Goal: Information Seeking & Learning: Learn about a topic

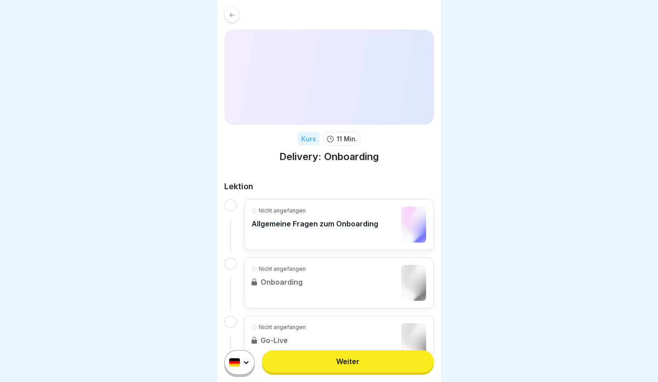
click at [229, 23] on div "Kurs 11 Min. Delivery: Onboarding Lektion Nicht angefangen Allgemeine Fragen zu…" at bounding box center [329, 216] width 224 height 432
click at [236, 21] on div at bounding box center [231, 14] width 15 height 15
click at [381, 357] on link "Weiter" at bounding box center [348, 361] width 172 height 22
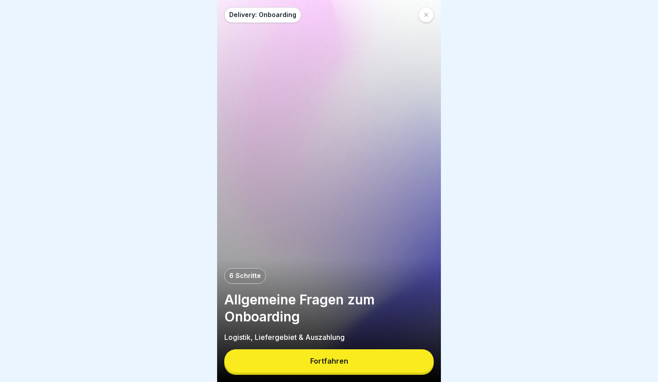
click at [381, 357] on button "Fortfahren" at bounding box center [329, 360] width 210 height 23
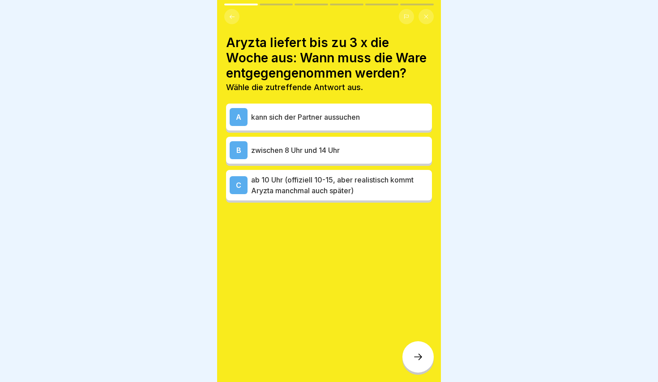
click at [303, 181] on p "ab 10 Uhr (offiziell 10-15, aber realistisch kommt Aryzta manchmal auch später)" at bounding box center [339, 184] width 177 height 21
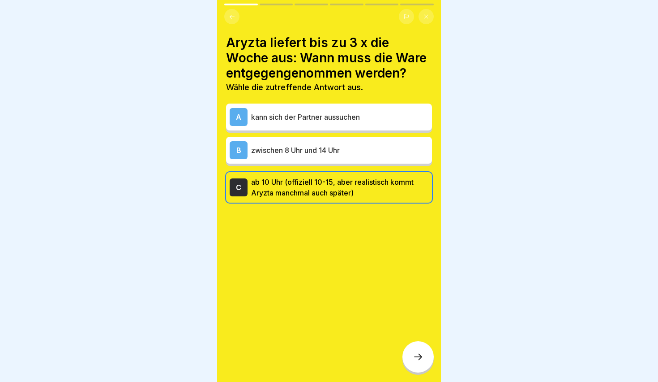
click at [415, 363] on div at bounding box center [418, 356] width 31 height 31
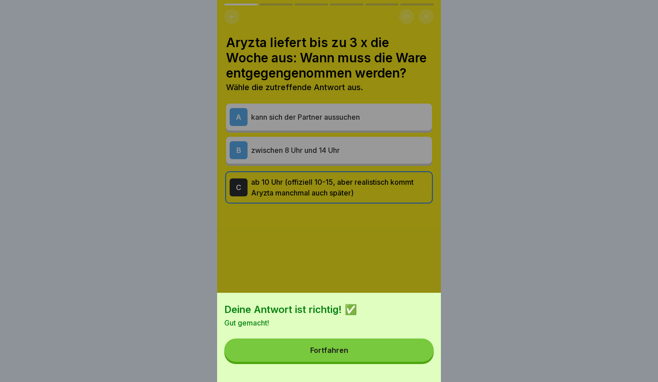
click at [370, 357] on button "Fortfahren" at bounding box center [329, 349] width 210 height 23
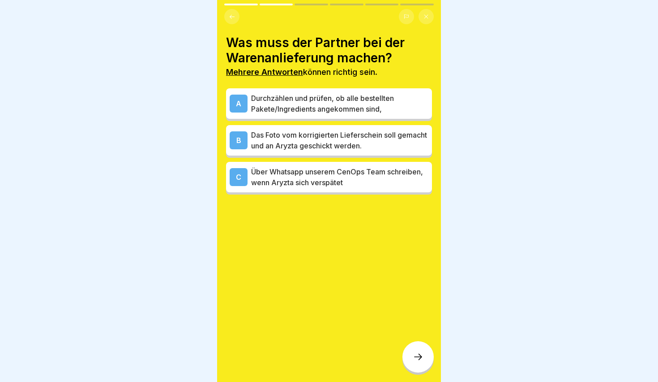
click at [244, 100] on div "A" at bounding box center [239, 104] width 18 height 18
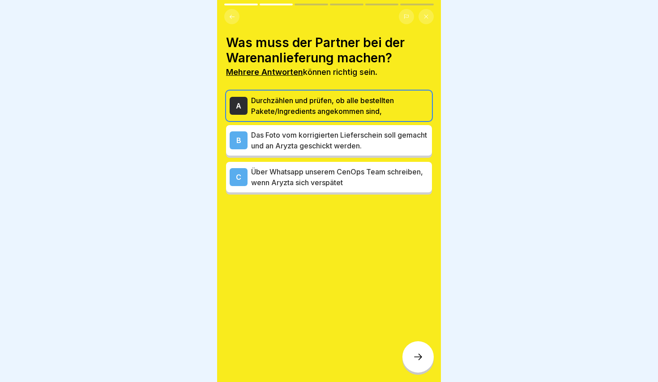
click at [299, 138] on p "Das Foto vom korrigierten Lieferschein soll gemacht und an Aryzta geschickt wer…" at bounding box center [339, 139] width 177 height 21
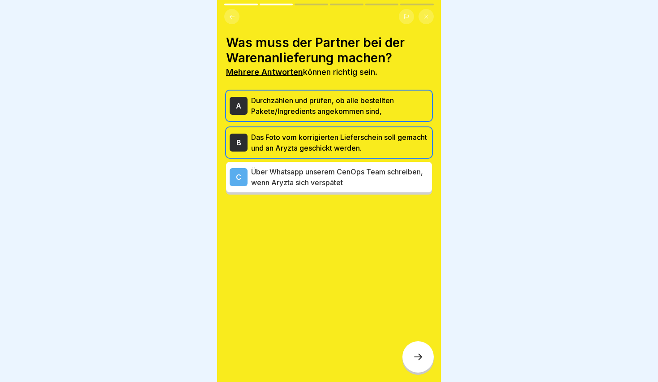
click at [418, 358] on icon at bounding box center [418, 356] width 11 height 11
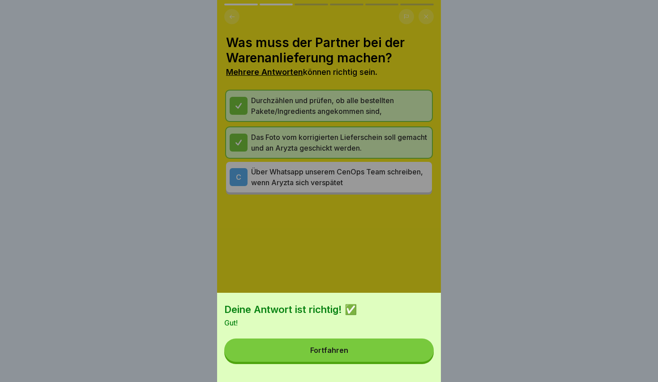
click at [375, 356] on button "Fortfahren" at bounding box center [329, 349] width 210 height 23
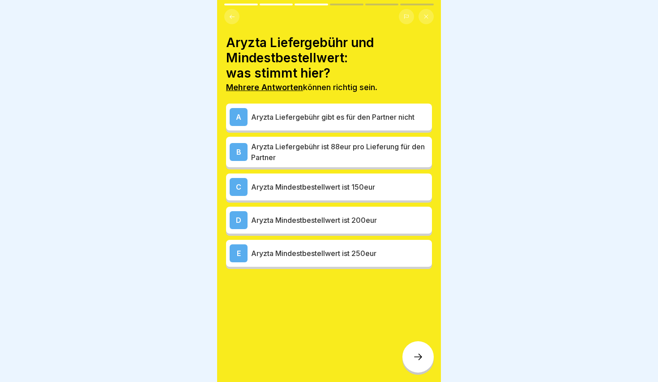
click at [324, 249] on p "Aryzta Mindestbestellwert ist 250eur" at bounding box center [339, 253] width 177 height 11
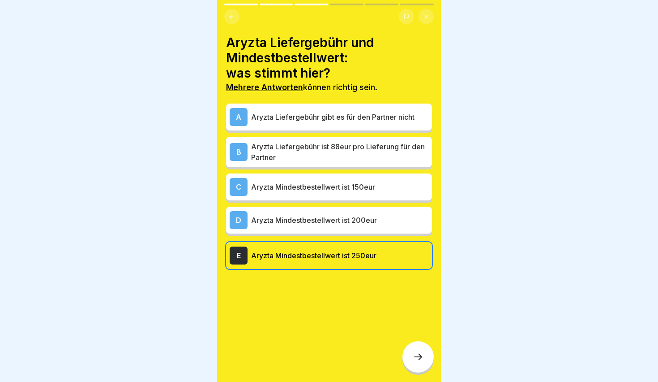
click at [307, 118] on p "Aryzta Liefergebühr gibt es für den Partner nicht" at bounding box center [339, 117] width 177 height 11
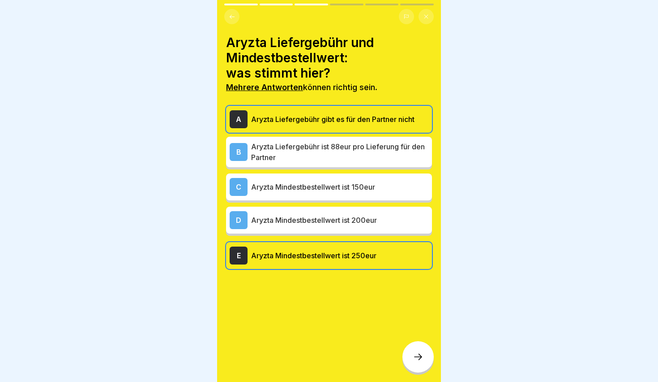
click at [421, 357] on icon at bounding box center [418, 356] width 11 height 11
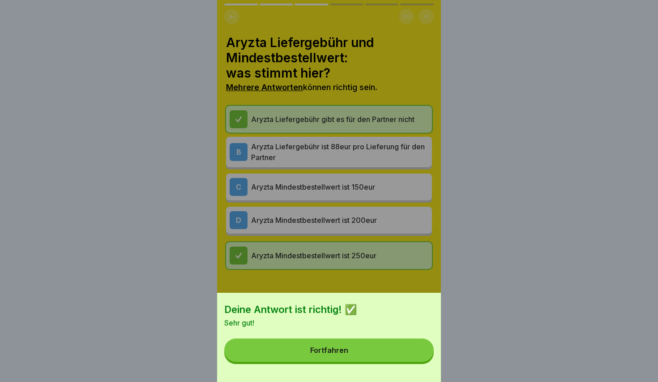
click at [373, 356] on button "Fortfahren" at bounding box center [329, 349] width 210 height 23
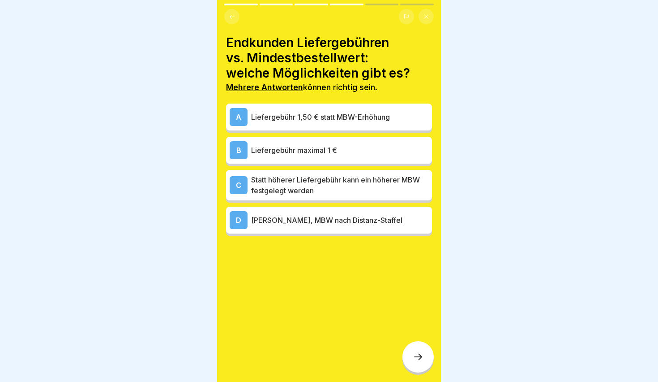
click at [274, 152] on p "Liefergebühr maximal 1 €" at bounding box center [339, 150] width 177 height 11
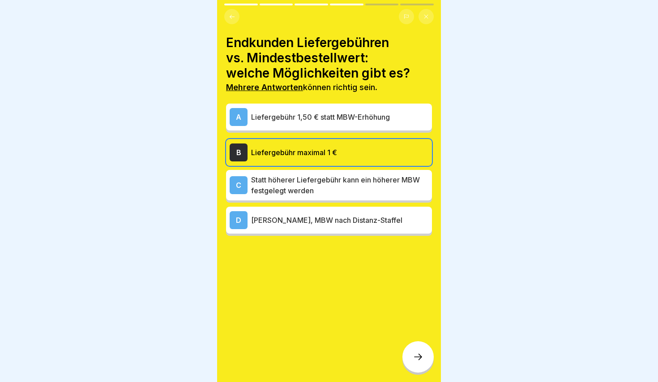
click at [279, 183] on p "Statt höherer Liefergebühr kann ein höherer MBW festgelegt werden" at bounding box center [339, 184] width 177 height 21
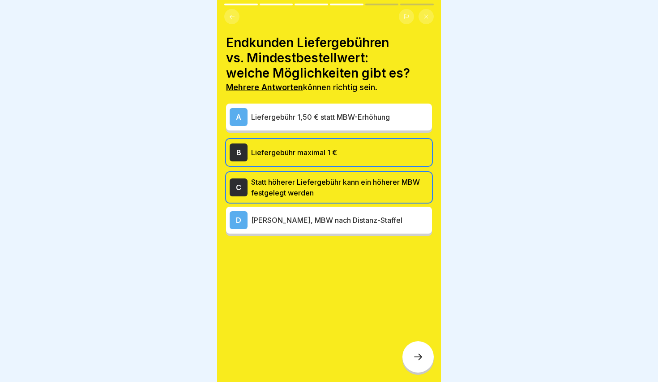
click at [411, 361] on div at bounding box center [418, 356] width 31 height 31
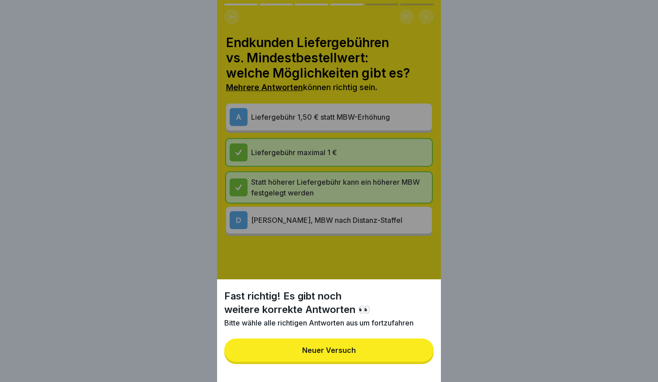
click at [343, 347] on div "Neuer Versuch" at bounding box center [329, 350] width 54 height 8
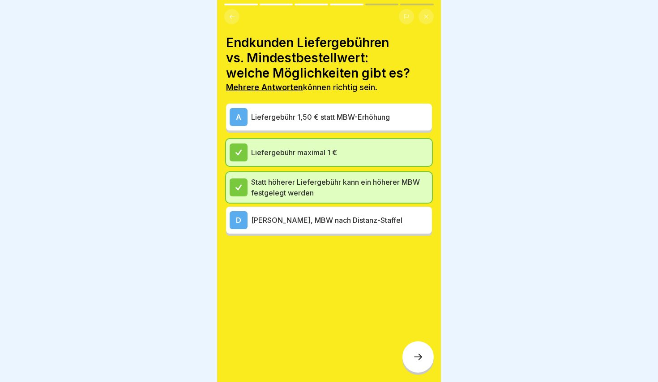
click at [289, 217] on p "Keine Liefergebühr, MBW nach Distanz-Staffel" at bounding box center [339, 220] width 177 height 11
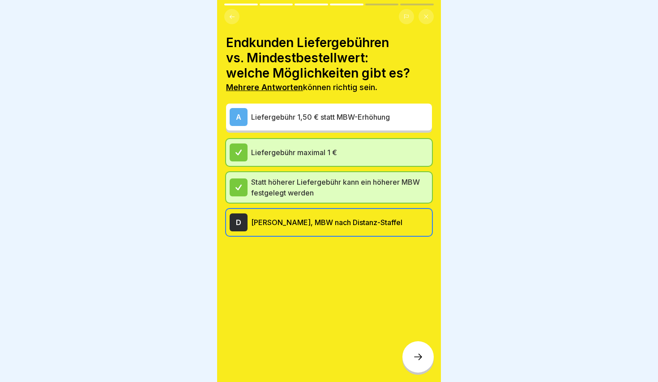
click at [417, 350] on div at bounding box center [418, 356] width 31 height 31
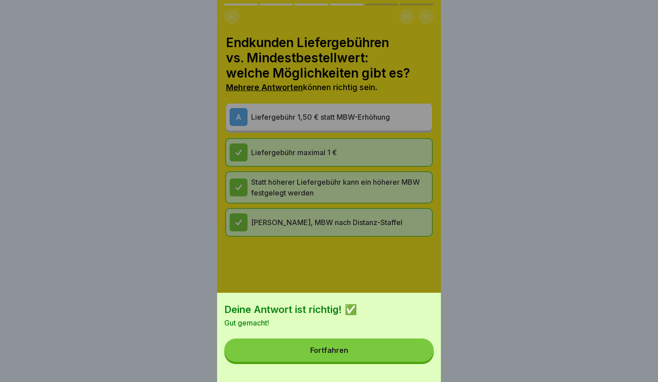
click at [343, 348] on div "Fortfahren" at bounding box center [329, 350] width 38 height 8
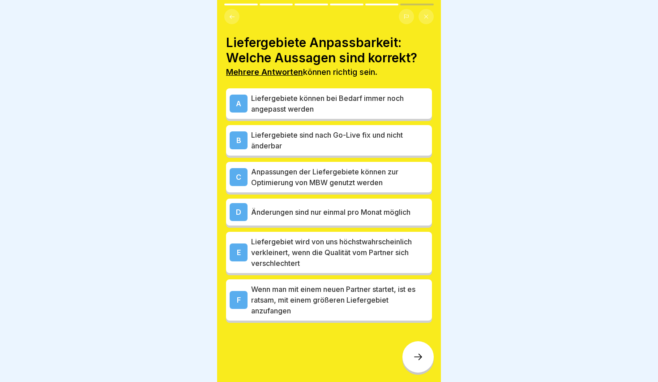
click at [279, 101] on p "Liefergebiete können bei Bedarf immer noch angepasst werden" at bounding box center [339, 103] width 177 height 21
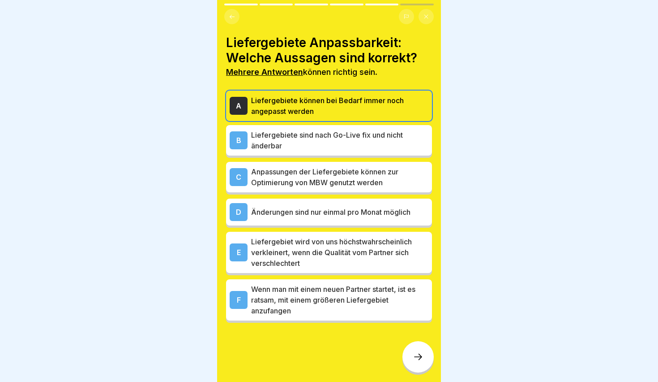
click at [307, 185] on p "Anpassungen der Liefergebiete können zur Optimierung von MBW genutzt werden" at bounding box center [339, 176] width 177 height 21
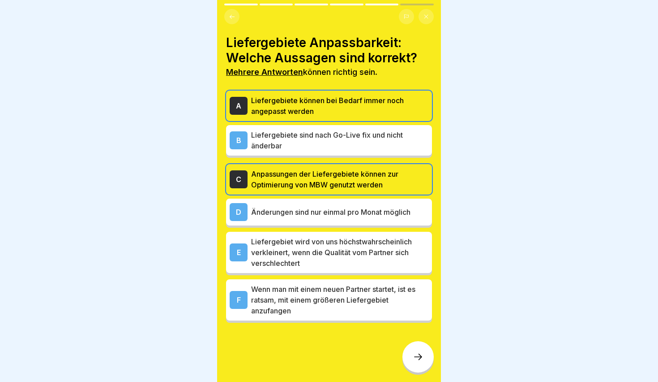
click at [242, 252] on div "E" at bounding box center [239, 252] width 18 height 18
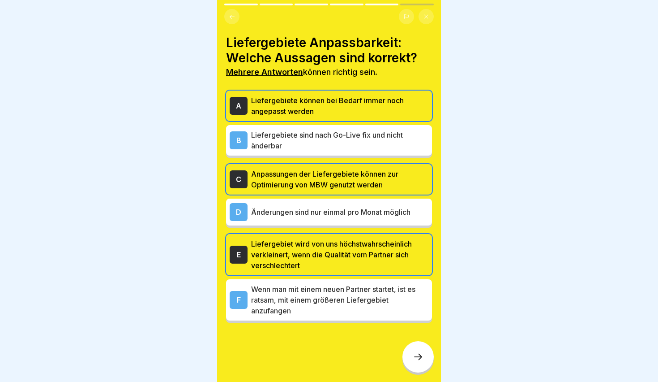
click at [414, 359] on icon at bounding box center [418, 356] width 11 height 11
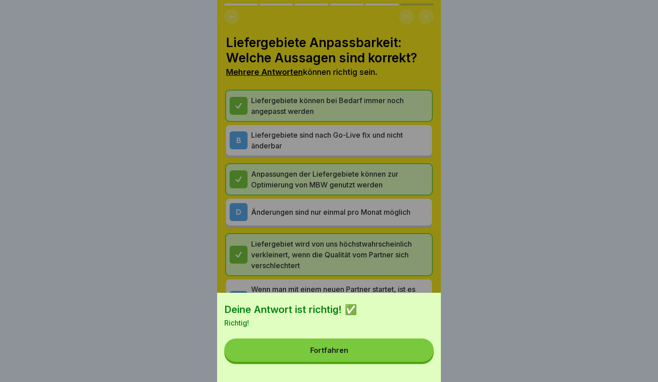
click at [364, 367] on div "Deine Antwort ist richtig! ✅ Richtig! Fortfahren" at bounding box center [329, 336] width 224 height 89
click at [359, 356] on button "Fortfahren" at bounding box center [329, 349] width 210 height 23
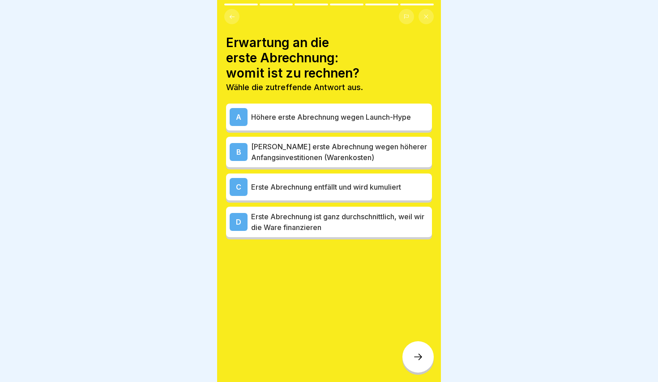
click at [307, 108] on div "A Höhere erste Abrechnung wegen Launch-Hype" at bounding box center [329, 117] width 199 height 18
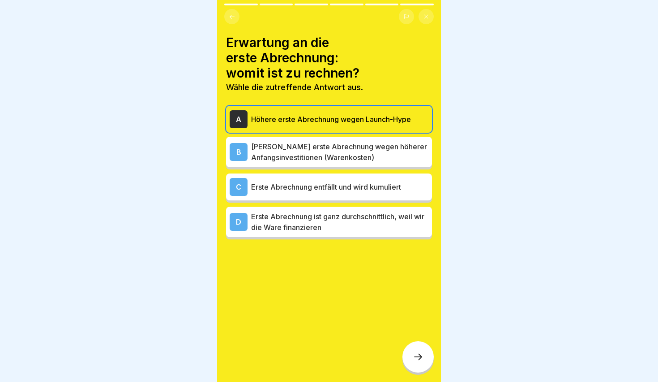
click at [305, 109] on div "A Höhere erste Abrechnung wegen Launch-Hype" at bounding box center [329, 119] width 206 height 27
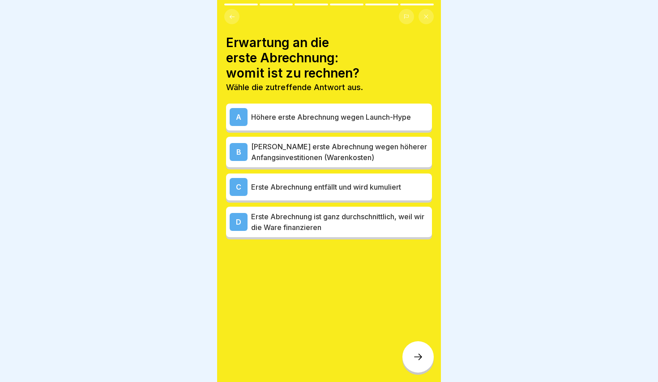
click at [305, 109] on div "A Höhere erste Abrechnung wegen Launch-Hype" at bounding box center [329, 117] width 199 height 18
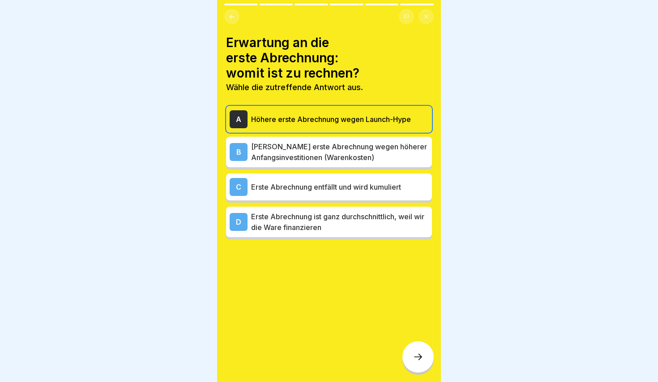
click at [321, 115] on p "Höhere erste Abrechnung wegen Launch-Hype" at bounding box center [339, 119] width 177 height 11
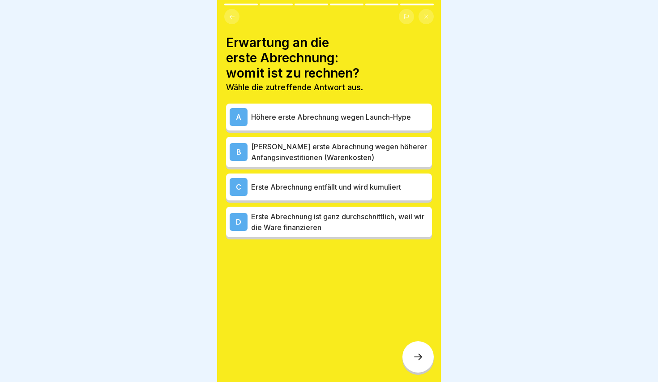
click at [273, 152] on p "Geringere erste Abrechnung wegen höherer Anfangsinvestitionen (Warenkosten)" at bounding box center [339, 151] width 177 height 21
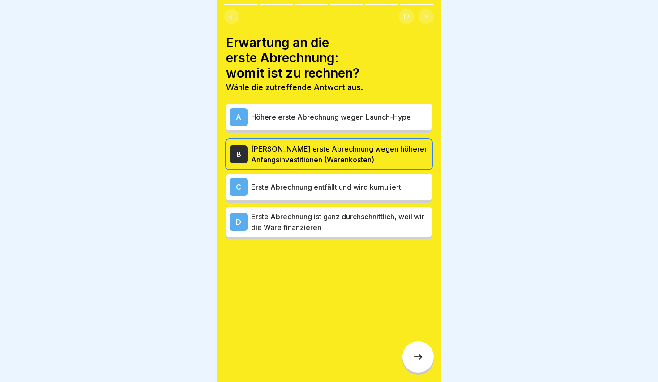
click at [413, 354] on icon at bounding box center [418, 356] width 11 height 11
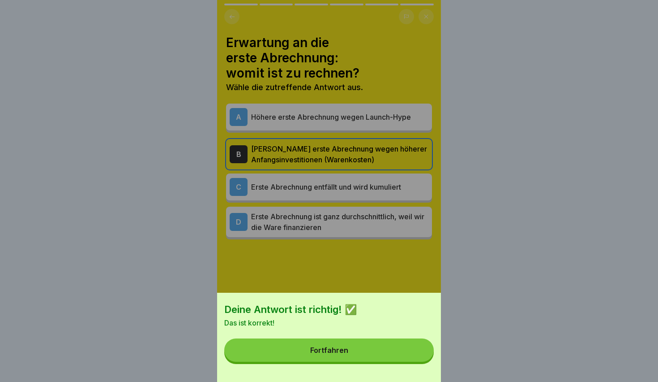
click at [379, 356] on button "Fortfahren" at bounding box center [329, 349] width 210 height 23
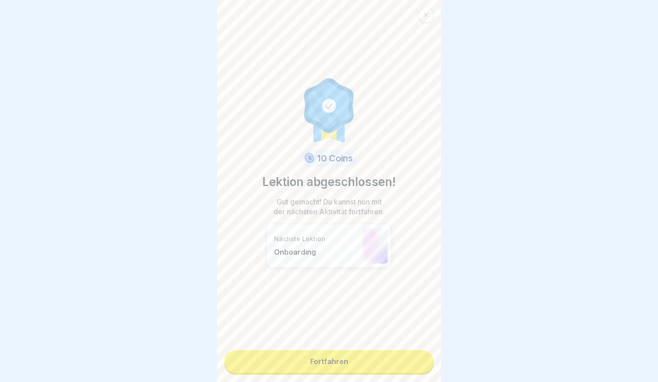
click at [335, 366] on link "Fortfahren" at bounding box center [329, 361] width 210 height 22
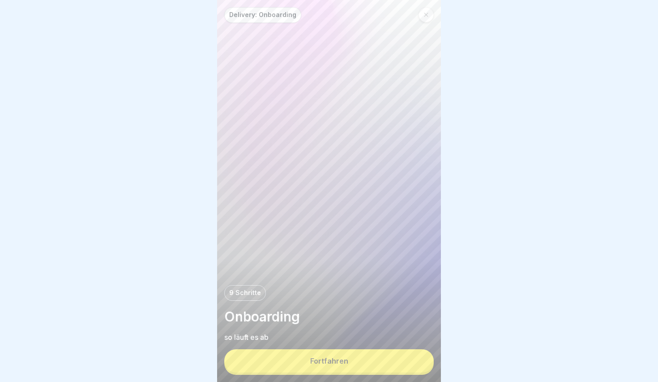
click at [318, 356] on button "Fortfahren" at bounding box center [329, 360] width 210 height 23
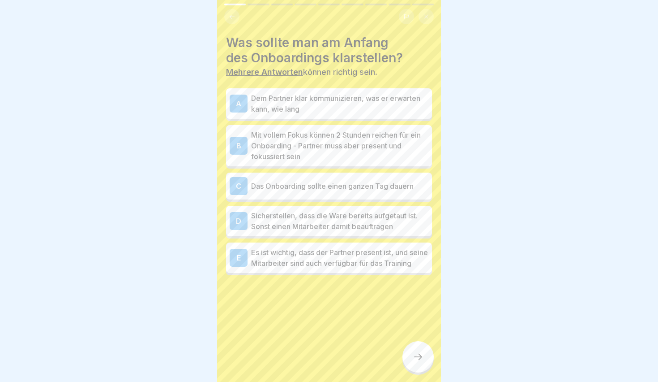
click at [262, 103] on p "Dem Partner klar kommunizieren, was er erwarten kann, wie lang" at bounding box center [339, 103] width 177 height 21
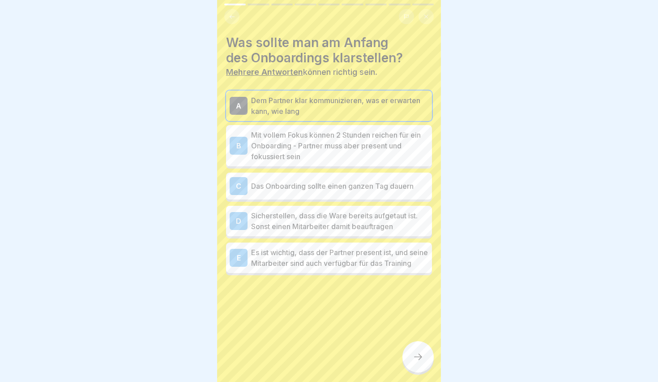
click at [247, 141] on div "B" at bounding box center [239, 146] width 18 height 18
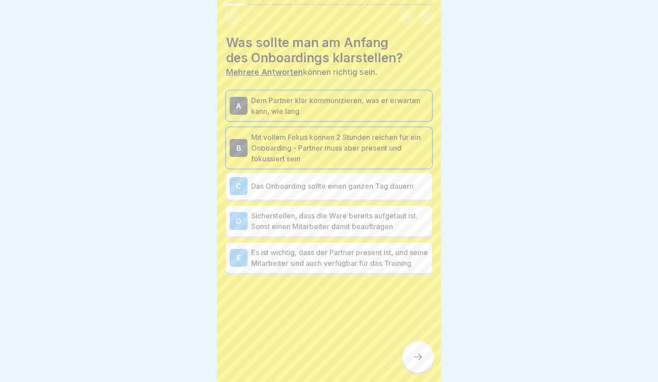
click at [257, 224] on p "Sicherstellen, dass die Ware bereits aufgetaut ist. Sonst einen Mitarbeiter dam…" at bounding box center [339, 220] width 177 height 21
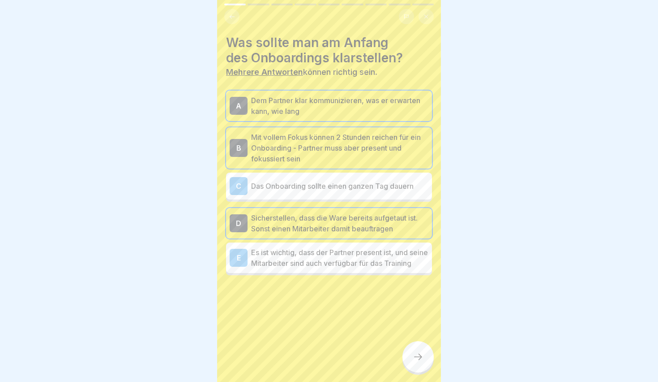
click at [242, 254] on div "E" at bounding box center [239, 258] width 18 height 18
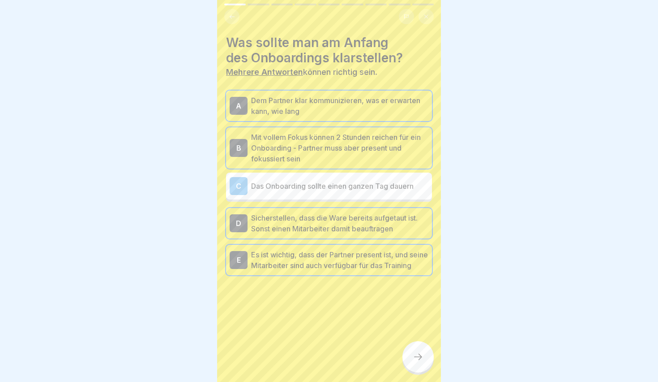
click at [420, 348] on div at bounding box center [418, 356] width 31 height 31
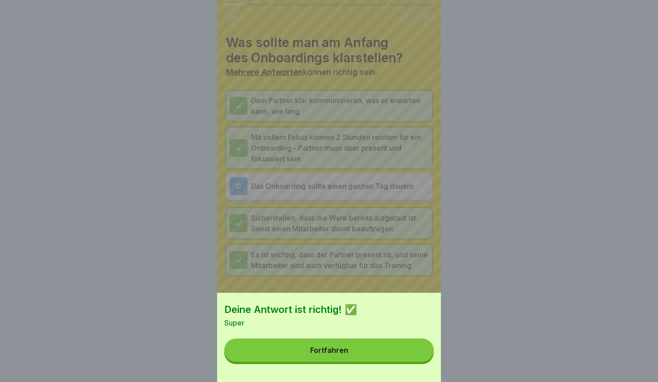
click at [365, 377] on div "Deine Antwort ist richtig! ✅ Super Fortfahren" at bounding box center [329, 336] width 224 height 89
click at [363, 362] on div "Deine Antwort ist richtig! ✅ Super Fortfahren" at bounding box center [329, 336] width 224 height 89
click at [363, 355] on button "Fortfahren" at bounding box center [329, 349] width 210 height 23
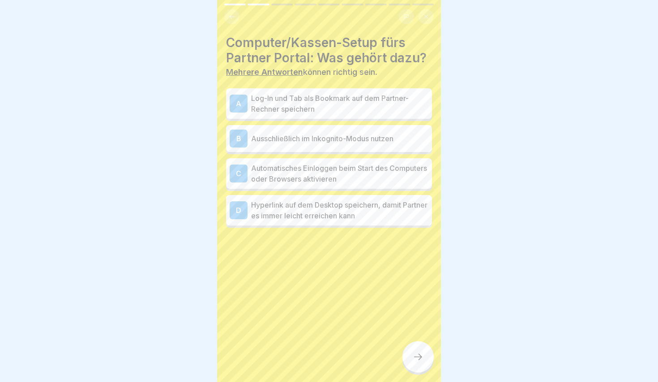
click at [263, 95] on p "Log-In und Tab als Bookmark auf dem Partner-Rechner speichern" at bounding box center [339, 103] width 177 height 21
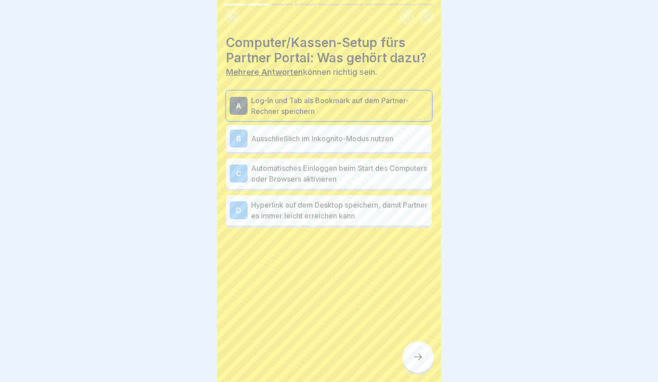
click at [269, 175] on p "Automatisches Einloggen beim Start des Computers oder Browsers aktivieren" at bounding box center [339, 173] width 177 height 21
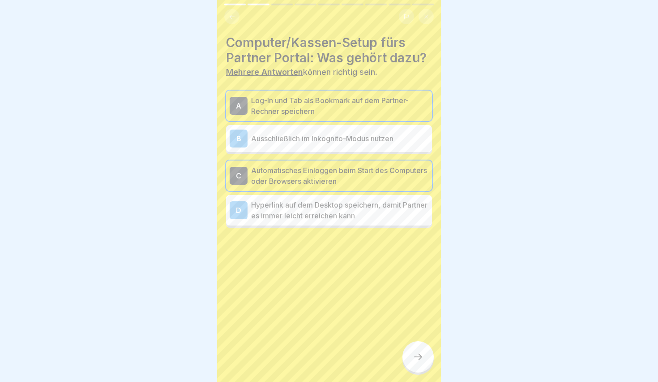
click at [297, 220] on div "D Hyperlink auf dem Desktop speichern, damit Partner es immer leicht erreichen …" at bounding box center [329, 210] width 206 height 30
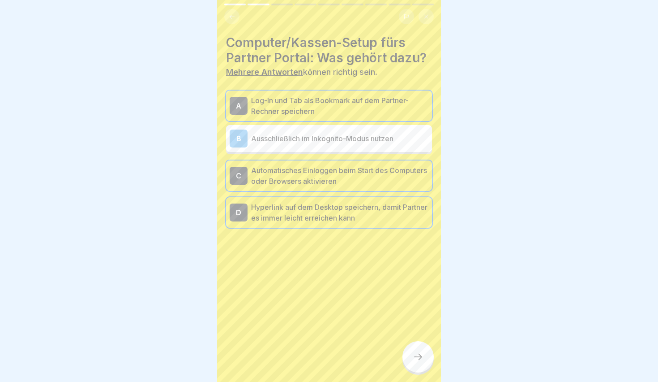
click at [284, 215] on p "Hyperlink auf dem Desktop speichern, damit Partner es immer leicht erreichen ka…" at bounding box center [339, 212] width 177 height 21
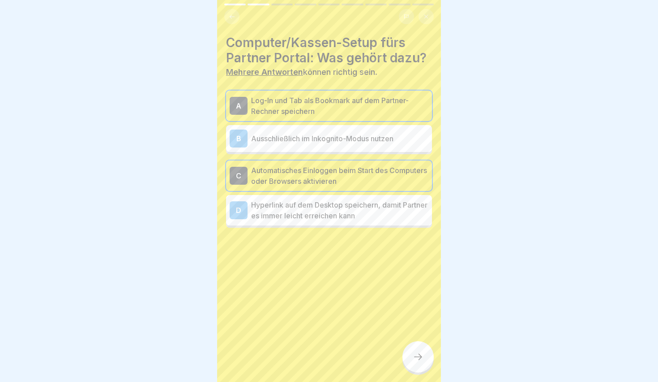
click at [284, 215] on p "Hyperlink auf dem Desktop speichern, damit Partner es immer leicht erreichen ka…" at bounding box center [339, 209] width 177 height 21
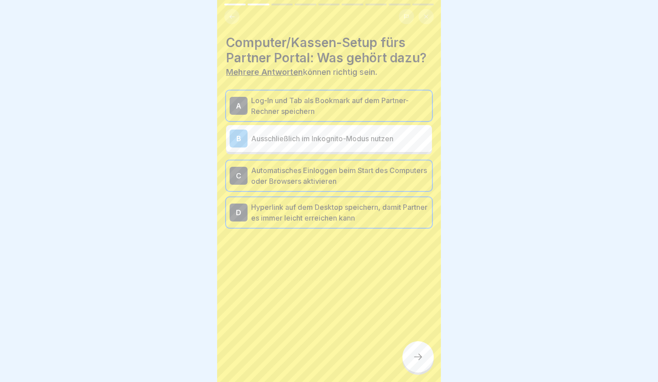
click at [411, 346] on div at bounding box center [418, 356] width 31 height 31
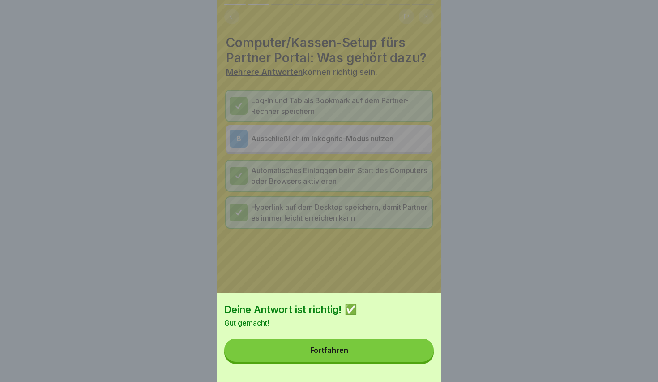
click at [382, 358] on button "Fortfahren" at bounding box center [329, 349] width 210 height 23
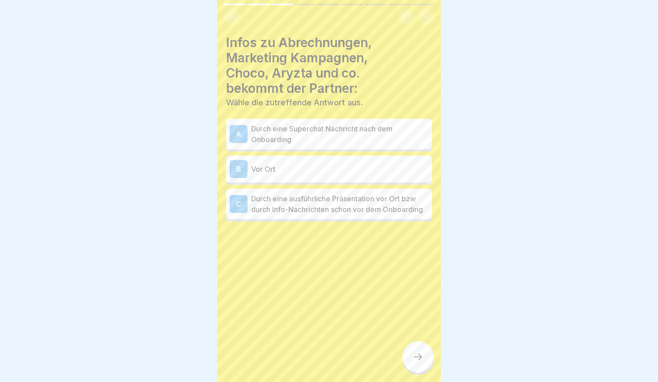
click at [264, 169] on p "Vor Ort" at bounding box center [339, 168] width 177 height 11
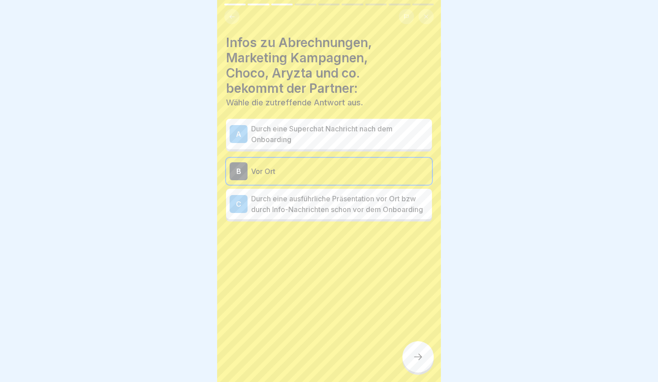
click at [308, 167] on p "Vor Ort" at bounding box center [339, 171] width 177 height 11
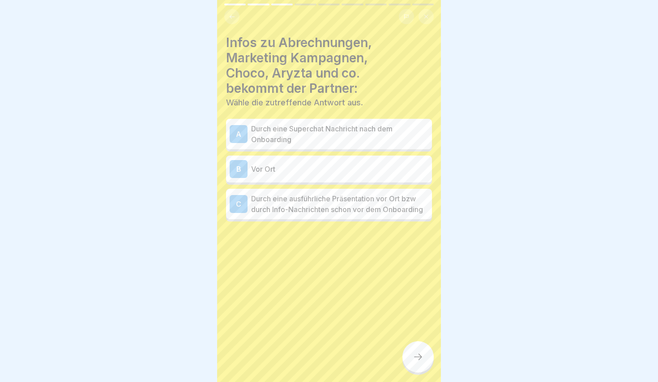
click at [326, 207] on p "Durch eine ausführliche Präsentation vor Ort bzw durch Info-Nachrichten schon v…" at bounding box center [339, 203] width 177 height 21
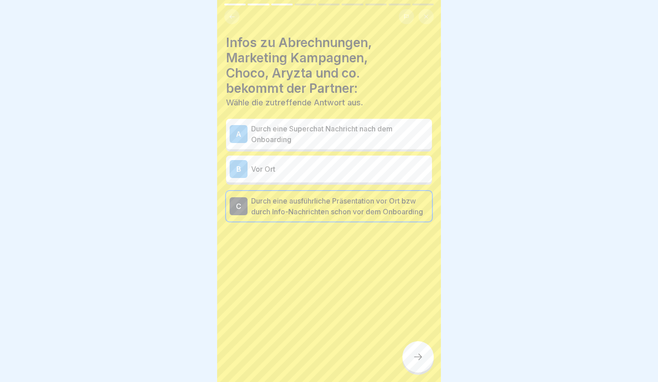
click at [273, 170] on p "Vor Ort" at bounding box center [339, 168] width 177 height 11
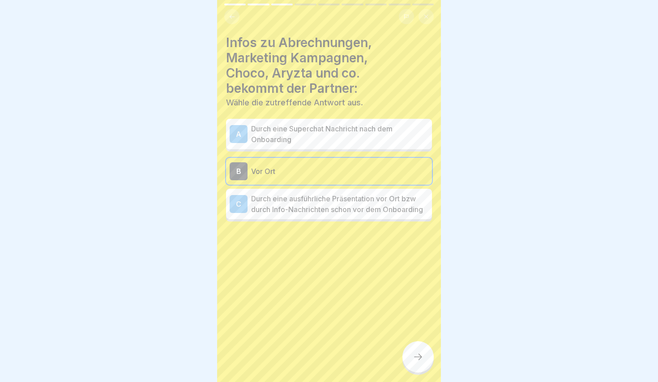
click at [273, 201] on p "Durch eine ausführliche Präsentation vor Ort bzw durch Info-Nachrichten schon v…" at bounding box center [339, 203] width 177 height 21
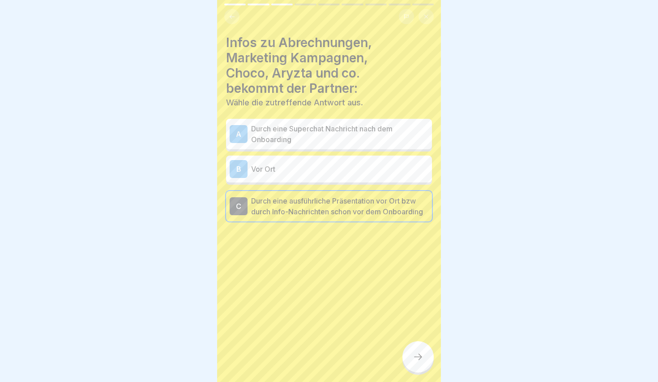
click at [273, 160] on div "B Vor Ort" at bounding box center [329, 169] width 199 height 18
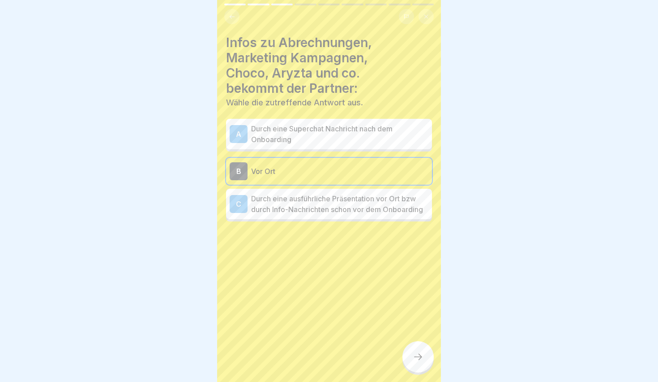
click at [276, 193] on p "Durch eine ausführliche Präsentation vor Ort bzw durch Info-Nachrichten schon v…" at bounding box center [339, 203] width 177 height 21
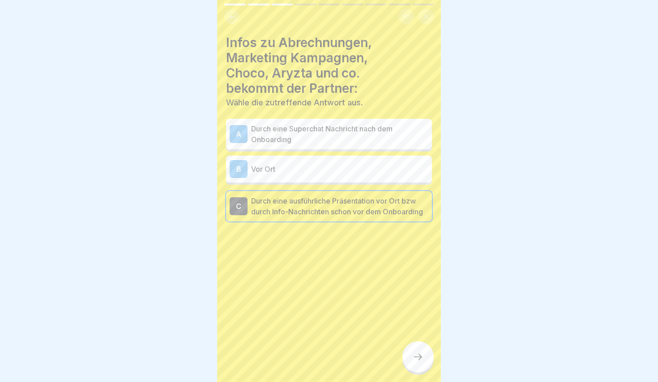
click at [419, 358] on icon at bounding box center [418, 356] width 11 height 11
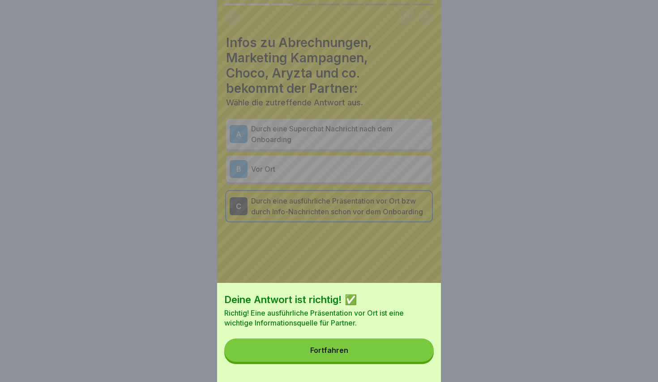
click at [373, 357] on button "Fortfahren" at bounding box center [329, 349] width 210 height 23
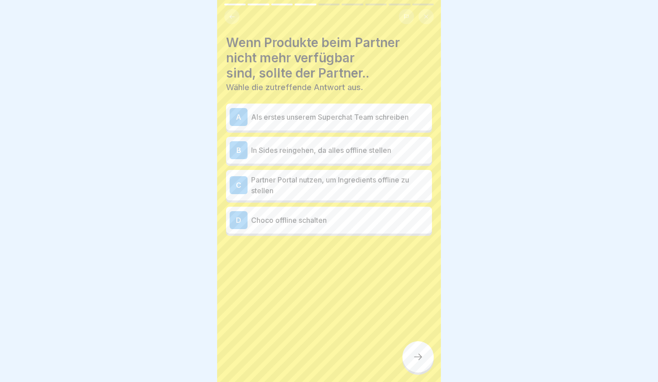
click at [296, 157] on div "B In Sides reingehen, da alles offline stellen" at bounding box center [329, 150] width 199 height 18
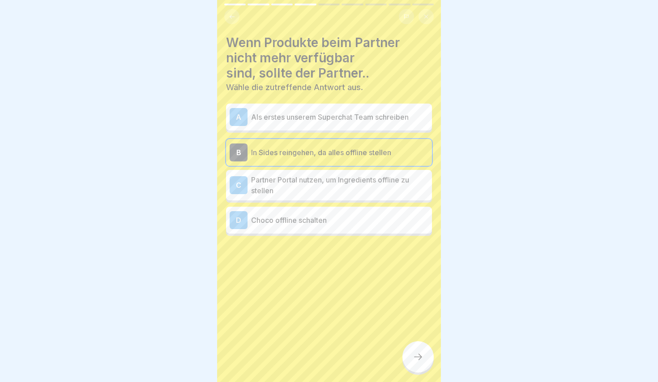
click at [274, 159] on div "B In Sides reingehen, da alles offline stellen" at bounding box center [329, 152] width 199 height 18
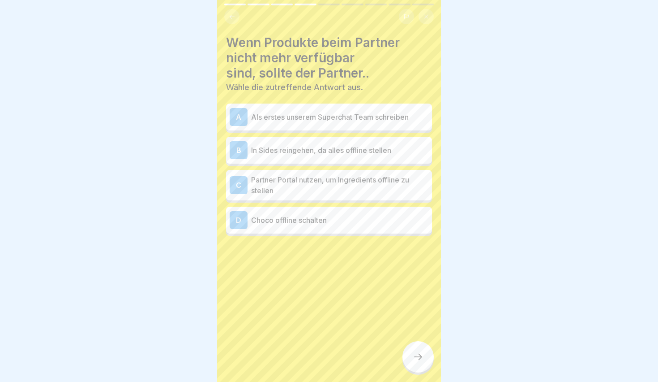
click at [275, 187] on p "Partner Portal nutzen, um Ingredients offline zu stellen" at bounding box center [339, 184] width 177 height 21
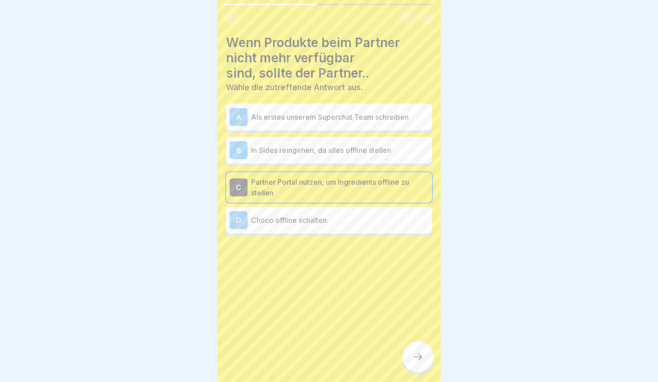
click at [425, 358] on div at bounding box center [418, 356] width 31 height 31
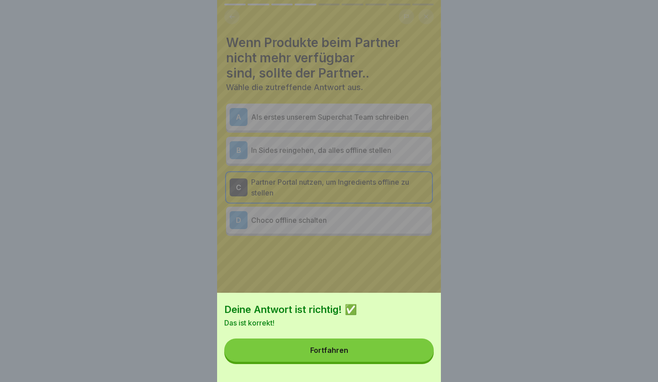
click at [394, 360] on button "Fortfahren" at bounding box center [329, 349] width 210 height 23
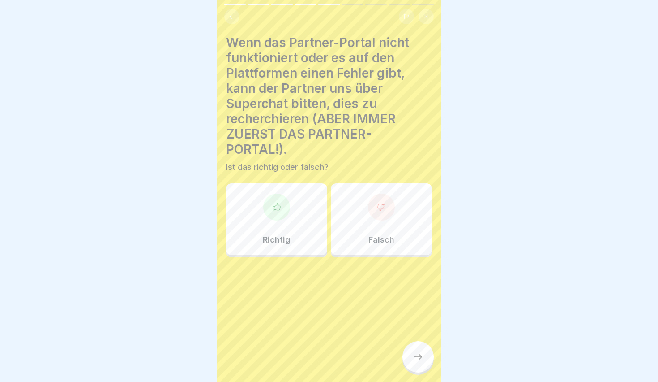
click at [278, 212] on div at bounding box center [276, 206] width 27 height 27
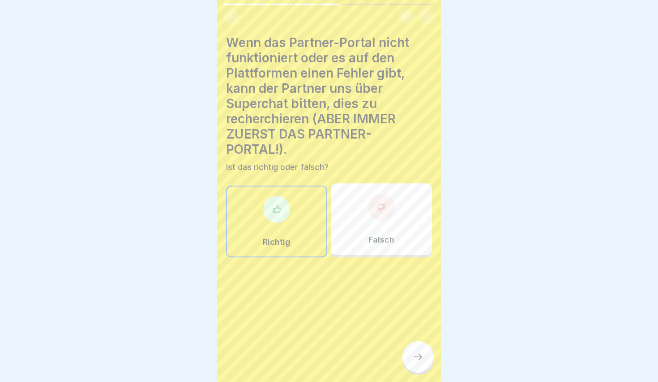
click at [419, 348] on div at bounding box center [418, 356] width 31 height 31
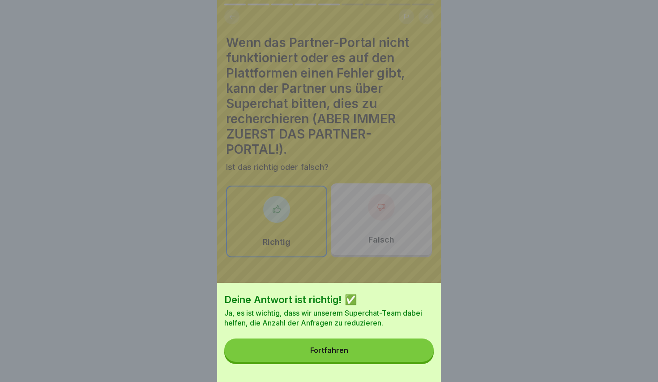
click at [353, 357] on button "Fortfahren" at bounding box center [329, 349] width 210 height 23
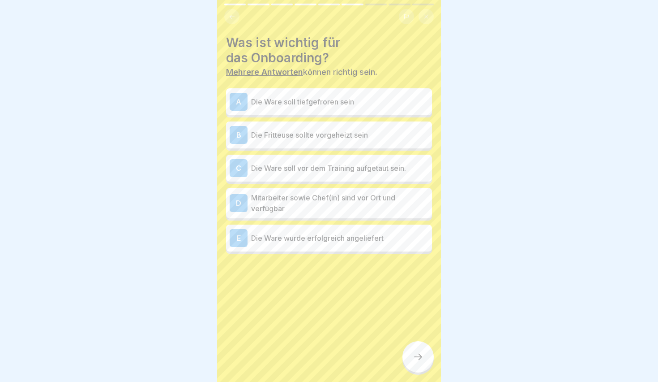
click at [309, 138] on p "Die Fritteuse sollte vorgeheizt sein" at bounding box center [339, 134] width 177 height 11
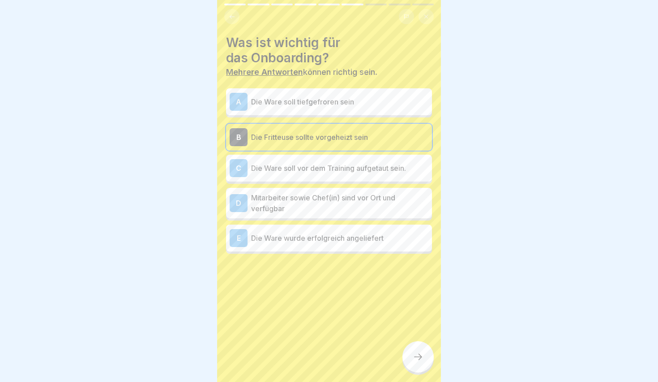
click at [295, 159] on div "C Die Ware soll vor dem Training aufgetaut sein." at bounding box center [329, 168] width 199 height 18
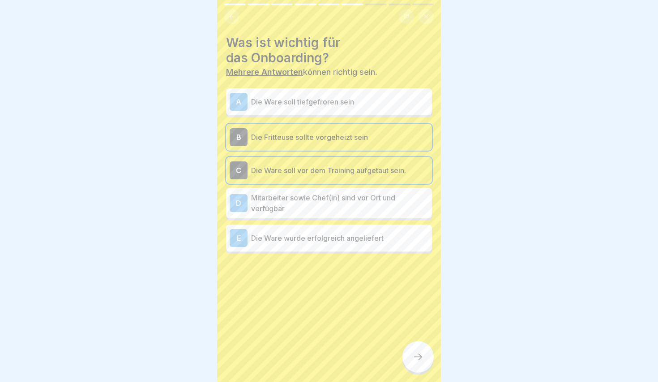
click at [291, 210] on p "Mitarbeiter sowie Chef(in) sind vor Ort und verfügbar" at bounding box center [339, 202] width 177 height 21
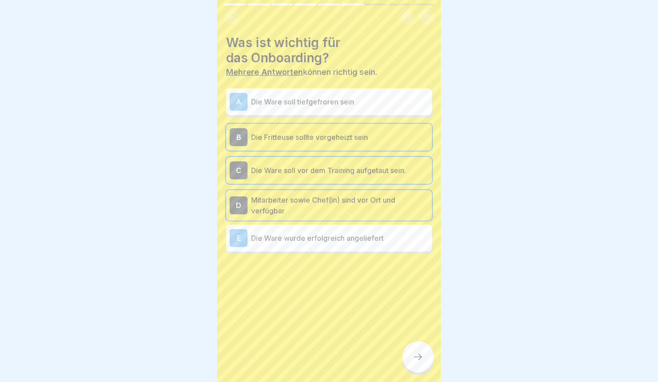
click at [304, 250] on div "E Die Ware wurde erfolgreich angeliefert" at bounding box center [329, 237] width 206 height 27
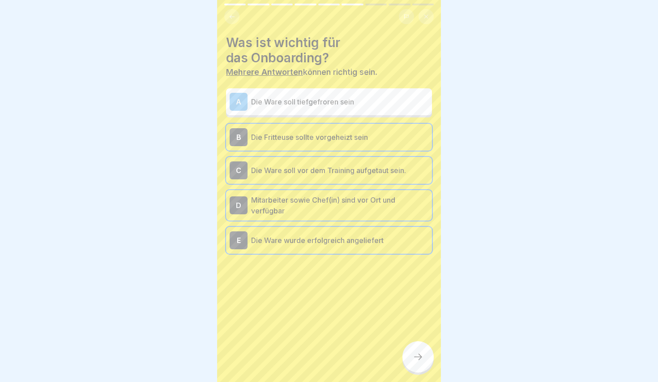
click at [422, 361] on icon at bounding box center [418, 356] width 11 height 11
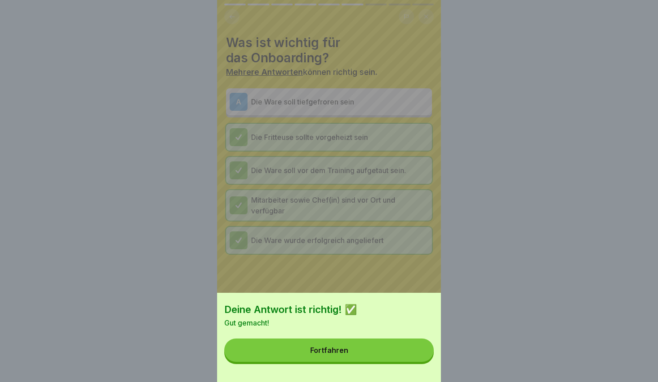
click at [391, 362] on div "Deine Antwort ist richtig! ✅ Gut gemacht! Fortfahren" at bounding box center [329, 336] width 224 height 89
click at [375, 352] on button "Fortfahren" at bounding box center [329, 349] width 210 height 23
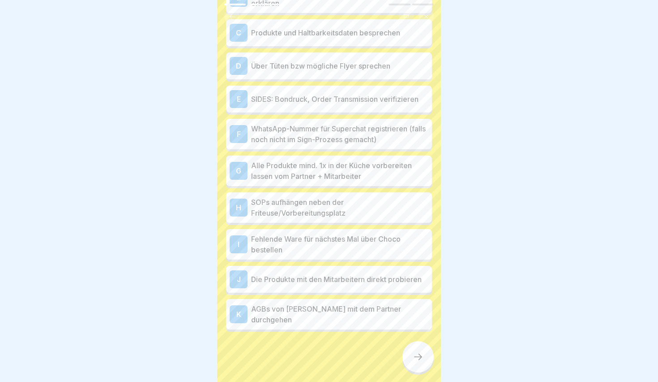
scroll to position [138, 0]
click at [307, 325] on div "K AGBs von Lanch mit dem Partner durchgehen" at bounding box center [329, 314] width 206 height 30
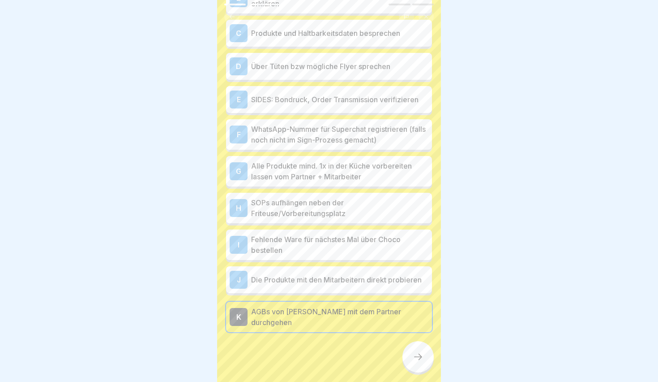
click at [417, 357] on icon at bounding box center [418, 356] width 11 height 11
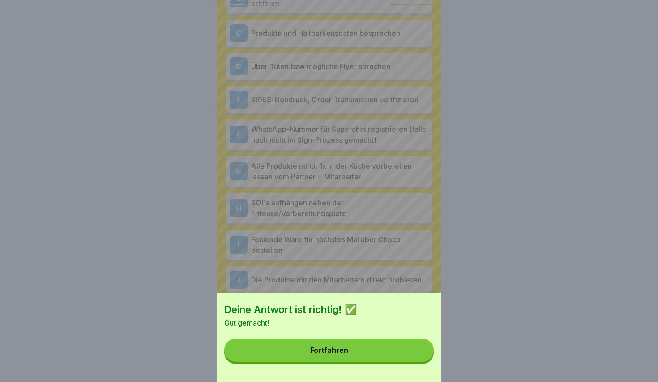
click at [351, 349] on button "Fortfahren" at bounding box center [329, 349] width 210 height 23
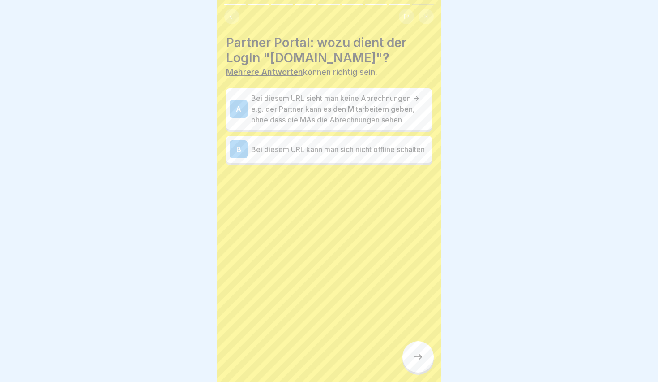
click at [313, 115] on p "Bei diesem URL sieht man keine Abrechnungen -> e.g. der Partner kann es den Mit…" at bounding box center [339, 109] width 177 height 32
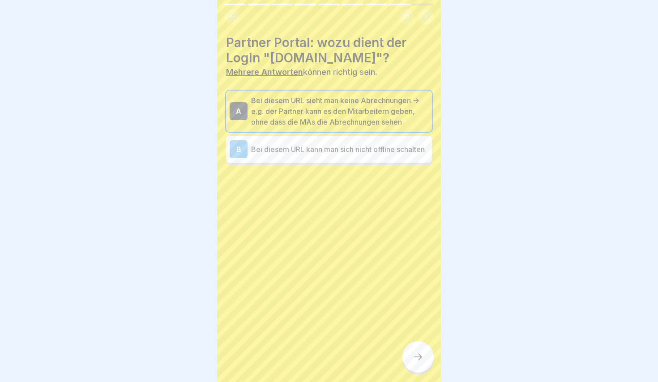
click at [419, 356] on icon at bounding box center [418, 356] width 11 height 11
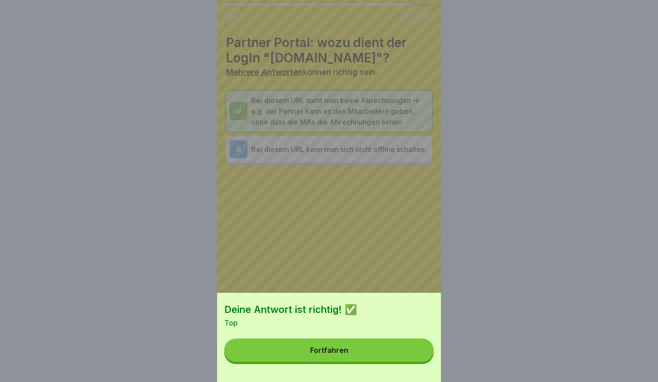
click at [397, 357] on button "Fortfahren" at bounding box center [329, 349] width 210 height 23
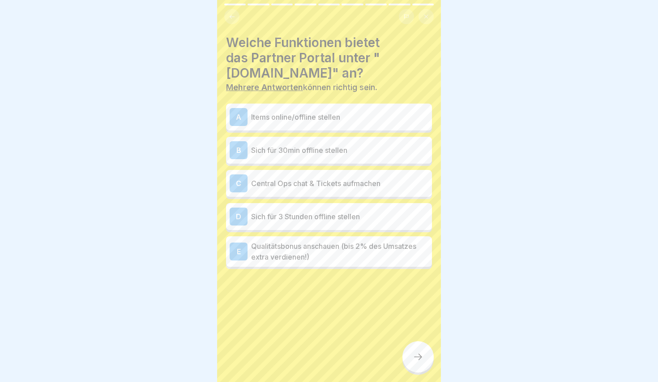
click at [284, 112] on p "Items online/offline stellen" at bounding box center [339, 117] width 177 height 11
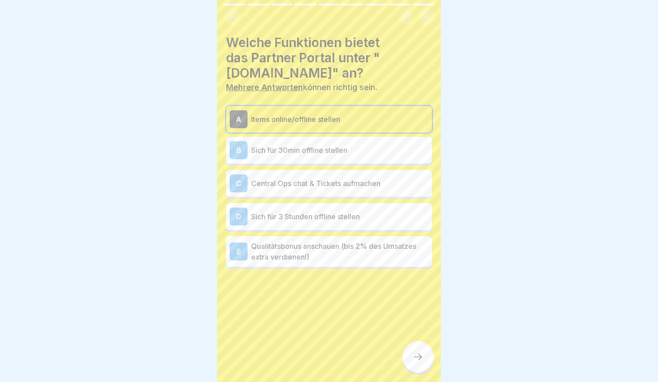
click at [291, 153] on p "Sich für 30min offline stellen" at bounding box center [339, 150] width 177 height 11
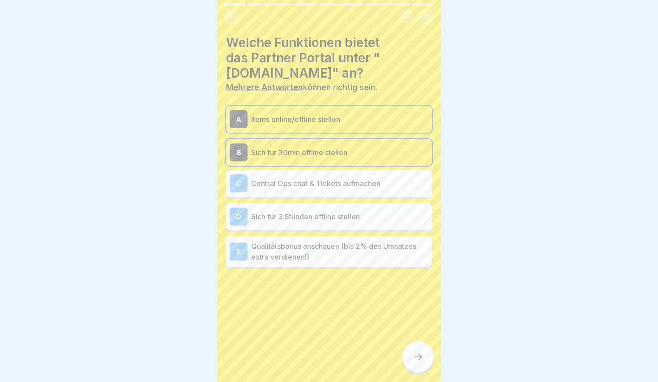
click at [297, 220] on p "Sich für 3 Stunden offline stellen" at bounding box center [339, 216] width 177 height 11
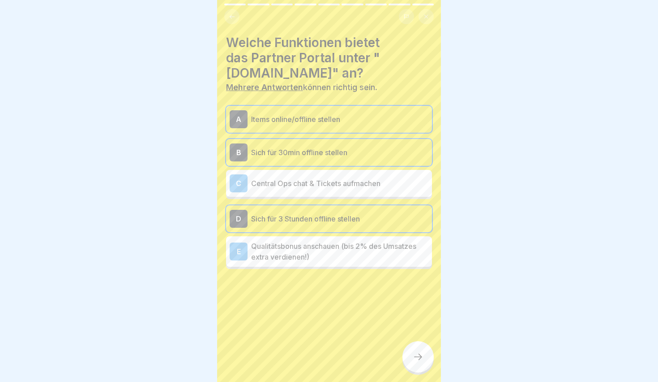
click at [297, 220] on p "Sich für 3 Stunden offline stellen" at bounding box center [339, 218] width 177 height 11
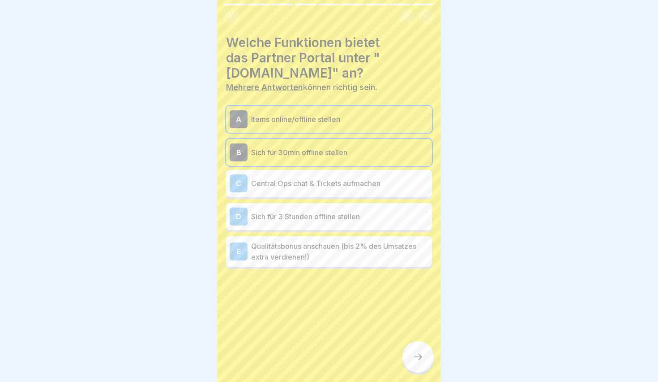
click at [352, 251] on p "Qualitätsbonus anschauen (bis 2% des Umsatzes extra verdienen!)" at bounding box center [339, 251] width 177 height 21
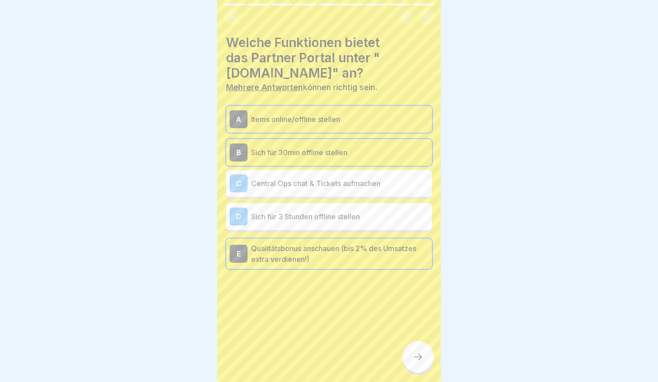
click at [428, 363] on div at bounding box center [418, 356] width 31 height 31
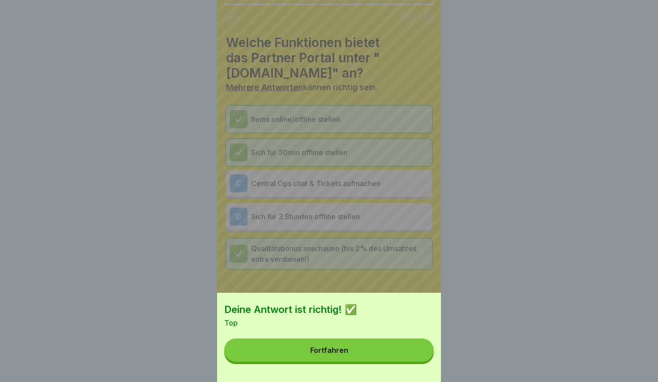
click at [374, 356] on button "Fortfahren" at bounding box center [329, 349] width 210 height 23
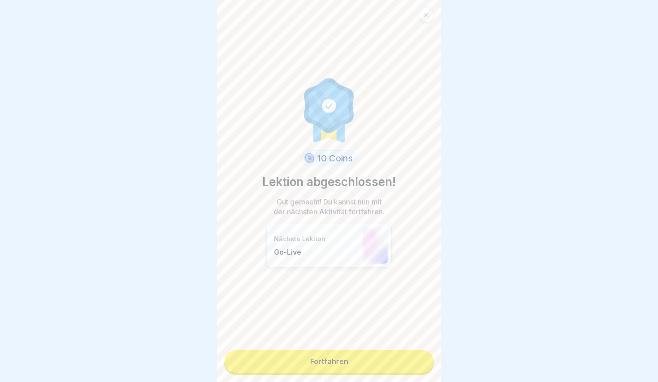
click at [334, 355] on link "Fortfahren" at bounding box center [329, 361] width 210 height 22
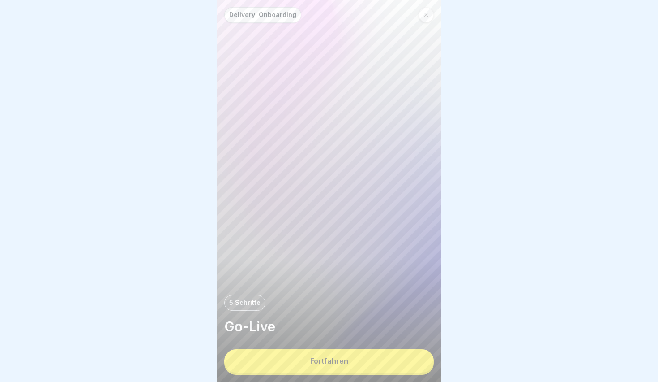
click at [334, 355] on button "Fortfahren" at bounding box center [329, 360] width 210 height 23
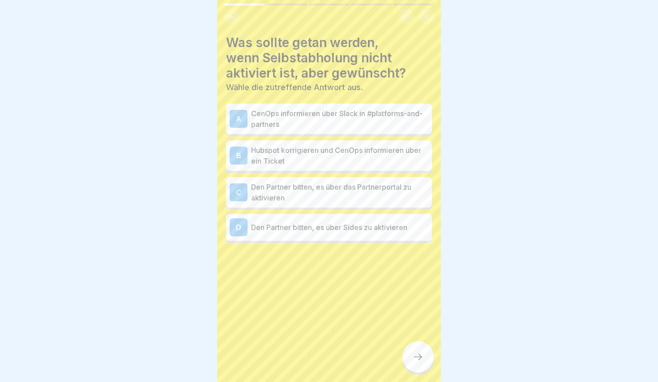
click at [319, 117] on p "CenOps informieren über Slack in #platforms-and-partners" at bounding box center [339, 118] width 177 height 21
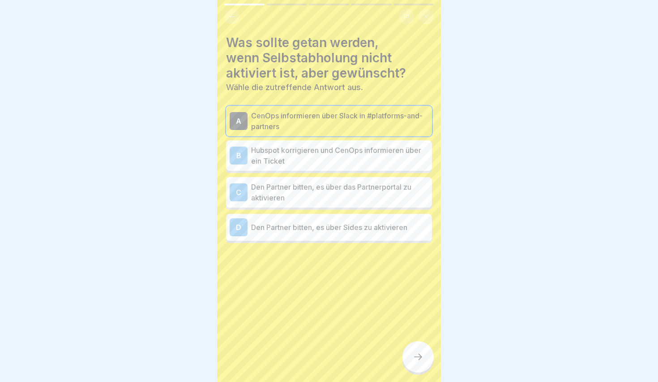
click at [307, 145] on p "Hubspot korrigieren und CenOps informieren über ein Ticket" at bounding box center [339, 155] width 177 height 21
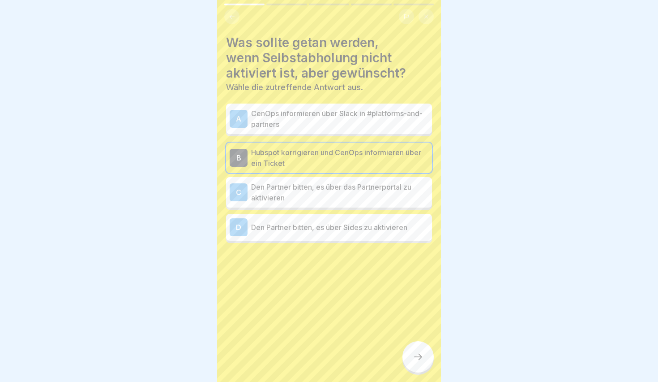
click at [296, 103] on div "Was sollte getan werden, wenn Selbstabholung nicht aktiviert ist, aber gewünsch…" at bounding box center [329, 139] width 206 height 208
click at [302, 122] on p "CenOps informieren über Slack in #platforms-and-partners" at bounding box center [339, 118] width 177 height 21
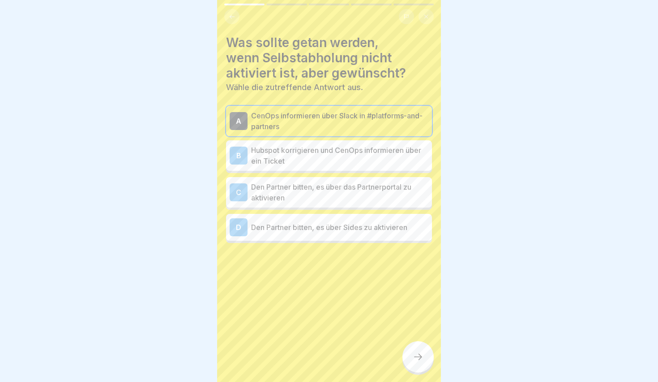
click at [422, 365] on div at bounding box center [418, 356] width 31 height 31
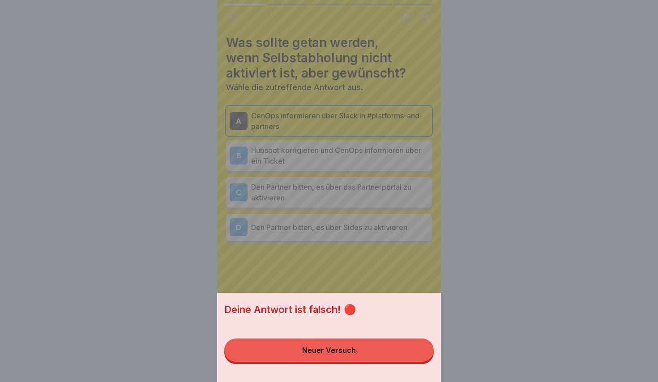
click at [369, 347] on button "Neuer Versuch" at bounding box center [329, 349] width 210 height 23
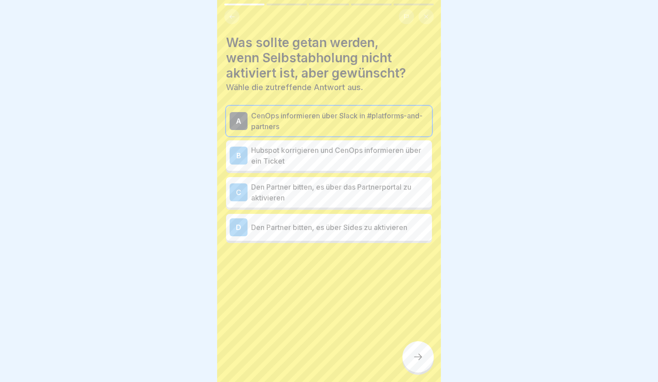
click at [306, 152] on p "Hubspot korrigieren und CenOps informieren über ein Ticket" at bounding box center [339, 155] width 177 height 21
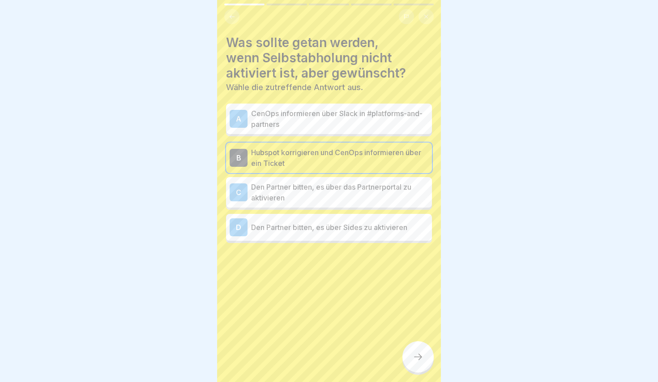
click at [418, 364] on div at bounding box center [418, 356] width 31 height 31
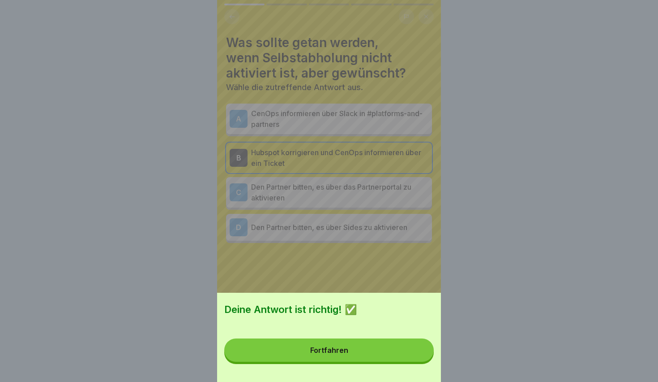
click at [348, 343] on button "Fortfahren" at bounding box center [329, 349] width 210 height 23
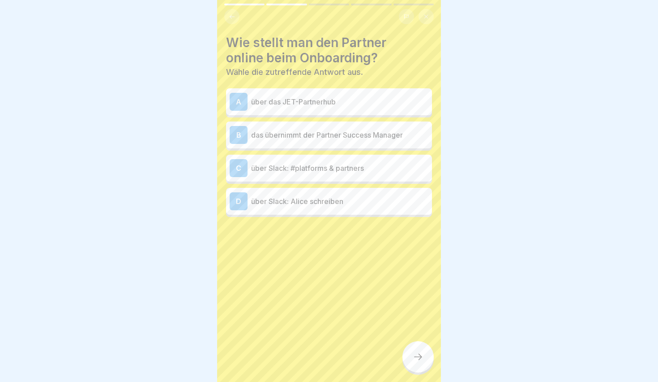
click at [295, 171] on p "über Slack: #platforms & partners" at bounding box center [339, 168] width 177 height 11
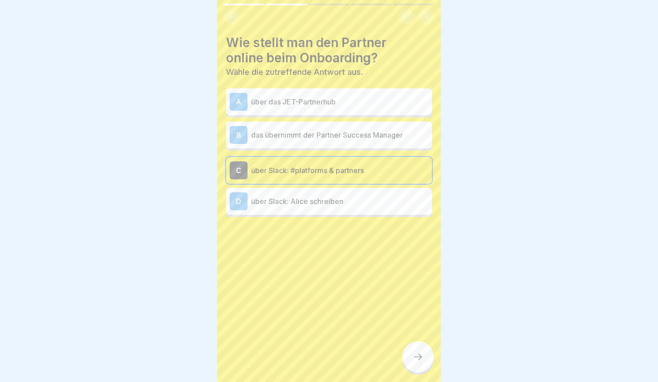
click at [310, 216] on div "A über das JET-Partnerhub B das übernimmt der Partner Success Manager C über Sl…" at bounding box center [329, 153] width 206 height 126
click at [310, 214] on div "A über das JET-Partnerhub B das übernimmt der Partner Success Manager C über Sl…" at bounding box center [329, 153] width 206 height 126
click at [408, 363] on div at bounding box center [418, 356] width 31 height 31
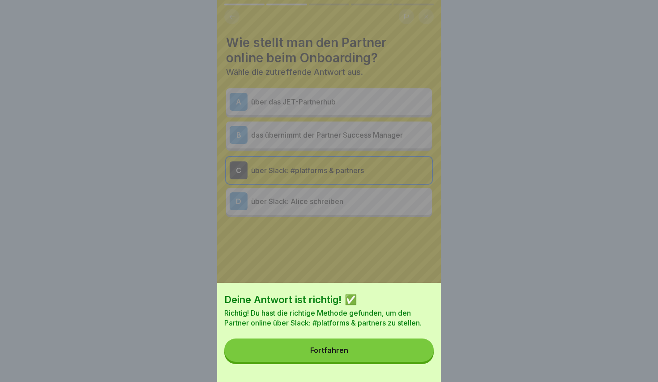
click at [353, 353] on button "Fortfahren" at bounding box center [329, 349] width 210 height 23
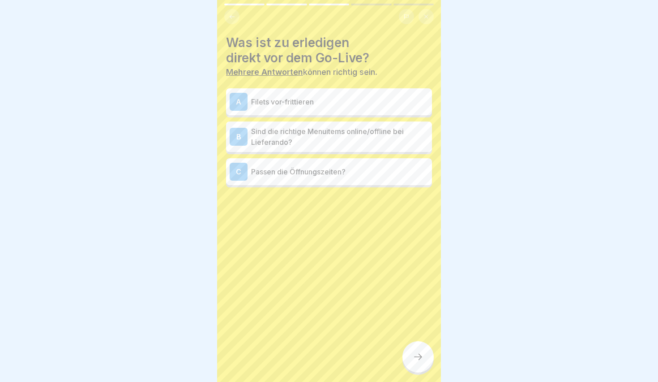
click at [338, 142] on p "Sind die richtige Menuitems online/offline bei Lieferando?" at bounding box center [339, 136] width 177 height 21
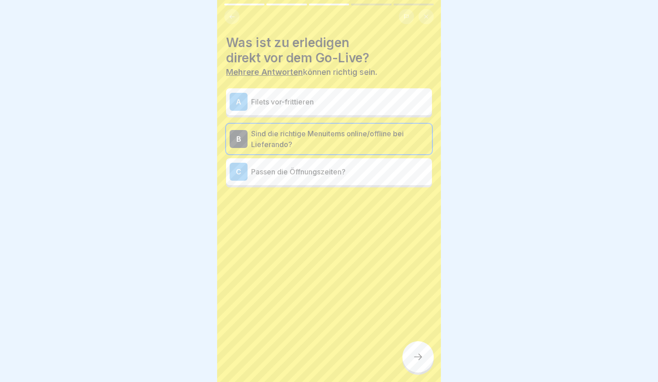
click at [311, 178] on div "C Passen die Öffnungszeiten?" at bounding box center [329, 172] width 199 height 18
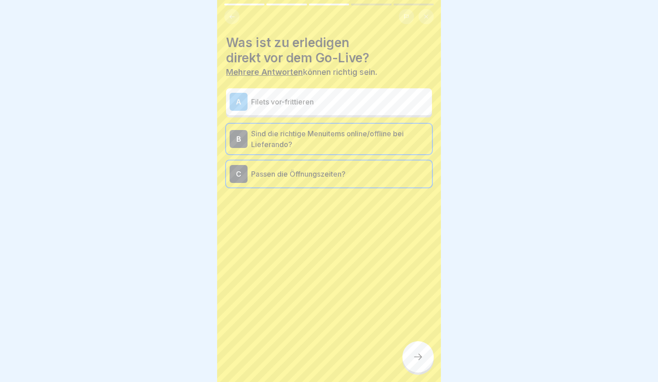
click at [424, 364] on div at bounding box center [418, 356] width 31 height 31
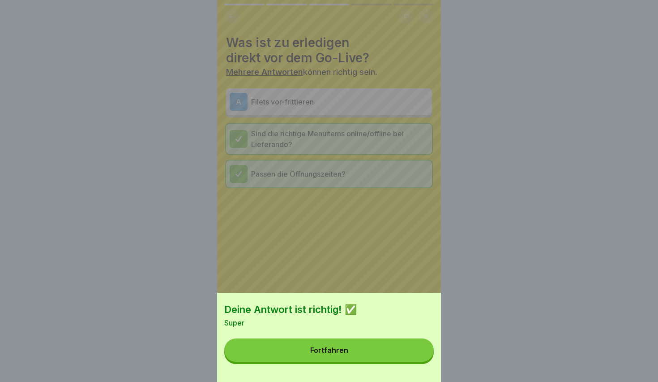
click at [371, 360] on button "Fortfahren" at bounding box center [329, 349] width 210 height 23
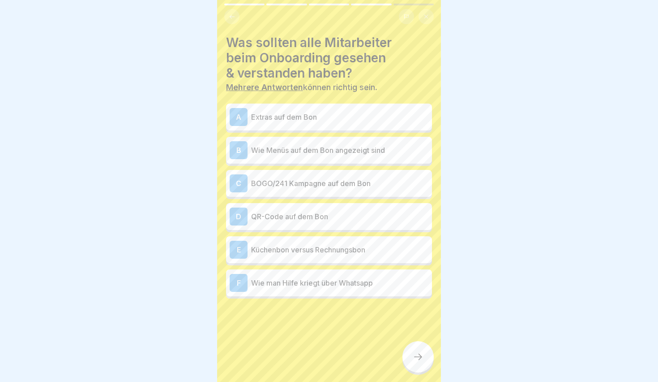
click at [295, 128] on div "A Extras auf dem Bon" at bounding box center [329, 116] width 206 height 27
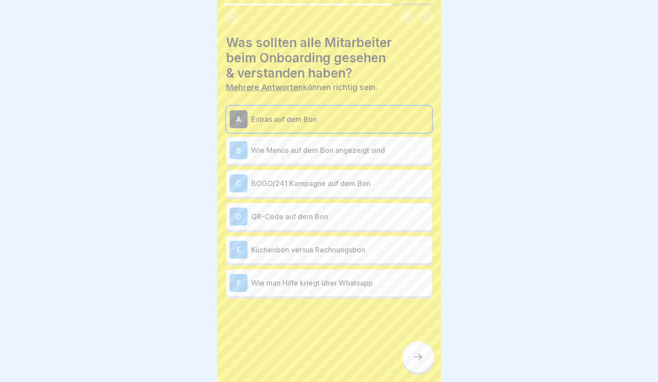
click at [333, 157] on div "B Wie Menüs auf dem Bon angezeigt sind" at bounding box center [329, 150] width 199 height 18
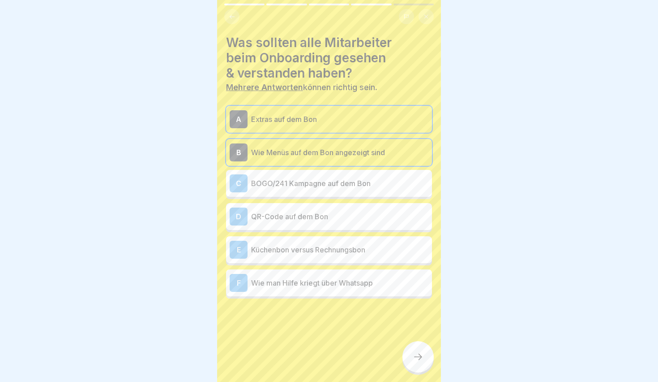
click at [275, 183] on p "BOGO/241 Kampagne auf dem Bon" at bounding box center [339, 183] width 177 height 11
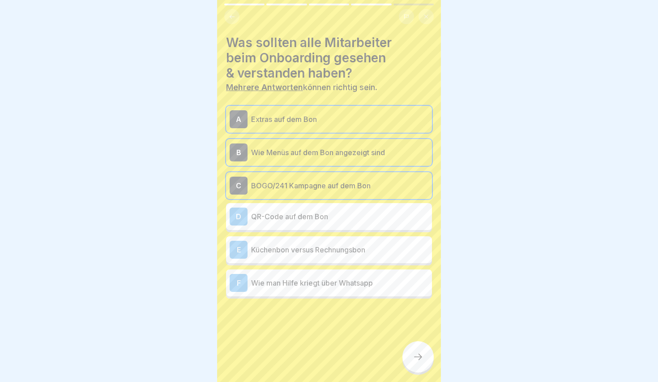
click at [279, 219] on p "QR-Code auf dem Bon" at bounding box center [339, 216] width 177 height 11
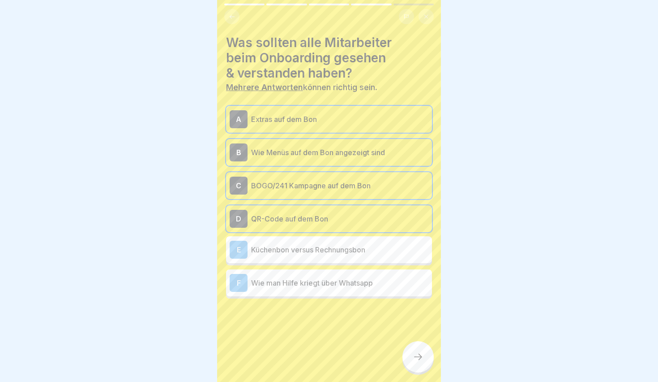
click at [279, 219] on p "QR-Code auf dem Bon" at bounding box center [339, 218] width 177 height 11
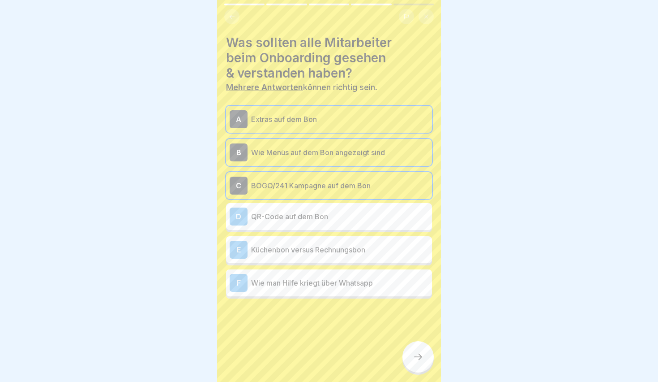
click at [279, 219] on p "QR-Code auf dem Bon" at bounding box center [339, 216] width 177 height 11
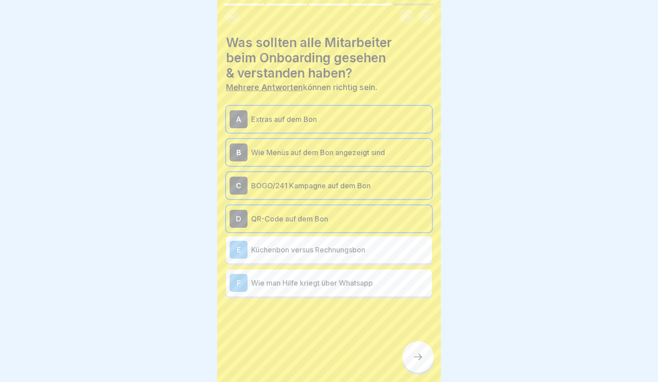
click at [290, 247] on p "Küchenbon versus Rechnungsbon" at bounding box center [339, 249] width 177 height 11
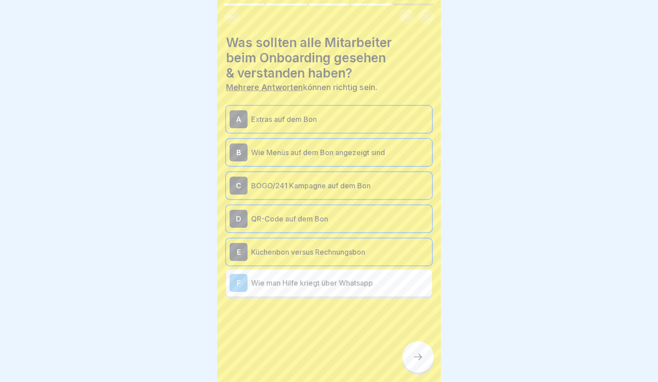
click at [266, 288] on div "F Wie man Hilfe kriegt über Whatsapp" at bounding box center [329, 283] width 199 height 18
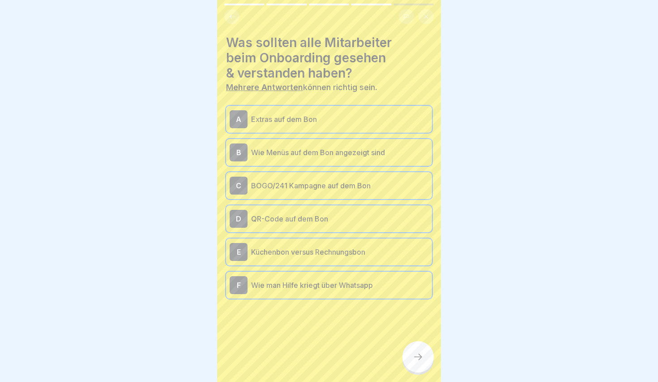
click at [431, 355] on div at bounding box center [418, 356] width 31 height 31
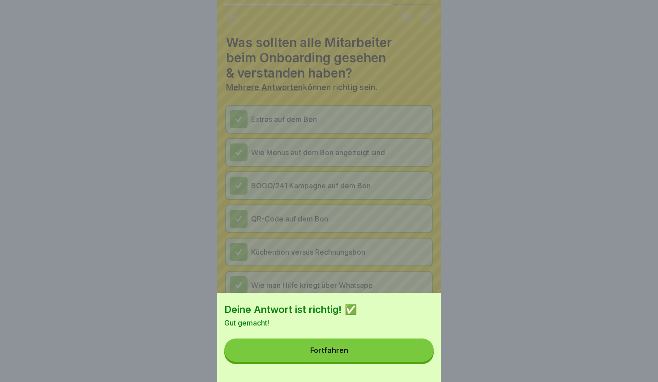
click at [356, 354] on button "Fortfahren" at bounding box center [329, 349] width 210 height 23
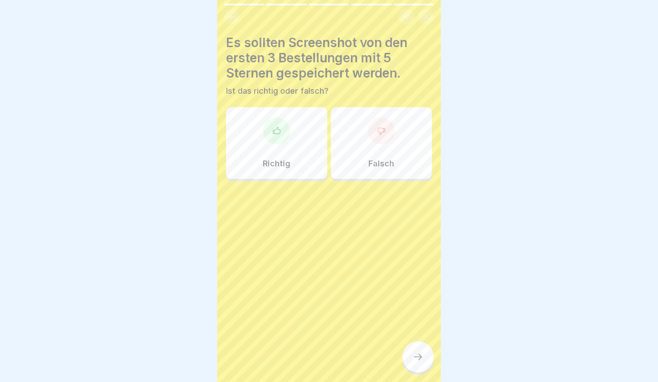
click at [281, 140] on div at bounding box center [276, 130] width 27 height 27
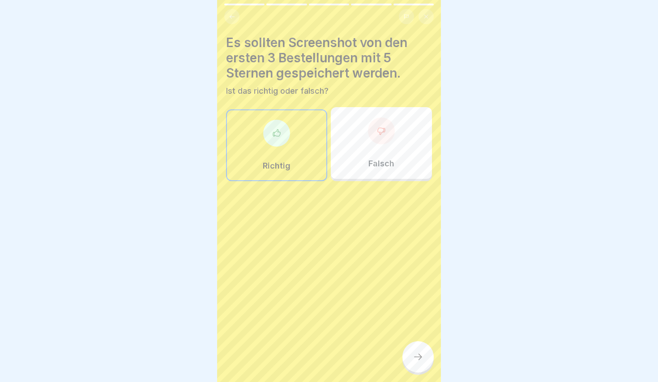
click at [352, 153] on div "Falsch" at bounding box center [381, 143] width 101 height 72
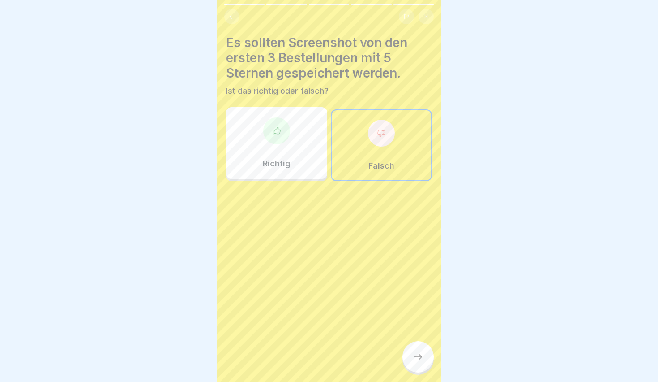
click at [301, 157] on div "Richtig" at bounding box center [276, 143] width 101 height 72
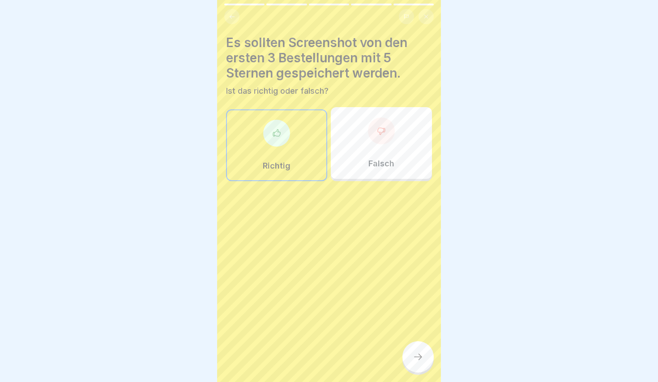
click at [357, 150] on div "Falsch" at bounding box center [381, 143] width 101 height 72
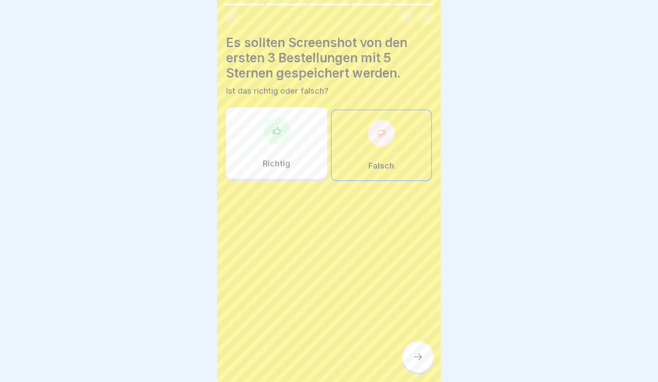
click at [309, 151] on div "Richtig" at bounding box center [276, 143] width 101 height 72
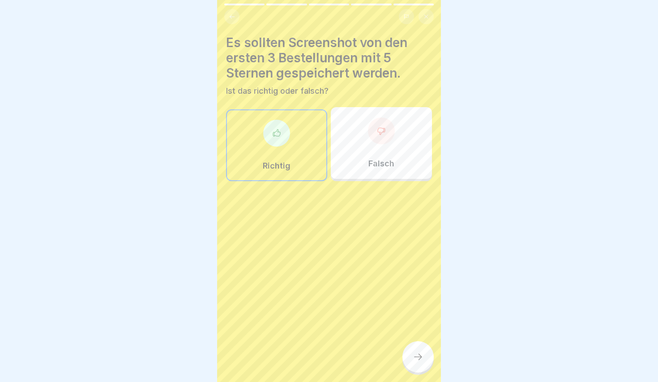
click at [422, 349] on div at bounding box center [418, 356] width 31 height 31
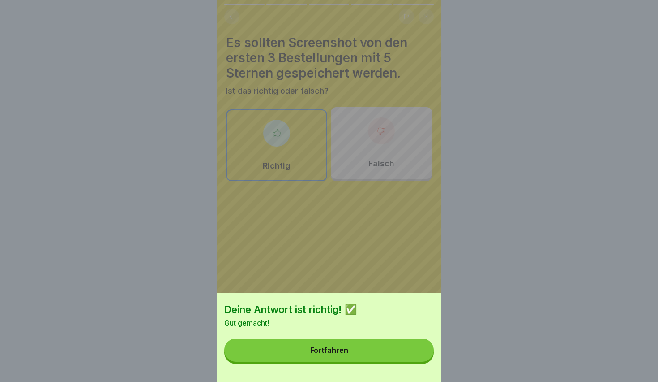
click at [353, 351] on button "Fortfahren" at bounding box center [329, 349] width 210 height 23
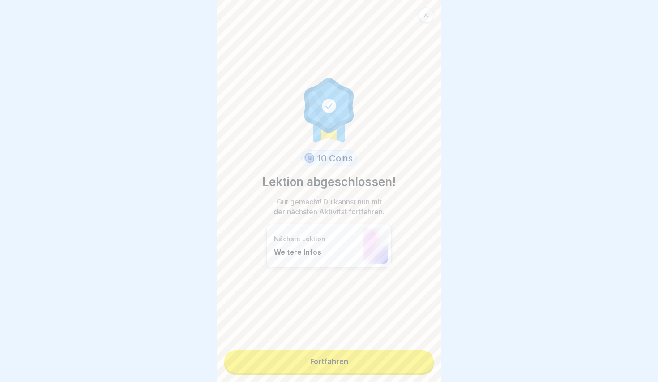
click at [331, 356] on link "Fortfahren" at bounding box center [329, 361] width 210 height 22
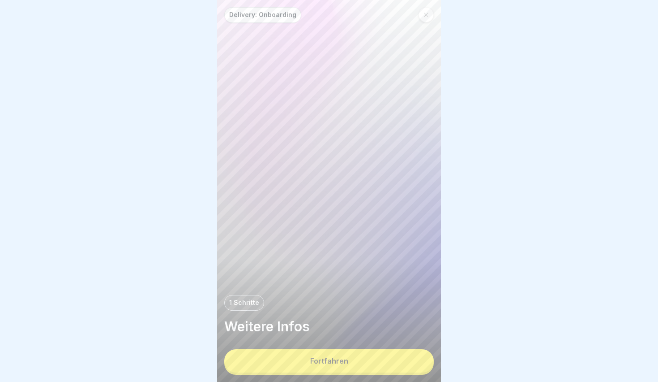
click at [331, 356] on button "Fortfahren" at bounding box center [329, 360] width 210 height 23
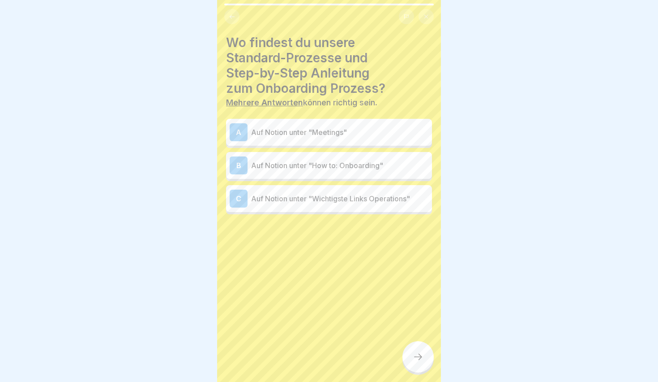
click at [312, 133] on p "Auf Notion unter "Meetings"" at bounding box center [339, 132] width 177 height 11
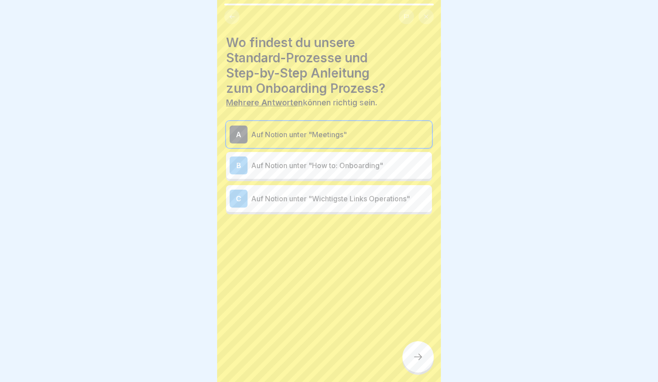
click at [315, 160] on p "Auf Notion unter "How to: Onboarding"" at bounding box center [339, 165] width 177 height 11
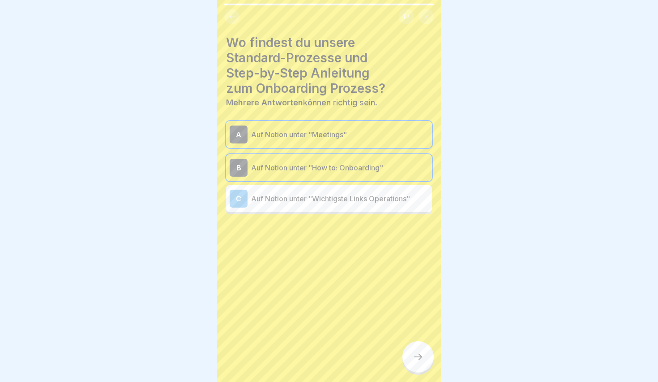
click at [322, 141] on div "A Auf Notion unter "Meetings"" at bounding box center [329, 134] width 199 height 18
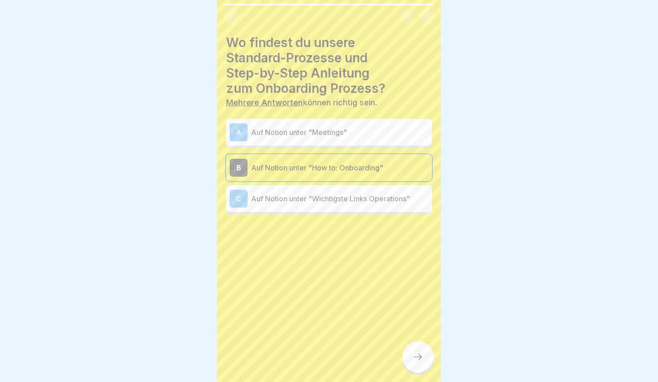
click at [429, 361] on div at bounding box center [418, 356] width 31 height 31
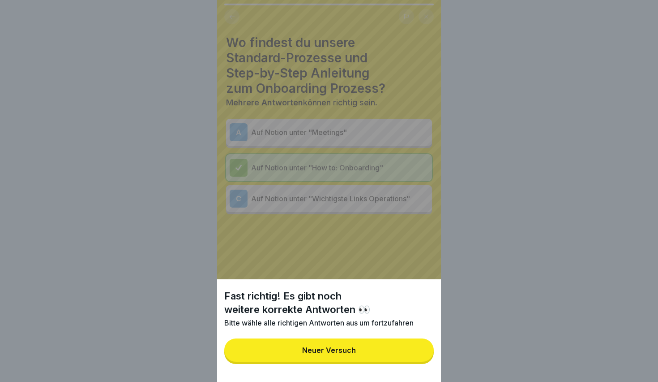
click at [378, 355] on button "Neuer Versuch" at bounding box center [329, 349] width 210 height 23
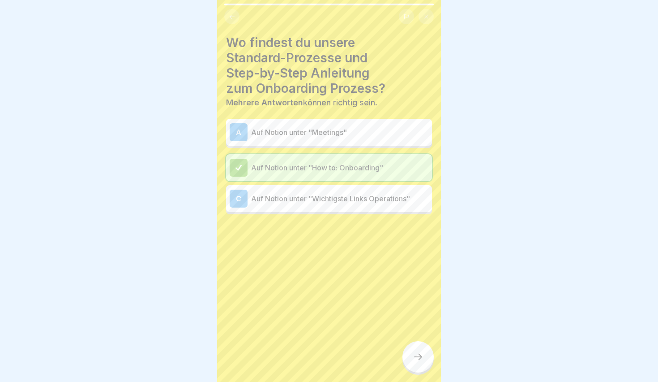
click at [311, 206] on div "C Auf Notion unter "Wichtigste Links Operations"" at bounding box center [329, 198] width 199 height 18
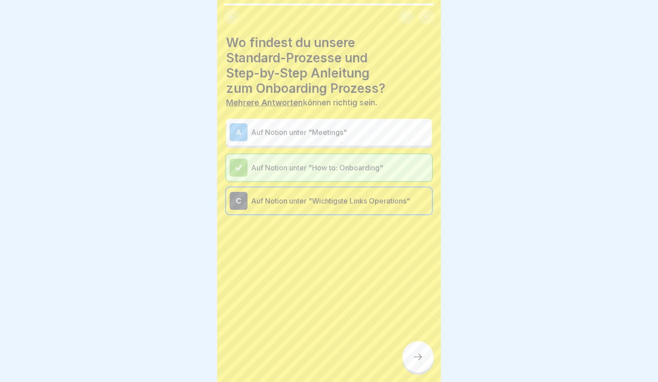
click at [408, 353] on div at bounding box center [418, 356] width 31 height 31
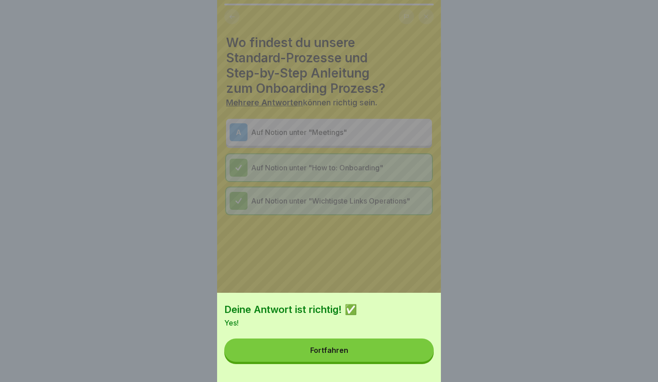
click at [345, 333] on div "Deine Antwort ist richtig! ✅ Yes! Fortfahren" at bounding box center [329, 336] width 224 height 89
click at [346, 346] on button "Fortfahren" at bounding box center [329, 349] width 210 height 23
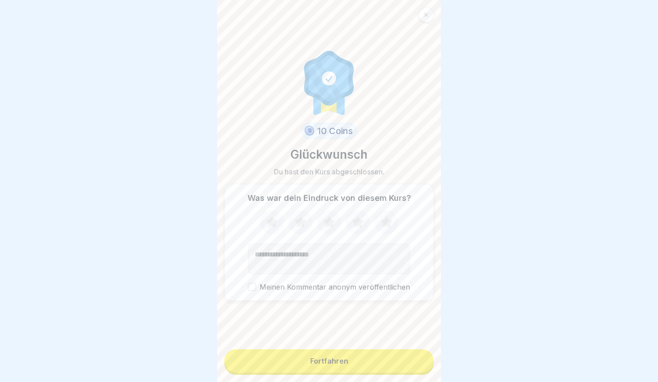
click at [382, 228] on icon at bounding box center [387, 221] width 24 height 23
click at [338, 360] on div "Fortfahren" at bounding box center [329, 361] width 38 height 8
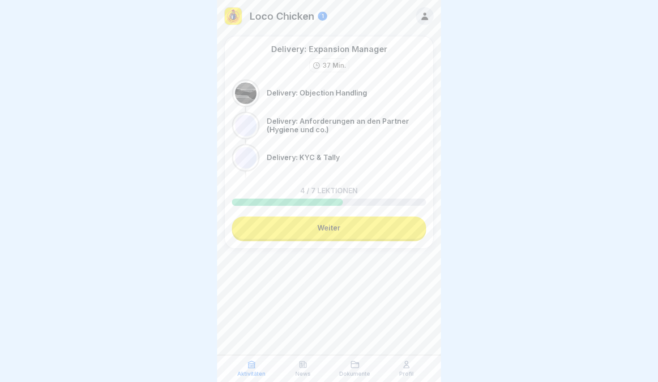
click at [293, 220] on link "Weiter" at bounding box center [329, 227] width 194 height 22
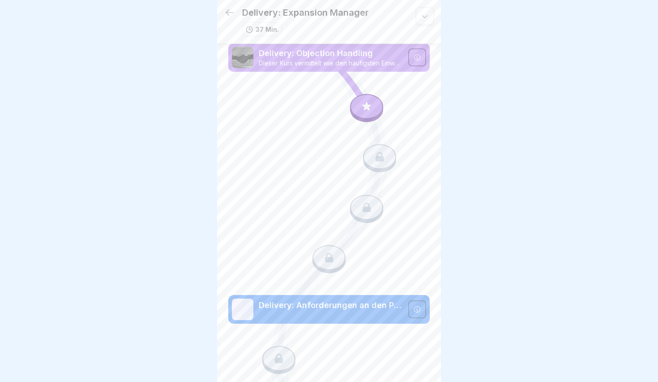
click at [373, 101] on div at bounding box center [366, 106] width 33 height 25
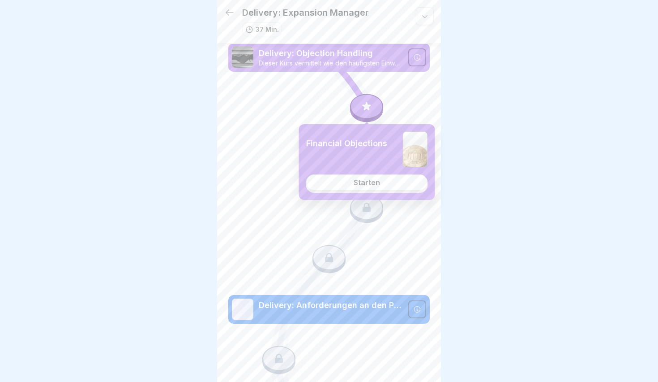
click at [357, 181] on div "Starten" at bounding box center [367, 182] width 26 height 8
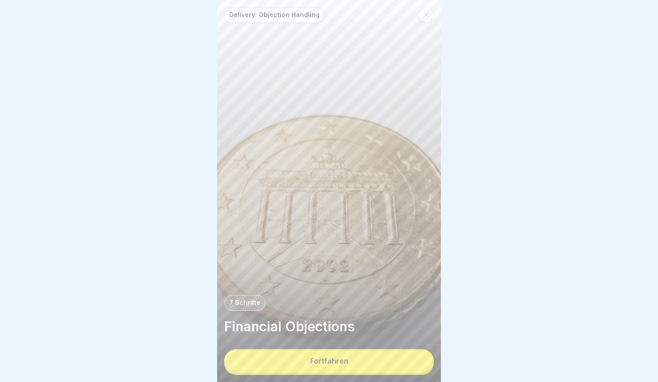
click at [315, 354] on button "Fortfahren" at bounding box center [329, 360] width 210 height 23
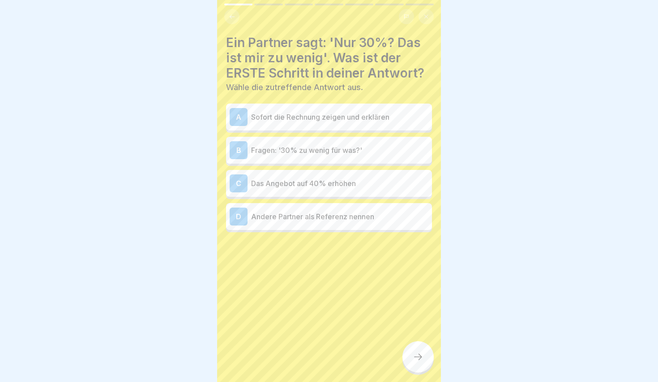
click at [285, 119] on p "Sofort die Rechnung zeigen und erklären" at bounding box center [339, 117] width 177 height 11
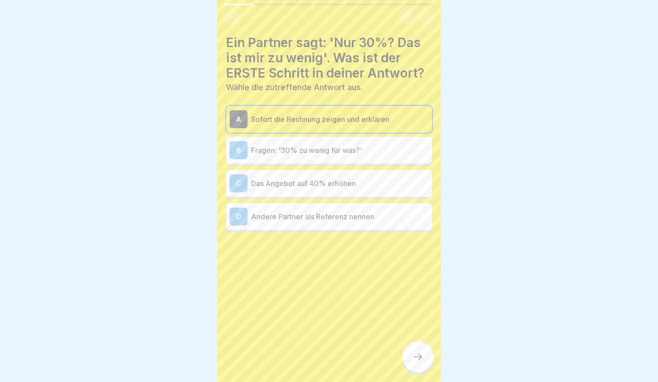
click at [413, 361] on icon at bounding box center [418, 356] width 11 height 11
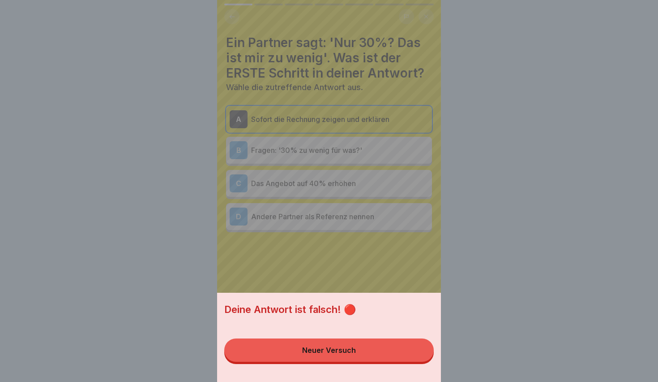
click at [410, 362] on div "Deine Antwort ist falsch! 🔴 Neuer Versuch" at bounding box center [329, 336] width 224 height 89
click at [355, 361] on button "Neuer Versuch" at bounding box center [329, 349] width 210 height 23
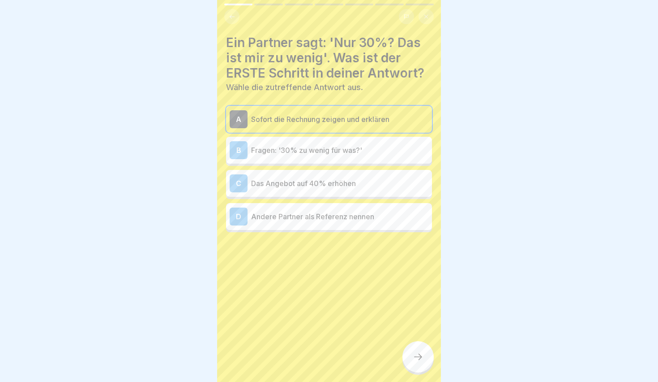
click at [317, 222] on div "D Andere Partner als Referenz nennen" at bounding box center [329, 216] width 199 height 18
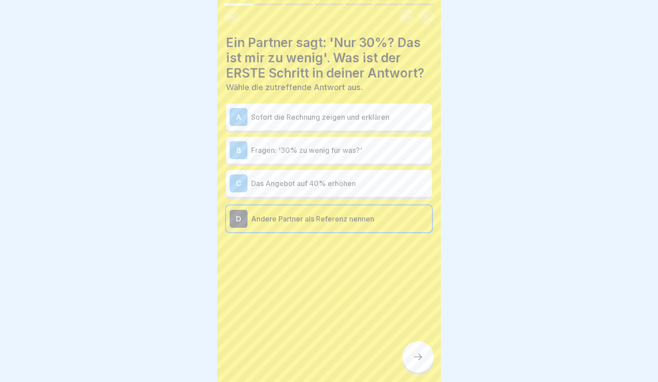
click at [416, 359] on icon at bounding box center [418, 356] width 11 height 11
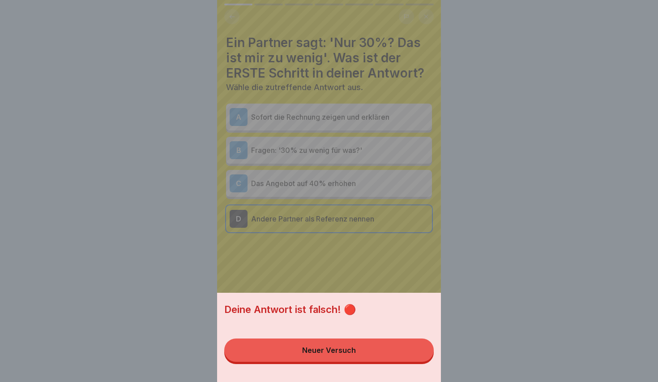
click at [396, 356] on button "Neuer Versuch" at bounding box center [329, 349] width 210 height 23
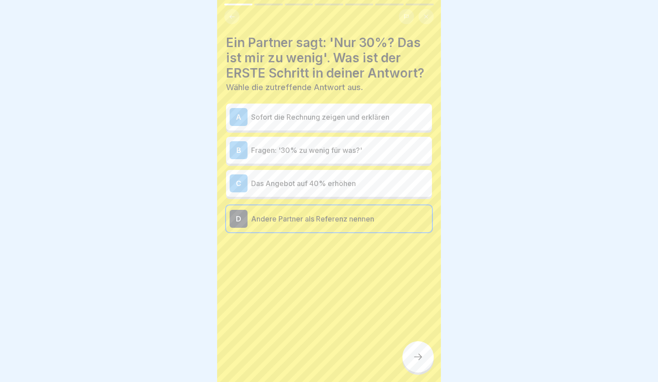
click at [321, 168] on div "A Sofort die Rechnung zeigen und erklären B Fragen: '30% zu wenig für was?' C D…" at bounding box center [329, 169] width 206 height 126
click at [321, 160] on div "B Fragen: '30% zu wenig für was?'" at bounding box center [329, 150] width 206 height 27
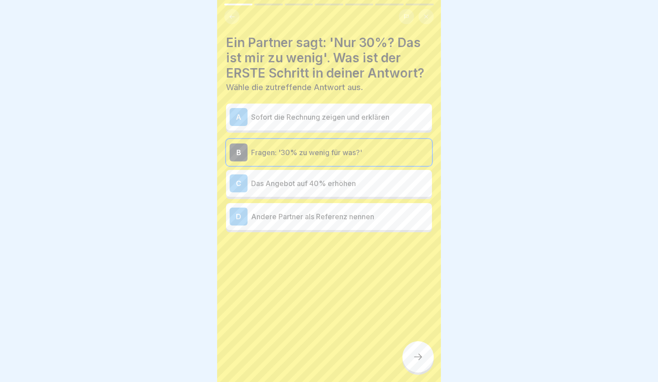
click at [425, 341] on div "Ein Partner sagt: 'Nur 30%? Das ist mir zu wenig'. Was ist der ERSTE Schritt in…" at bounding box center [329, 191] width 224 height 382
click at [421, 359] on icon at bounding box center [418, 356] width 11 height 11
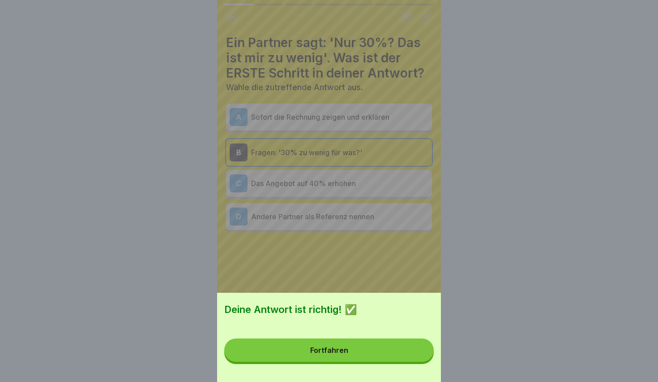
click at [344, 349] on div "Fortfahren" at bounding box center [329, 350] width 38 height 8
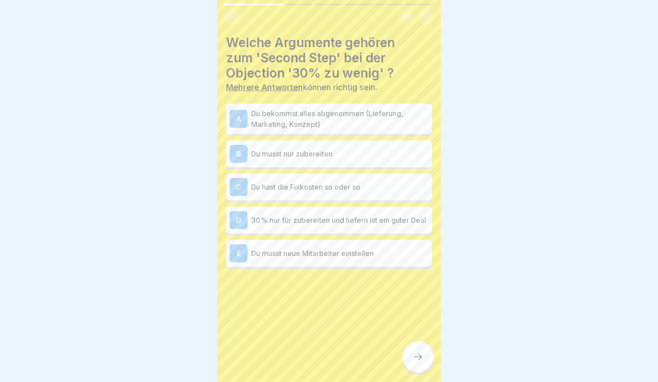
click at [341, 108] on p "Du bekommst alles abgenommen (Lieferung, Marketing, Konzept)" at bounding box center [339, 118] width 177 height 21
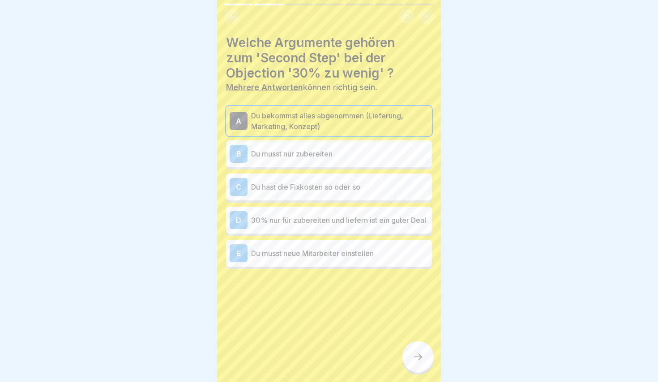
click at [301, 151] on p "Du musst nur zubereiten" at bounding box center [339, 153] width 177 height 11
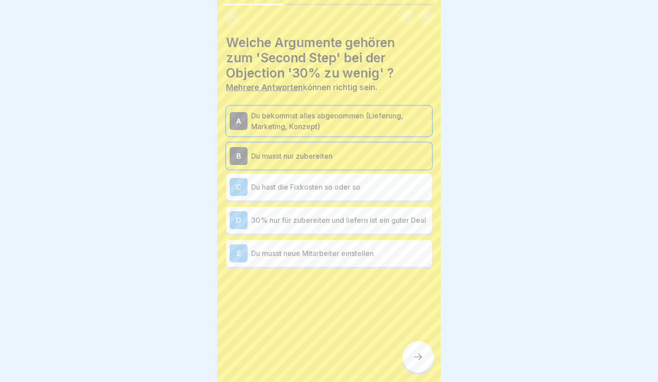
click at [314, 186] on p "Du hast die Fixkosten so oder so" at bounding box center [339, 186] width 177 height 11
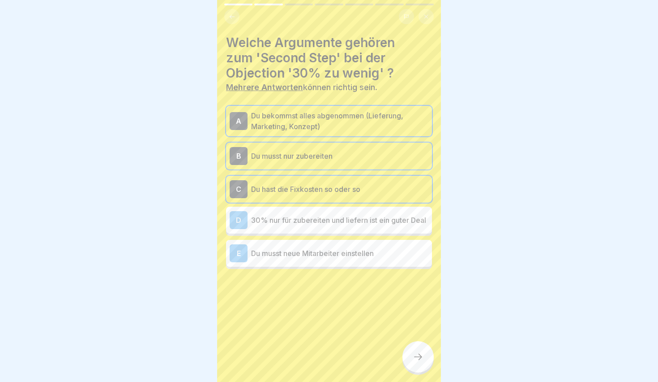
click at [309, 216] on p "30% nur für zubereiten und liefern ist ein guter Deal" at bounding box center [339, 220] width 177 height 11
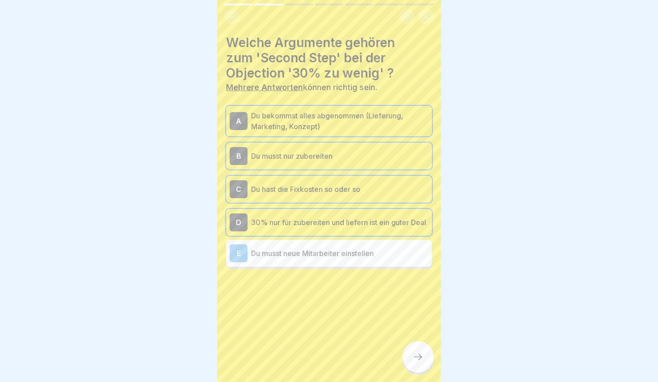
click at [417, 355] on icon at bounding box center [418, 356] width 11 height 11
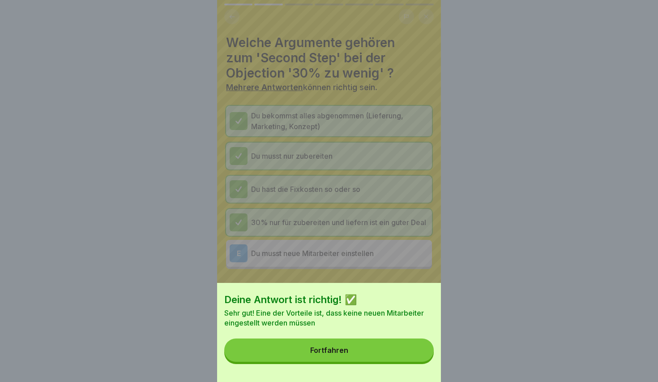
click at [377, 358] on button "Fortfahren" at bounding box center [329, 349] width 210 height 23
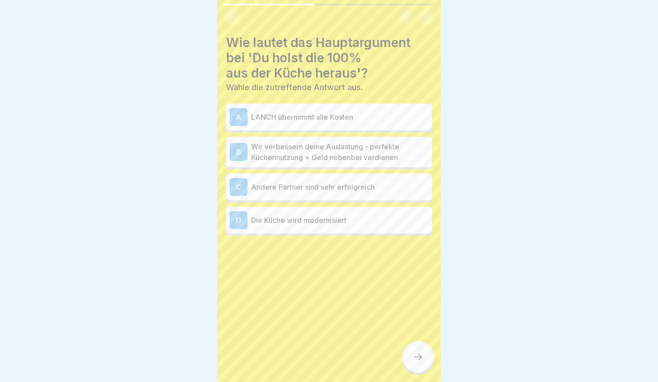
click at [303, 123] on div "A LANCH übernimmt alle Kosten" at bounding box center [329, 117] width 199 height 18
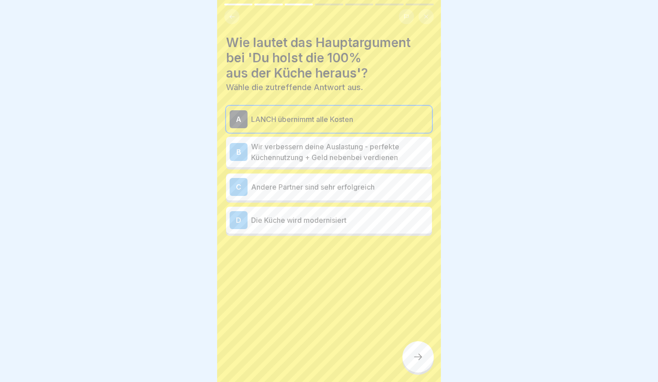
click at [303, 123] on div "A LANCH übernimmt alle Kosten" at bounding box center [329, 119] width 199 height 18
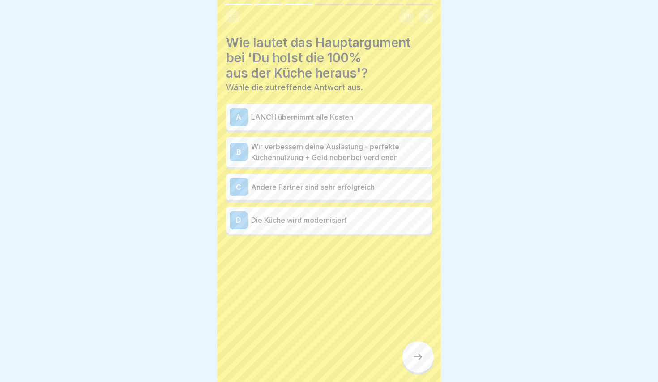
click at [391, 163] on div "B Wir verbessern deine Auslastung - perfekte Küchennutzung + Geld nebenbei verd…" at bounding box center [329, 152] width 206 height 30
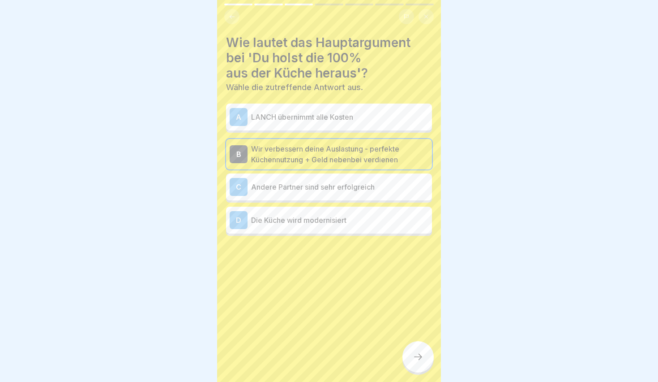
click at [336, 192] on div "C Andere Partner sind sehr erfolgreich" at bounding box center [329, 187] width 199 height 18
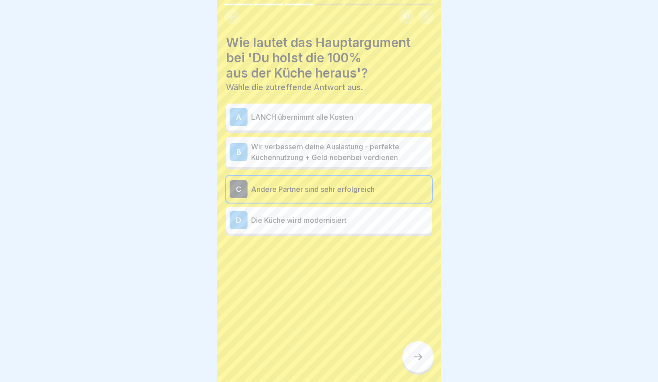
click at [330, 158] on p "Wir verbessern deine Auslastung - perfekte Küchennutzung + Geld nebenbei verdie…" at bounding box center [339, 151] width 177 height 21
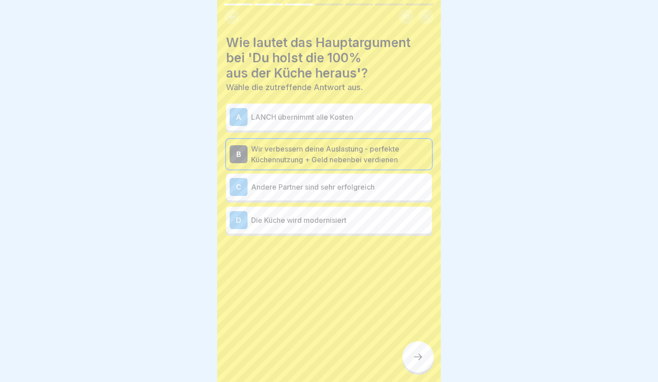
click at [425, 355] on div at bounding box center [418, 356] width 31 height 31
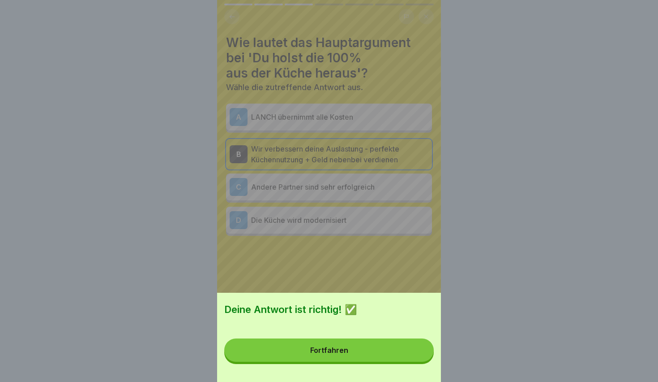
click at [376, 350] on button "Fortfahren" at bounding box center [329, 349] width 210 height 23
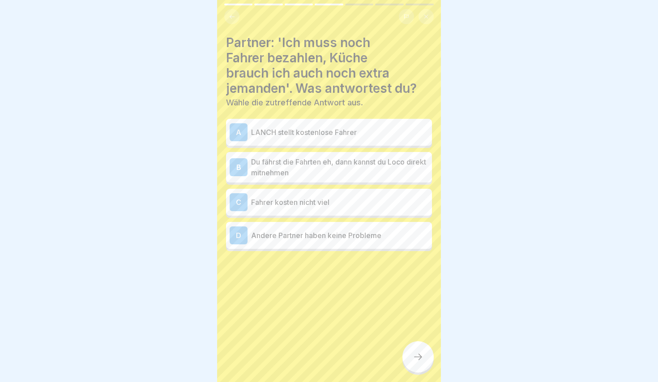
click at [313, 162] on p "Du fährst die Fahrten eh, dann kannst du Loco direkt mitnehmen" at bounding box center [339, 166] width 177 height 21
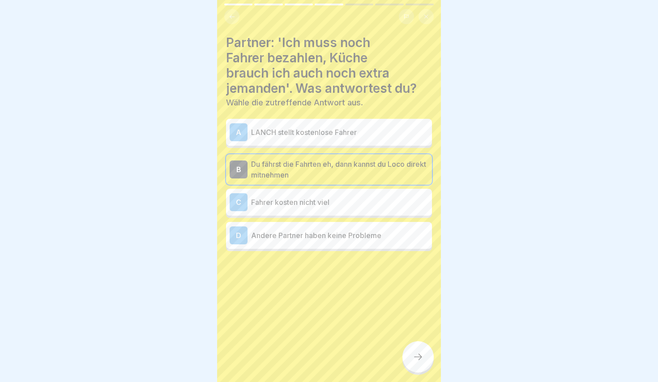
click at [332, 242] on div "D Andere Partner haben keine Probleme" at bounding box center [329, 235] width 199 height 18
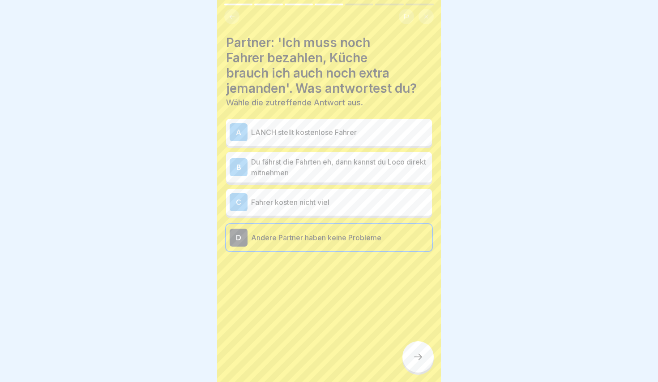
click at [323, 171] on p "Du fährst die Fahrten eh, dann kannst du Loco direkt mitnehmen" at bounding box center [339, 166] width 177 height 21
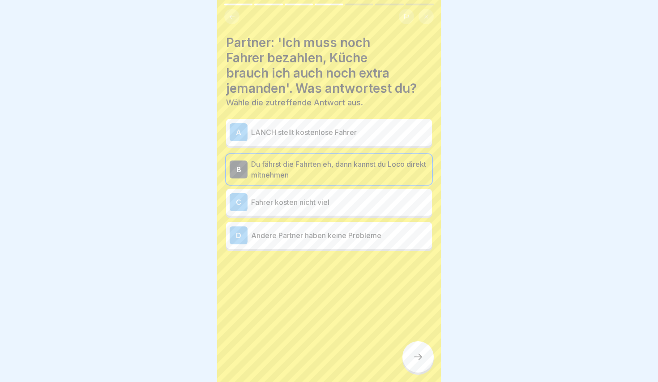
click at [420, 346] on div at bounding box center [418, 356] width 31 height 31
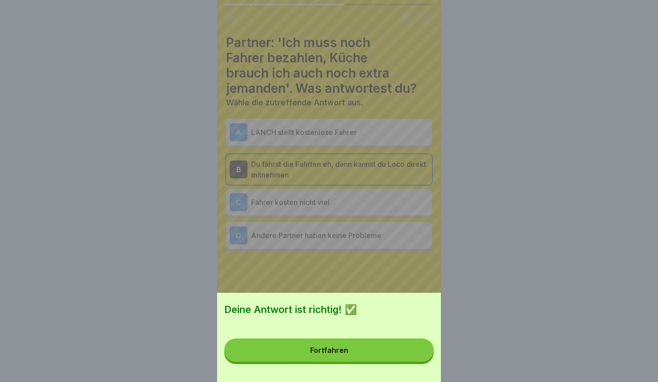
click at [385, 343] on button "Fortfahren" at bounding box center [329, 349] width 210 height 23
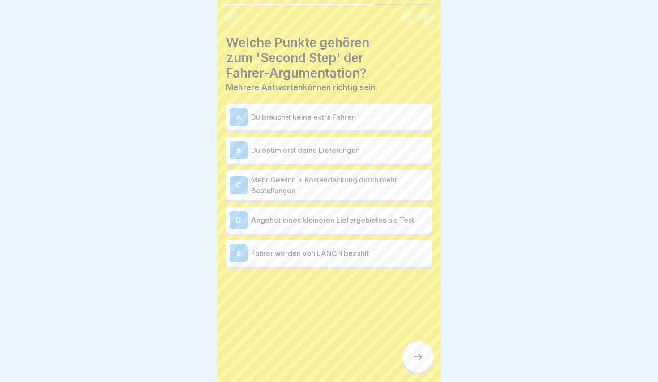
click at [278, 118] on p "Du brauchst keine extra Fahrer" at bounding box center [339, 117] width 177 height 11
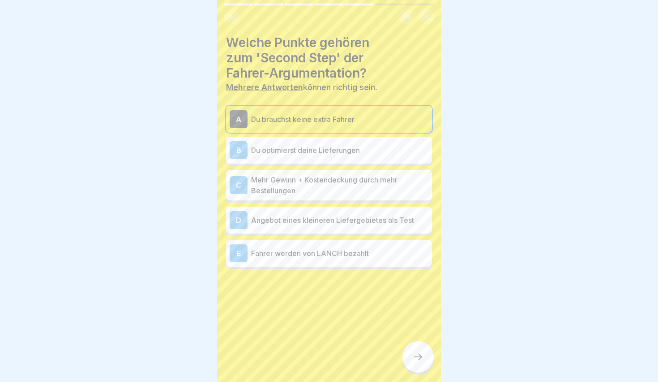
click at [298, 150] on p "Du optimierst deine Lieferungen" at bounding box center [339, 150] width 177 height 11
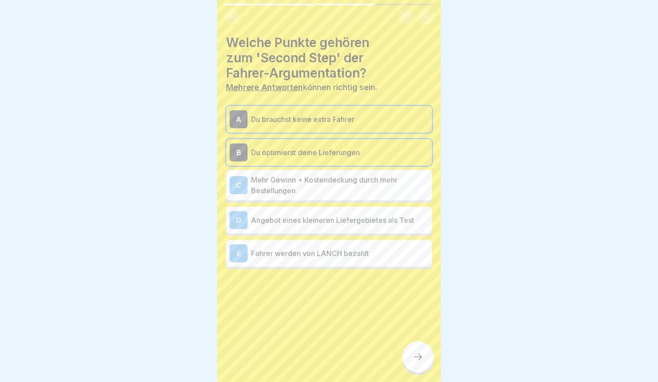
click at [330, 187] on p "Mehr Gewinn + Kostendeckung durch mehr Bestellungen" at bounding box center [339, 184] width 177 height 21
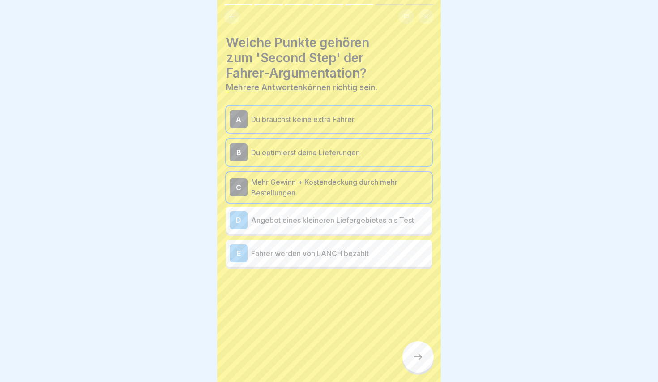
click at [289, 225] on div "D Angebot eines kleineren Liefergebietes als Test" at bounding box center [329, 220] width 199 height 18
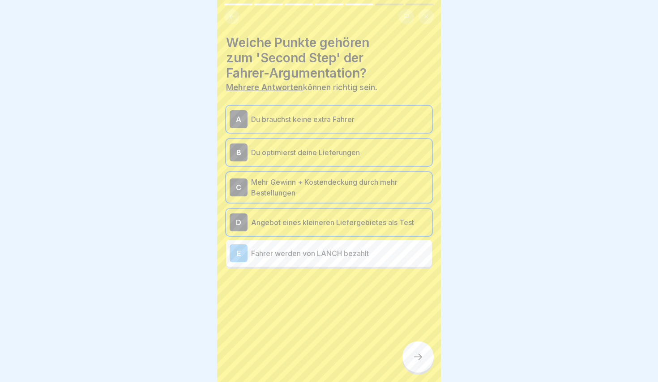
click at [421, 364] on div at bounding box center [418, 356] width 31 height 31
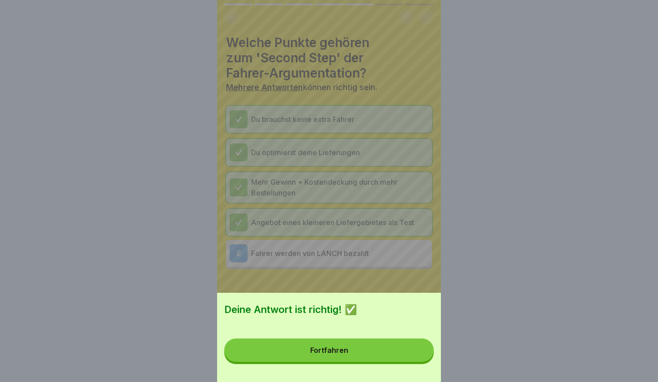
click at [376, 358] on button "Fortfahren" at bounding box center [329, 349] width 210 height 23
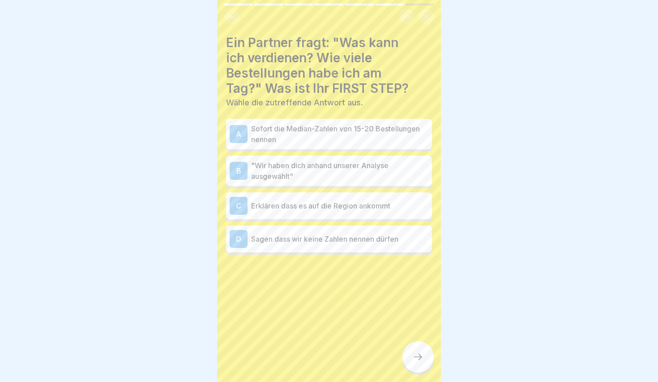
click at [338, 213] on div "C Erklären dass es auf die Region ankommt" at bounding box center [329, 206] width 199 height 18
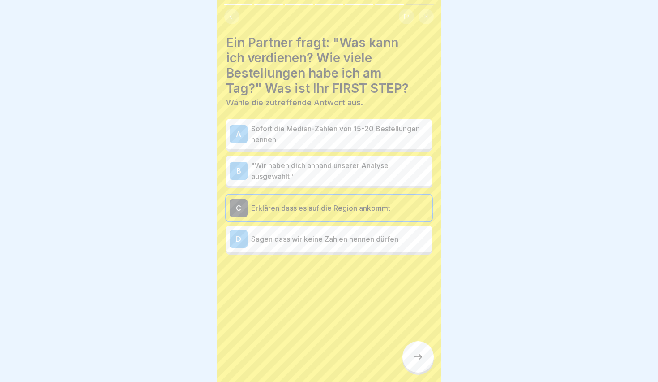
click at [269, 239] on p "Sagen dass wir keine Zahlen nennen dürfen" at bounding box center [339, 238] width 177 height 11
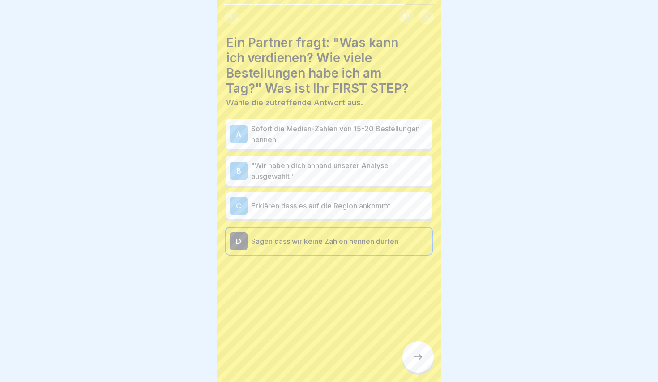
click at [338, 212] on div "C Erklären dass es auf die Region ankommt" at bounding box center [329, 206] width 199 height 18
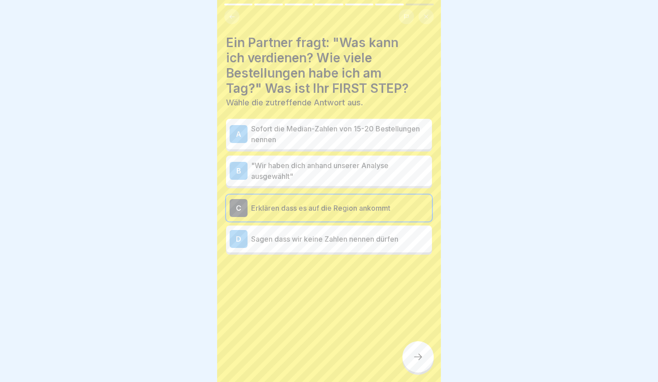
click at [275, 249] on div "D Sagen dass wir keine Zahlen nennen dürfen" at bounding box center [329, 238] width 206 height 27
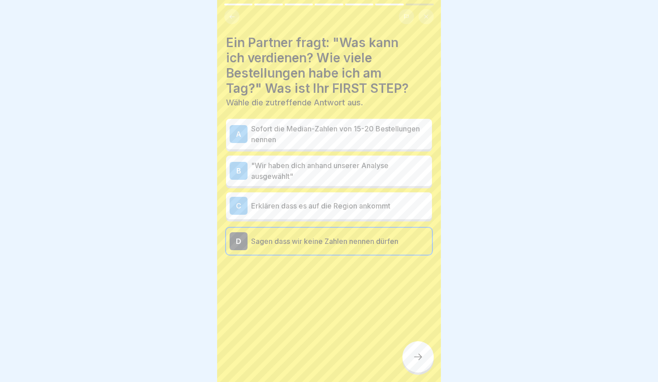
click at [281, 222] on div "A Sofort die Median-Zahlen von 15-20 Bestellungen nennen B "Wir haben dich anha…" at bounding box center [329, 187] width 206 height 133
click at [283, 206] on p "Erklären dass es auf die Region ankommt" at bounding box center [339, 205] width 177 height 11
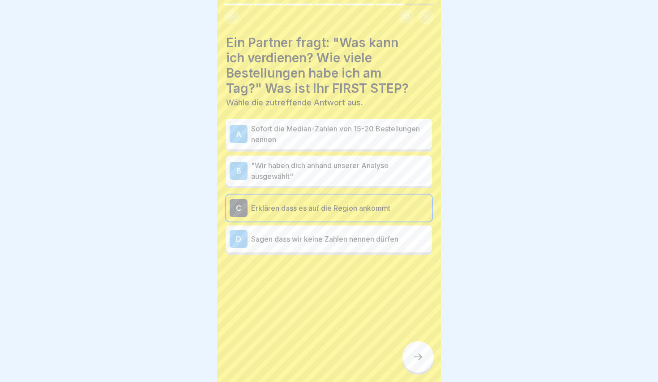
click at [325, 241] on p "Sagen dass wir keine Zahlen nennen dürfen" at bounding box center [339, 238] width 177 height 11
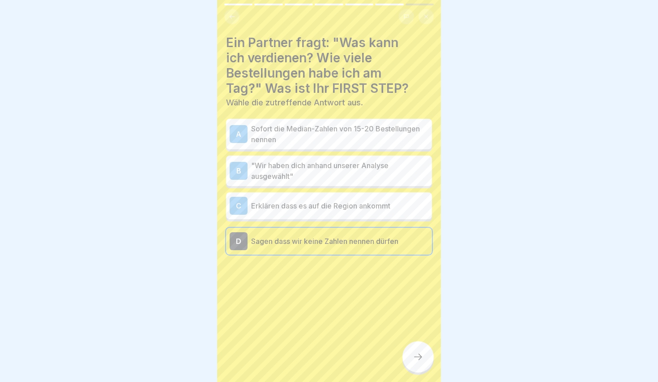
click at [419, 353] on icon at bounding box center [418, 356] width 11 height 11
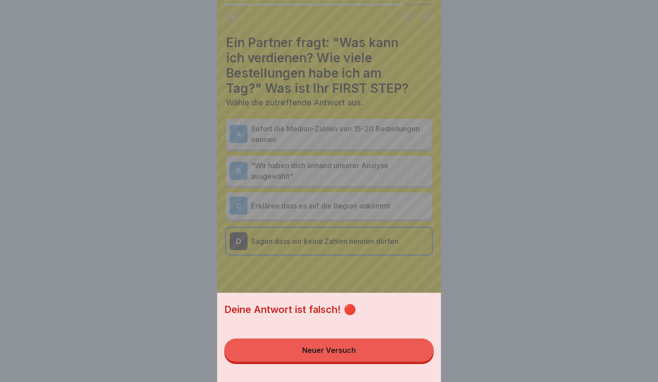
click at [392, 354] on button "Neuer Versuch" at bounding box center [329, 349] width 210 height 23
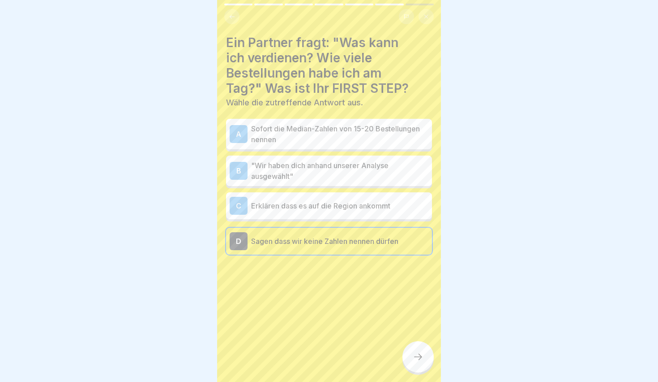
click at [333, 227] on div "A Sofort die Median-Zahlen von 15-20 Bestellungen nennen B "Wir haben dich anha…" at bounding box center [329, 187] width 206 height 133
click at [333, 216] on div "C Erklären dass es auf die Region ankommt" at bounding box center [329, 205] width 206 height 27
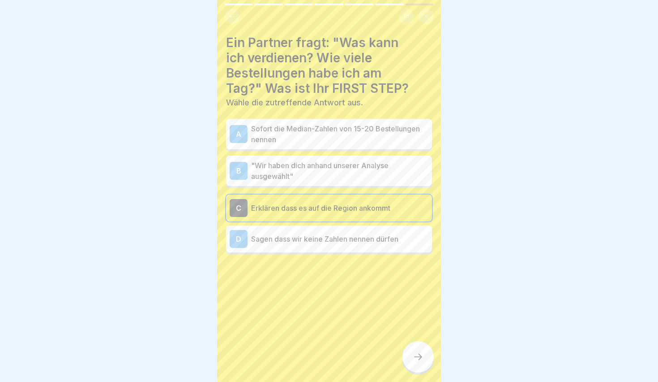
click at [409, 349] on div at bounding box center [418, 356] width 31 height 31
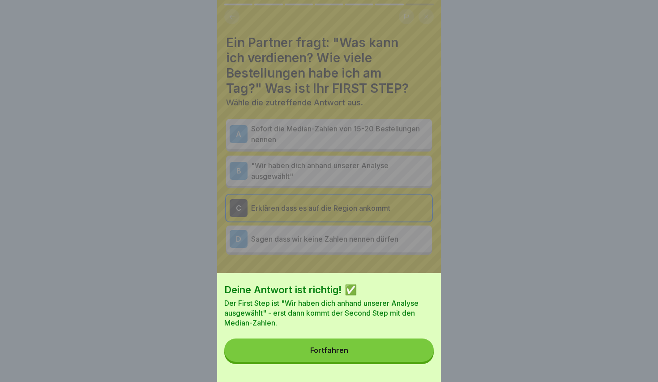
click at [389, 349] on button "Fortfahren" at bounding box center [329, 349] width 210 height 23
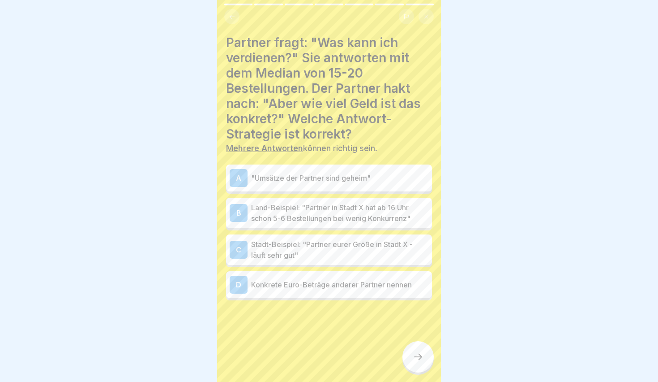
click at [320, 177] on p ""Umsätze der Partner sind geheim"" at bounding box center [339, 177] width 177 height 11
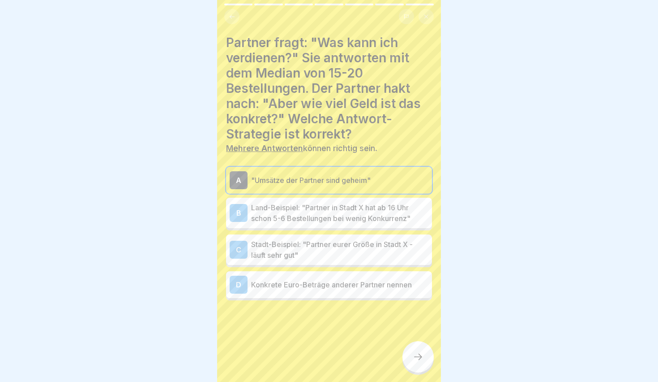
click at [307, 241] on p "Stadt-Beispiel: "Partner eurer Größe in Stadt X - läuft sehr gut"" at bounding box center [339, 249] width 177 height 21
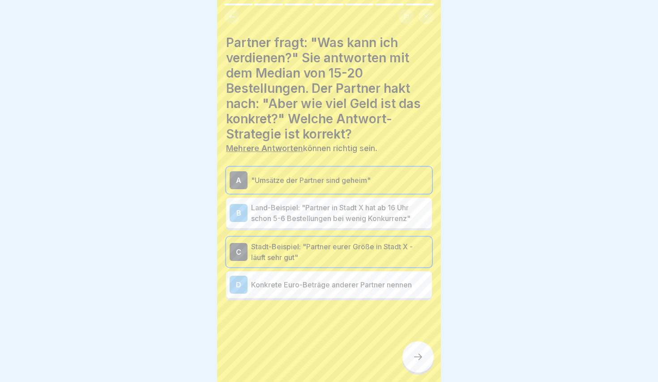
click at [342, 202] on p "Land-Beispiel: "Partner in Stadt X hat ab 16 Uhr schon 5-6 Bestellungen bei wen…" at bounding box center [339, 212] width 177 height 21
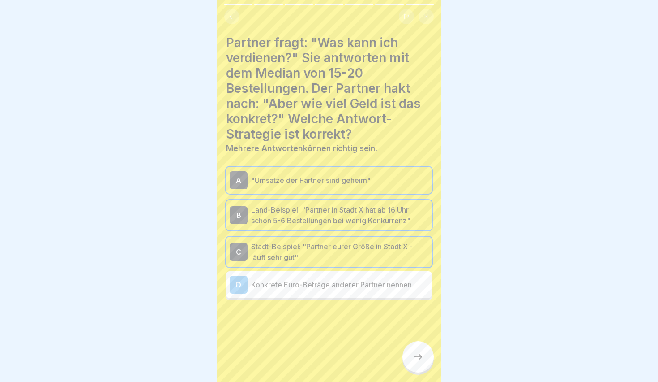
click at [345, 231] on div "A "Umsätze der Partner sind geheim" B Land-Beispiel: "Partner in Stadt X hat ab…" at bounding box center [329, 233] width 206 height 133
click at [345, 213] on p "Land-Beispiel: "Partner in Stadt X hat ab 16 Uhr schon 5-6 Bestellungen bei wen…" at bounding box center [339, 214] width 177 height 21
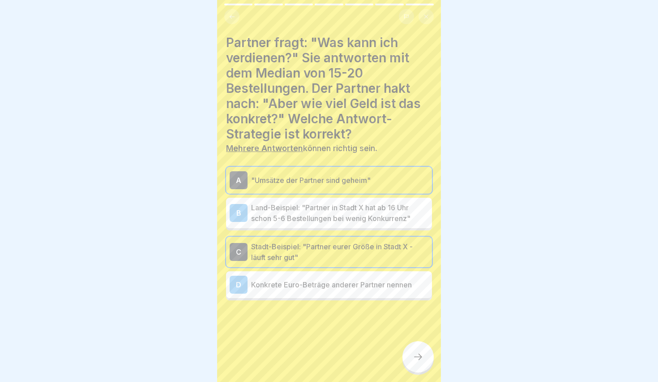
click at [363, 201] on div "B Land-Beispiel: "Partner in Stadt X hat ab 16 Uhr schon 5-6 Bestellungen bei w…" at bounding box center [329, 213] width 206 height 30
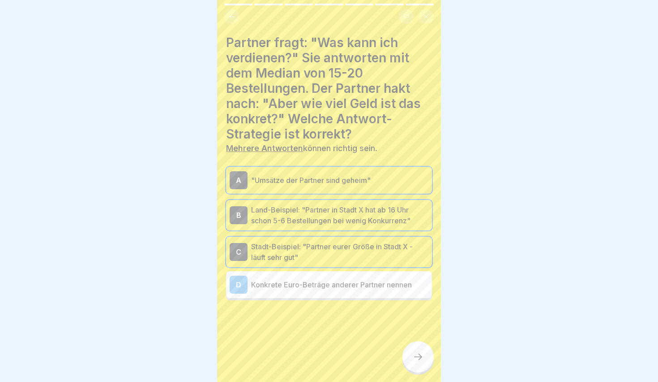
click at [417, 364] on div at bounding box center [418, 356] width 31 height 31
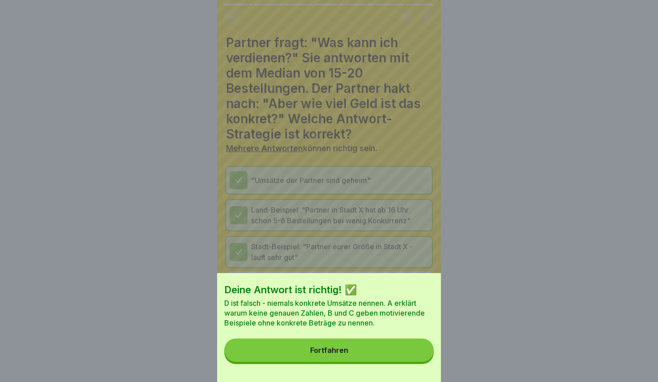
click at [384, 354] on button "Fortfahren" at bounding box center [329, 349] width 210 height 23
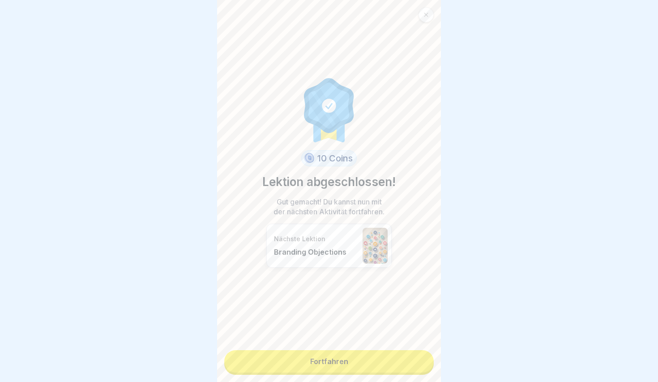
click at [356, 357] on link "Fortfahren" at bounding box center [329, 361] width 210 height 22
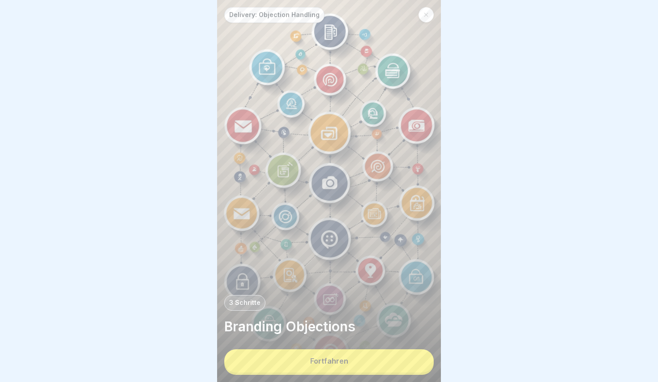
click at [301, 357] on button "Fortfahren" at bounding box center [329, 360] width 210 height 23
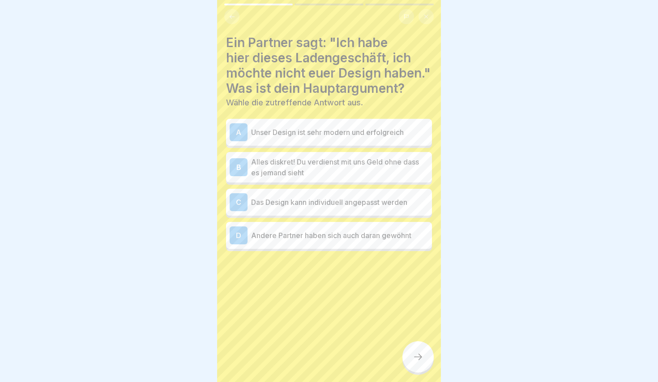
click at [312, 168] on p "Alles diskret! Du verdienst mit uns Geld ohne dass es jemand sieht" at bounding box center [339, 166] width 177 height 21
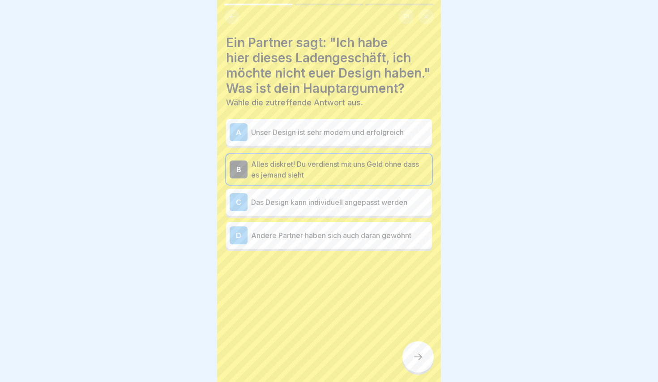
click at [425, 359] on div at bounding box center [418, 356] width 31 height 31
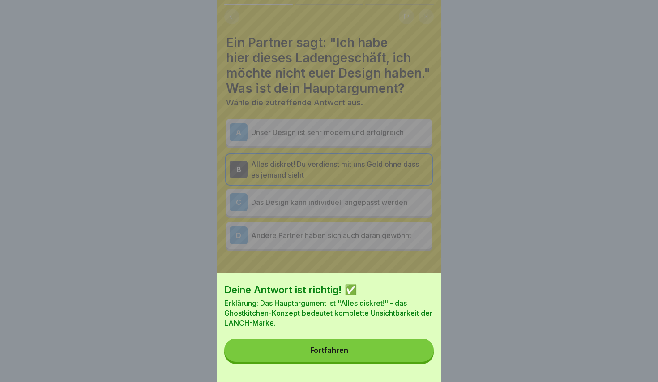
click at [400, 353] on button "Fortfahren" at bounding box center [329, 349] width 210 height 23
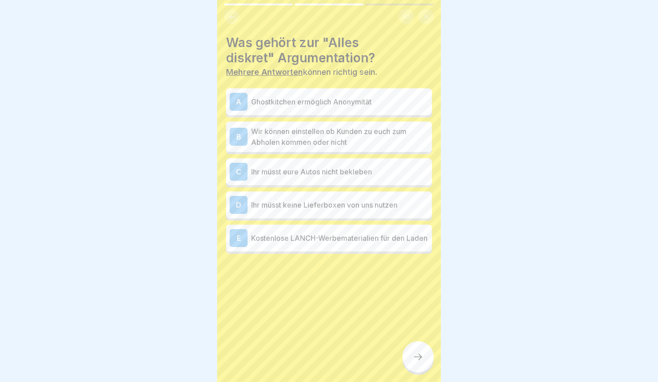
click at [278, 94] on div "A Ghostkitchen ermöglich Anonymität" at bounding box center [329, 102] width 199 height 18
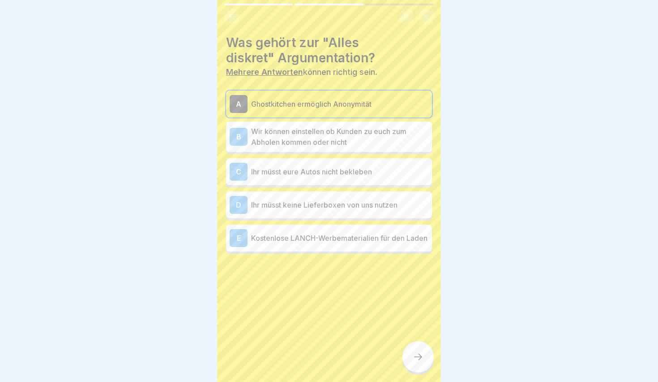
click at [303, 141] on p "Wir können einstellen ob Kunden zu euch zum Abholen kommen oder nicht" at bounding box center [339, 136] width 177 height 21
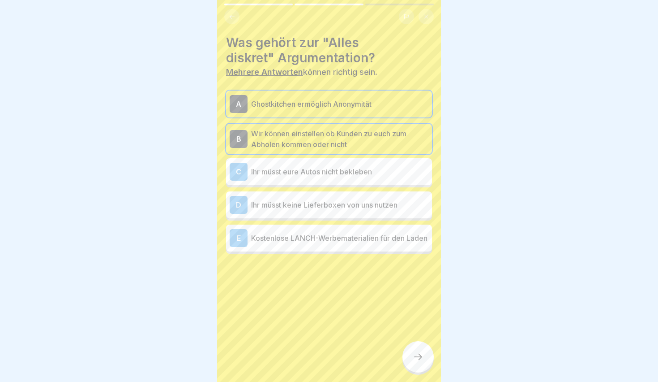
click at [309, 159] on div "C Ihr müsst eure Autos nicht bekleben" at bounding box center [329, 171] width 206 height 27
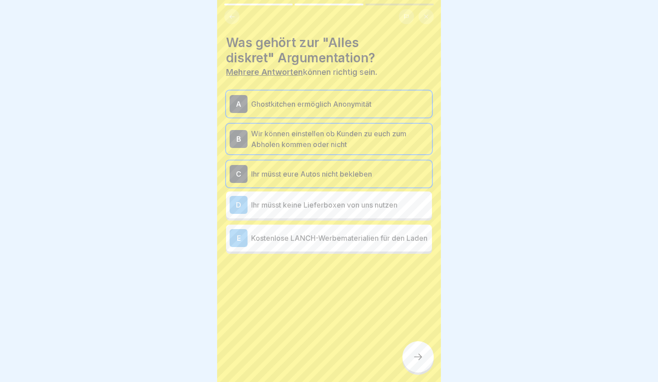
click at [326, 206] on p "Ihr müsst keine Lieferboxen von uns nutzen" at bounding box center [339, 204] width 177 height 11
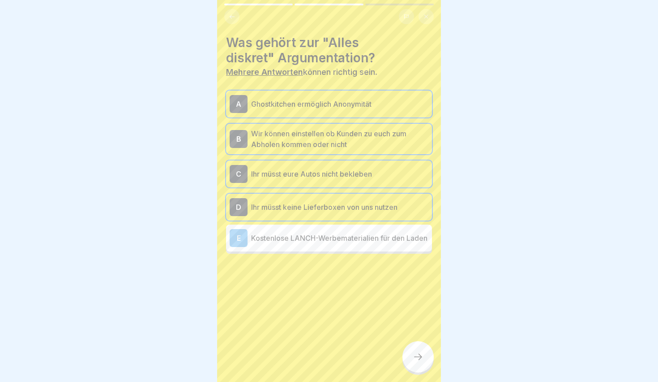
click at [420, 363] on div at bounding box center [418, 356] width 31 height 31
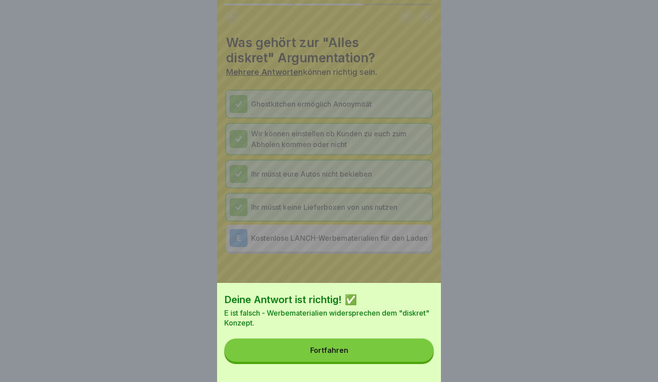
click at [404, 363] on div "Deine Antwort ist richtig! ✅ E ist falsch - Werbematerialien widersprechen dem …" at bounding box center [329, 332] width 224 height 99
click at [391, 359] on button "Fortfahren" at bounding box center [329, 349] width 210 height 23
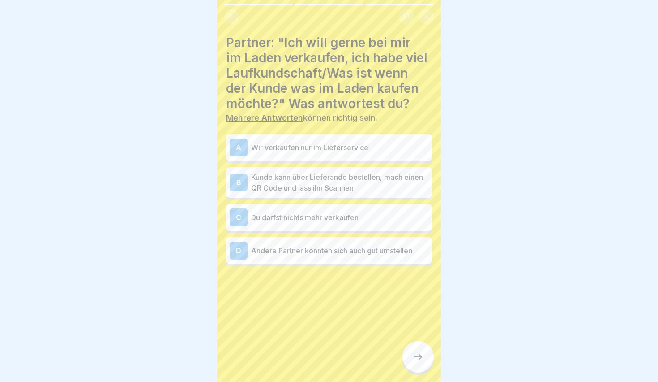
click at [340, 158] on div "A Wir verkaufen nur im Lieferservice" at bounding box center [329, 147] width 206 height 27
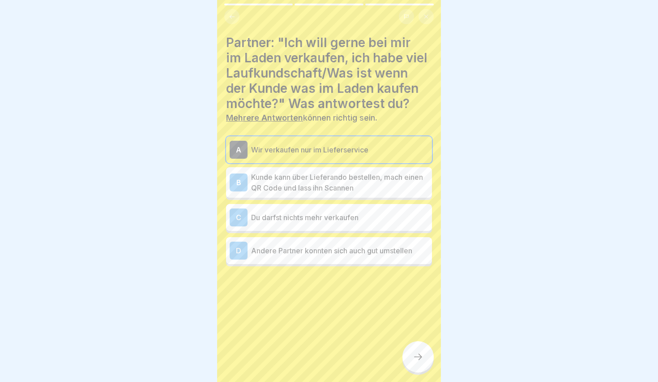
click at [341, 176] on p "Kunde kann über Lieferando bestellen, mach einen QR Code und lass ihn Scannen" at bounding box center [339, 182] width 177 height 21
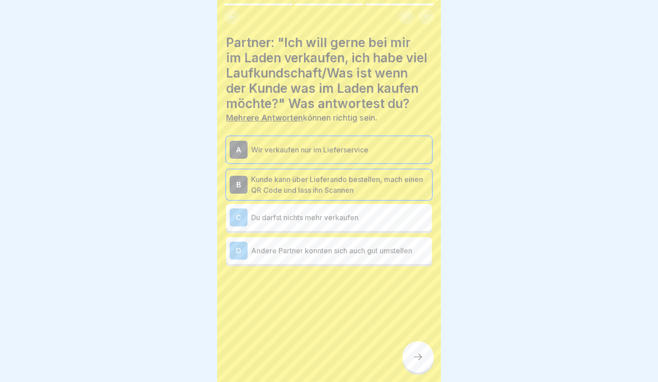
click at [421, 352] on div at bounding box center [418, 356] width 31 height 31
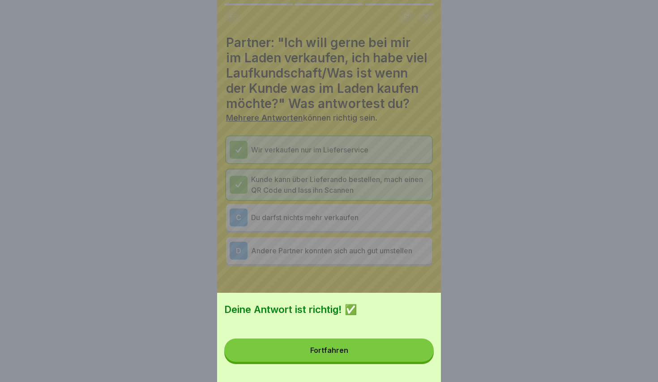
click at [413, 352] on button "Fortfahren" at bounding box center [329, 349] width 210 height 23
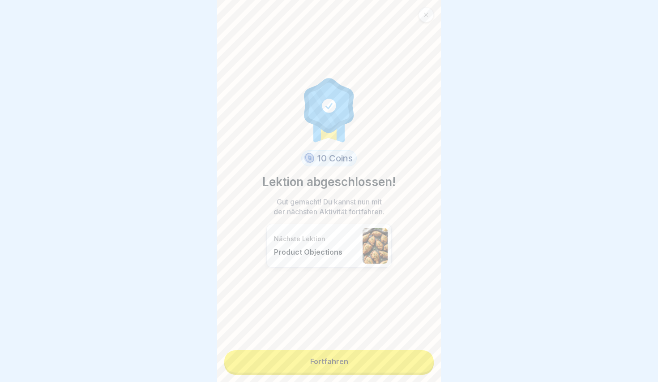
click at [382, 371] on link "Fortfahren" at bounding box center [329, 361] width 210 height 22
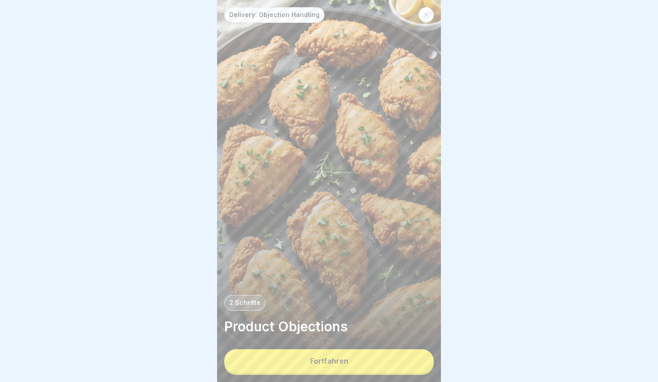
click at [382, 371] on button "Fortfahren" at bounding box center [329, 360] width 210 height 23
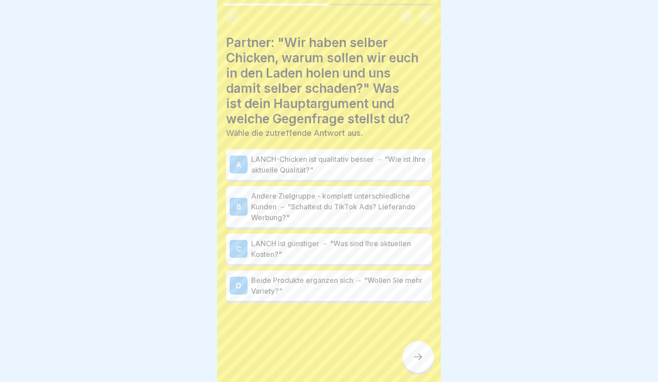
click at [309, 204] on p "Andere Zielgruppe - komplett unterschiedliche Kunden → "Schaltest du TikTok Ads…" at bounding box center [339, 206] width 177 height 32
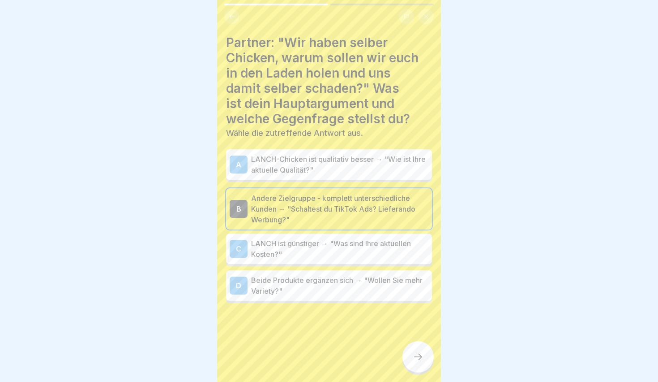
click at [318, 288] on p "Beide Produkte ergänzen sich → "Wollen Sie mehr Variety?"" at bounding box center [339, 285] width 177 height 21
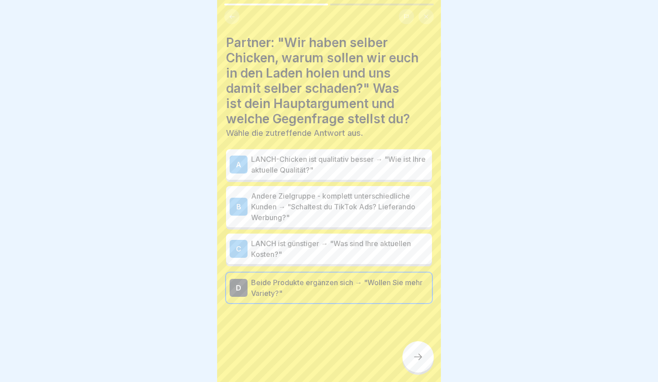
click at [348, 215] on p "Andere Zielgruppe - komplett unterschiedliche Kunden → "Schaltest du TikTok Ads…" at bounding box center [339, 206] width 177 height 32
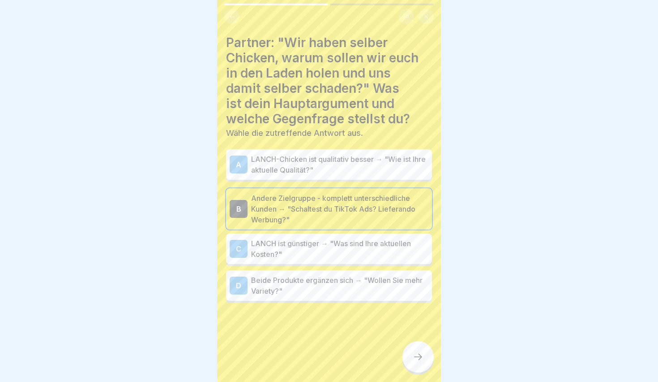
click at [372, 285] on p "Beide Produkte ergänzen sich → "Wollen Sie mehr Variety?"" at bounding box center [339, 285] width 177 height 21
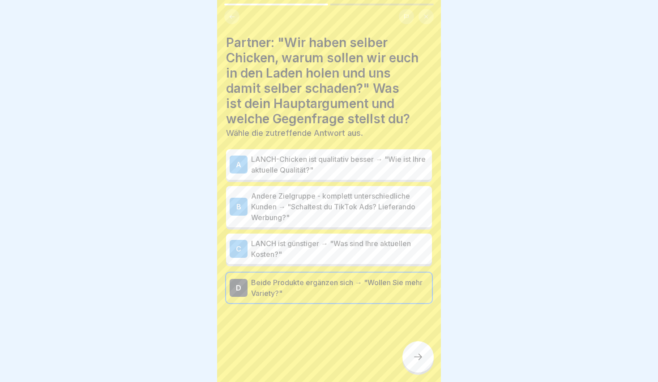
click at [332, 207] on p "Andere Zielgruppe - komplett unterschiedliche Kunden → "Schaltest du TikTok Ads…" at bounding box center [339, 206] width 177 height 32
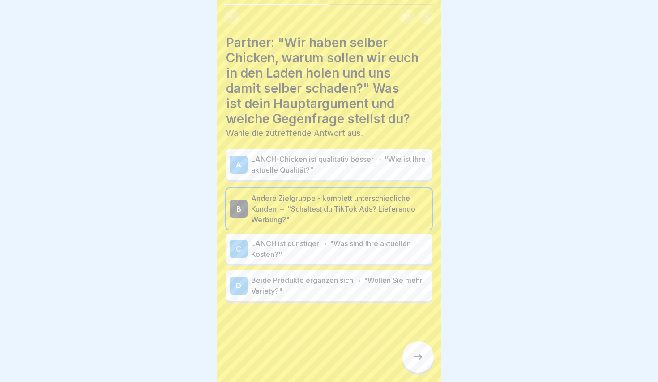
click at [424, 353] on div at bounding box center [418, 356] width 31 height 31
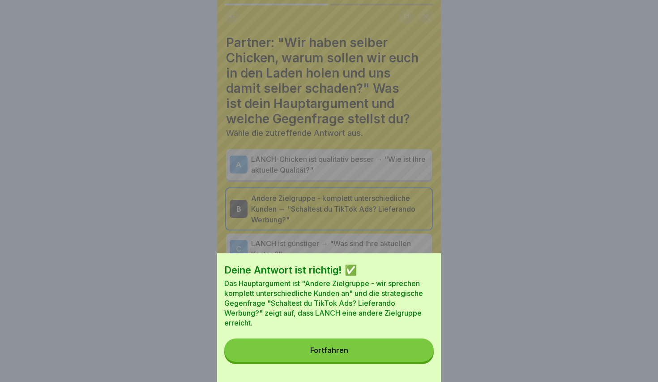
click at [358, 349] on button "Fortfahren" at bounding box center [329, 349] width 210 height 23
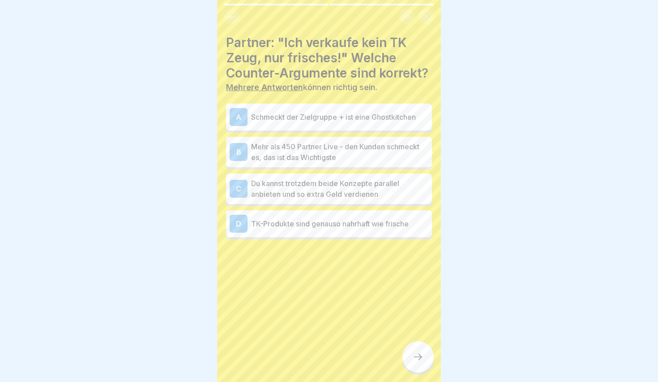
click at [357, 123] on div "A Schmeckt der Zielgruppe + ist eine Ghostkitchen" at bounding box center [329, 117] width 199 height 18
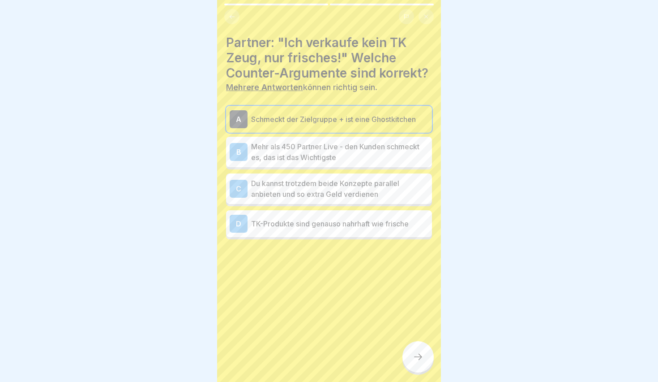
click at [321, 150] on p "Mehr als 450 Partner Live - den Kunden schmeckt es, das ist das Wichtigste" at bounding box center [339, 151] width 177 height 21
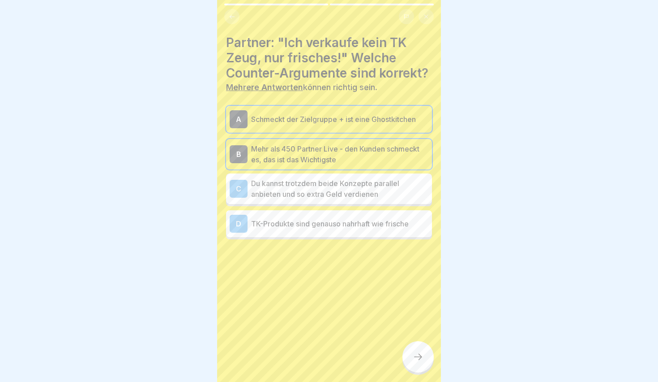
click at [323, 145] on p "Mehr als 450 Partner Live - den Kunden schmeckt es, das ist das Wichtigste" at bounding box center [339, 153] width 177 height 21
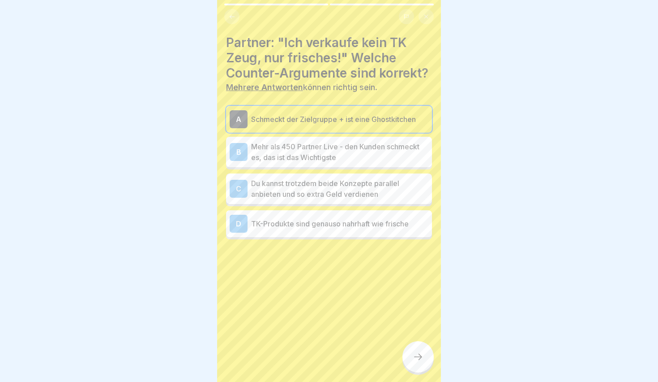
click at [323, 145] on p "Mehr als 450 Partner Live - den Kunden schmeckt es, das ist das Wichtigste" at bounding box center [339, 151] width 177 height 21
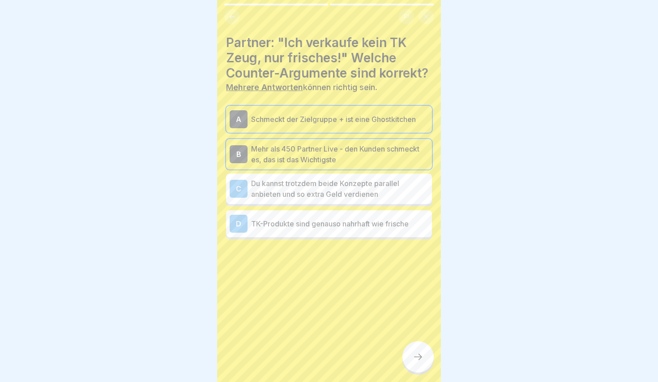
click at [268, 196] on p "Du kannst trotzdem beide Konzepte parallel anbieten und so extra Geld verdienen" at bounding box center [339, 188] width 177 height 21
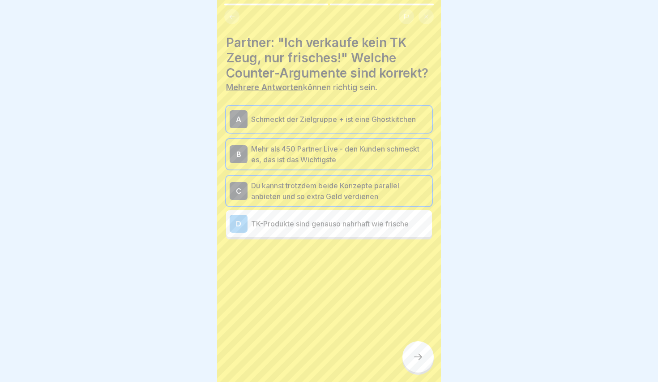
click at [404, 351] on div at bounding box center [418, 356] width 31 height 31
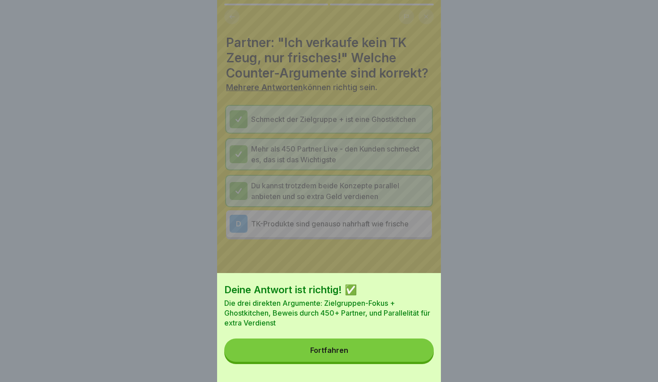
click at [350, 330] on div "Deine Antwort ist richtig! ✅ Die drei direkten Argumente: Zielgruppen-Fokus + G…" at bounding box center [329, 327] width 224 height 109
click at [358, 352] on button "Fortfahren" at bounding box center [329, 349] width 210 height 23
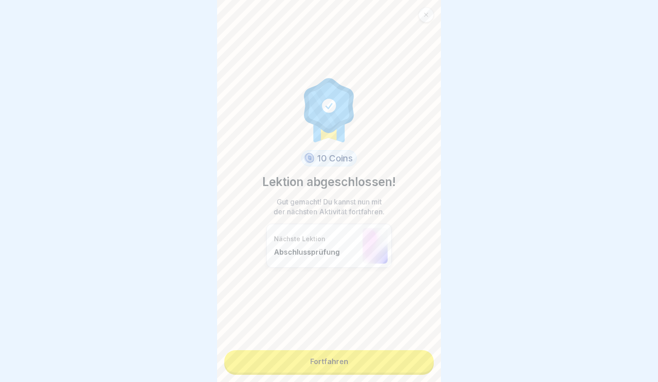
click at [357, 364] on link "Fortfahren" at bounding box center [329, 361] width 210 height 22
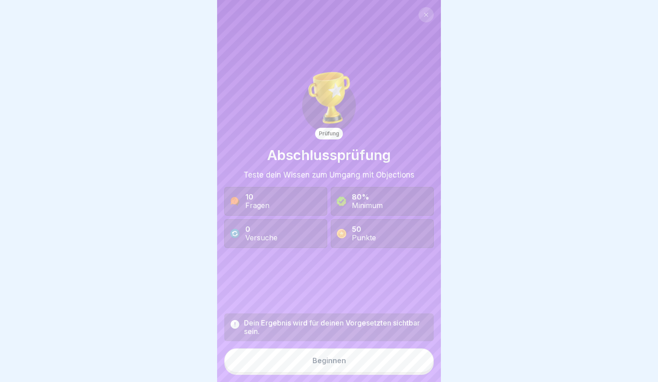
click at [300, 350] on button "Beginnen" at bounding box center [329, 360] width 210 height 24
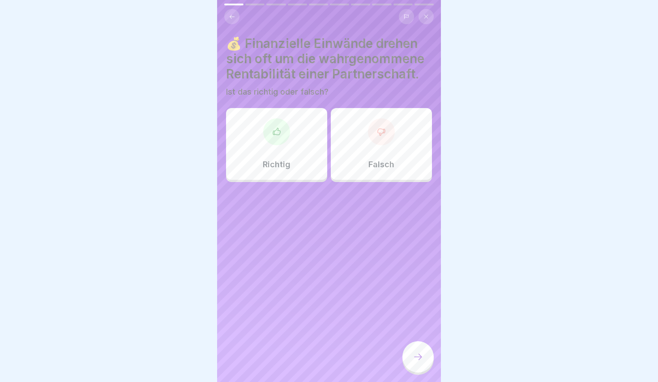
click at [312, 153] on div "Richtig" at bounding box center [276, 144] width 101 height 72
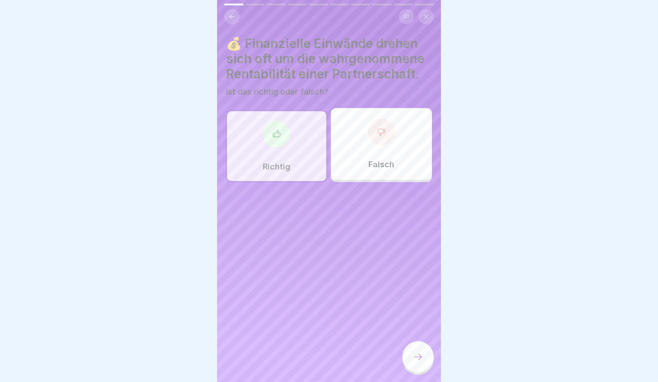
click at [429, 356] on div at bounding box center [418, 356] width 31 height 31
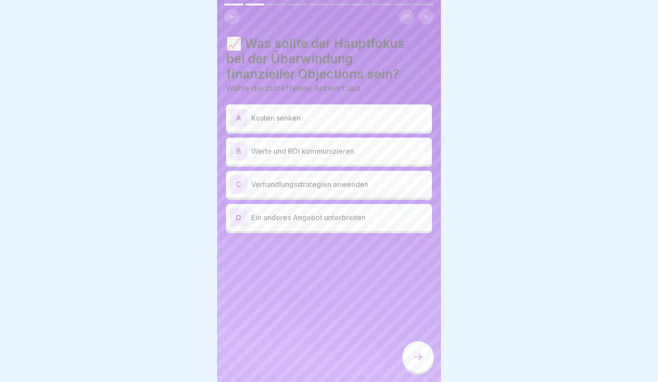
click at [300, 151] on p "Werte und ROI kommunizieren" at bounding box center [339, 151] width 177 height 11
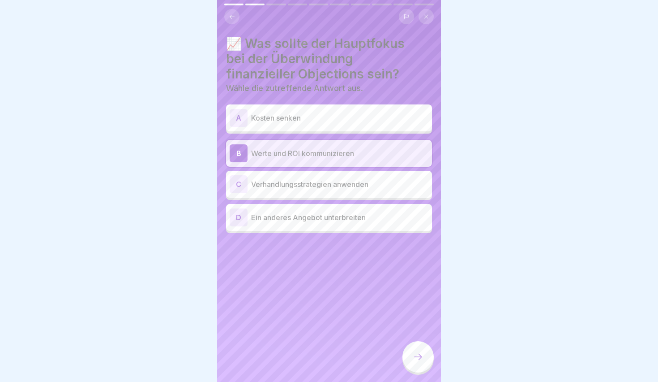
click at [312, 188] on p "Verhandlungsstrategien anwenden" at bounding box center [339, 184] width 177 height 11
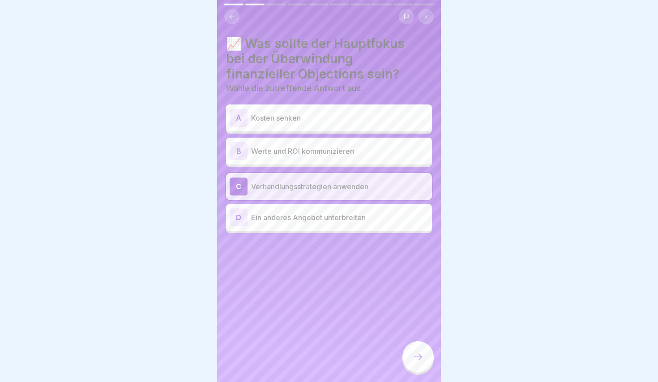
click at [304, 158] on div "B Werte und ROI kommunizieren" at bounding box center [329, 151] width 199 height 18
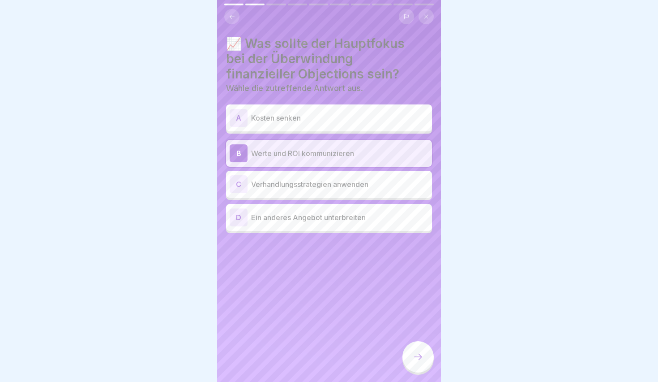
click at [405, 347] on div at bounding box center [418, 358] width 31 height 34
click at [412, 349] on div at bounding box center [418, 356] width 31 height 31
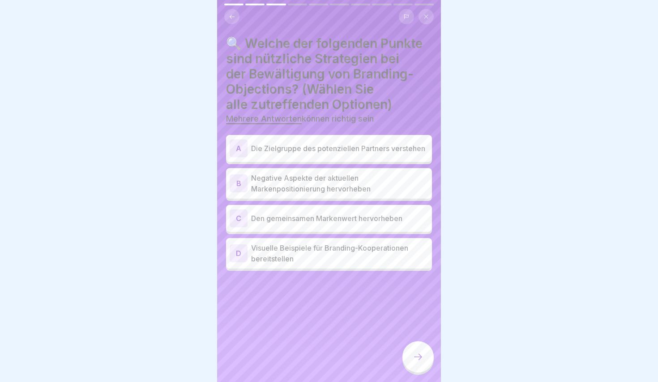
click at [309, 165] on div "A Die Zielgruppe des potenziellen Partners verstehen B Negative Aspekte der akt…" at bounding box center [329, 203] width 206 height 133
click at [313, 147] on p "Die Zielgruppe des potenziellen Partners verstehen" at bounding box center [339, 148] width 177 height 11
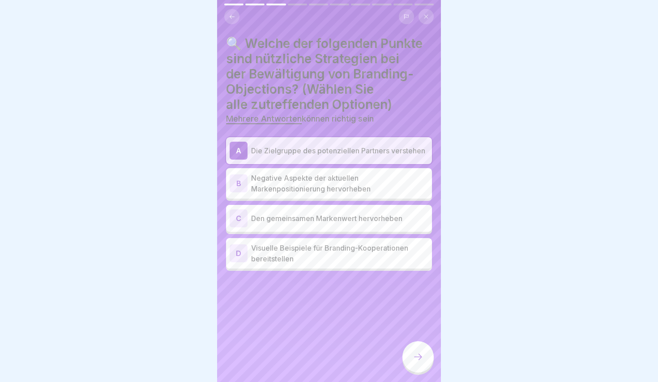
click at [309, 218] on p "Den gemeinsamen Markenwert hervorheben" at bounding box center [339, 218] width 177 height 11
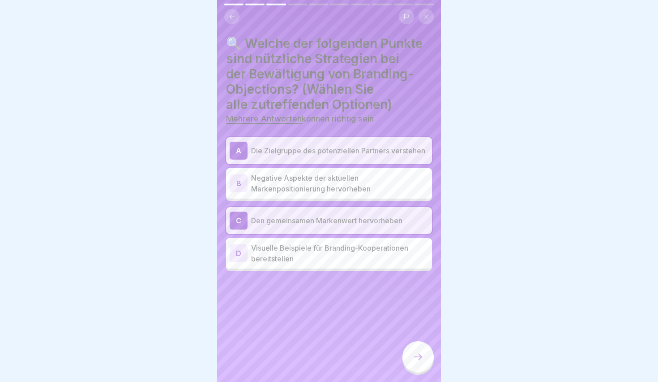
click at [422, 362] on div at bounding box center [418, 356] width 31 height 31
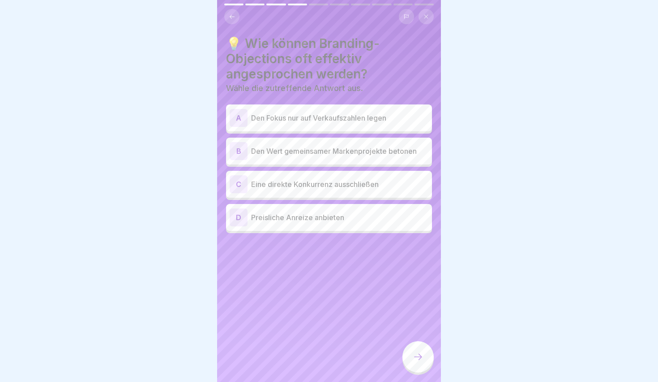
click at [288, 115] on p "Den Fokus nur auf Verkaufszahlen legen" at bounding box center [339, 117] width 177 height 11
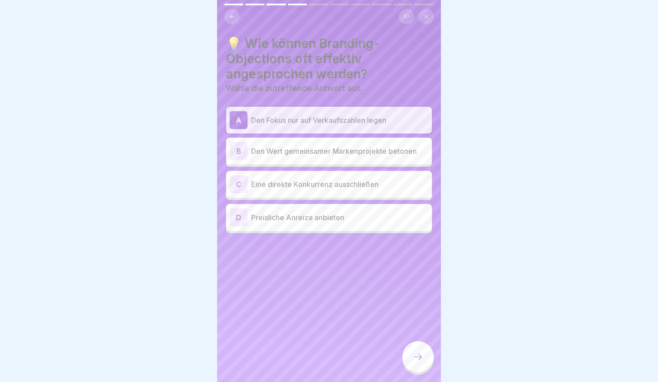
click at [300, 158] on div "B Den Wert gemeinsamer Markenprojekte betonen" at bounding box center [329, 151] width 199 height 18
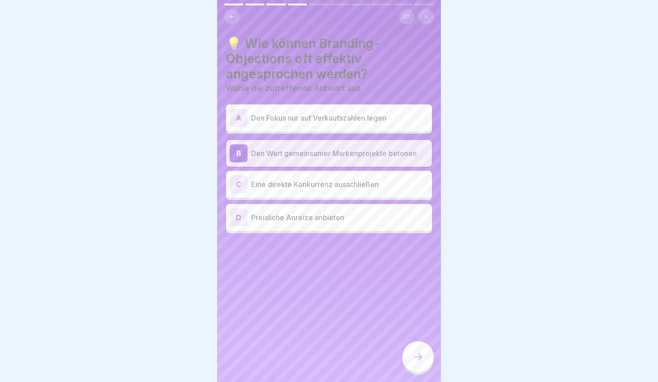
click at [316, 217] on p "Preisliche Anreize anbieten" at bounding box center [339, 217] width 177 height 11
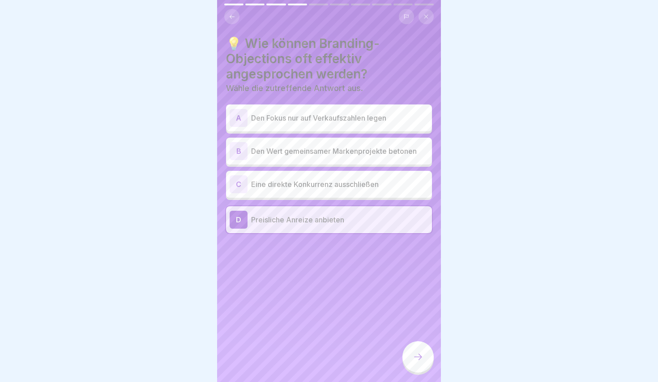
click at [425, 352] on div at bounding box center [418, 356] width 31 height 31
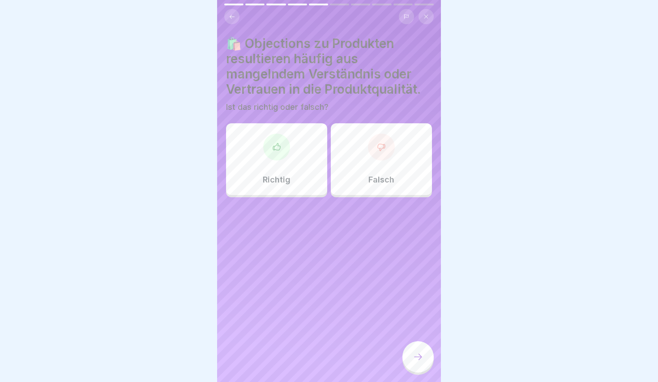
click at [287, 138] on div at bounding box center [276, 146] width 27 height 27
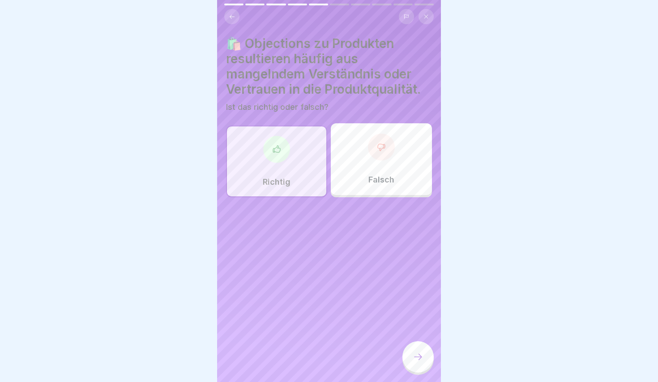
click at [427, 351] on div at bounding box center [418, 356] width 31 height 31
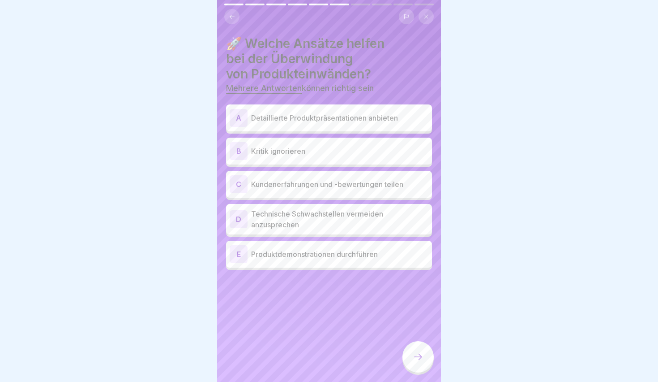
click at [317, 118] on p "Detaillierte Produktpräsentationen anbieten" at bounding box center [339, 117] width 177 height 11
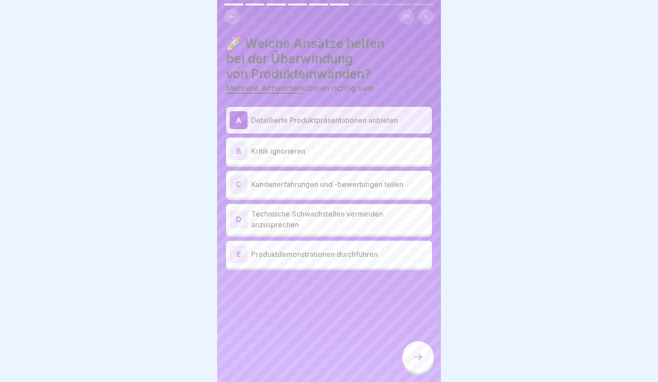
click at [309, 189] on p "Kundenerfahrungen und -bewertungen teilen" at bounding box center [339, 184] width 177 height 11
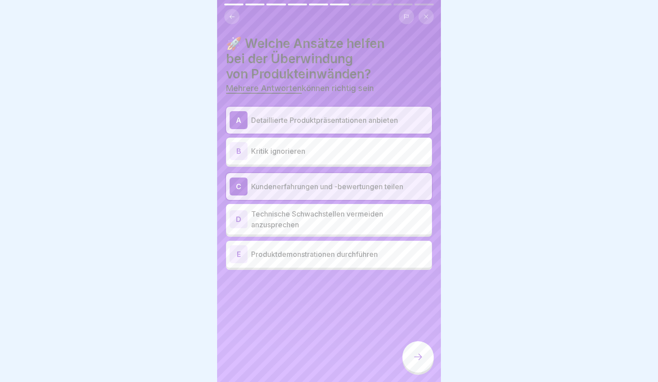
click at [311, 256] on p "Produktdemonstrationen durchführen" at bounding box center [339, 254] width 177 height 11
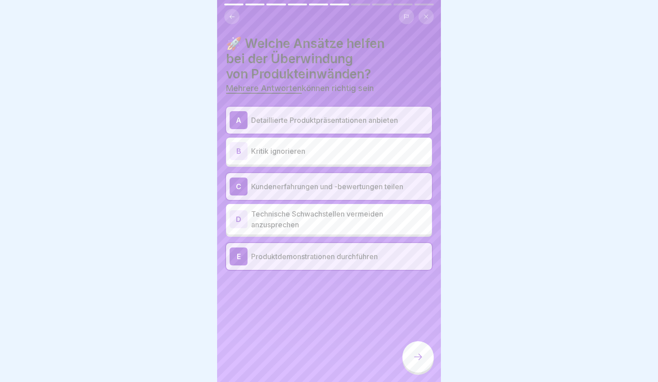
click at [344, 258] on p "Produktdemonstrationen durchführen" at bounding box center [339, 256] width 177 height 11
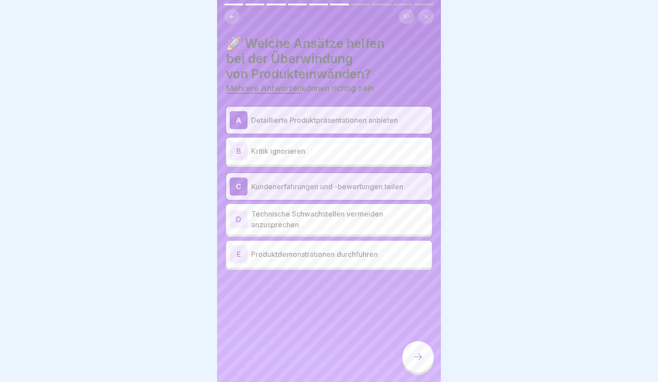
click at [425, 352] on div at bounding box center [418, 356] width 31 height 31
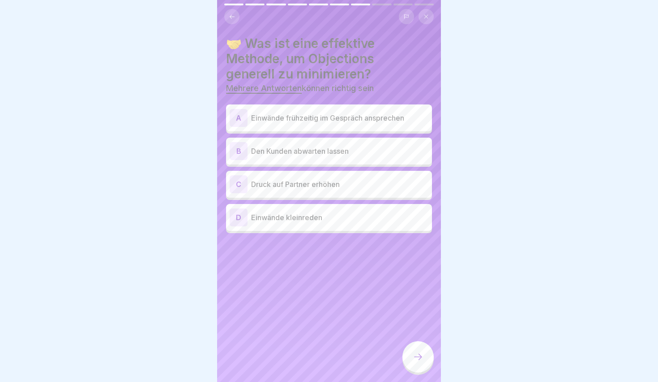
click at [302, 123] on div "A Einwände frühzeitig im Gespräch ansprechen" at bounding box center [329, 118] width 199 height 18
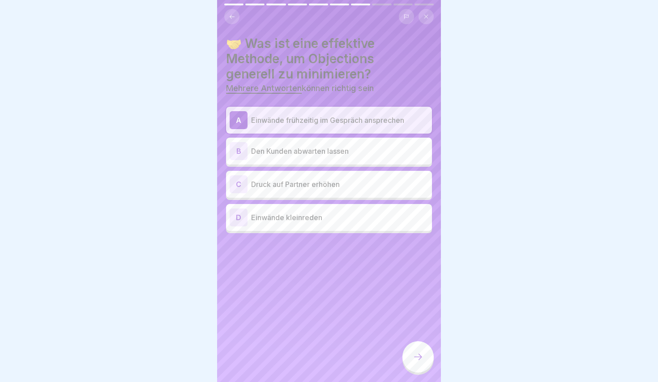
click at [297, 151] on p "Den Kunden abwarten lassen" at bounding box center [339, 151] width 177 height 11
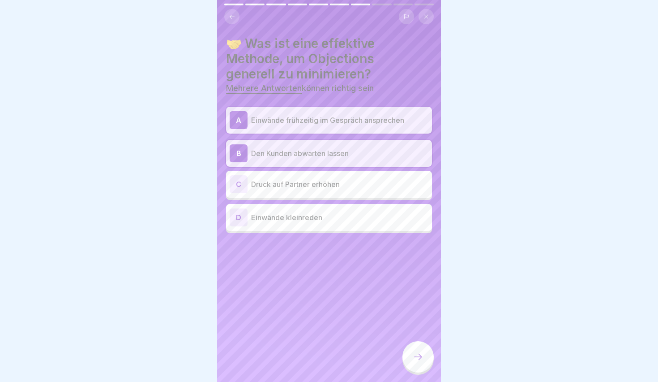
click at [414, 348] on div at bounding box center [418, 356] width 31 height 31
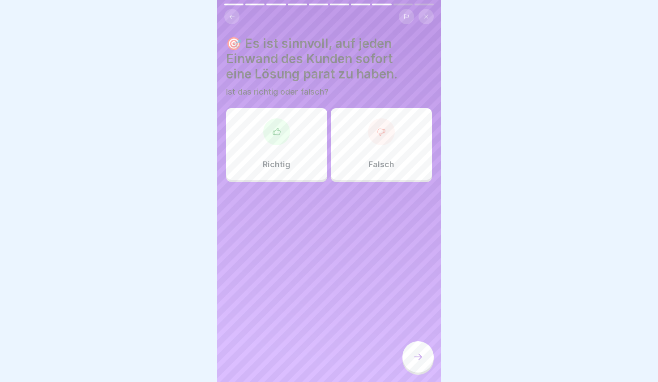
click at [292, 114] on div "Richtig" at bounding box center [276, 144] width 101 height 72
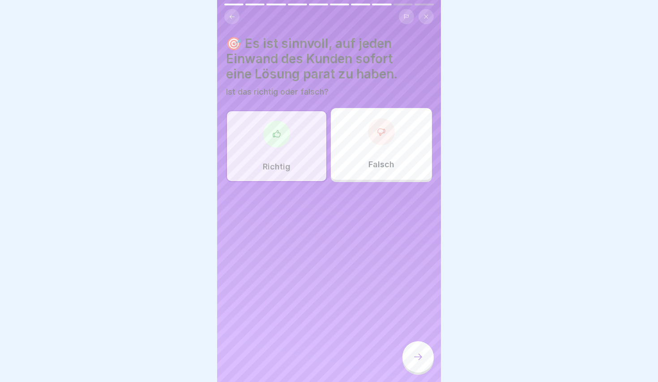
click at [439, 365] on div "🎯 Es ist sinnvoll, auf jeden Einwand des Kunden sofort eine Lösung parat zu hab…" at bounding box center [329, 191] width 224 height 382
click at [430, 364] on div at bounding box center [418, 356] width 31 height 31
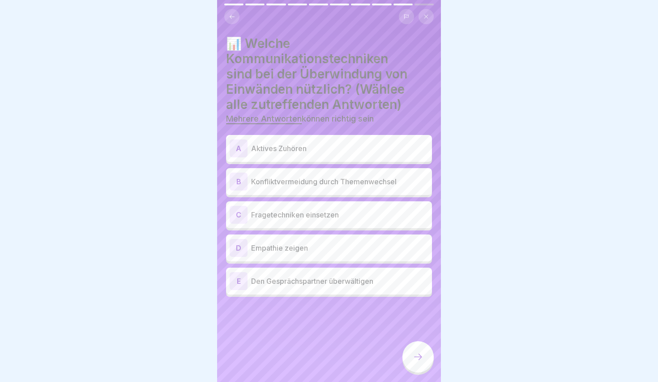
click at [271, 150] on p "Aktives Zuhören" at bounding box center [339, 148] width 177 height 11
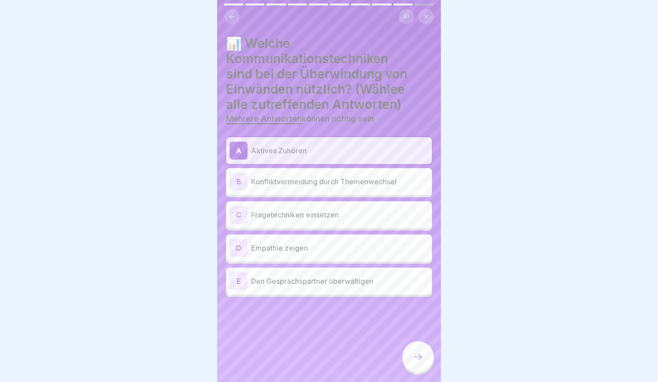
click at [297, 223] on div "C Fragetechniken einsetzen" at bounding box center [329, 214] width 206 height 27
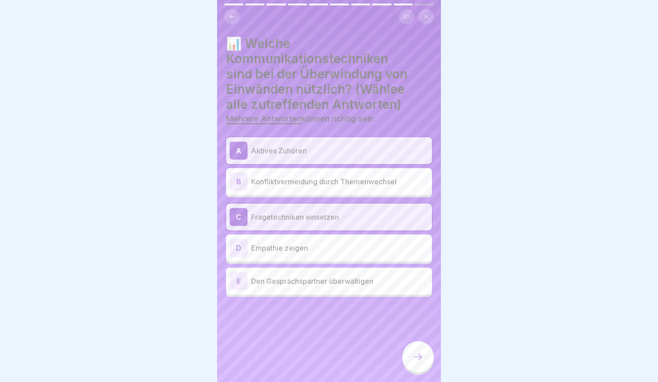
click at [301, 249] on p "Empathie zeigen" at bounding box center [339, 247] width 177 height 11
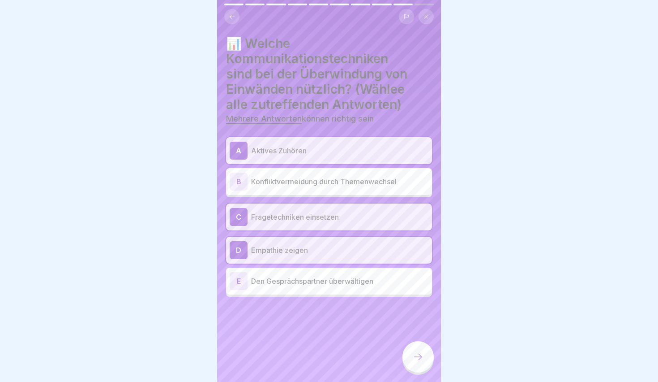
click at [422, 361] on icon at bounding box center [418, 356] width 11 height 11
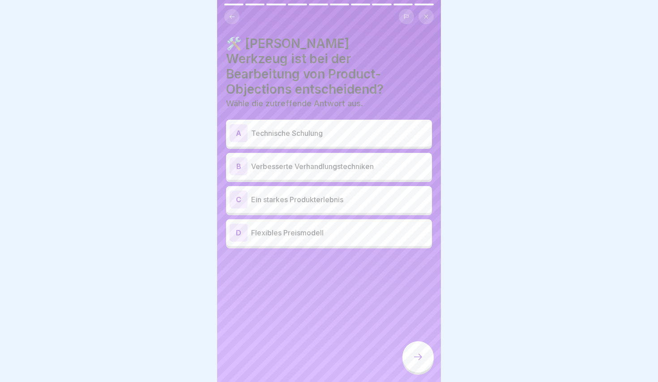
click at [286, 125] on div "A Technische Schulung" at bounding box center [329, 133] width 199 height 18
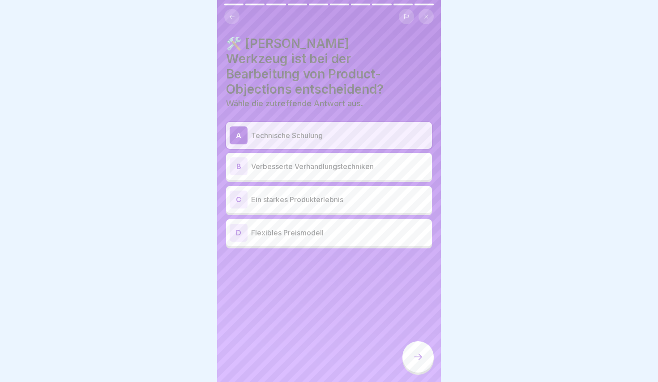
click at [313, 194] on p "Ein starkes Produkterlebnis" at bounding box center [339, 199] width 177 height 11
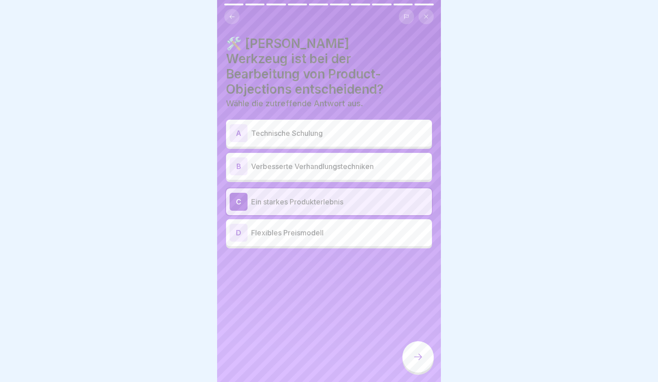
click at [417, 363] on div at bounding box center [418, 356] width 31 height 31
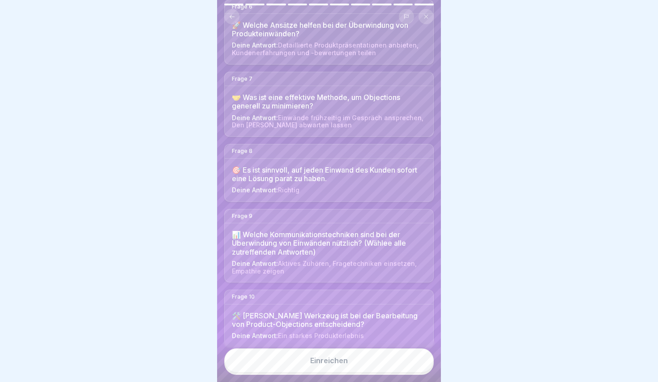
scroll to position [444, 0]
click at [339, 357] on button "Einreichen" at bounding box center [329, 360] width 210 height 24
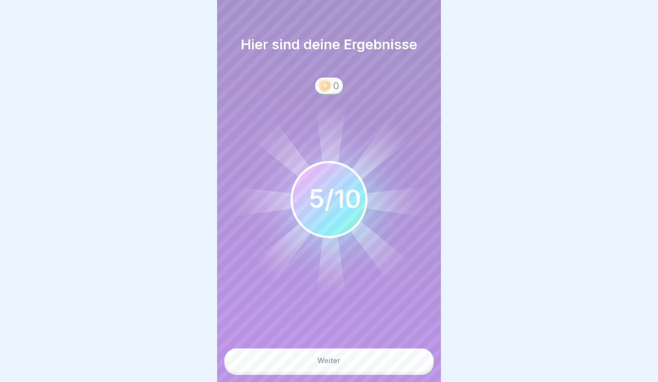
click at [340, 364] on div "Weiter" at bounding box center [329, 360] width 23 height 8
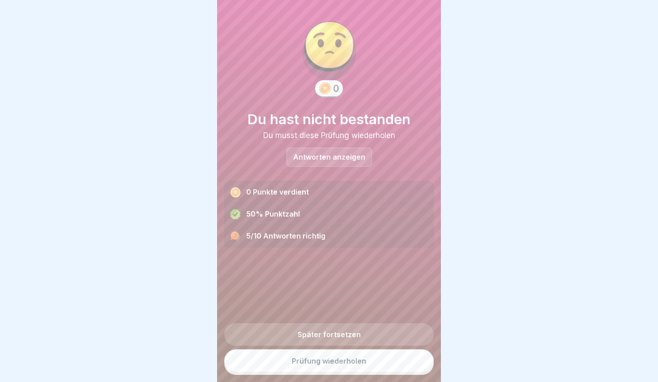
click at [339, 362] on link "Prüfung wiederholen" at bounding box center [329, 360] width 210 height 23
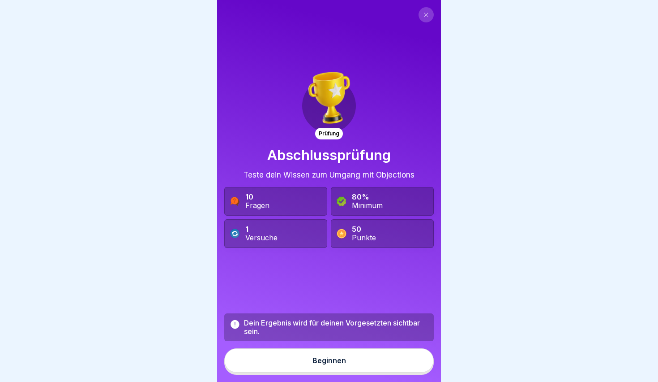
click at [421, 15] on button at bounding box center [426, 14] width 15 height 15
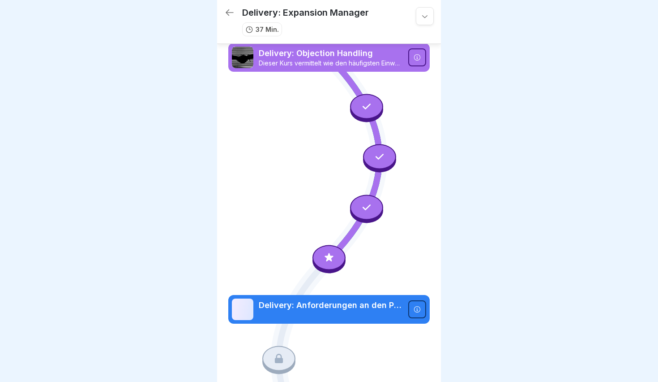
scroll to position [69, 0]
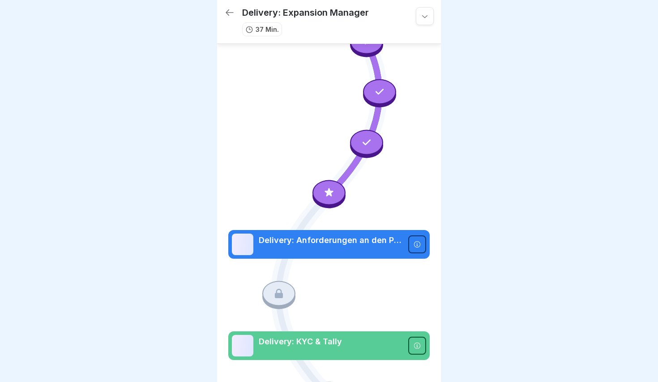
click at [429, 17] on icon at bounding box center [425, 16] width 9 height 9
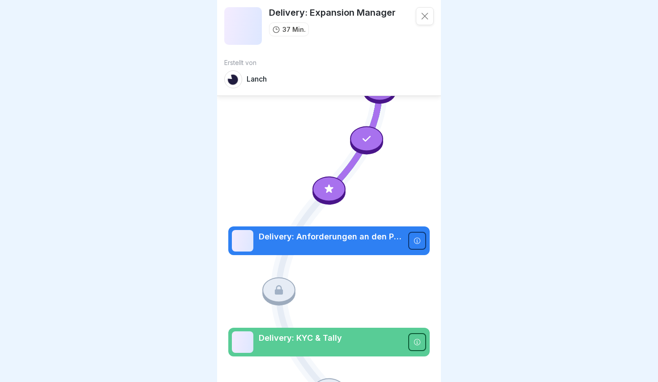
click at [382, 197] on icon at bounding box center [329, 367] width 202 height 756
click at [329, 198] on div at bounding box center [329, 188] width 33 height 25
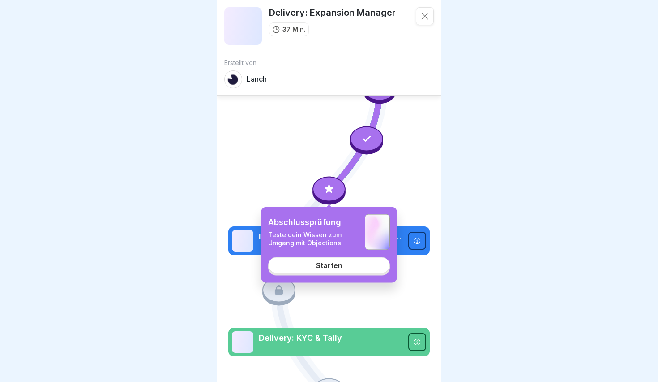
click at [339, 263] on div "Starten" at bounding box center [329, 265] width 26 height 8
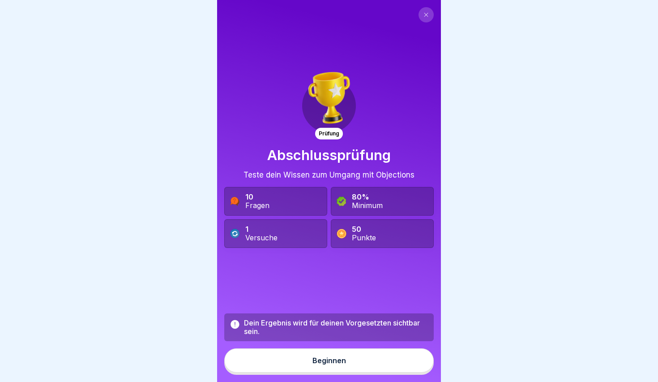
click at [329, 368] on button "Beginnen" at bounding box center [329, 360] width 210 height 24
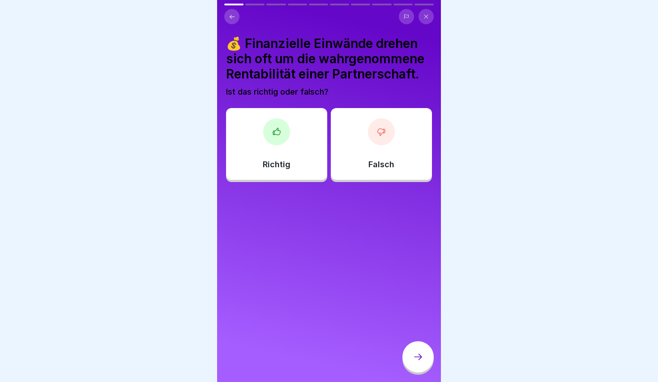
click at [281, 153] on div "Richtig" at bounding box center [276, 144] width 101 height 72
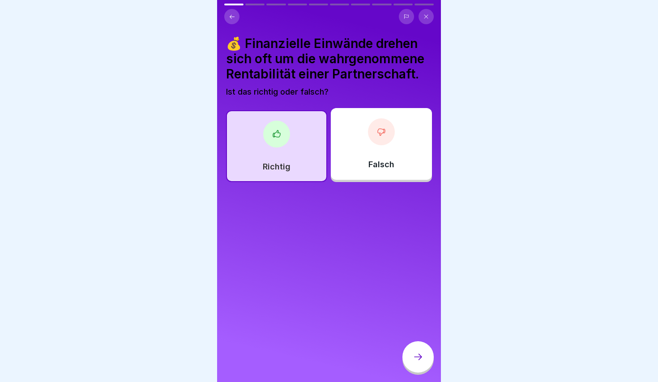
click at [425, 363] on div at bounding box center [418, 356] width 31 height 31
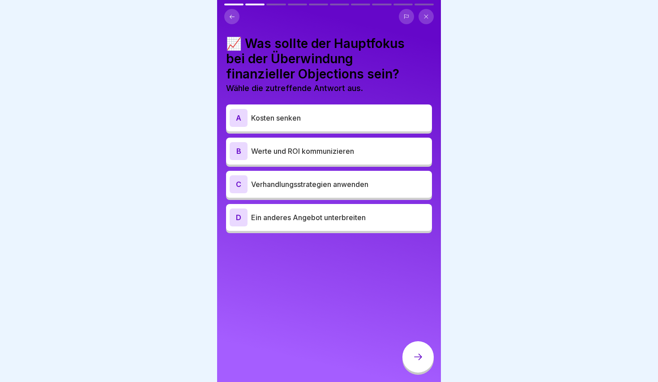
click at [318, 149] on p "Werte und ROI kommunizieren" at bounding box center [339, 151] width 177 height 11
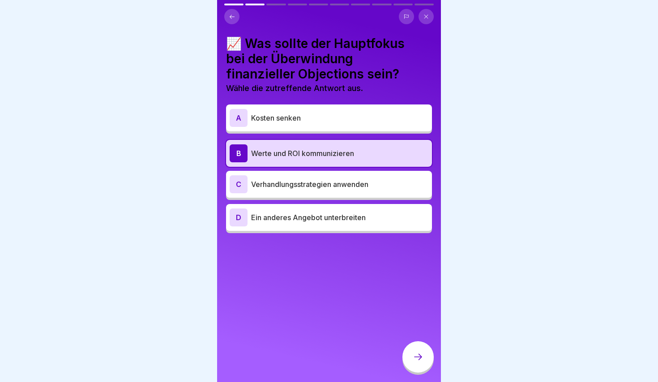
click at [419, 365] on div at bounding box center [418, 356] width 31 height 31
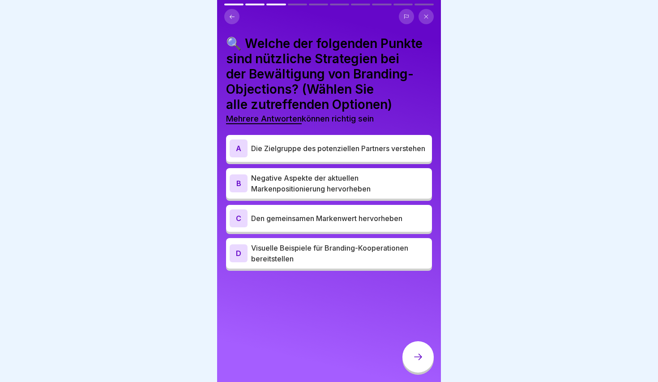
click at [320, 143] on p "Die Zielgruppe des potenziellen Partners verstehen" at bounding box center [339, 148] width 177 height 11
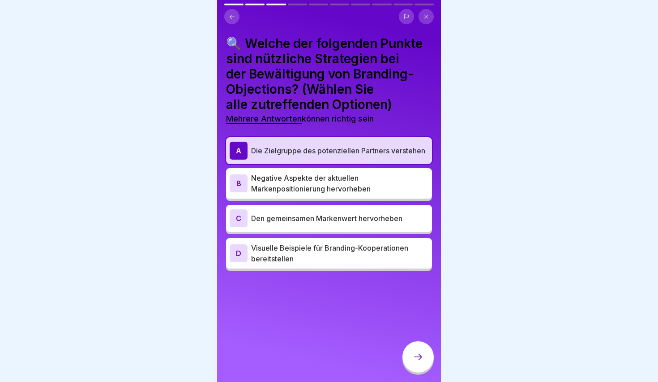
click at [336, 221] on p "Den gemeinsamen Markenwert hervorheben" at bounding box center [339, 218] width 177 height 11
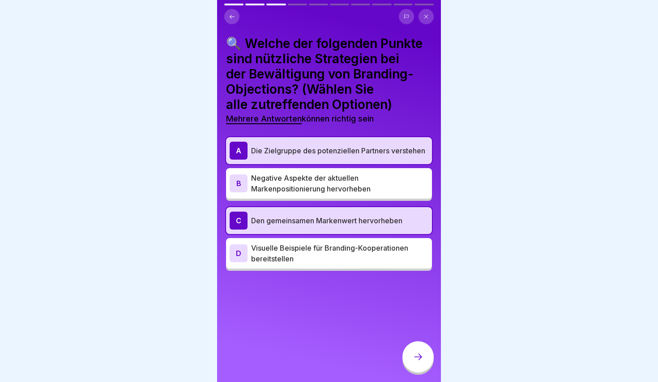
click at [330, 190] on p "Negative Aspekte der aktuellen Markenpositionierung hervorheben" at bounding box center [339, 182] width 177 height 21
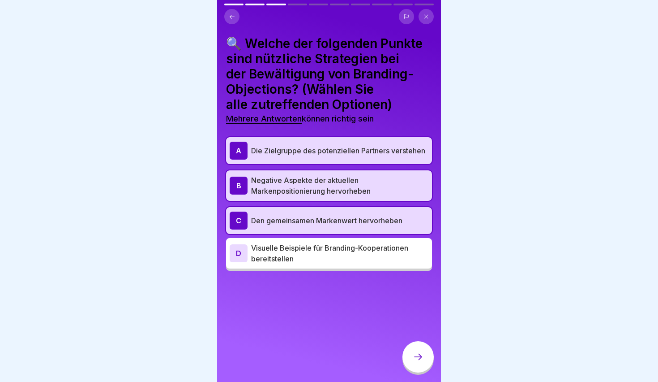
click at [412, 361] on div at bounding box center [418, 356] width 31 height 31
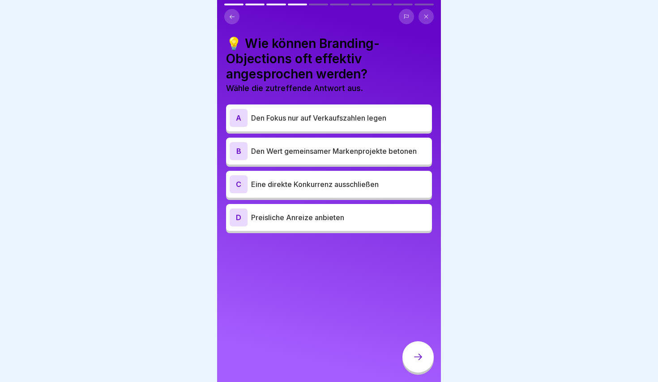
click at [231, 17] on icon at bounding box center [232, 16] width 5 height 4
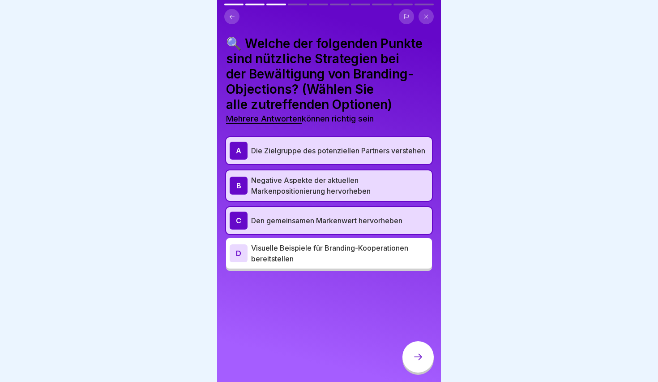
click at [341, 258] on p "Visuelle Beispiele für Branding-Kooperationen bereitstellen" at bounding box center [339, 252] width 177 height 21
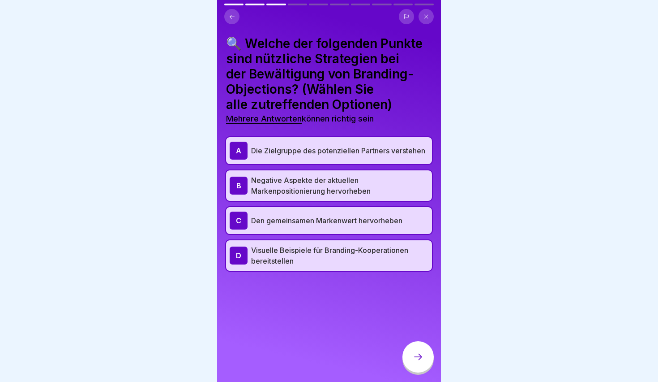
click at [424, 366] on div at bounding box center [418, 356] width 31 height 31
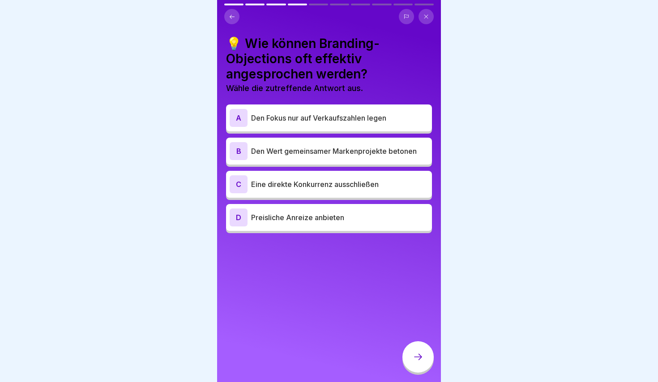
click at [300, 105] on div "A Den Fokus nur auf Verkaufszahlen legen" at bounding box center [329, 117] width 206 height 27
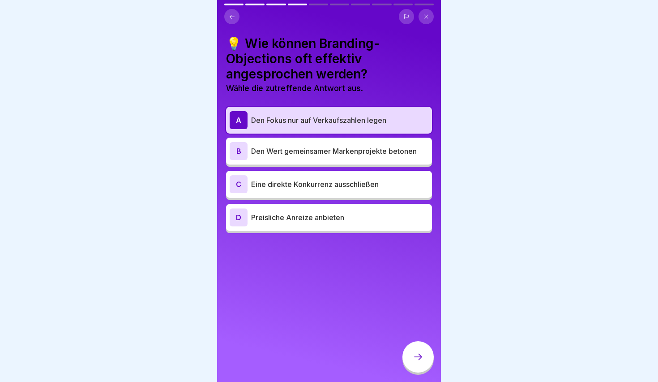
click at [304, 160] on div "B Den Wert gemeinsamer Markenprojekte betonen" at bounding box center [329, 150] width 206 height 27
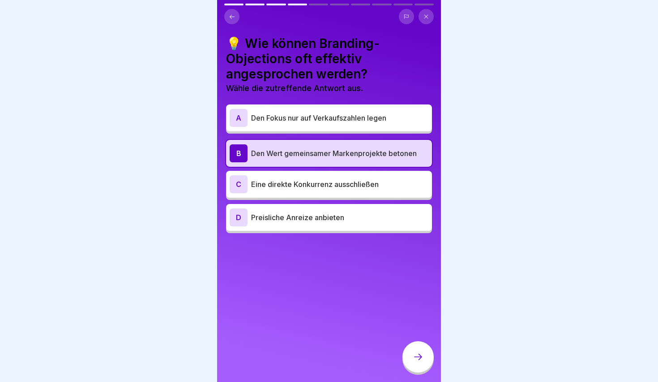
click at [419, 349] on div at bounding box center [418, 356] width 31 height 31
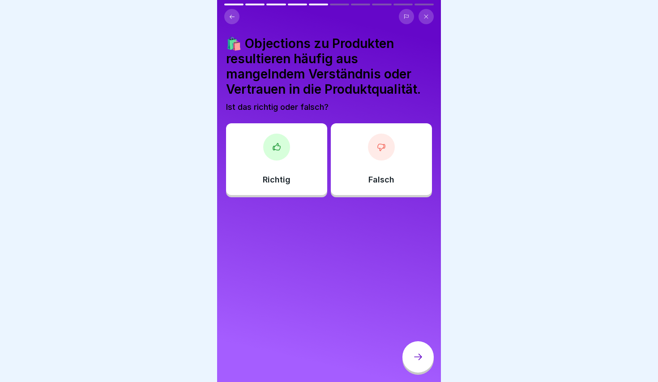
click at [307, 146] on div "Richtig" at bounding box center [276, 159] width 101 height 72
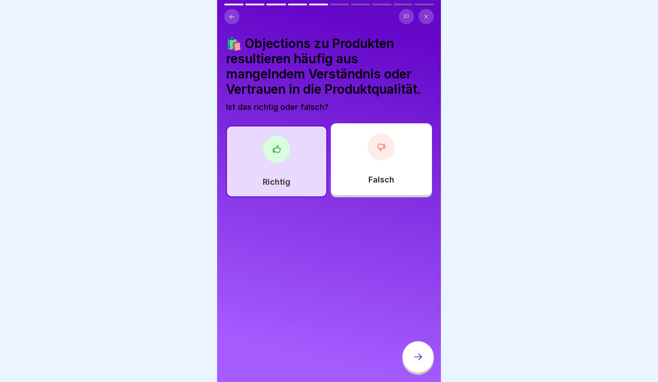
click at [426, 340] on div "🛍️ Objections zu Produkten resultieren häufig aus mangelndem Verständnis oder V…" at bounding box center [329, 191] width 224 height 382
click at [425, 351] on div at bounding box center [418, 356] width 31 height 31
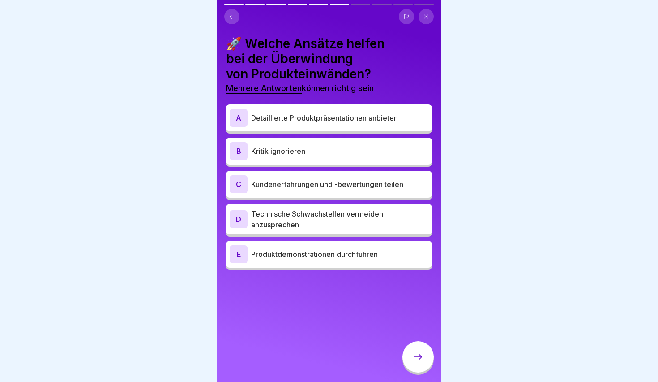
click at [307, 112] on div "A Detaillierte Produktpräsentationen anbieten" at bounding box center [329, 118] width 199 height 18
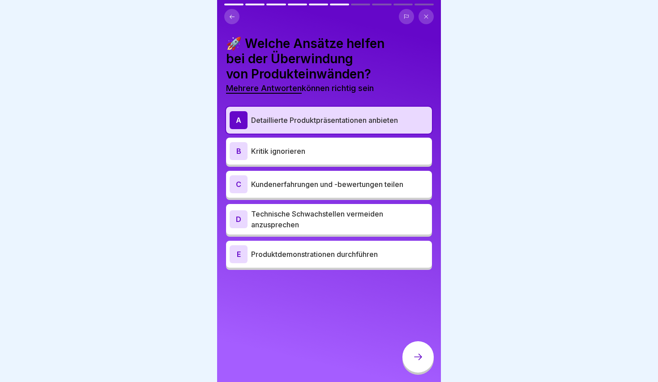
click at [314, 189] on p "Kundenerfahrungen und -bewertungen teilen" at bounding box center [339, 184] width 177 height 11
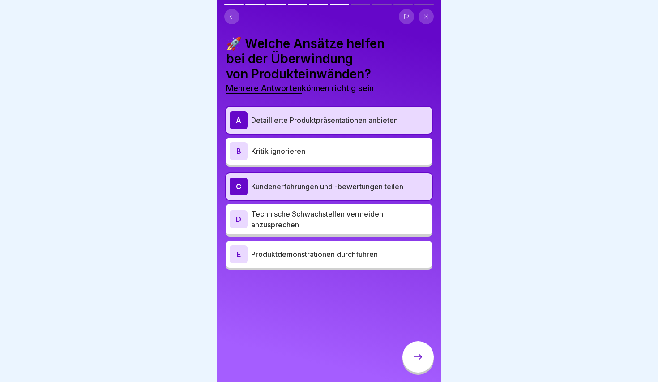
click at [338, 218] on p "Technische Schwachstellen vermeiden anzusprechen" at bounding box center [339, 218] width 177 height 21
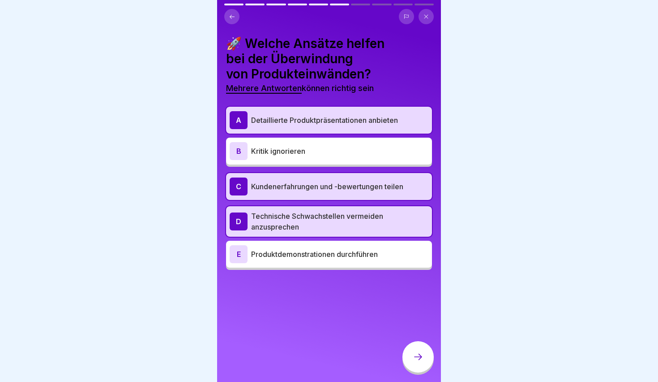
click at [419, 350] on div at bounding box center [418, 356] width 31 height 31
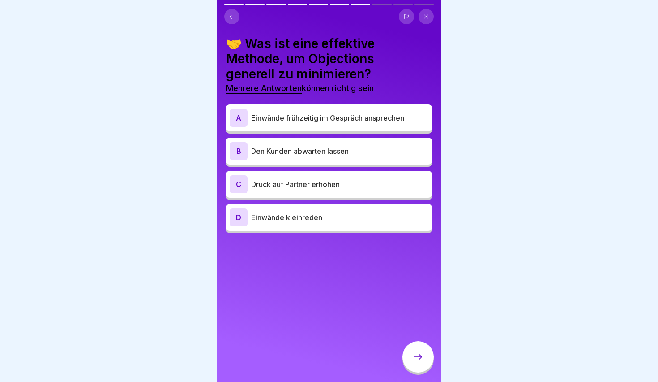
click at [288, 123] on div "A Einwände frühzeitig im Gespräch ansprechen" at bounding box center [329, 118] width 199 height 18
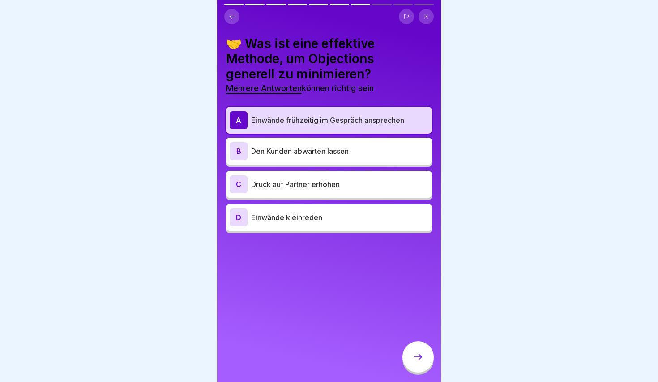
click at [408, 362] on div at bounding box center [418, 356] width 31 height 31
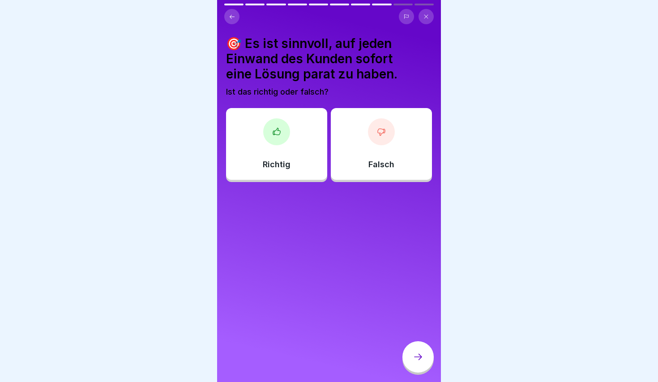
click at [283, 133] on div at bounding box center [276, 131] width 27 height 27
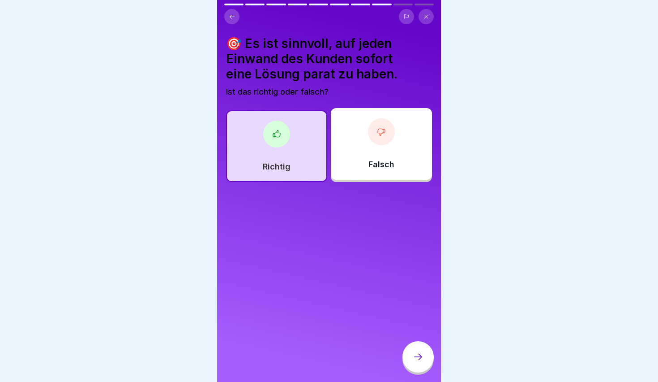
click at [420, 353] on icon at bounding box center [418, 356] width 11 height 11
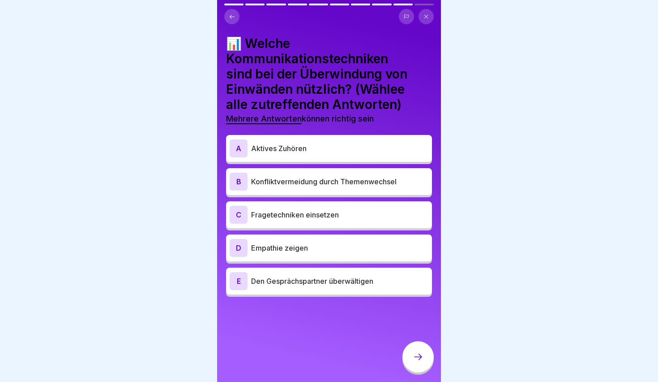
click at [296, 150] on p "Aktives Zuhören" at bounding box center [339, 148] width 177 height 11
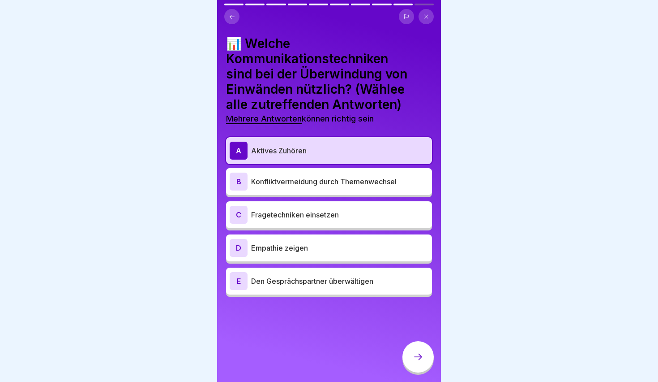
click at [304, 168] on div "B Konfliktvermeidung durch Themenwechsel" at bounding box center [329, 181] width 206 height 27
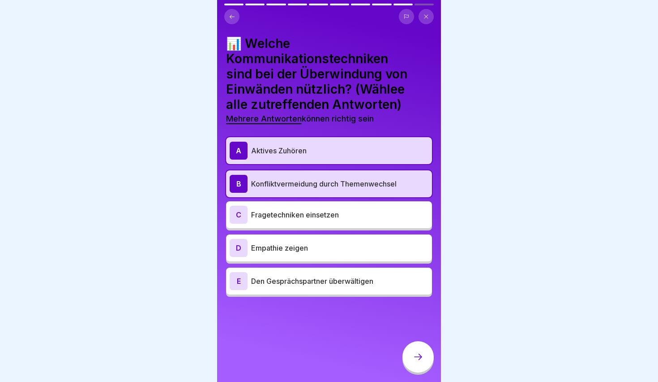
click at [307, 206] on div "C Fragetechniken einsetzen" at bounding box center [329, 215] width 199 height 18
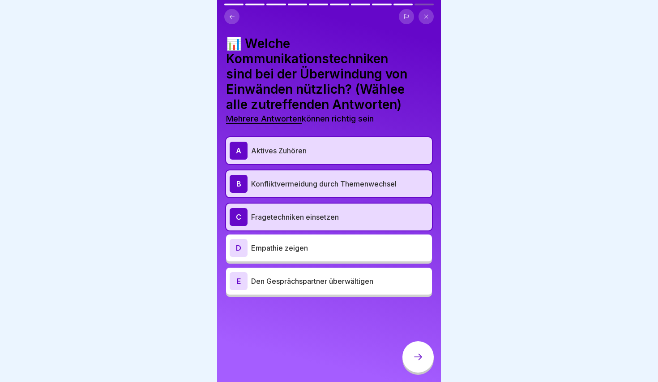
click at [329, 242] on p "Empathie zeigen" at bounding box center [339, 247] width 177 height 11
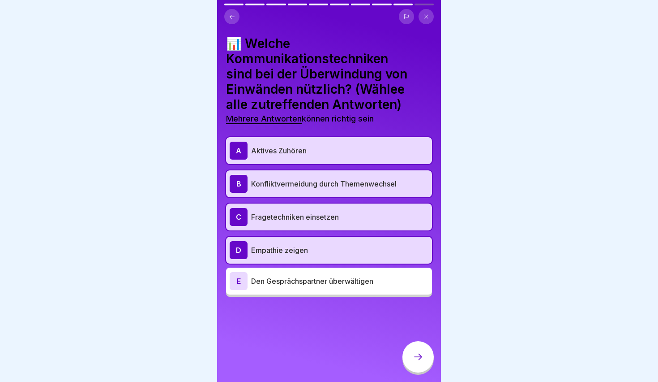
click at [422, 347] on div at bounding box center [418, 356] width 31 height 31
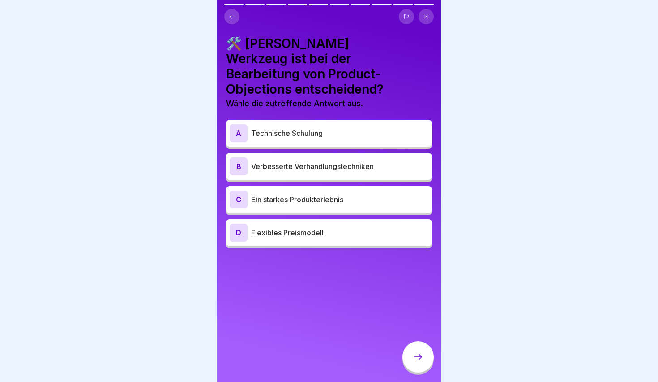
click at [314, 194] on p "Ein starkes Produkterlebnis" at bounding box center [339, 199] width 177 height 11
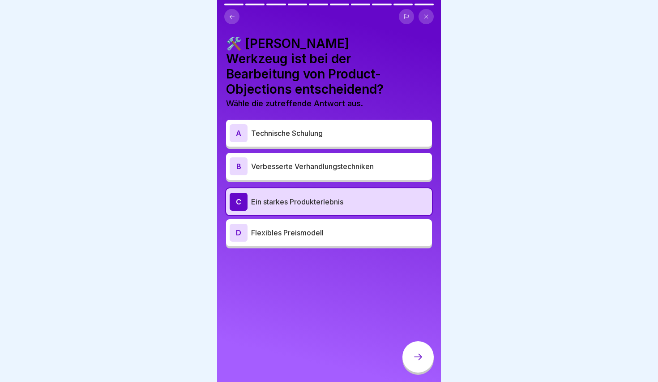
click at [309, 127] on div "A Technische Schulung" at bounding box center [329, 133] width 206 height 27
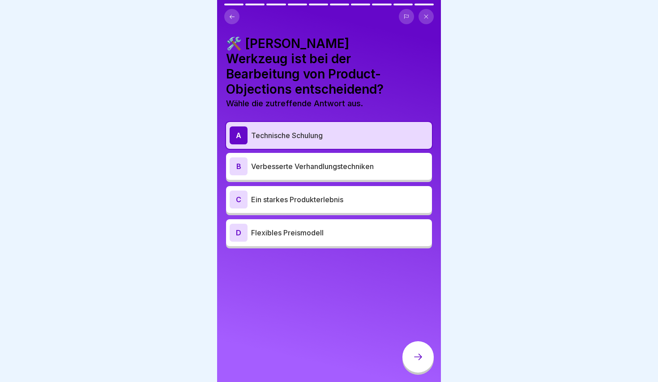
click at [320, 169] on div "A Technische Schulung B Verbesserte Verhandlungstechniken C Ein starkes Produkt…" at bounding box center [329, 185] width 206 height 126
click at [322, 190] on div "C Ein starkes Produkterlebnis" at bounding box center [329, 199] width 199 height 18
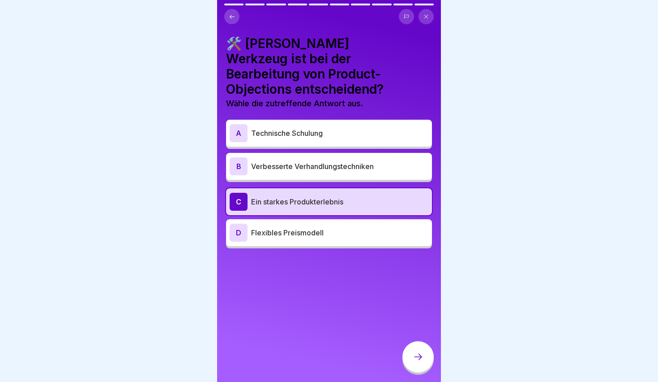
click at [420, 352] on icon at bounding box center [418, 356] width 11 height 11
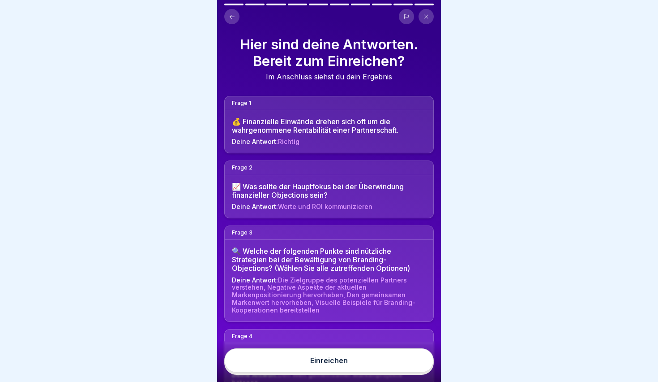
click at [365, 368] on button "Einreichen" at bounding box center [329, 360] width 210 height 24
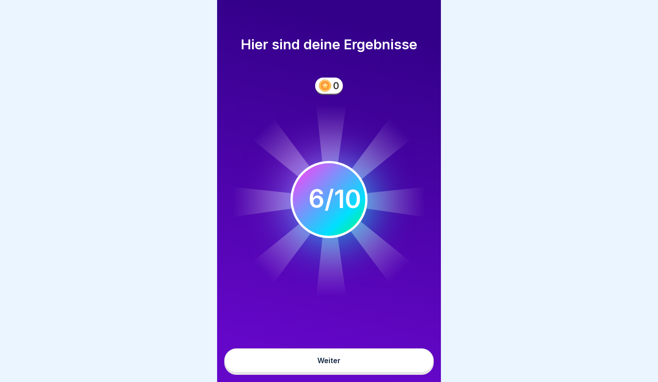
click at [365, 368] on button "Weiter" at bounding box center [329, 360] width 210 height 24
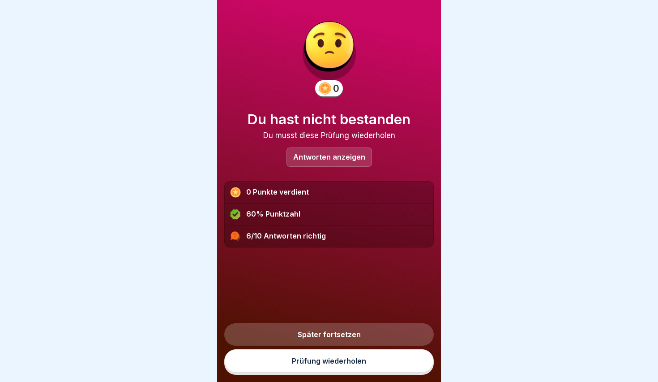
click at [306, 241] on div "6/10 Antworten richtig" at bounding box center [329, 235] width 209 height 21
click at [322, 172] on div "0 Du hast nicht bestanden Du musst diese Prüfung wiederholen Antworten anzeigen…" at bounding box center [329, 127] width 210 height 240
click at [324, 163] on div "Antworten anzeigen" at bounding box center [330, 156] width 86 height 19
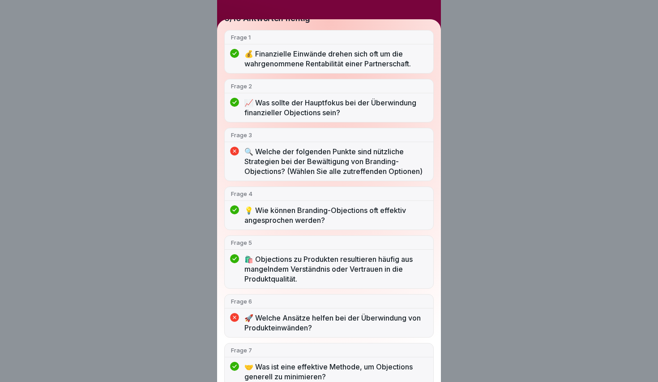
scroll to position [93, 0]
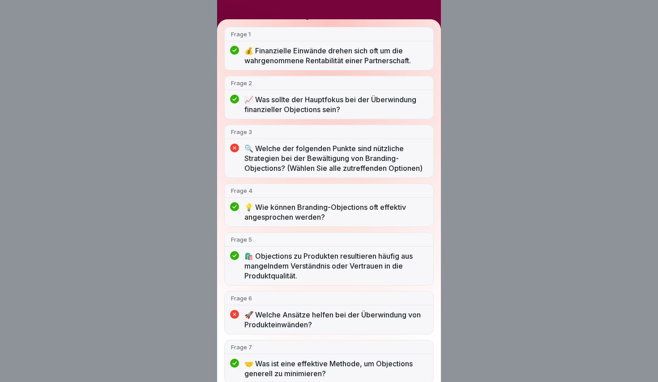
click at [324, 163] on p "🔍 Welche der folgenden Punkte sind nützliche Strategien bei der Bewältigung von…" at bounding box center [336, 158] width 183 height 30
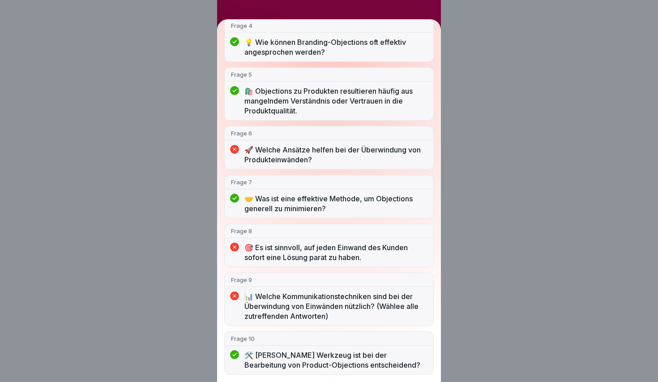
scroll to position [258, 0]
click at [473, 36] on div "Du hast nicht bestanden 6/10 Antworten richtig Frage 1 💰 Finanzielle Einwände d…" at bounding box center [329, 191] width 658 height 382
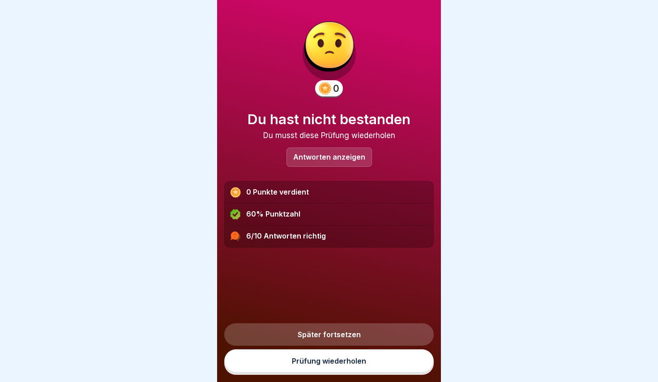
click at [355, 358] on link "Prüfung wiederholen" at bounding box center [329, 360] width 210 height 23
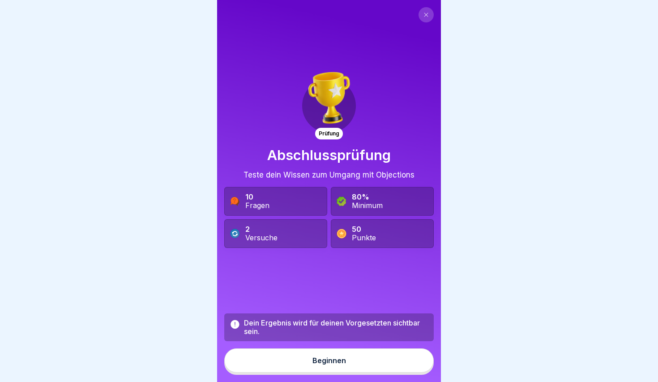
click at [338, 366] on button "Beginnen" at bounding box center [329, 360] width 210 height 24
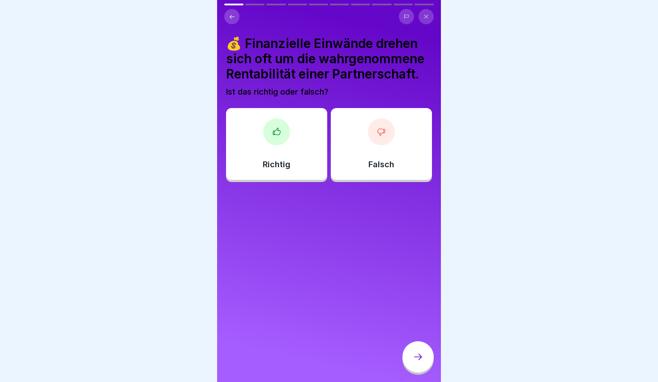
click at [283, 158] on div "Richtig" at bounding box center [276, 144] width 101 height 72
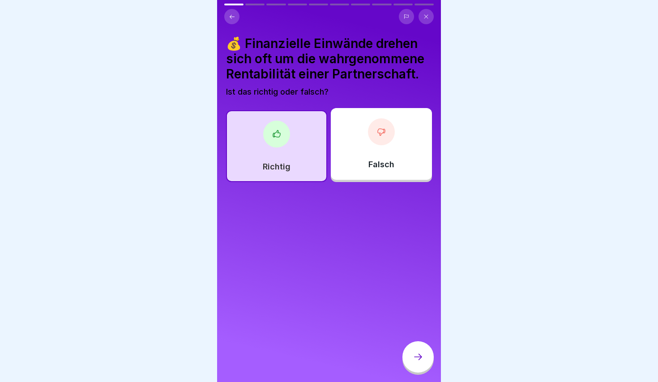
click at [414, 362] on div at bounding box center [418, 356] width 31 height 31
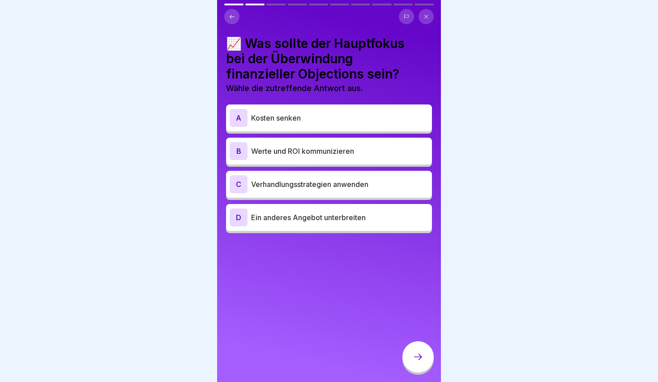
click at [290, 157] on div "B Werte und ROI kommunizieren" at bounding box center [329, 151] width 199 height 18
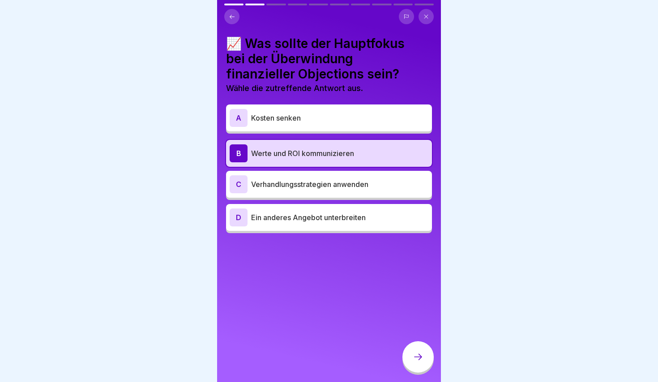
click at [426, 354] on div at bounding box center [418, 356] width 31 height 31
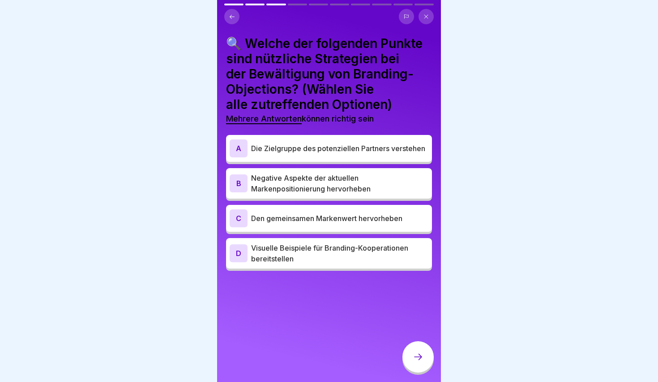
click at [342, 140] on div "A Die Zielgruppe des potenziellen Partners verstehen" at bounding box center [329, 148] width 199 height 18
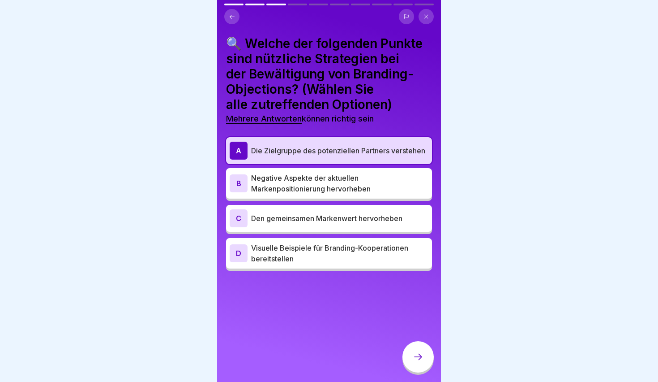
click at [354, 189] on p "Negative Aspekte der aktuellen Markenpositionierung hervorheben" at bounding box center [339, 182] width 177 height 21
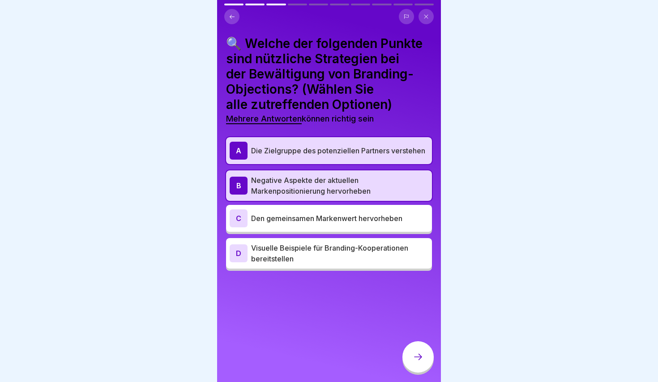
click at [368, 225] on div "C Den gemeinsamen Markenwert hervorheben" at bounding box center [329, 218] width 199 height 18
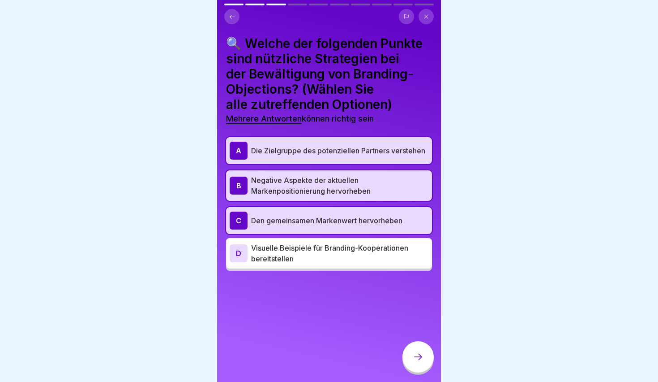
click at [374, 255] on p "Visuelle Beispiele für Branding-Kooperationen bereitstellen" at bounding box center [339, 252] width 177 height 21
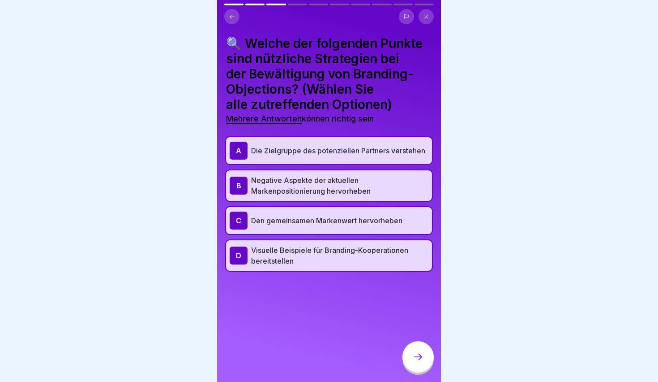
click at [414, 361] on icon at bounding box center [418, 356] width 11 height 11
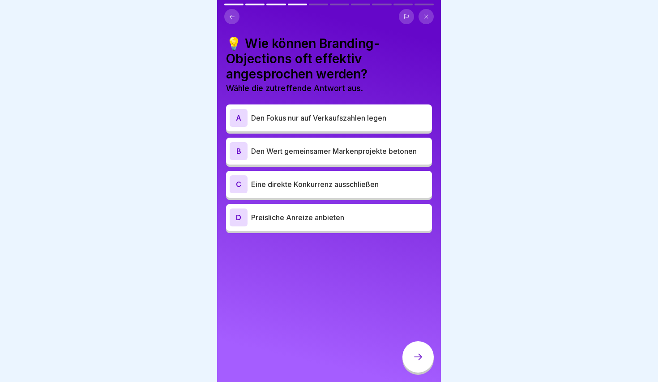
click at [295, 153] on p "Den Wert gemeinsamer Markenprojekte betonen" at bounding box center [339, 151] width 177 height 11
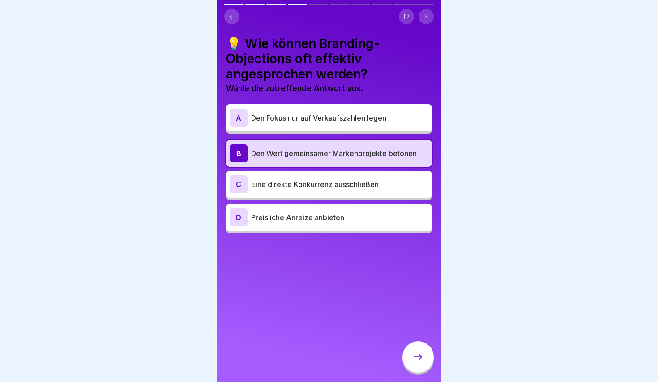
click at [416, 350] on div at bounding box center [418, 356] width 31 height 31
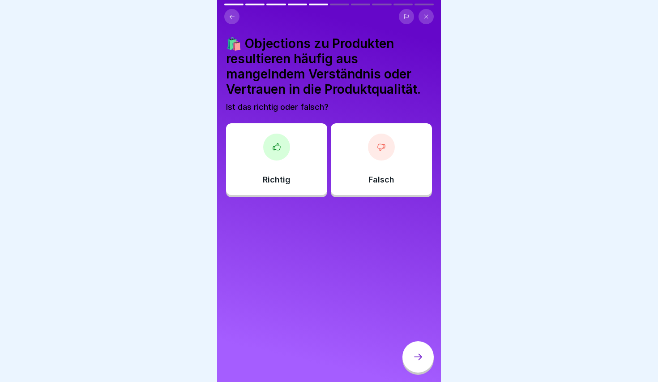
click at [281, 161] on div "Richtig" at bounding box center [276, 159] width 101 height 72
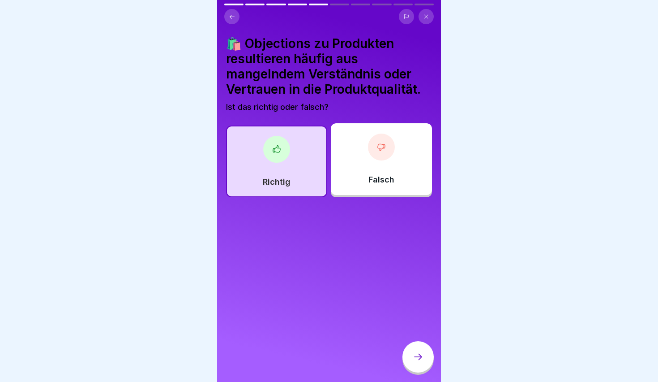
click at [419, 354] on icon at bounding box center [418, 356] width 11 height 11
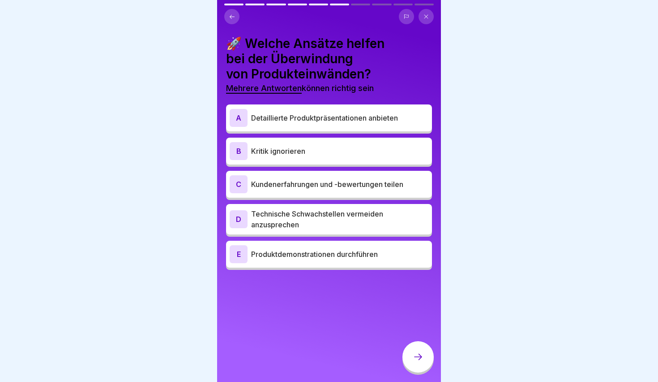
click at [326, 124] on div "A Detaillierte Produktpräsentationen anbieten" at bounding box center [329, 118] width 199 height 18
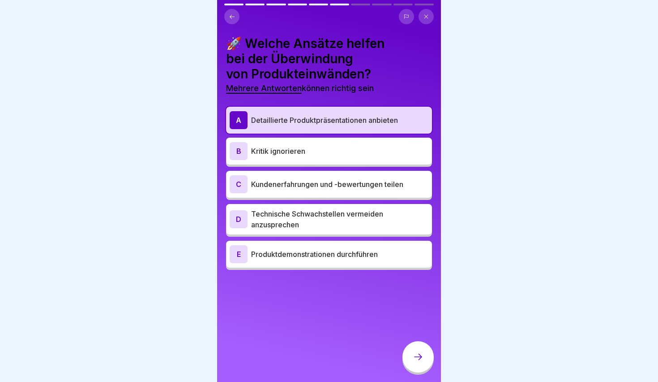
click at [301, 183] on p "Kundenerfahrungen und -bewertungen teilen" at bounding box center [339, 184] width 177 height 11
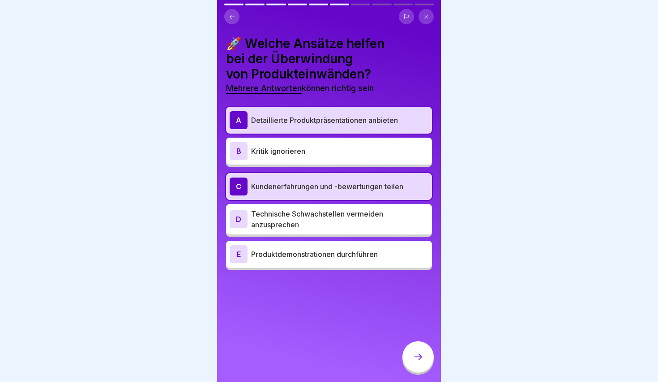
click at [302, 214] on p "Technische Schwachstellen vermeiden anzusprechen" at bounding box center [339, 218] width 177 height 21
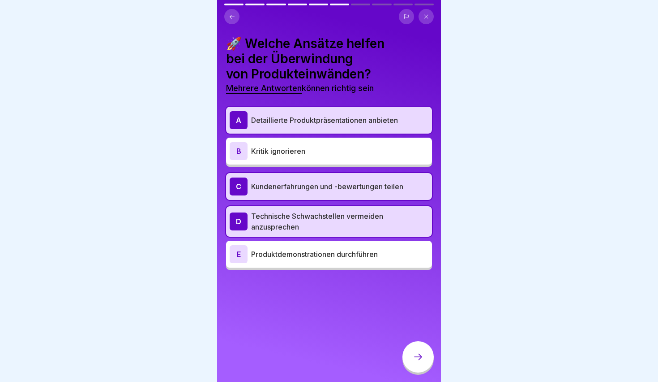
click at [308, 255] on p "Produktdemonstrationen durchführen" at bounding box center [339, 254] width 177 height 11
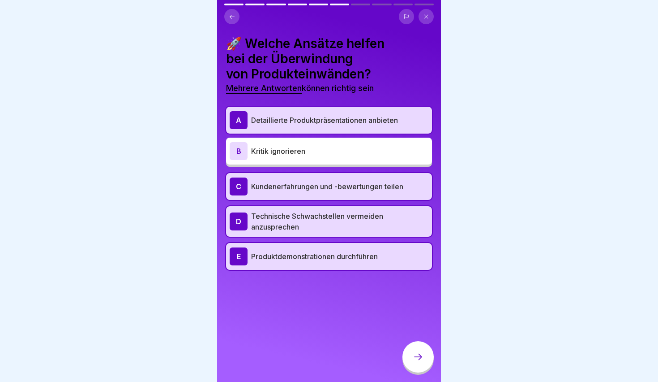
click at [416, 353] on icon at bounding box center [418, 356] width 11 height 11
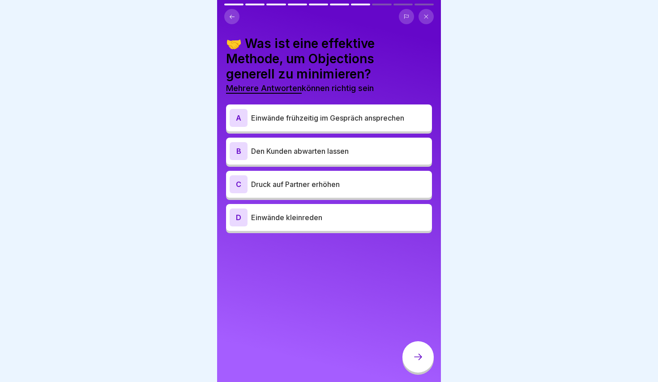
click at [318, 116] on p "Einwände frühzeitig im Gespräch ansprechen" at bounding box center [339, 117] width 177 height 11
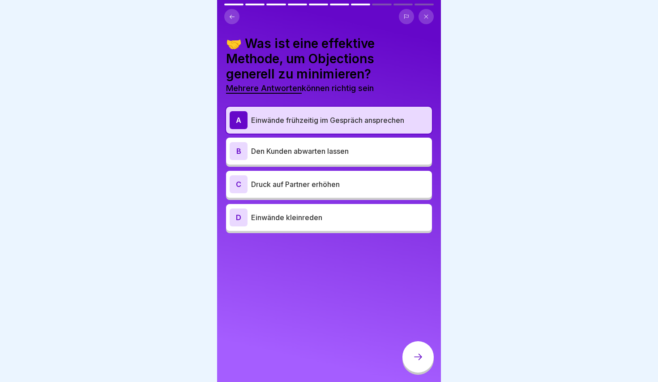
click at [323, 152] on p "Den Kunden abwarten lassen" at bounding box center [339, 151] width 177 height 11
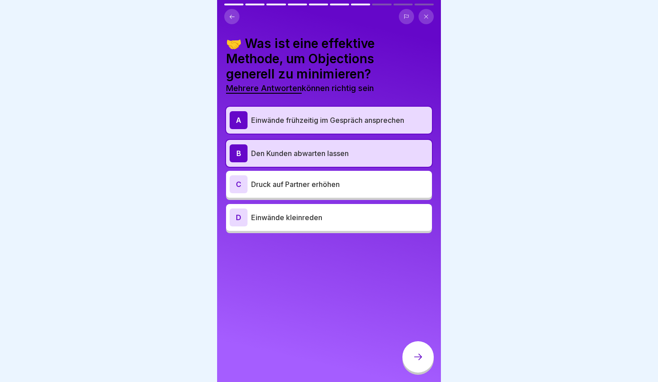
click at [415, 364] on div at bounding box center [418, 356] width 31 height 31
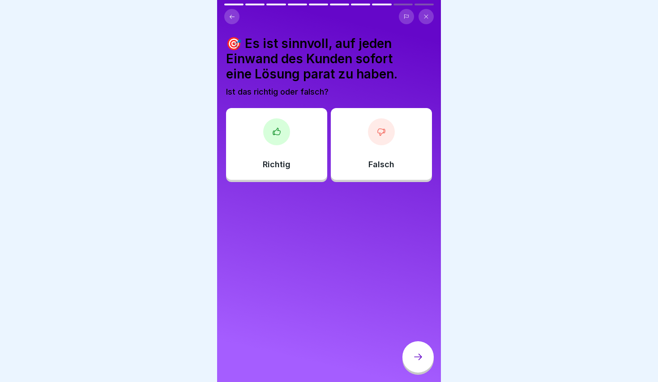
click at [369, 131] on div at bounding box center [381, 131] width 27 height 27
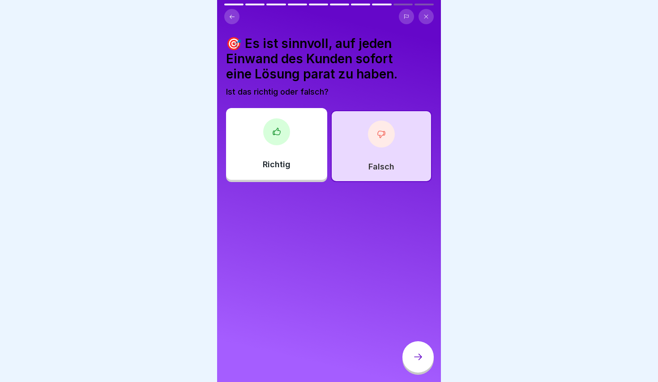
click at [421, 361] on icon at bounding box center [418, 356] width 11 height 11
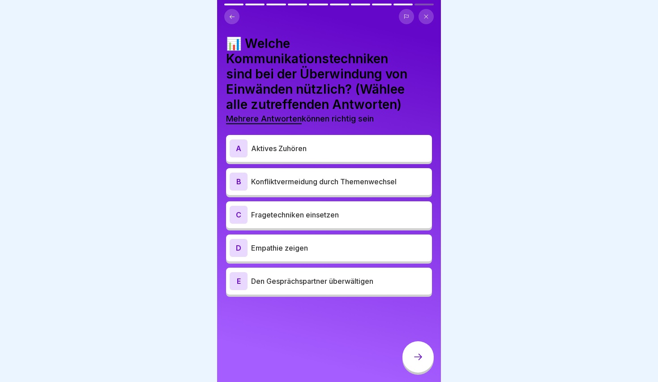
click at [299, 150] on p "Aktives Zuhören" at bounding box center [339, 148] width 177 height 11
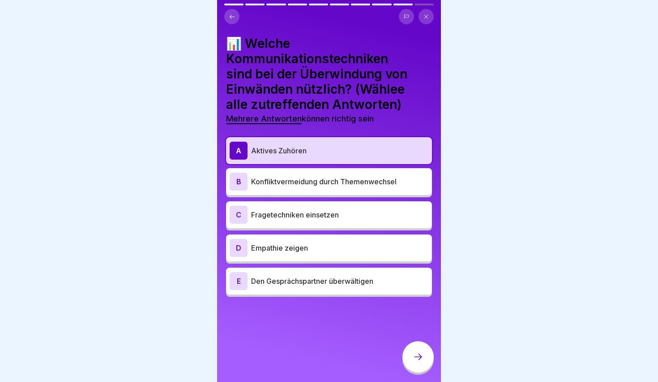
click at [301, 217] on p "Fragetechniken einsetzen" at bounding box center [339, 214] width 177 height 11
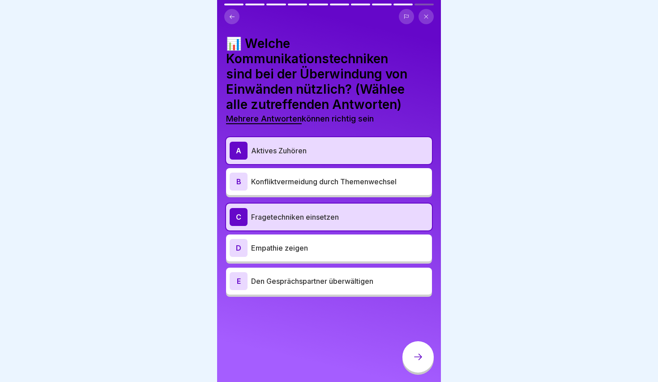
click at [302, 245] on p "Empathie zeigen" at bounding box center [339, 247] width 177 height 11
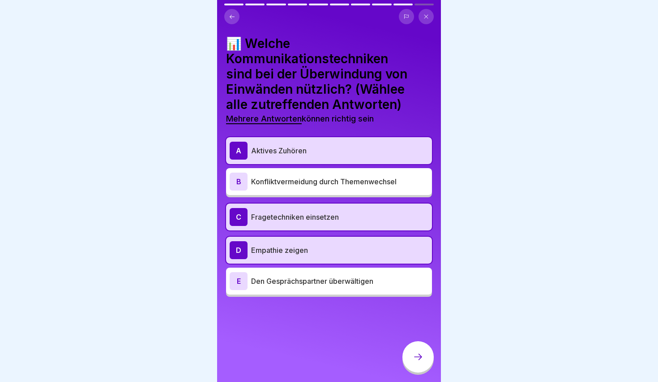
click at [421, 354] on icon at bounding box center [418, 356] width 11 height 11
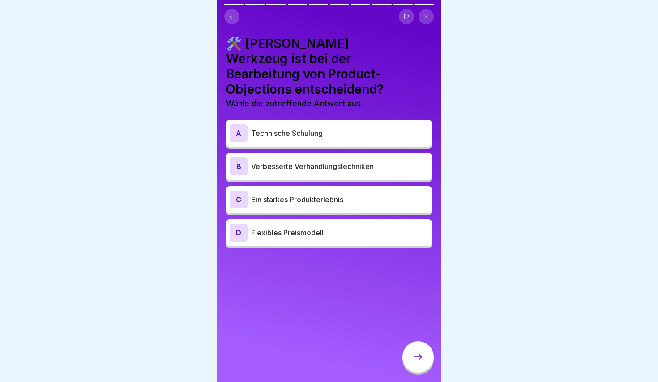
click at [313, 157] on div "B Verbesserte Verhandlungstechniken" at bounding box center [329, 166] width 199 height 18
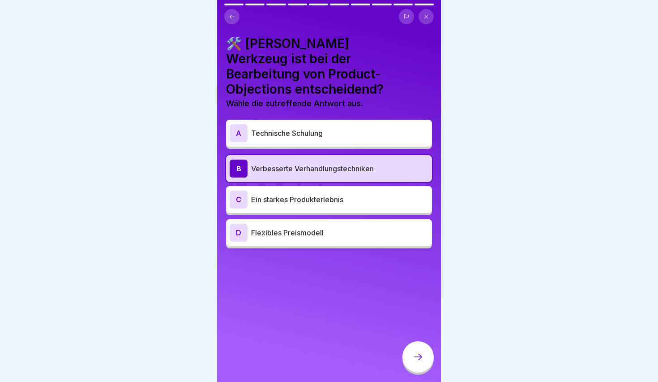
click at [306, 126] on div "A Technische Schulung" at bounding box center [329, 133] width 206 height 27
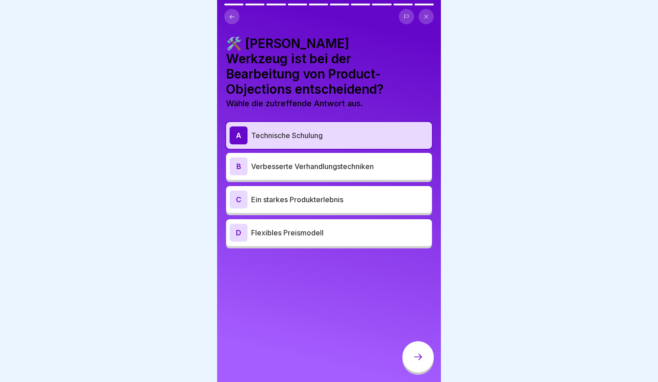
click at [322, 194] on p "Ein starkes Produkterlebnis" at bounding box center [339, 199] width 177 height 11
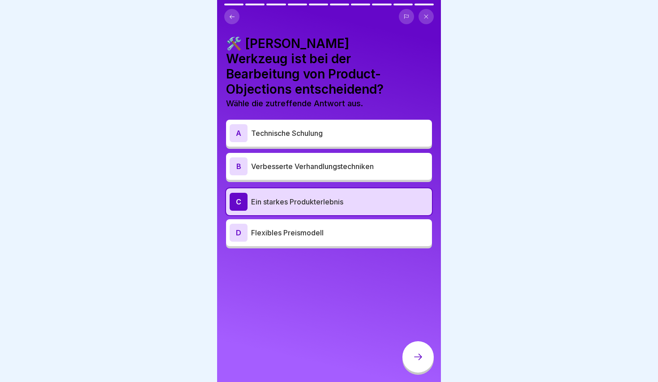
click at [425, 344] on div at bounding box center [418, 356] width 31 height 31
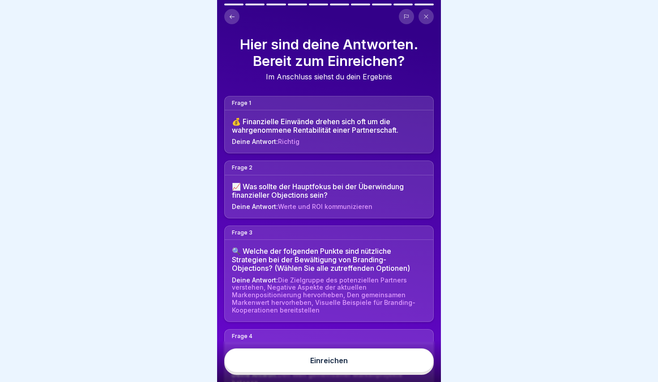
click at [374, 368] on button "Einreichen" at bounding box center [329, 360] width 210 height 24
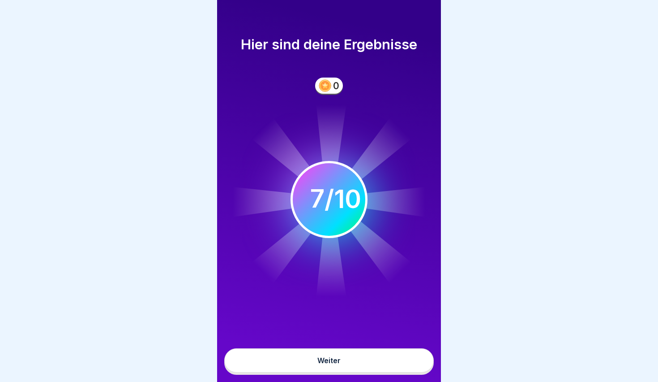
click at [359, 365] on button "Weiter" at bounding box center [329, 360] width 210 height 24
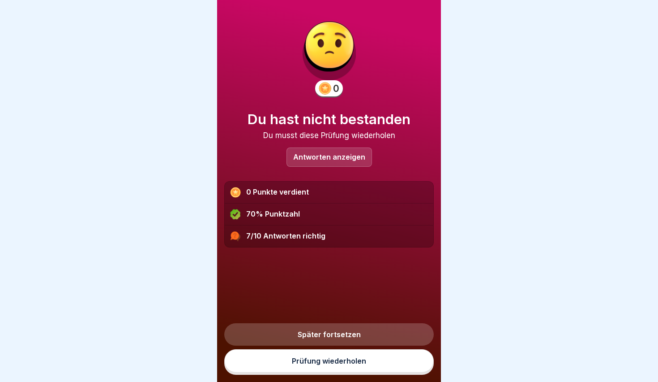
click at [296, 235] on div "7/10 Antworten richtig" at bounding box center [329, 235] width 209 height 21
click at [340, 161] on div "Antworten anzeigen" at bounding box center [330, 156] width 86 height 19
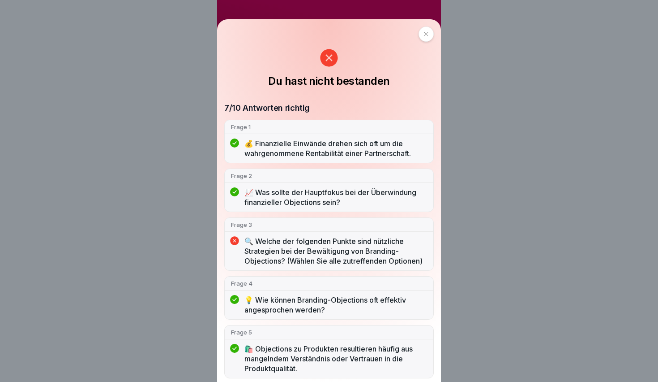
click at [424, 32] on icon at bounding box center [426, 33] width 5 height 5
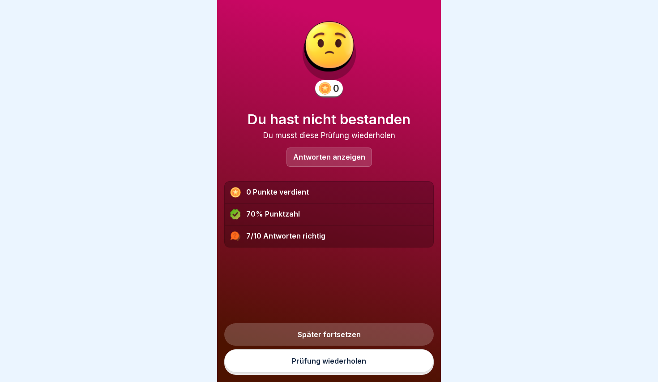
click at [344, 359] on link "Prüfung wiederholen" at bounding box center [329, 360] width 210 height 23
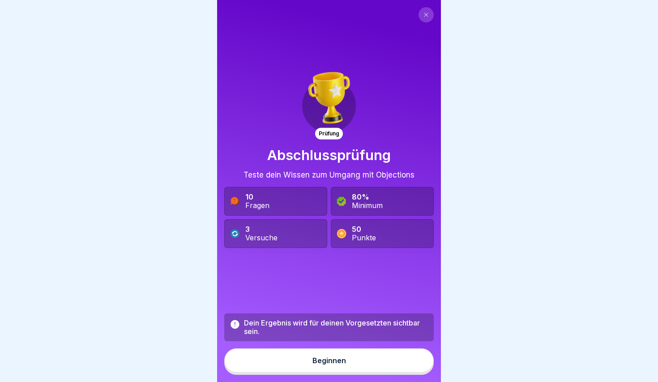
click at [348, 373] on div "Dein Ergebnis wird für deinen Vorgesetzten sichtbar sein. Beginnen" at bounding box center [329, 343] width 210 height 61
click at [300, 365] on button "Beginnen" at bounding box center [329, 360] width 210 height 24
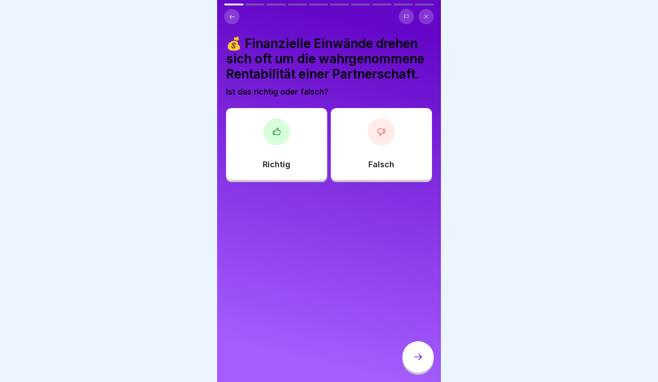
click at [302, 140] on div "Richtig" at bounding box center [276, 144] width 101 height 72
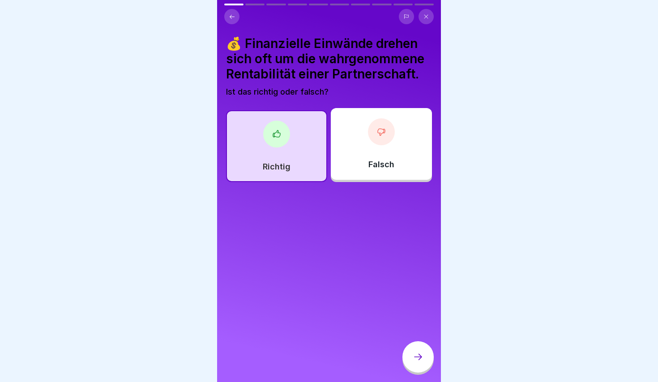
click at [421, 356] on icon at bounding box center [418, 356] width 11 height 11
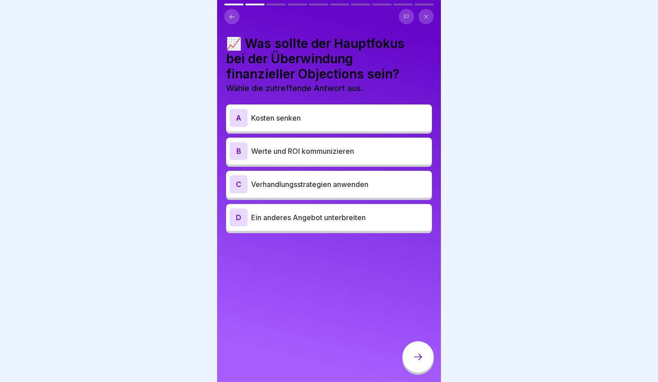
click at [274, 139] on div "B Werte und ROI kommunizieren" at bounding box center [329, 150] width 206 height 27
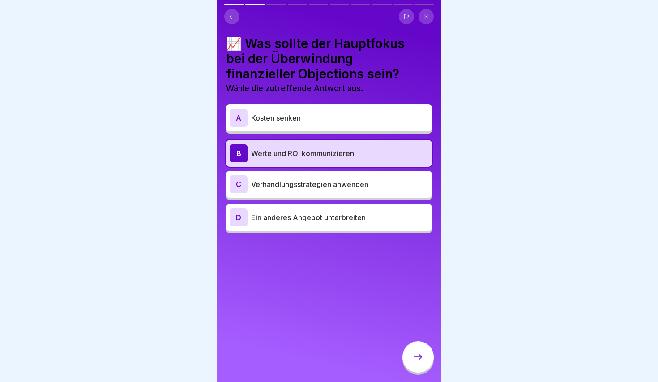
click at [426, 358] on div at bounding box center [418, 356] width 31 height 31
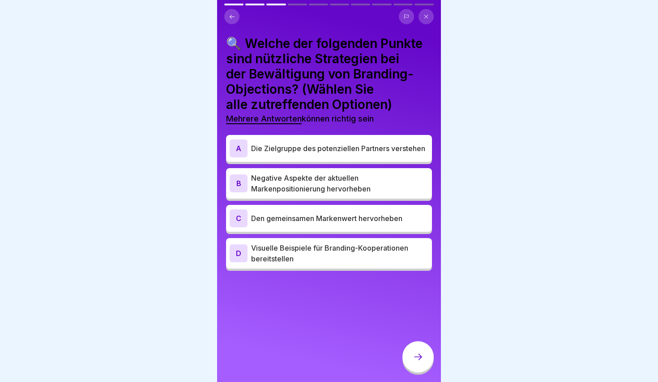
click at [296, 143] on p "Die Zielgruppe des potenziellen Partners verstehen" at bounding box center [339, 148] width 177 height 11
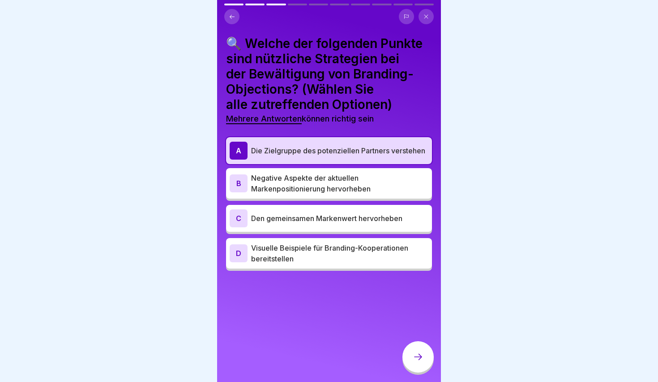
click at [307, 248] on p "Visuelle Beispiele für Branding-Kooperationen bereitstellen" at bounding box center [339, 252] width 177 height 21
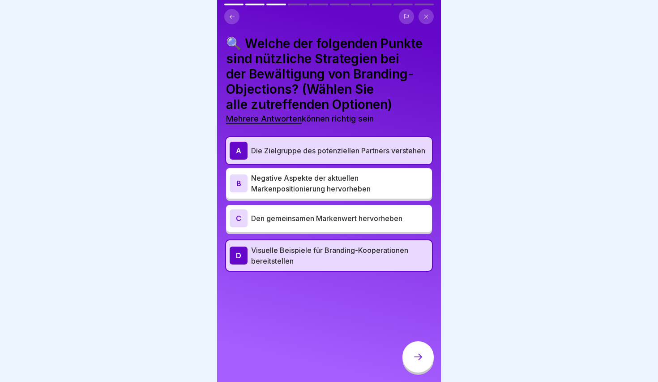
click at [427, 362] on div at bounding box center [418, 356] width 31 height 31
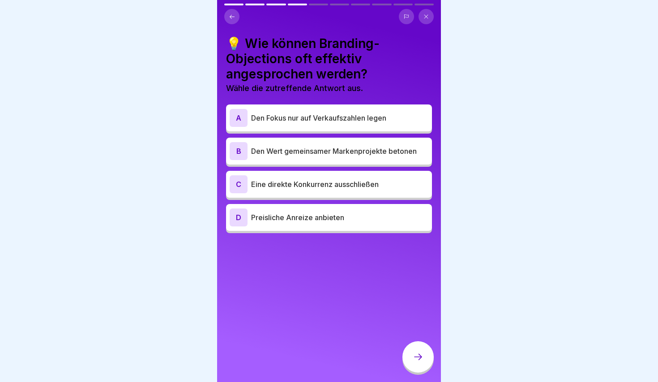
click at [237, 19] on button at bounding box center [231, 16] width 15 height 15
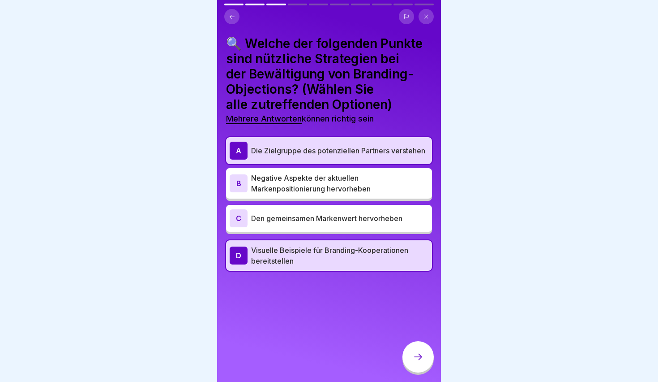
click at [286, 201] on div "A Die Zielgruppe des potenziellen Partners verstehen B Negative Aspekte der akt…" at bounding box center [329, 203] width 206 height 133
click at [291, 216] on p "Den gemeinsamen Markenwert hervorheben" at bounding box center [339, 218] width 177 height 11
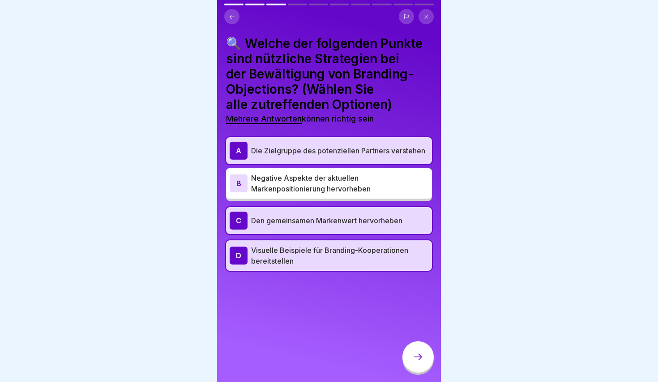
click at [417, 352] on icon at bounding box center [418, 356] width 11 height 11
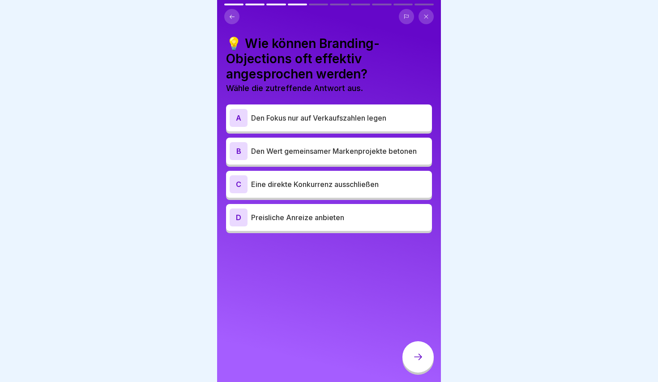
click at [322, 155] on p "Den Wert gemeinsamer Markenprojekte betonen" at bounding box center [339, 151] width 177 height 11
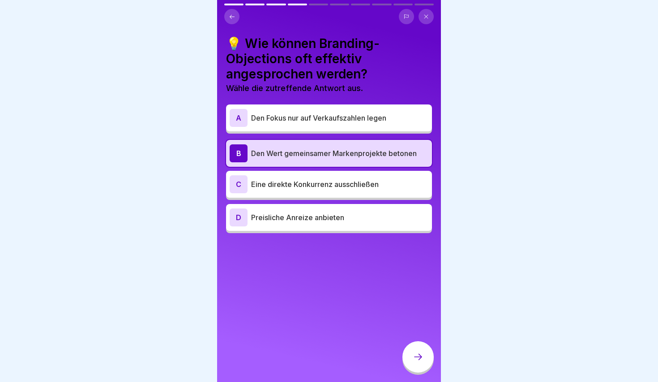
click at [321, 186] on p "Eine direkte Konkurrenz ausschließen" at bounding box center [339, 184] width 177 height 11
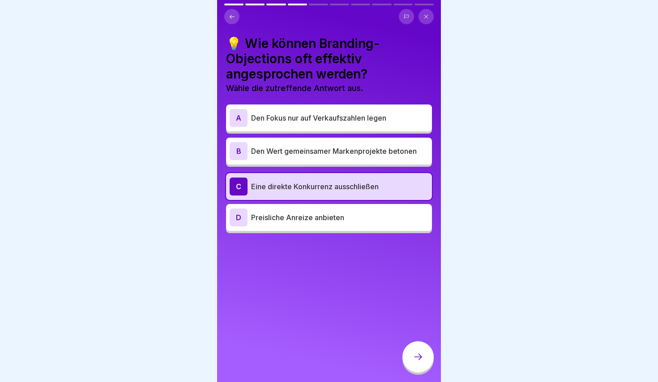
click at [310, 145] on div "B Den Wert gemeinsamer Markenprojekte betonen" at bounding box center [329, 151] width 199 height 18
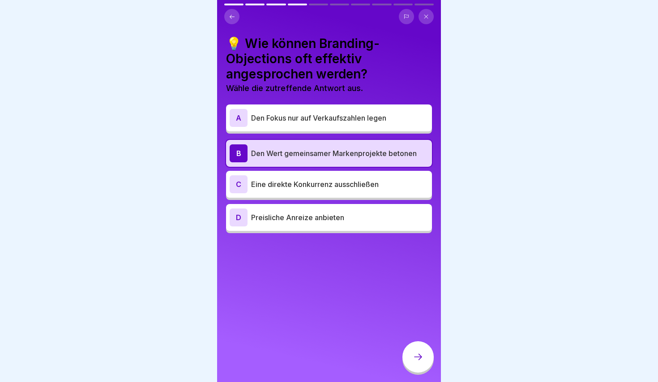
click at [423, 347] on div at bounding box center [418, 356] width 31 height 31
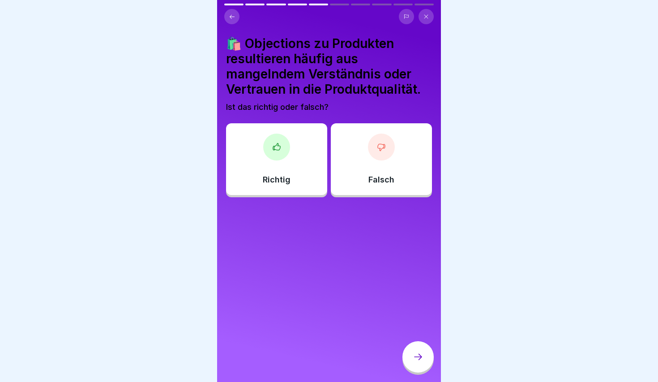
click at [296, 148] on div "Richtig" at bounding box center [276, 159] width 101 height 72
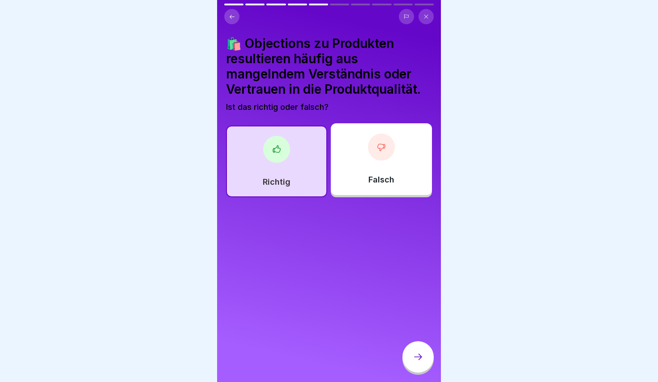
click at [423, 364] on div at bounding box center [418, 356] width 31 height 31
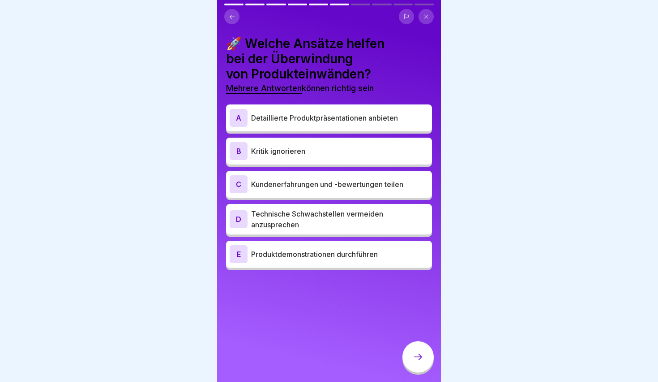
click at [308, 125] on div "A Detaillierte Produktpräsentationen anbieten" at bounding box center [329, 118] width 199 height 18
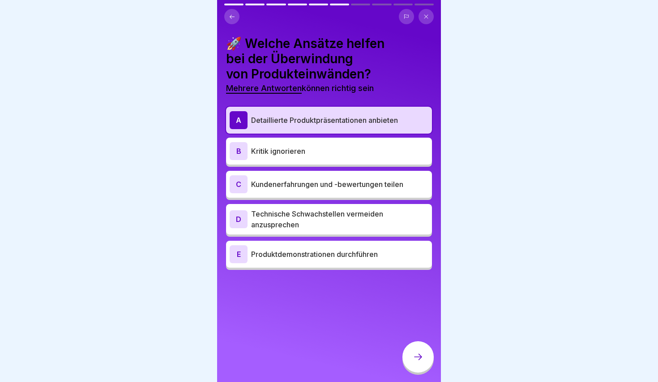
click at [326, 179] on p "Kundenerfahrungen und -bewertungen teilen" at bounding box center [339, 184] width 177 height 11
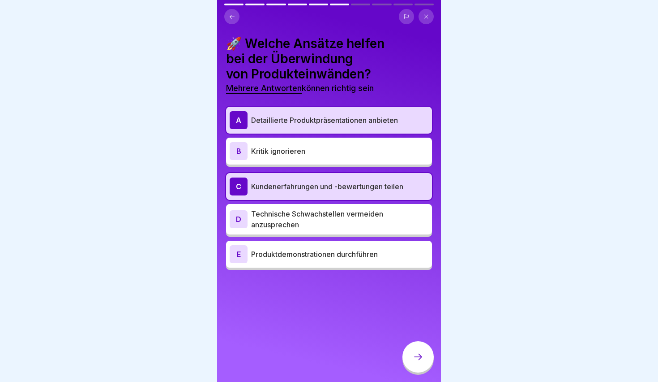
click at [413, 347] on div at bounding box center [418, 356] width 31 height 31
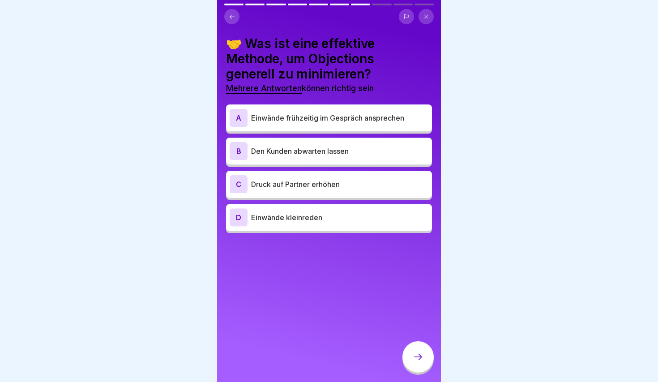
click at [318, 117] on p "Einwände frühzeitig im Gespräch ansprechen" at bounding box center [339, 117] width 177 height 11
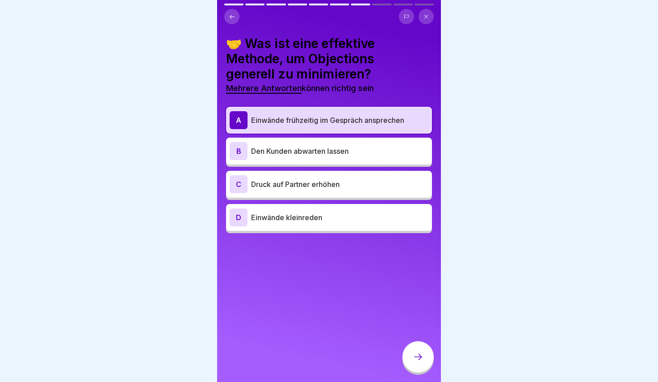
click at [419, 368] on div at bounding box center [418, 356] width 31 height 31
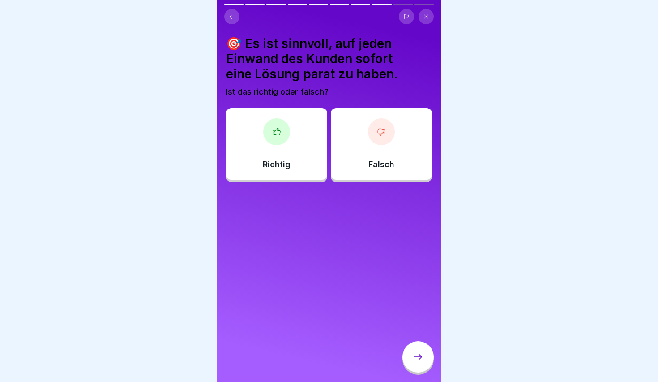
click at [362, 130] on div "Falsch" at bounding box center [381, 144] width 101 height 72
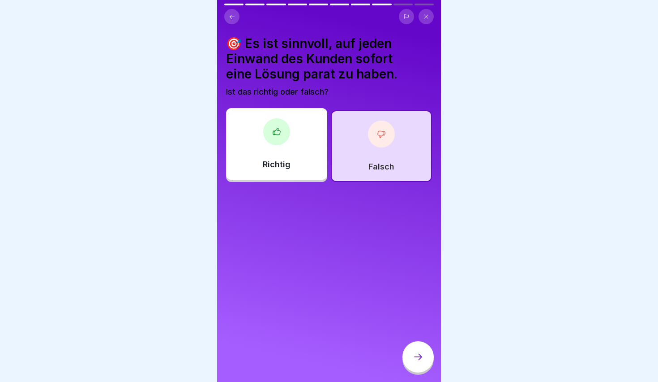
click at [412, 358] on div at bounding box center [418, 356] width 31 height 31
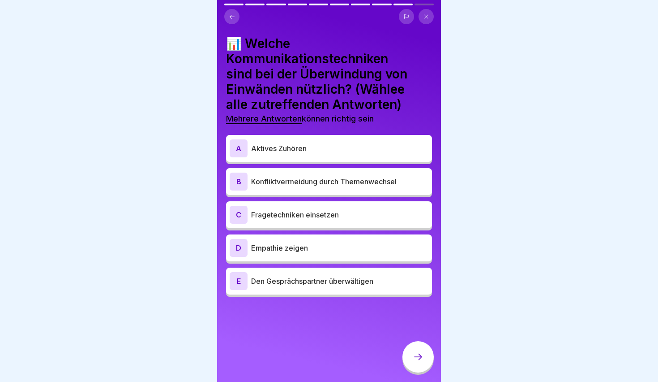
click at [320, 155] on div "A Aktives Zuhören" at bounding box center [329, 148] width 199 height 18
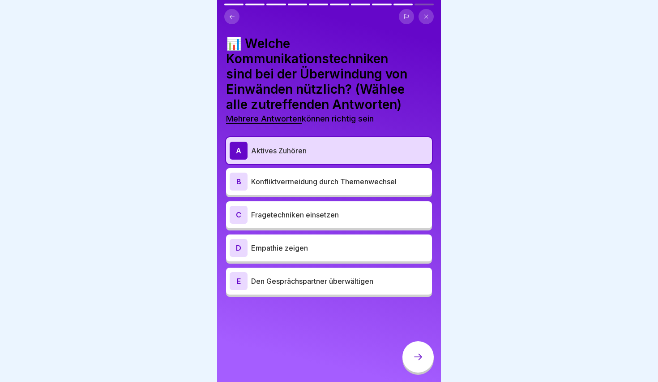
click at [320, 215] on p "Fragetechniken einsetzen" at bounding box center [339, 214] width 177 height 11
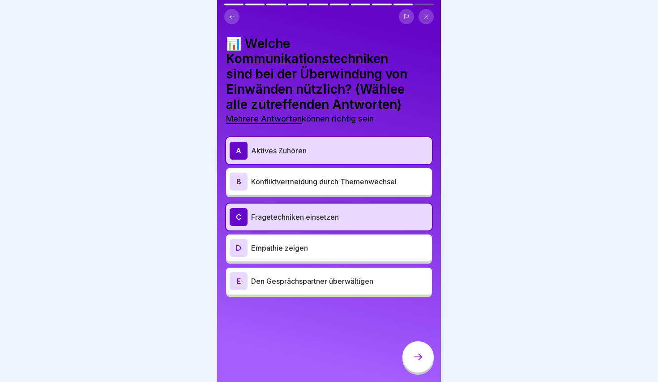
click at [322, 245] on p "Empathie zeigen" at bounding box center [339, 247] width 177 height 11
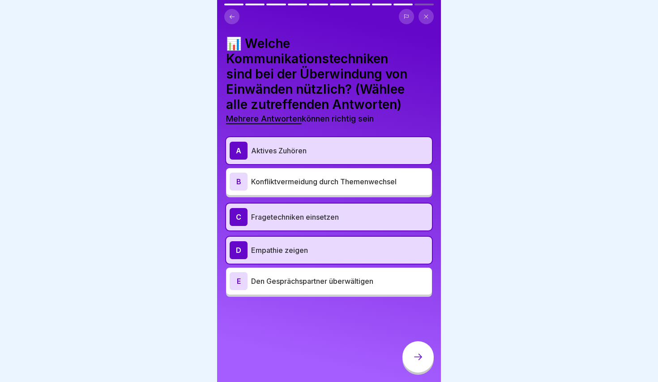
click at [317, 226] on div "C Fragetechniken einsetzen" at bounding box center [329, 216] width 206 height 27
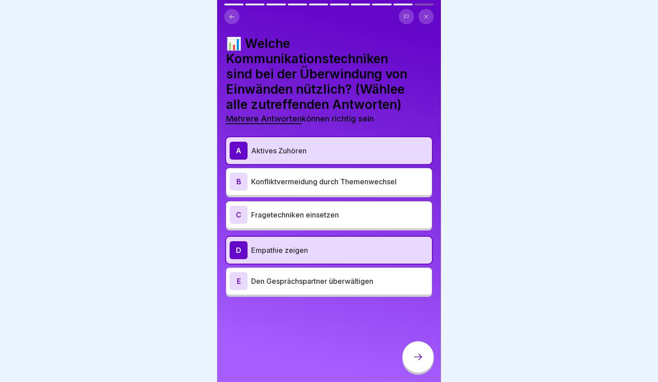
click at [411, 360] on div at bounding box center [418, 356] width 31 height 31
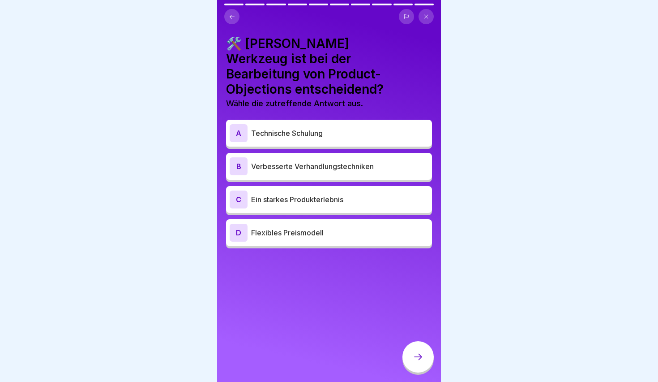
click at [236, 16] on button at bounding box center [231, 16] width 15 height 15
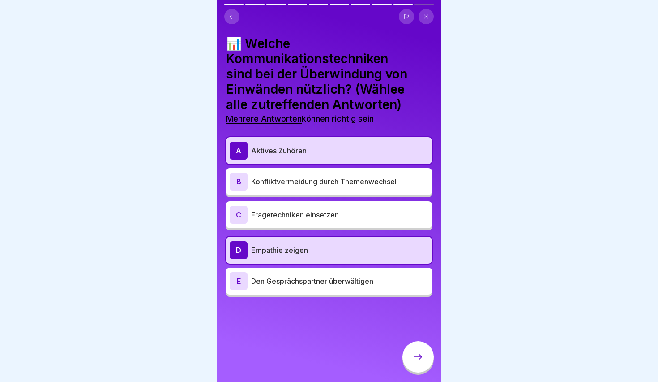
click at [293, 216] on p "Fragetechniken einsetzen" at bounding box center [339, 214] width 177 height 11
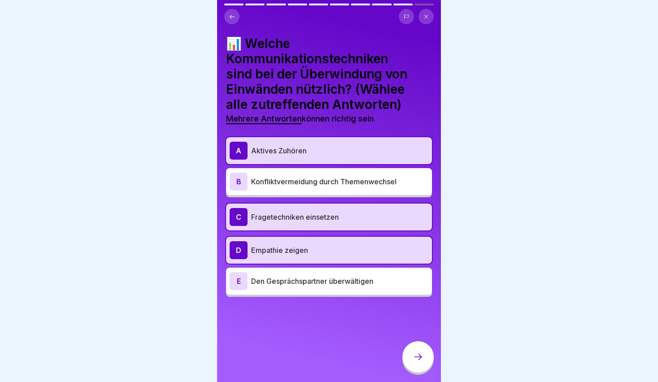
click at [417, 359] on icon at bounding box center [418, 356] width 11 height 11
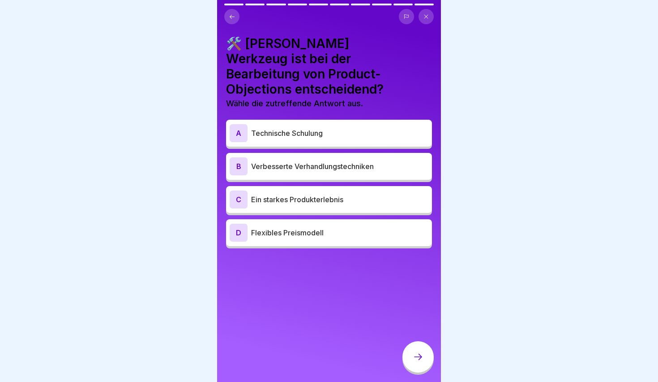
click at [311, 157] on div "B Verbesserte Verhandlungstechniken" at bounding box center [329, 166] width 199 height 18
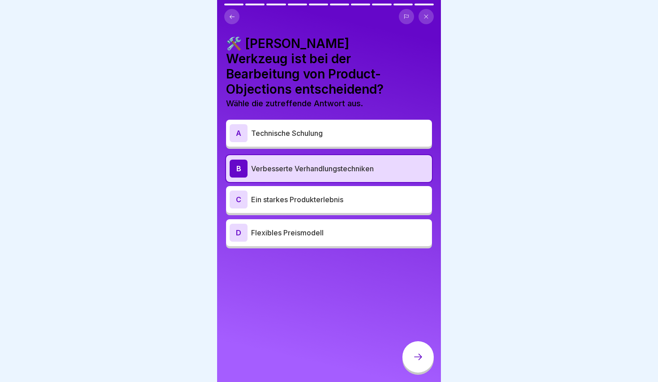
click at [409, 352] on div at bounding box center [418, 356] width 31 height 31
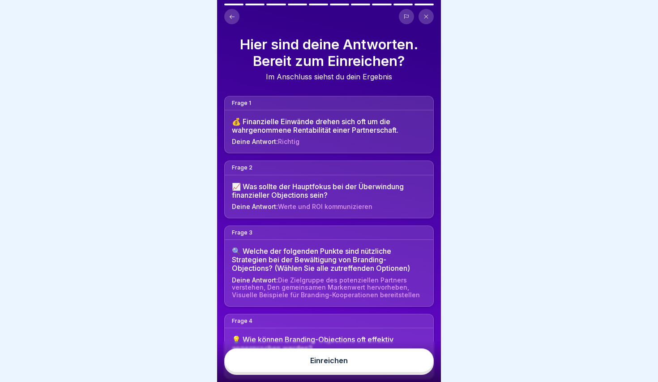
click at [385, 358] on button "Einreichen" at bounding box center [329, 360] width 210 height 24
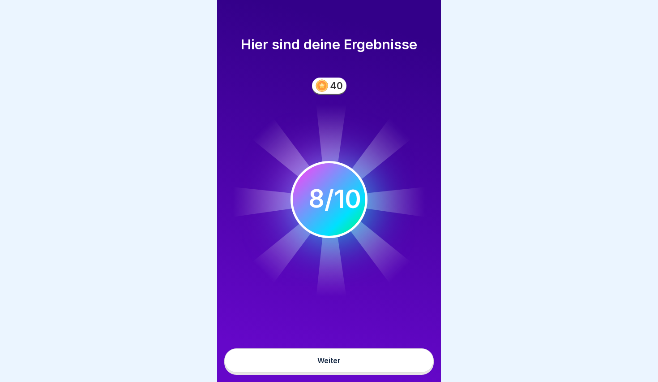
click at [385, 358] on button "Weiter" at bounding box center [329, 360] width 210 height 24
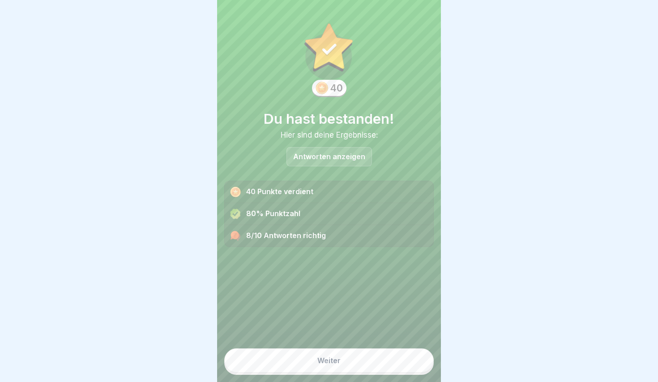
click at [385, 358] on button "Weiter" at bounding box center [329, 360] width 210 height 24
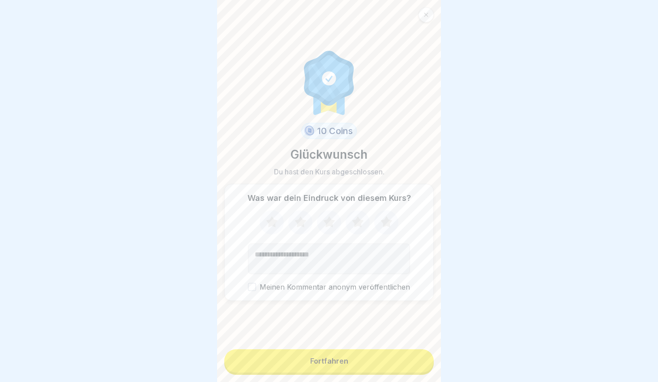
click at [381, 378] on form "10 Coins Glückwunsch Du hast den Kurs abgeschlossen. Was war dein Eindruck von …" at bounding box center [329, 191] width 224 height 382
click at [357, 357] on button "Fortfahren" at bounding box center [329, 360] width 210 height 23
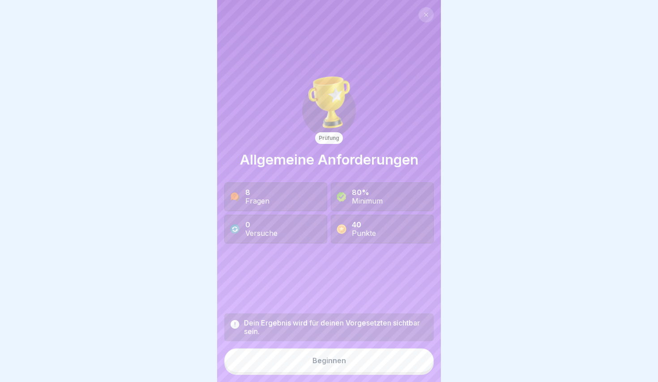
click at [357, 350] on button "Beginnen" at bounding box center [329, 360] width 210 height 24
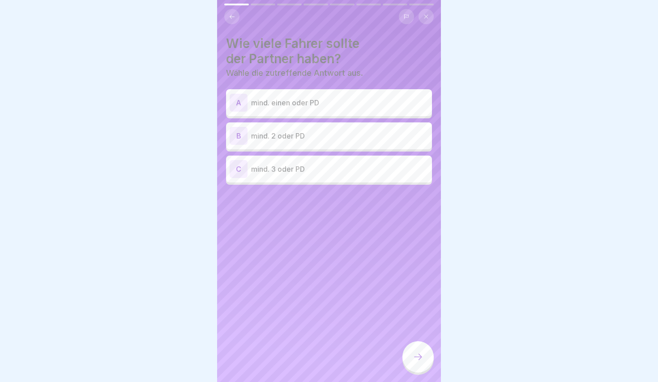
click at [328, 131] on p "mind. 2 oder PD" at bounding box center [339, 135] width 177 height 11
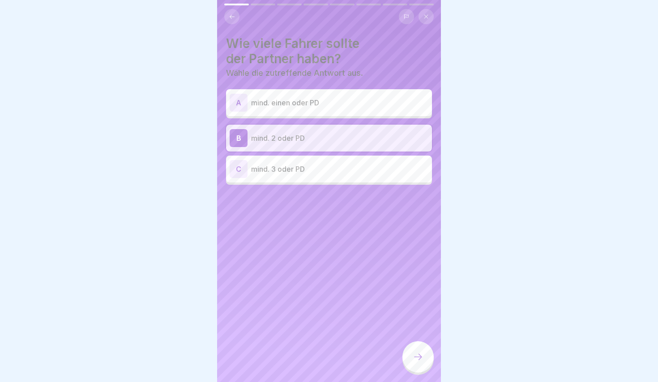
click at [426, 358] on div at bounding box center [418, 356] width 31 height 31
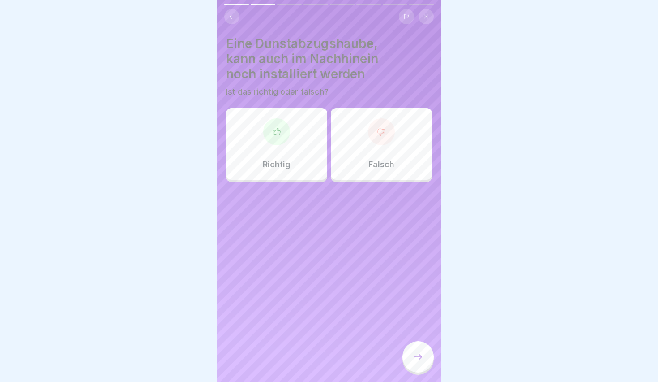
click at [353, 154] on div "Falsch" at bounding box center [381, 144] width 101 height 72
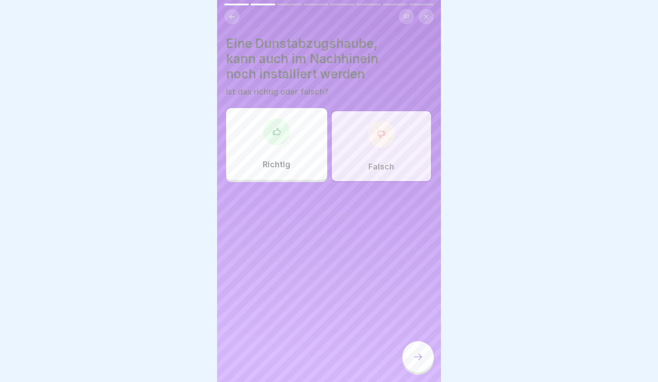
click at [427, 354] on div at bounding box center [418, 356] width 31 height 31
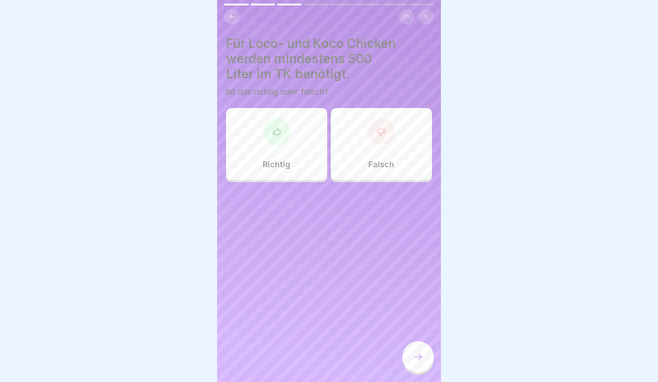
click at [300, 158] on div "Richtig" at bounding box center [276, 144] width 101 height 72
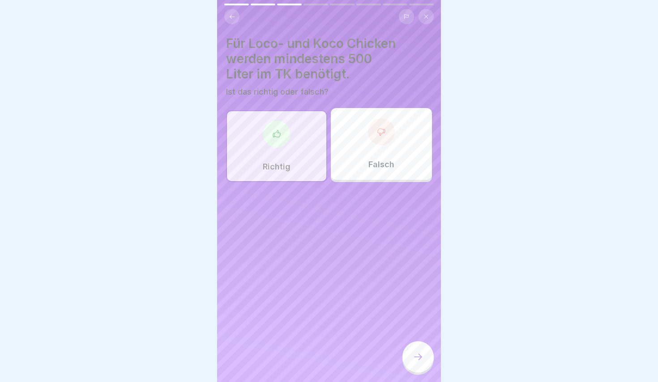
click at [412, 358] on div at bounding box center [418, 356] width 31 height 31
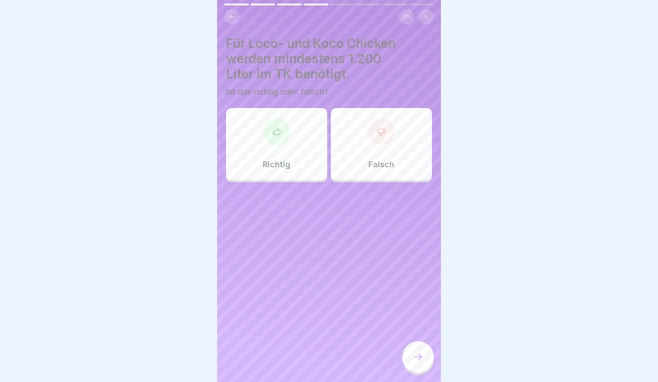
click at [287, 148] on div "Richtig" at bounding box center [276, 144] width 101 height 72
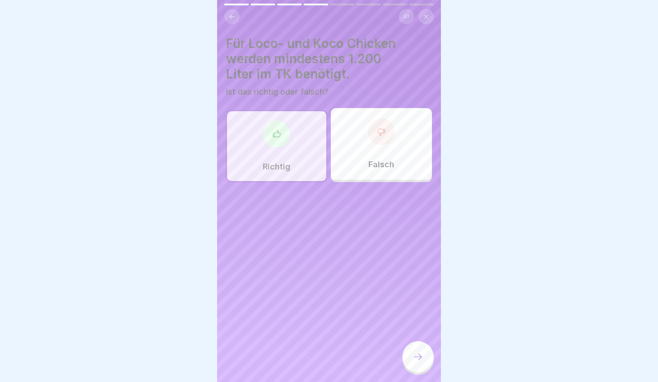
click at [436, 361] on div "Für Loco- und Koco Chicken werden mindestens 1.200 Liter im TK benötigt. Ist da…" at bounding box center [329, 191] width 224 height 382
click at [425, 361] on div at bounding box center [418, 356] width 31 height 31
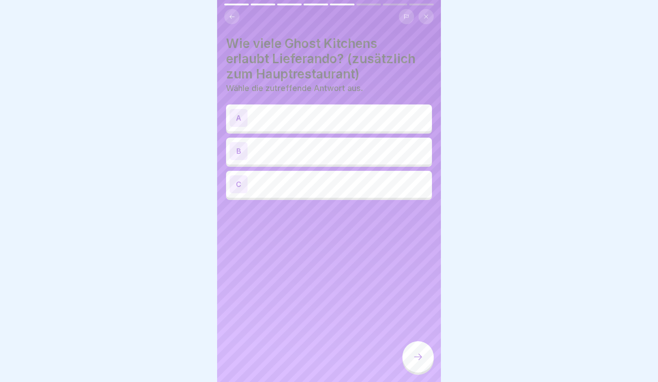
click at [271, 120] on div "A" at bounding box center [329, 118] width 199 height 18
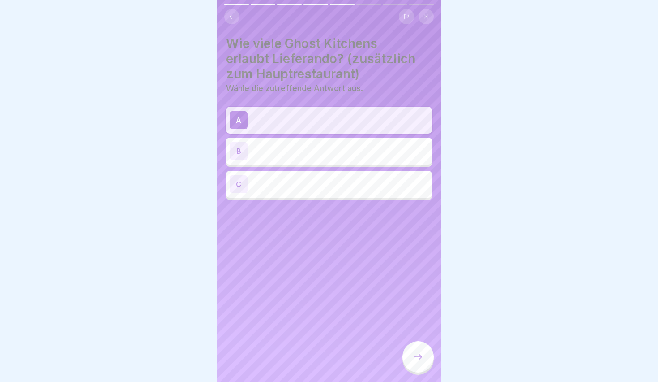
click at [277, 159] on div "B" at bounding box center [329, 151] width 199 height 18
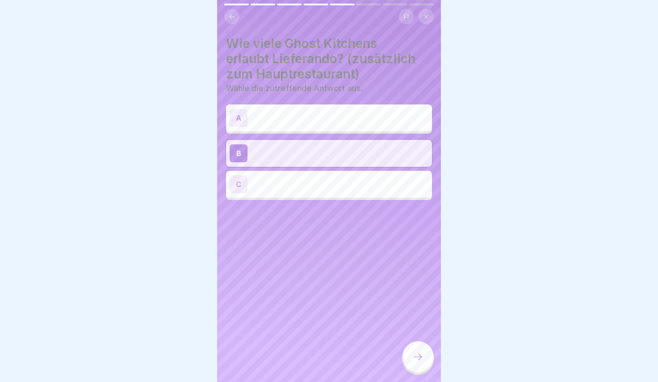
click at [271, 133] on div "A B C" at bounding box center [329, 153] width 206 height 93
click at [289, 194] on div "C" at bounding box center [329, 184] width 206 height 27
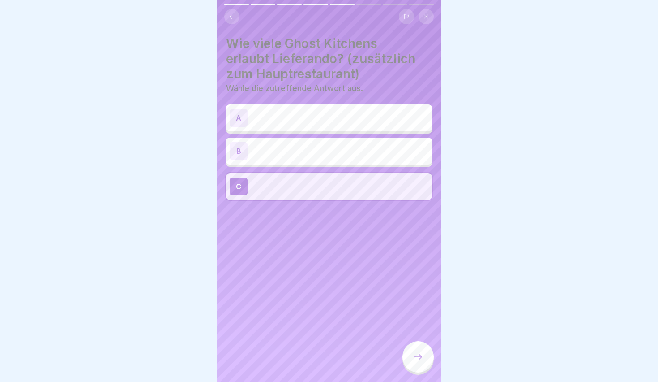
click at [267, 116] on div "A" at bounding box center [329, 118] width 199 height 18
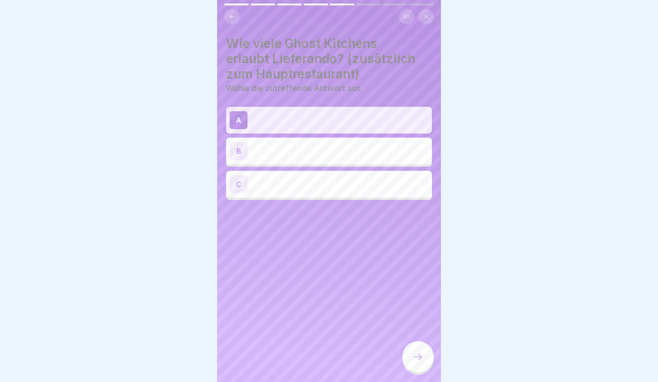
click at [276, 167] on div "A B C" at bounding box center [329, 153] width 206 height 93
click at [273, 153] on div "B" at bounding box center [329, 151] width 199 height 18
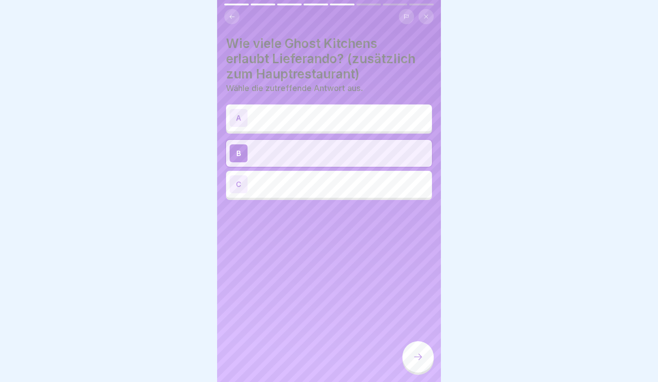
click at [279, 200] on div "Wie viele Ghost Kitchens erlaubt Lieferando? (zusätzlich zum Hauptrestaurant) W…" at bounding box center [329, 191] width 224 height 382
click at [271, 193] on div "C" at bounding box center [329, 184] width 206 height 27
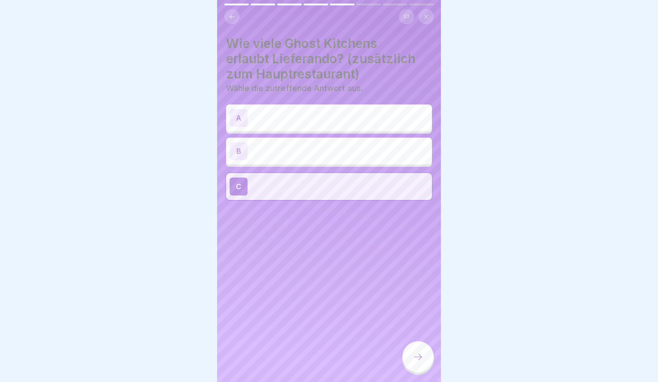
click at [281, 218] on div "Wie viele Ghost Kitchens erlaubt Lieferando? (zusätzlich zum Hauptrestaurant) W…" at bounding box center [329, 191] width 224 height 382
click at [296, 148] on div "B" at bounding box center [329, 151] width 199 height 18
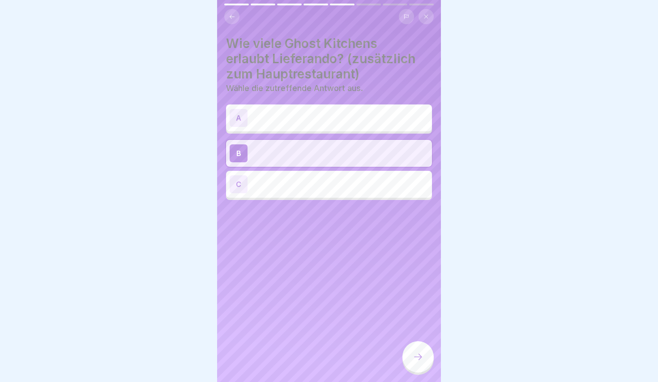
click at [424, 352] on div at bounding box center [418, 356] width 31 height 31
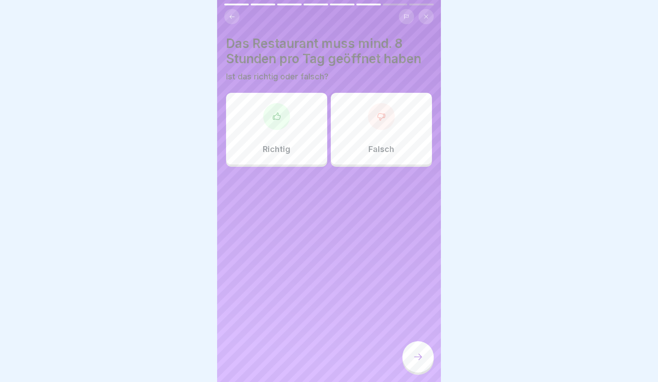
click at [279, 117] on icon at bounding box center [276, 116] width 9 height 9
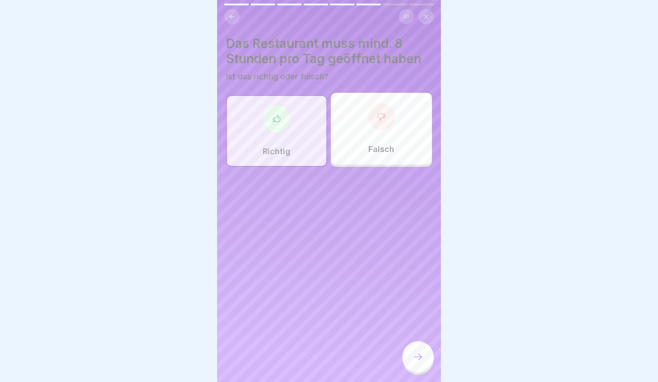
click at [425, 355] on div at bounding box center [418, 356] width 31 height 31
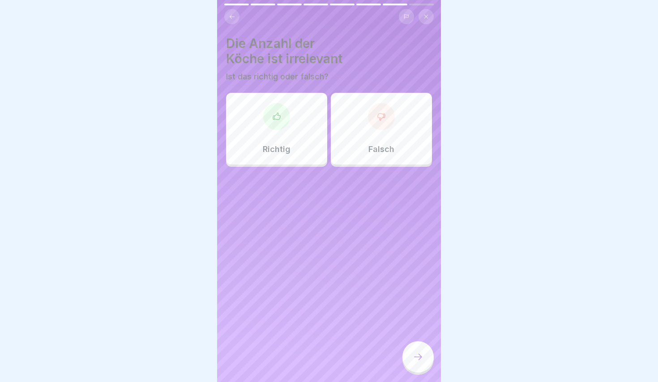
click at [275, 146] on p "Richtig" at bounding box center [277, 149] width 28 height 10
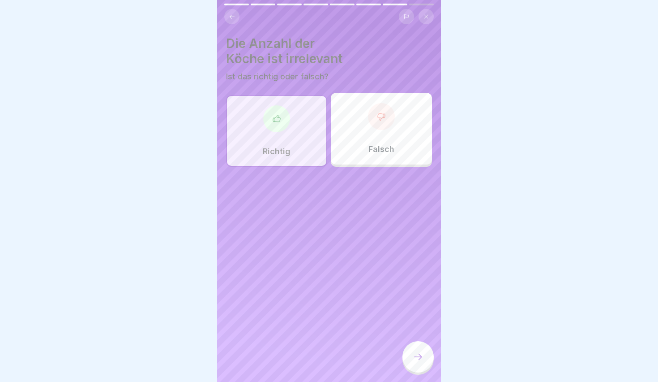
click at [424, 365] on div at bounding box center [418, 356] width 31 height 31
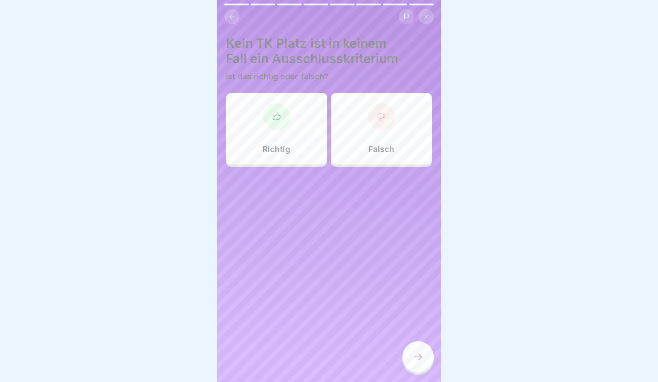
click at [355, 146] on div "Falsch" at bounding box center [381, 129] width 101 height 72
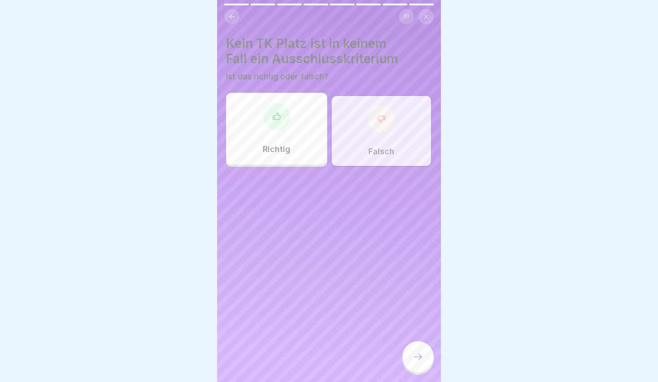
click at [424, 360] on div at bounding box center [418, 356] width 31 height 31
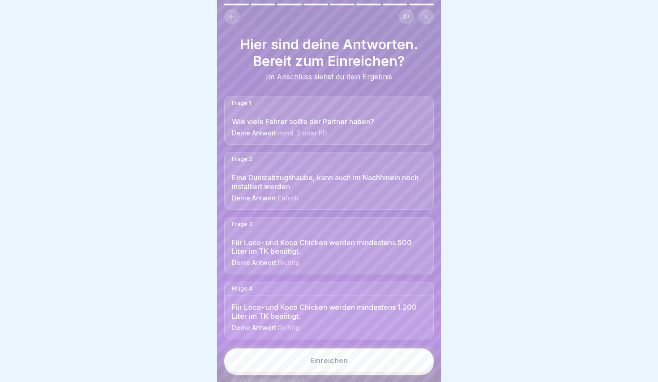
click at [326, 360] on div "Einreichen" at bounding box center [329, 360] width 38 height 8
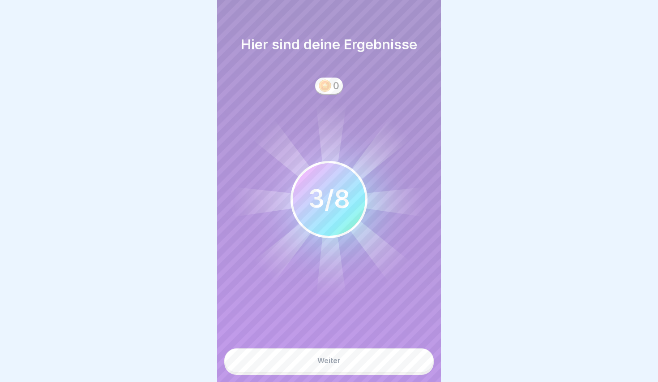
click at [326, 360] on div "Weiter" at bounding box center [329, 360] width 23 height 8
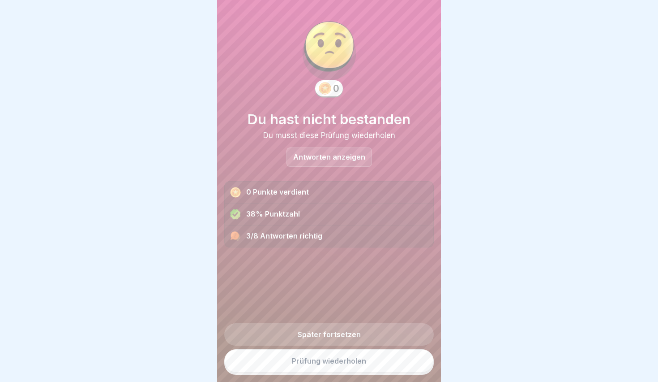
click at [321, 163] on div "Antworten anzeigen" at bounding box center [330, 156] width 86 height 19
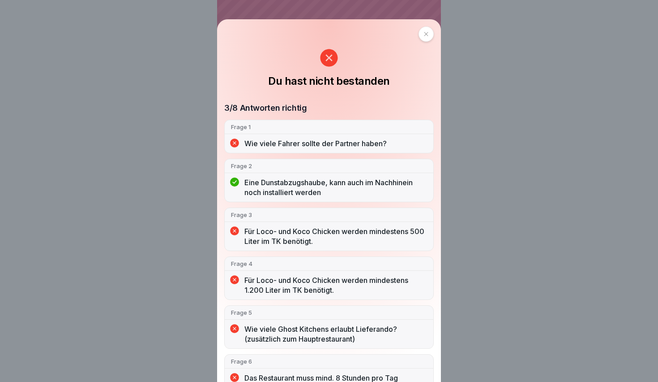
click at [241, 42] on div "Du hast nicht bestanden 3/8 Antworten richtig Frage 1 Wie viele Fahrer sollte d…" at bounding box center [329, 200] width 224 height 362
click at [419, 34] on div at bounding box center [426, 33] width 15 height 15
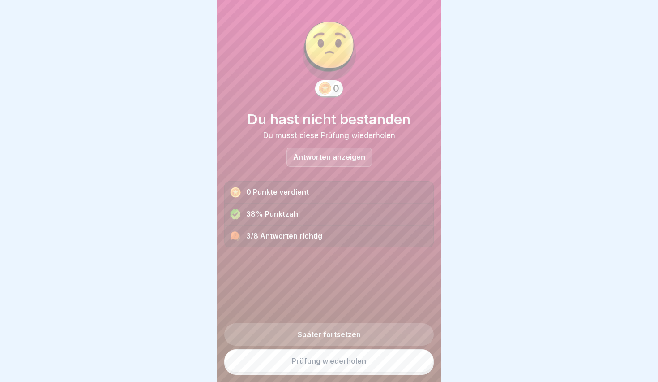
click at [319, 363] on link "Prüfung wiederholen" at bounding box center [329, 360] width 210 height 23
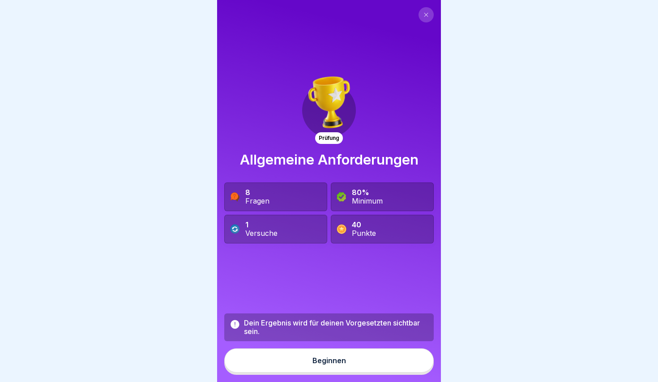
click at [335, 369] on button "Beginnen" at bounding box center [329, 360] width 210 height 24
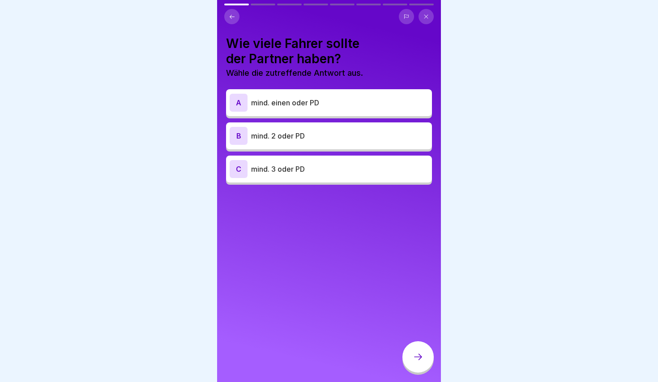
click at [278, 164] on p "mind. 3 oder PD" at bounding box center [339, 168] width 177 height 11
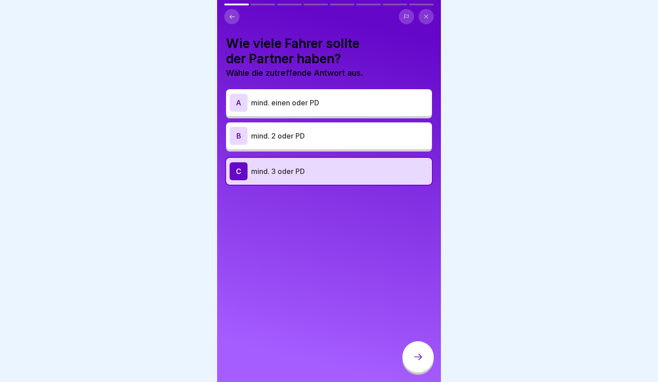
click at [412, 350] on div at bounding box center [418, 356] width 31 height 31
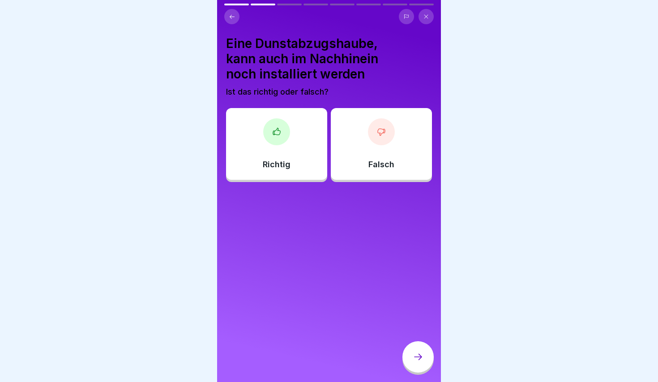
click at [373, 143] on div "Falsch" at bounding box center [381, 144] width 101 height 72
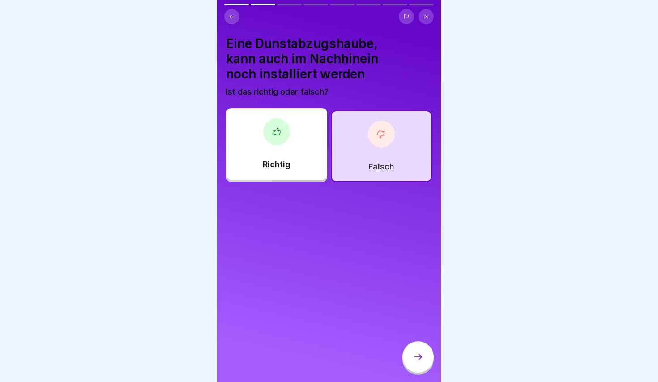
click at [422, 357] on icon at bounding box center [418, 356] width 11 height 11
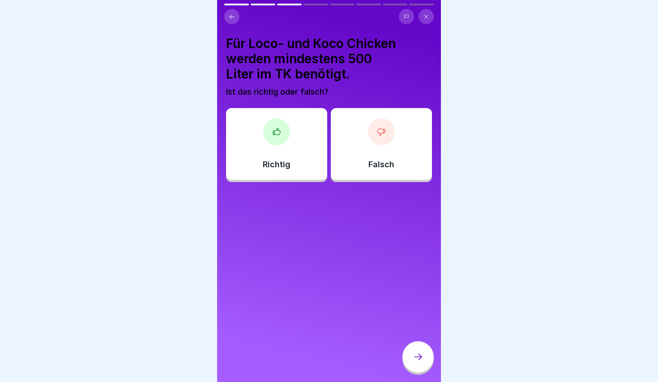
click at [371, 155] on div "Falsch" at bounding box center [381, 144] width 101 height 72
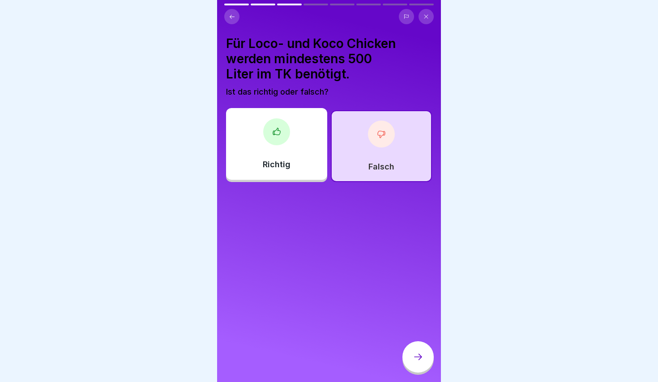
click at [404, 341] on div "Prüfung Allgemeine Anforderungen 8 Fragen 80% Minimum 1 Versuche 40 Punkte Dein…" at bounding box center [329, 191] width 224 height 382
click at [404, 342] on div at bounding box center [418, 358] width 31 height 34
click at [412, 348] on div at bounding box center [418, 356] width 31 height 31
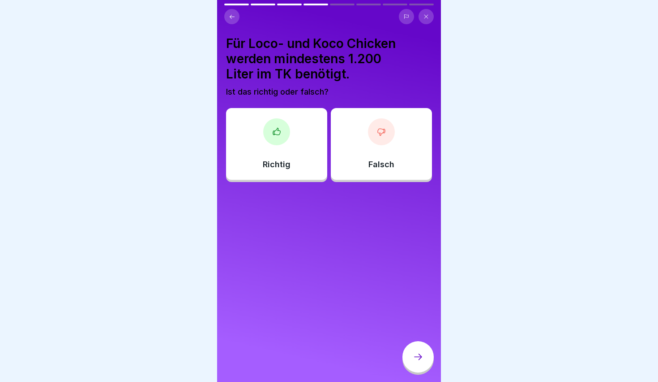
click at [352, 174] on div "Falsch" at bounding box center [381, 144] width 101 height 72
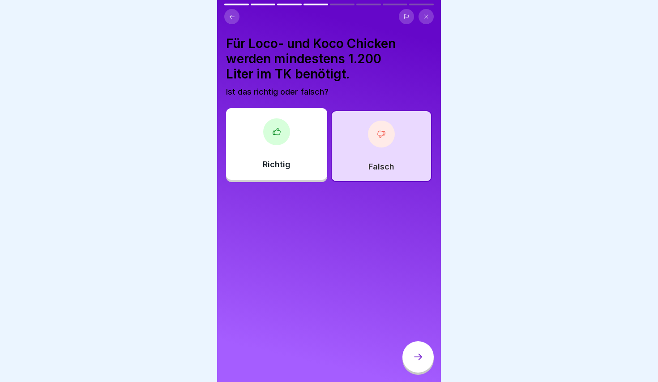
click at [413, 365] on div at bounding box center [418, 356] width 31 height 31
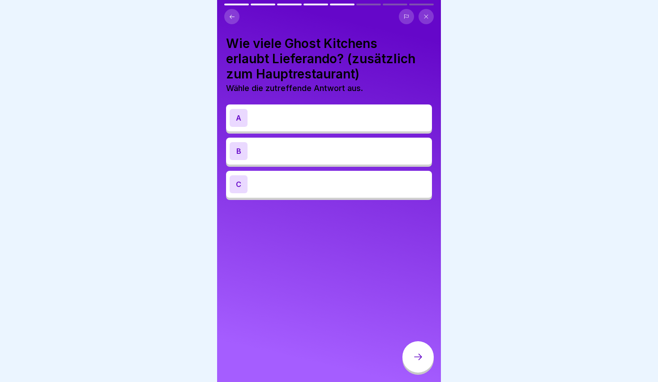
click at [271, 189] on div "C" at bounding box center [329, 184] width 199 height 18
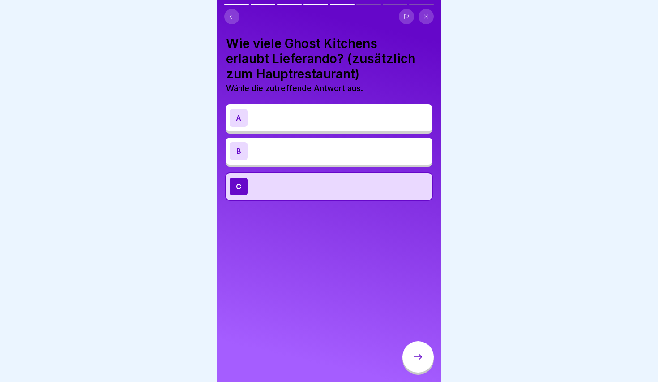
click at [412, 356] on div at bounding box center [418, 356] width 31 height 31
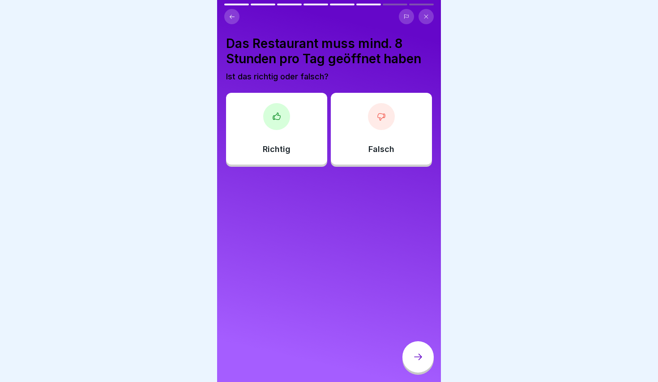
click at [362, 114] on div "Falsch" at bounding box center [381, 129] width 101 height 72
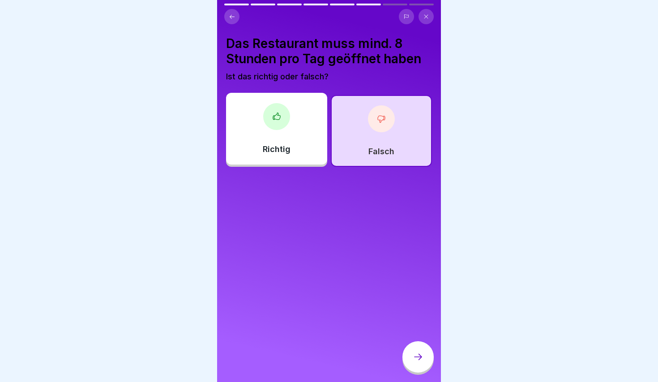
click at [421, 364] on div at bounding box center [418, 356] width 31 height 31
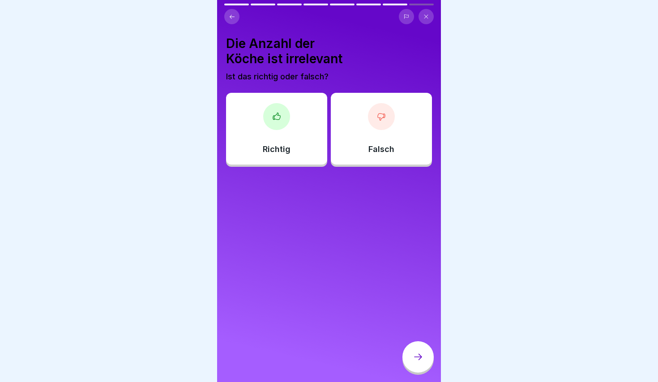
click at [284, 137] on div "Richtig" at bounding box center [276, 129] width 101 height 72
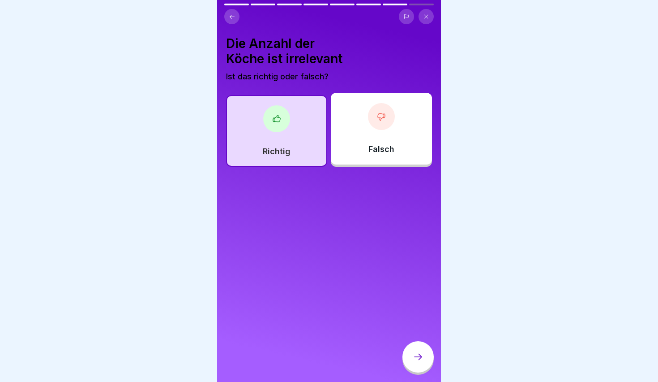
click at [424, 365] on div at bounding box center [418, 356] width 31 height 31
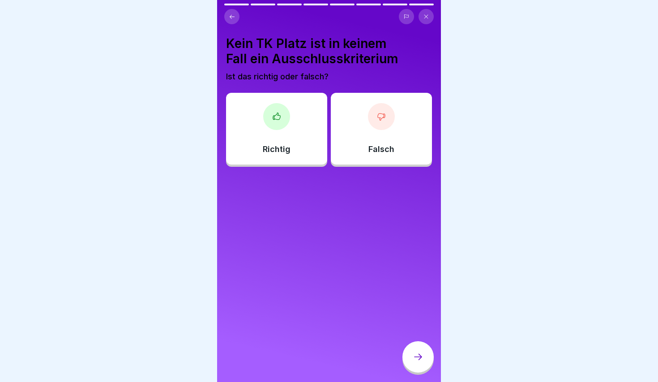
click at [392, 153] on p "Falsch" at bounding box center [382, 149] width 26 height 10
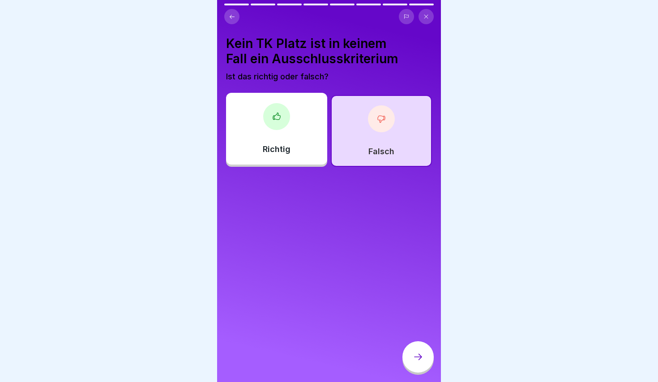
click at [425, 356] on div at bounding box center [418, 356] width 31 height 31
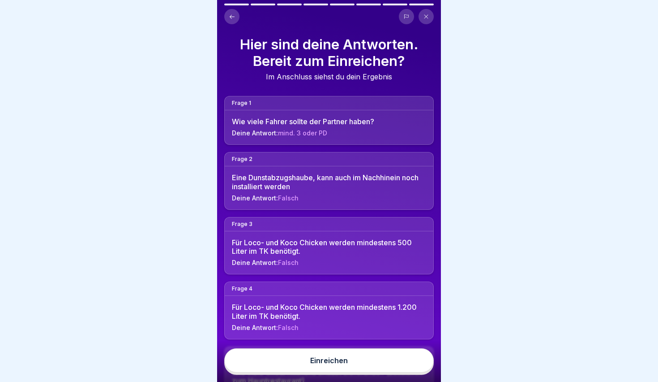
click at [386, 365] on button "Einreichen" at bounding box center [329, 360] width 210 height 24
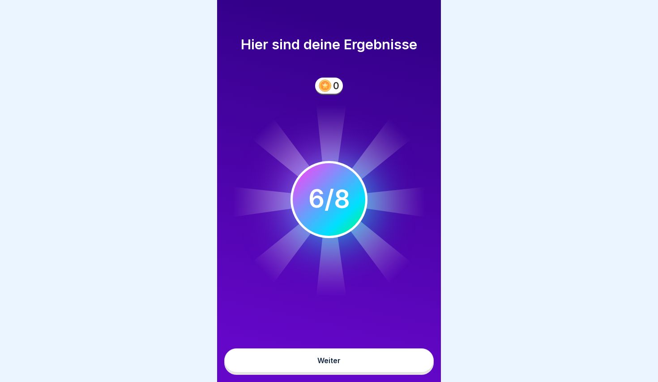
click at [317, 333] on div "Hier sind deine Ergebnisse 0 6 8 / 8 Weiter" at bounding box center [329, 191] width 224 height 382
click at [317, 342] on div "Weiter" at bounding box center [329, 361] width 224 height 41
click at [317, 359] on button "Weiter" at bounding box center [329, 360] width 210 height 24
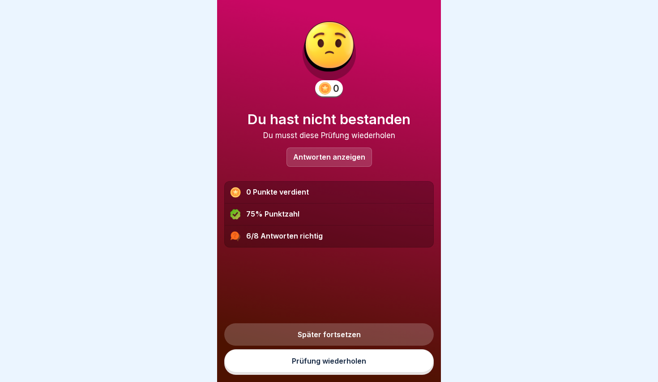
click at [311, 160] on p "Antworten anzeigen" at bounding box center [329, 157] width 72 height 8
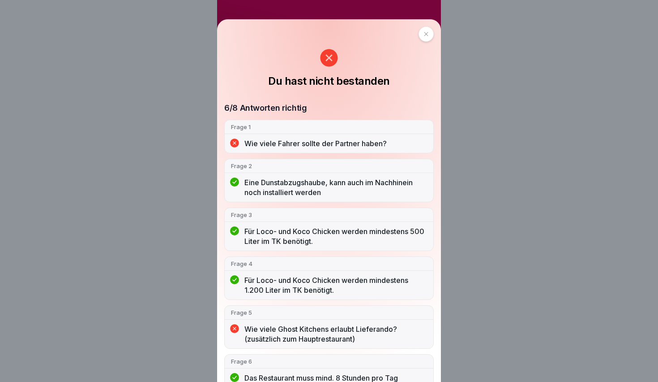
click at [241, 30] on div "Du hast nicht bestanden 6/8 Antworten richtig Frage 1 Wie viele Fahrer sollte d…" at bounding box center [329, 200] width 224 height 362
click at [239, 30] on div "Du hast nicht bestanden 6/8 Antworten richtig Frage 1 Wie viele Fahrer sollte d…" at bounding box center [329, 200] width 224 height 362
click at [419, 30] on div at bounding box center [426, 33] width 15 height 15
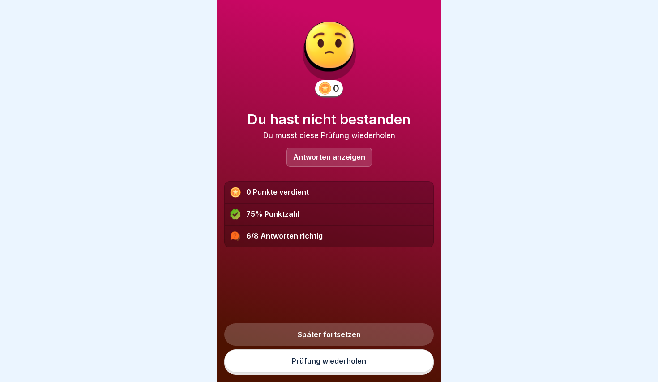
click at [343, 360] on link "Prüfung wiederholen" at bounding box center [329, 360] width 210 height 23
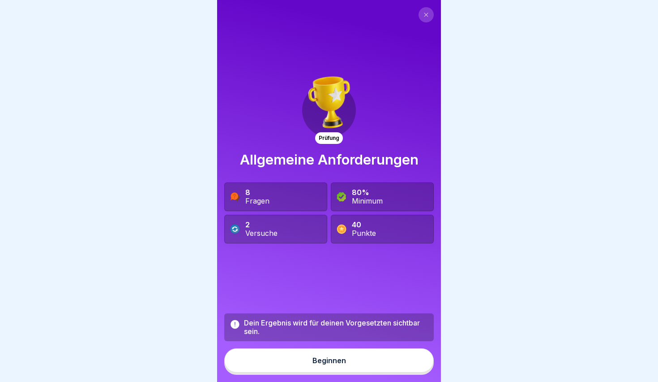
click at [341, 359] on div "Beginnen" at bounding box center [330, 360] width 34 height 8
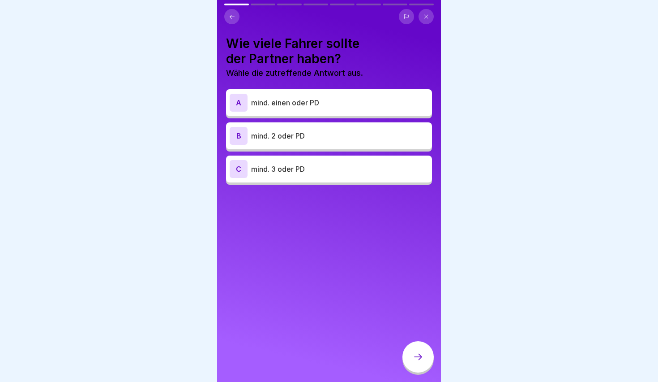
click at [275, 111] on div "A mind. einen oder PD" at bounding box center [329, 103] width 199 height 18
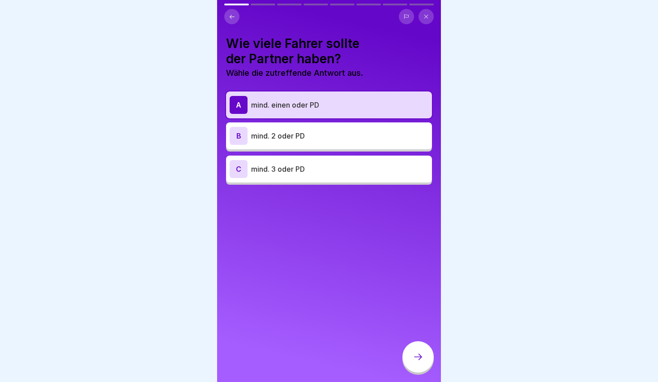
click at [417, 362] on div at bounding box center [418, 356] width 31 height 31
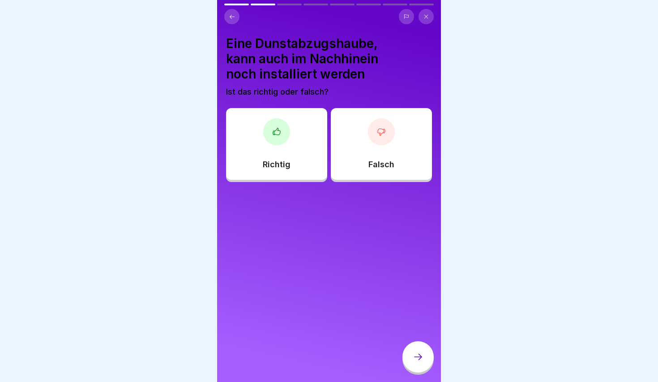
click at [362, 179] on div "Richtig Falsch" at bounding box center [329, 146] width 206 height 72
click at [349, 165] on div "Falsch" at bounding box center [381, 144] width 101 height 72
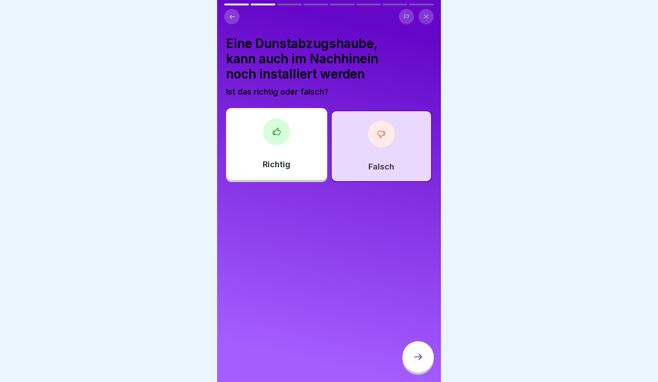
click at [416, 358] on icon at bounding box center [418, 356] width 11 height 11
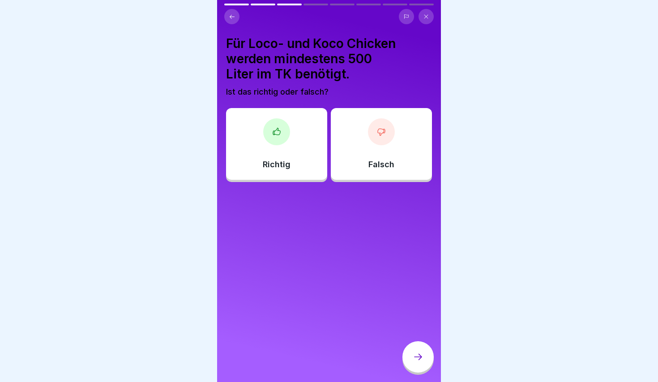
click at [353, 163] on div "Falsch" at bounding box center [381, 144] width 101 height 72
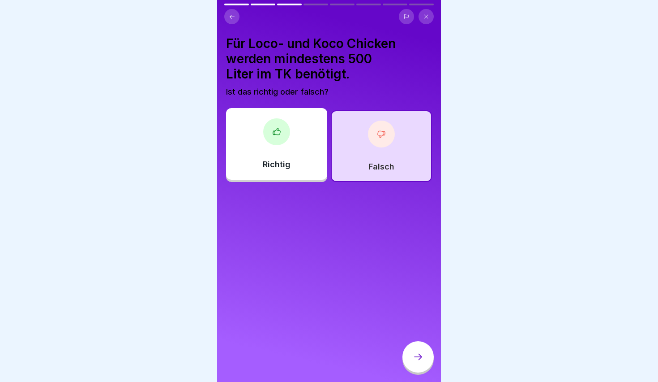
click at [414, 355] on icon at bounding box center [418, 356] width 11 height 11
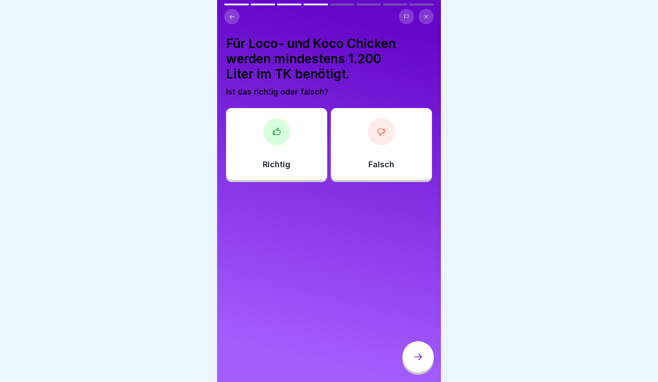
click at [392, 125] on div at bounding box center [381, 131] width 27 height 27
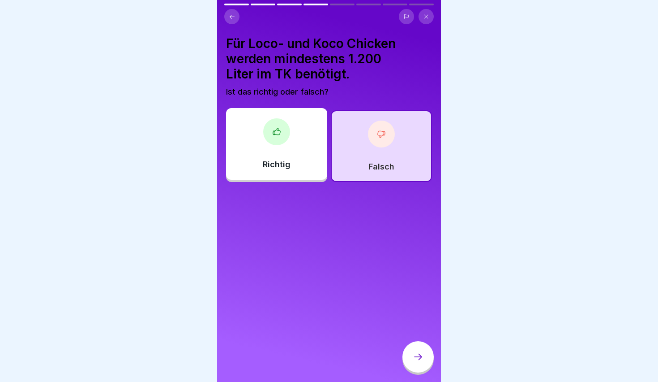
click at [415, 365] on div at bounding box center [418, 356] width 31 height 31
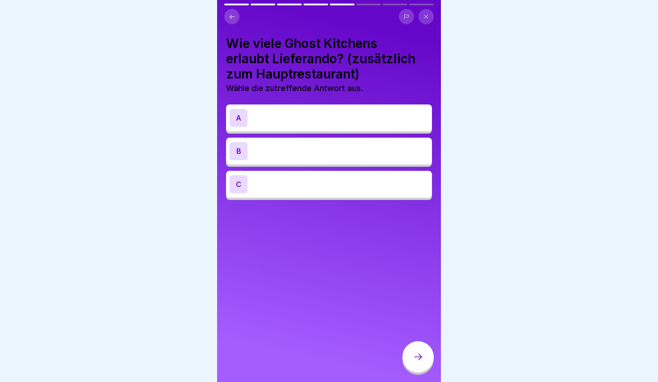
click at [314, 125] on div "A" at bounding box center [329, 118] width 199 height 18
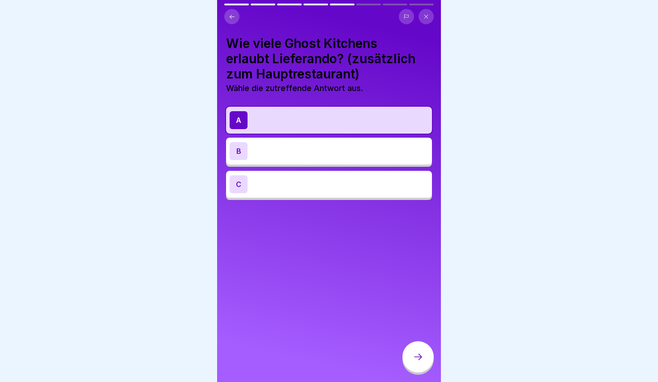
click at [420, 359] on icon at bounding box center [418, 356] width 11 height 11
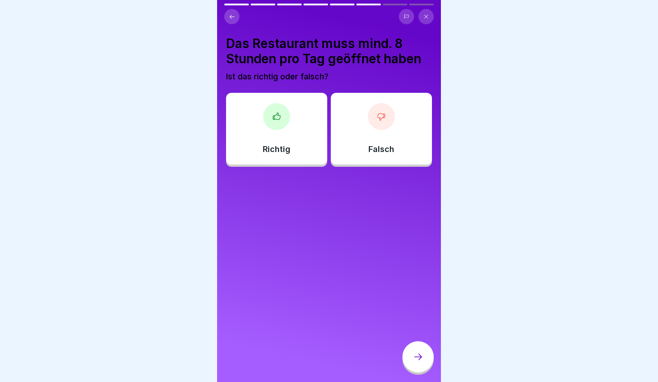
click at [387, 140] on div "Falsch" at bounding box center [381, 129] width 101 height 72
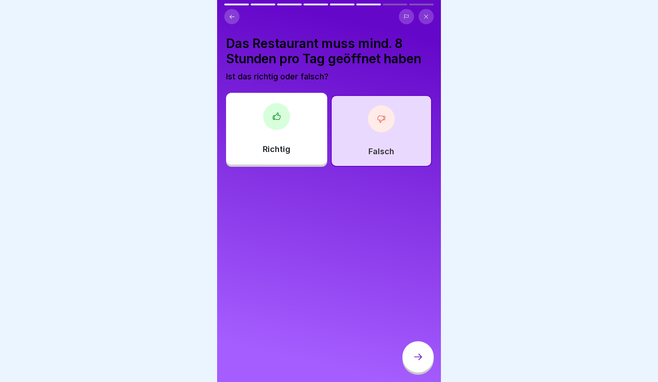
click at [412, 347] on div at bounding box center [418, 356] width 31 height 31
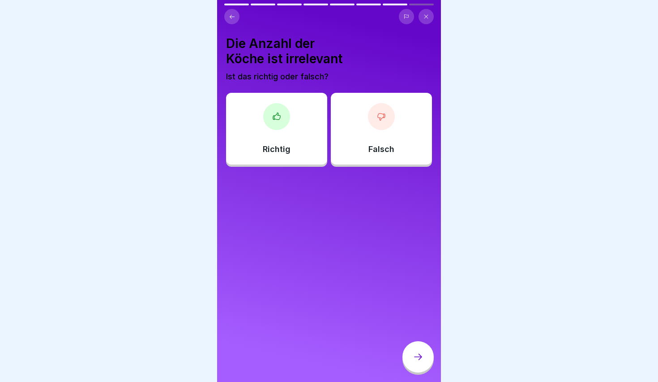
click at [280, 106] on div at bounding box center [276, 116] width 27 height 27
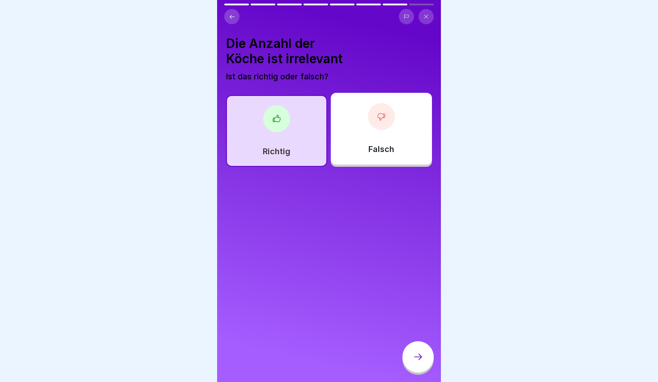
click at [422, 358] on icon at bounding box center [418, 356] width 11 height 11
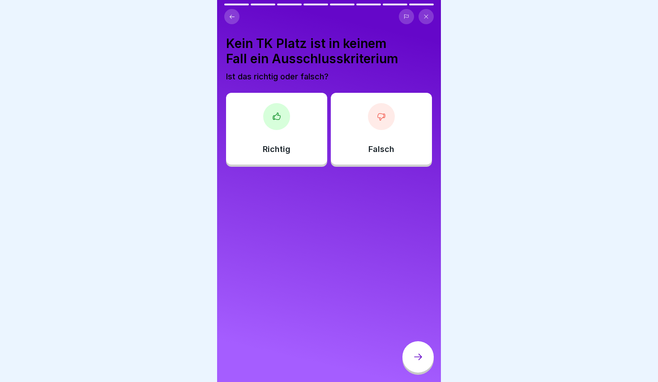
click at [413, 146] on div "Falsch" at bounding box center [381, 129] width 101 height 72
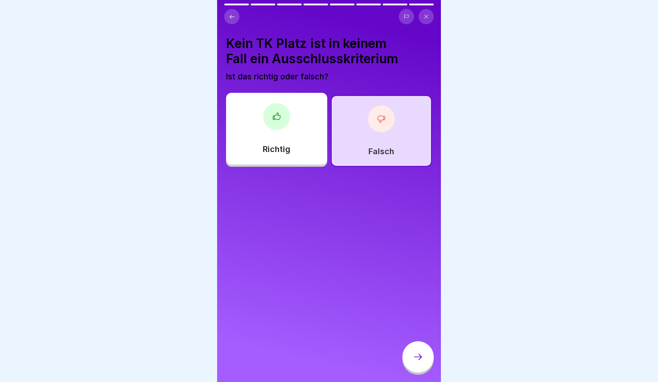
click at [423, 371] on div at bounding box center [418, 356] width 31 height 31
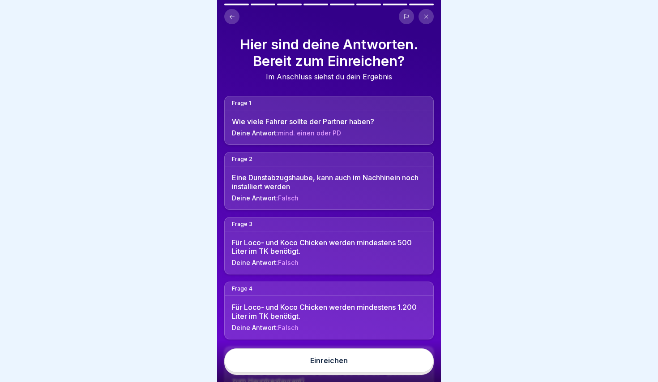
click at [387, 358] on button "Einreichen" at bounding box center [329, 360] width 210 height 24
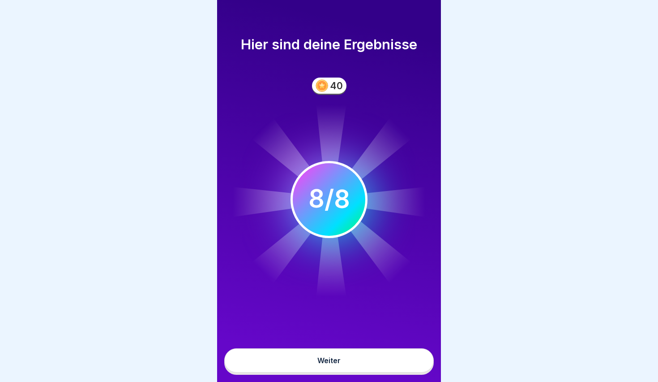
click at [387, 367] on button "Weiter" at bounding box center [329, 360] width 210 height 24
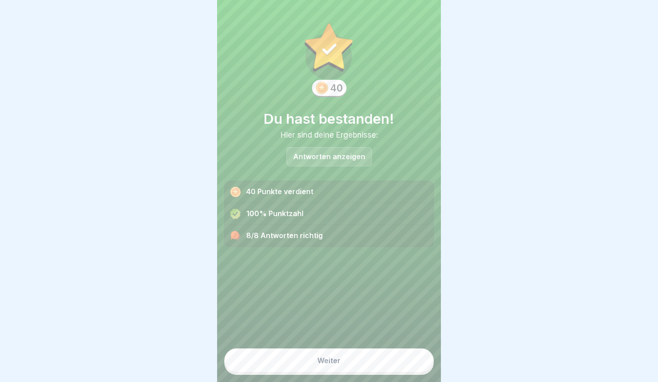
click at [387, 367] on button "Weiter" at bounding box center [329, 360] width 210 height 24
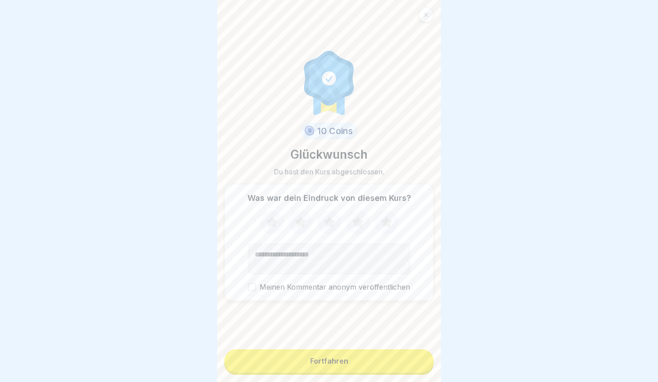
click at [387, 367] on button "Fortfahren" at bounding box center [329, 360] width 210 height 23
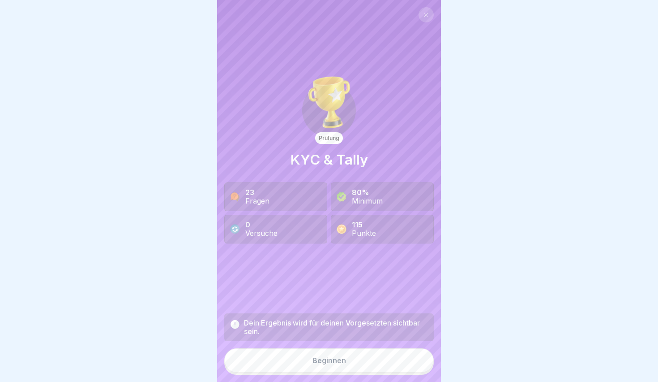
click at [387, 367] on button "Beginnen" at bounding box center [329, 360] width 210 height 24
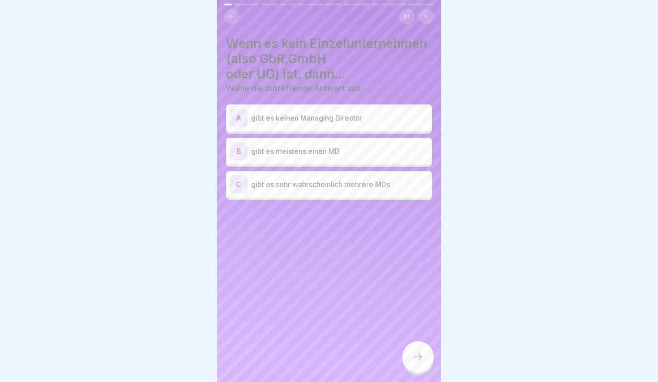
click at [326, 192] on div "C gibt es sehr wahrscheinlich mehrere MDs" at bounding box center [329, 184] width 199 height 18
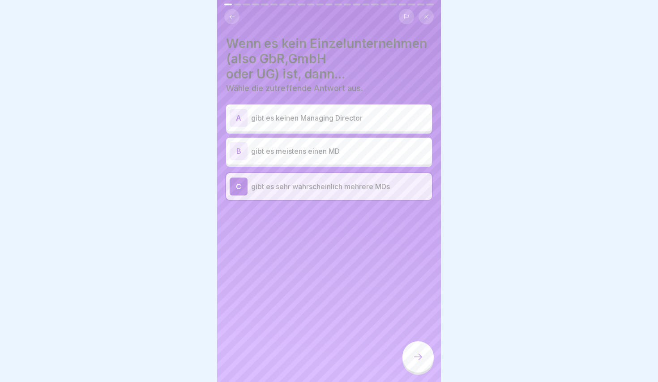
click at [417, 354] on icon at bounding box center [418, 356] width 11 height 11
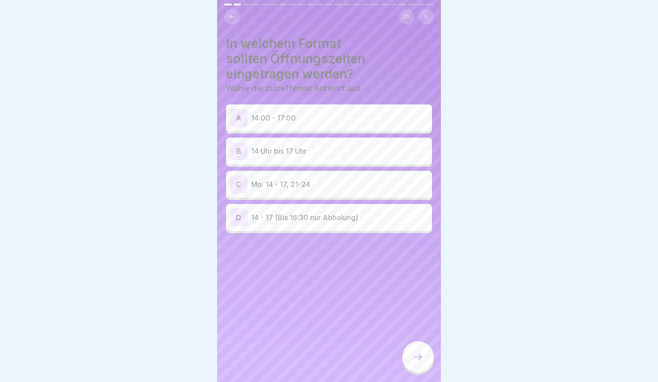
click at [280, 113] on p "14:00 - 17:00" at bounding box center [339, 117] width 177 height 11
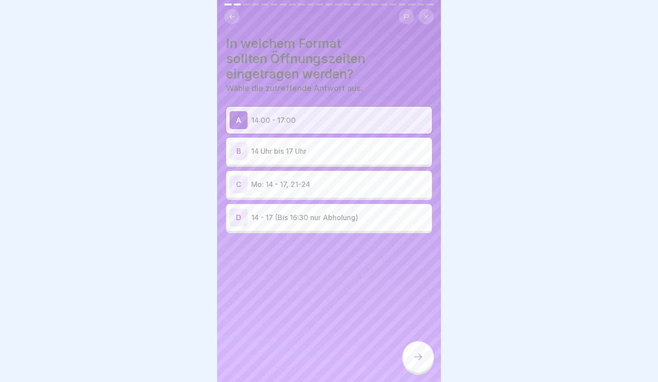
click at [421, 352] on div at bounding box center [418, 356] width 31 height 31
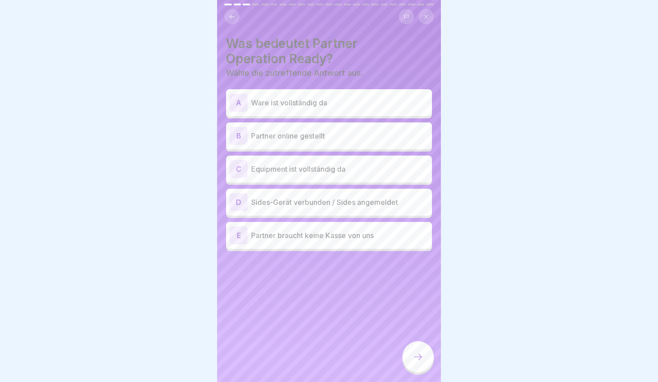
click at [294, 146] on div "B Partner online gestellt" at bounding box center [329, 135] width 206 height 27
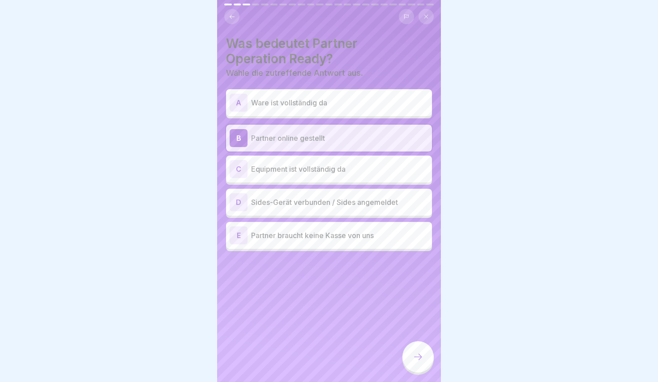
click at [321, 168] on p "Equipment ist vollständig da" at bounding box center [339, 168] width 177 height 11
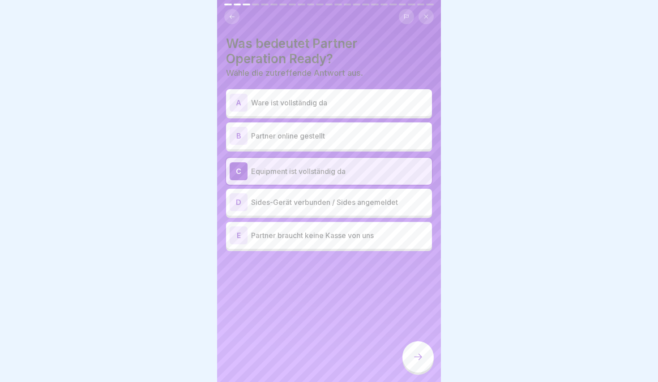
click at [421, 360] on icon at bounding box center [418, 356] width 11 height 11
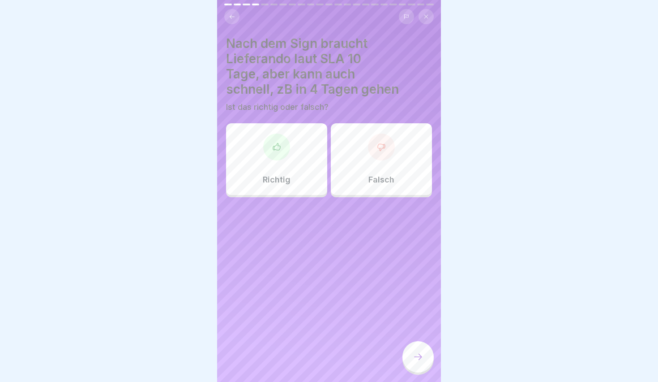
click at [315, 129] on div "Richtig" at bounding box center [276, 159] width 101 height 72
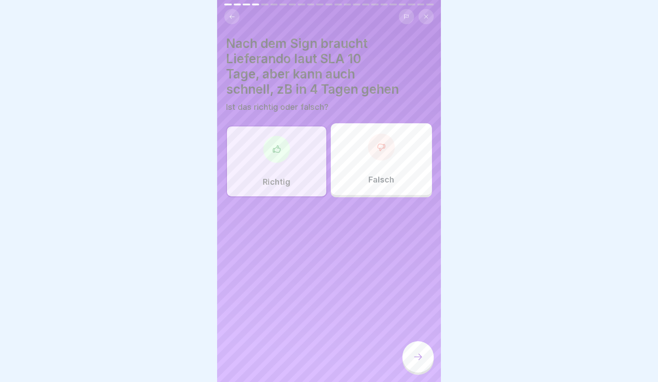
click at [414, 365] on div at bounding box center [418, 356] width 31 height 31
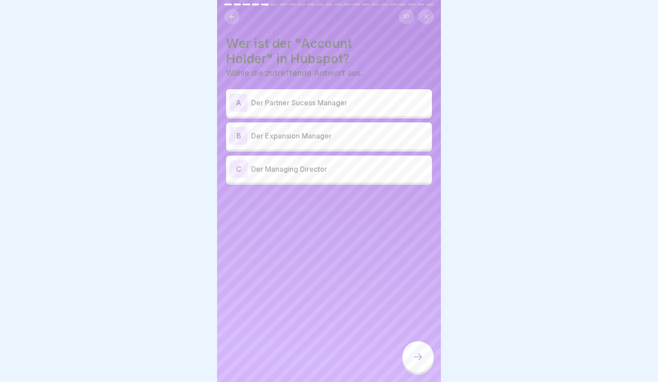
click at [295, 130] on p "Der Expansion Manager" at bounding box center [339, 135] width 177 height 11
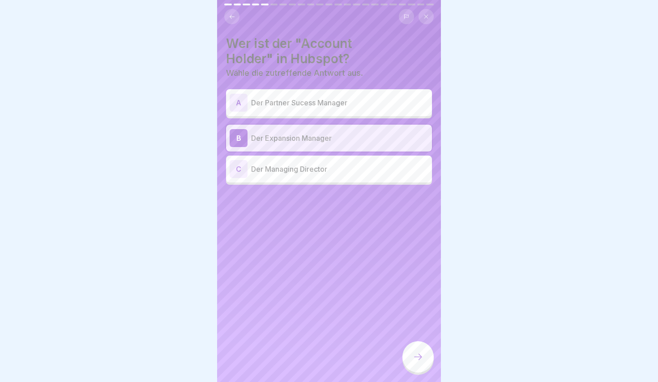
click at [342, 127] on div "B Der Expansion Manager" at bounding box center [329, 138] width 206 height 27
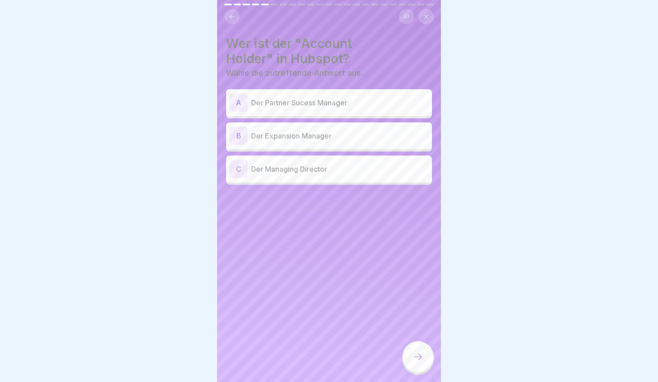
click at [341, 135] on p "Der Expansion Manager" at bounding box center [339, 135] width 177 height 11
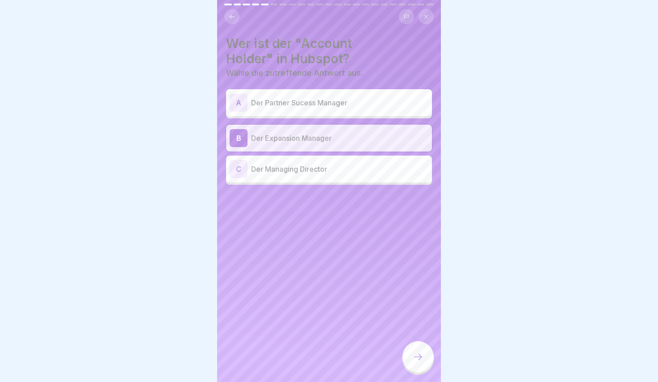
click at [425, 359] on div at bounding box center [418, 356] width 31 height 31
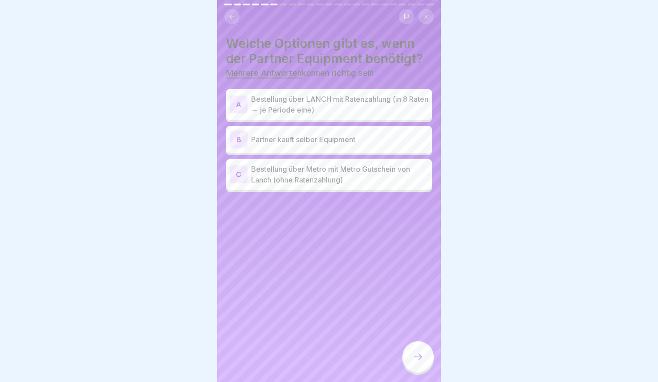
click at [314, 110] on p "Bestellung über LANCH mit Ratenzahlung (in 8 Raten → je Periode eine)" at bounding box center [339, 104] width 177 height 21
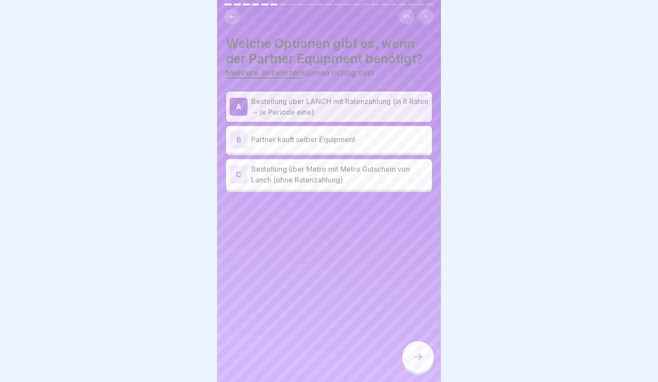
click at [313, 145] on div "B Partner kauft selber Equipment" at bounding box center [329, 139] width 199 height 18
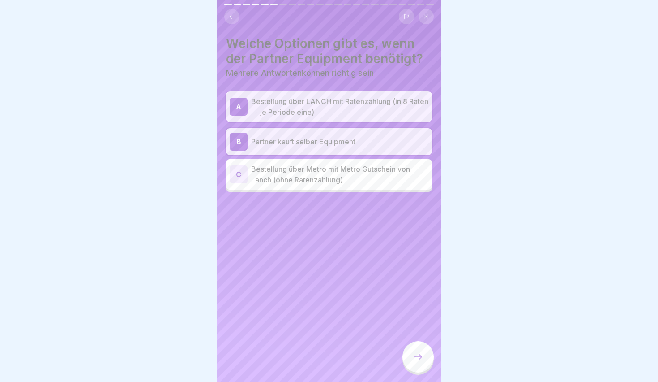
click at [343, 169] on p "Bestellung über Metro mit Metro Gutschein von Lanch (ohne Ratenzahlung)" at bounding box center [339, 173] width 177 height 21
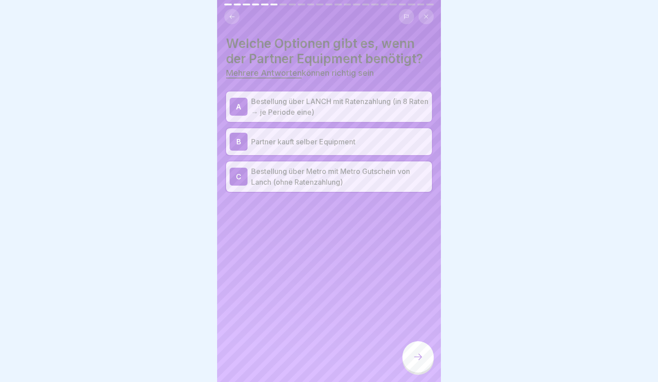
click at [341, 170] on p "Bestellung über Metro mit Metro Gutschein von Lanch (ohne Ratenzahlung)" at bounding box center [339, 176] width 177 height 21
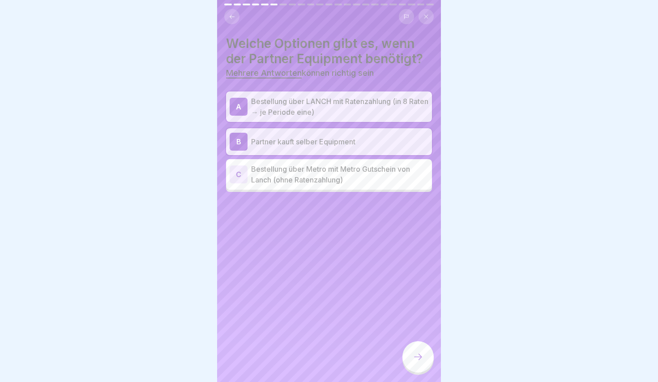
click at [315, 112] on p "Bestellung über LANCH mit Ratenzahlung (in 8 Raten → je Periode eine)" at bounding box center [339, 106] width 177 height 21
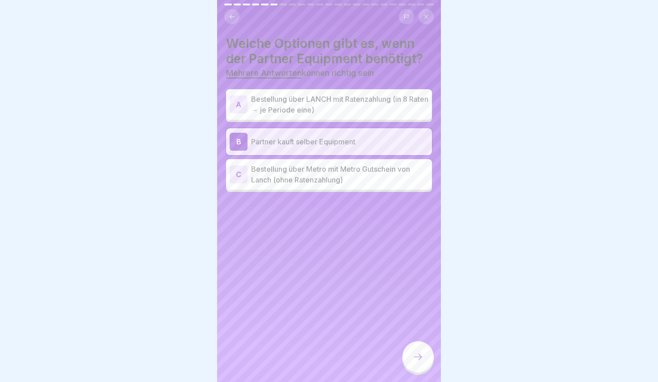
click at [317, 172] on p "Bestellung über Metro mit Metro Gutschein von Lanch (ohne Ratenzahlung)" at bounding box center [339, 173] width 177 height 21
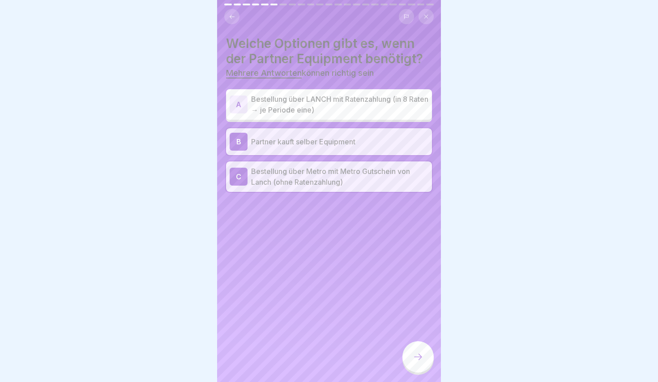
click at [409, 355] on div at bounding box center [418, 356] width 31 height 31
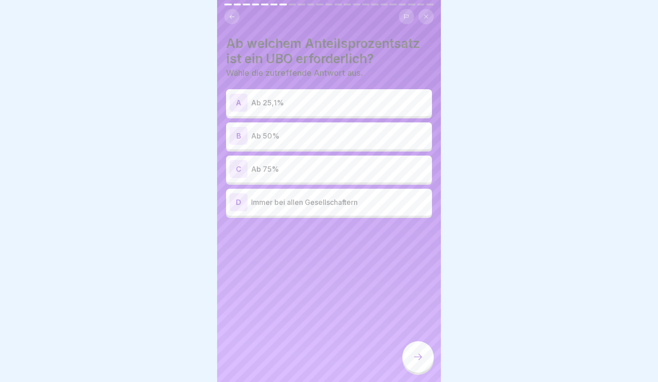
click at [300, 80] on div "Ab welchem Anteilsprozentsatz ist ein UBO erforderlich? Wähle die zutreffende A…" at bounding box center [329, 127] width 206 height 182
click at [303, 95] on div "A Ab 25,1%" at bounding box center [329, 103] width 199 height 18
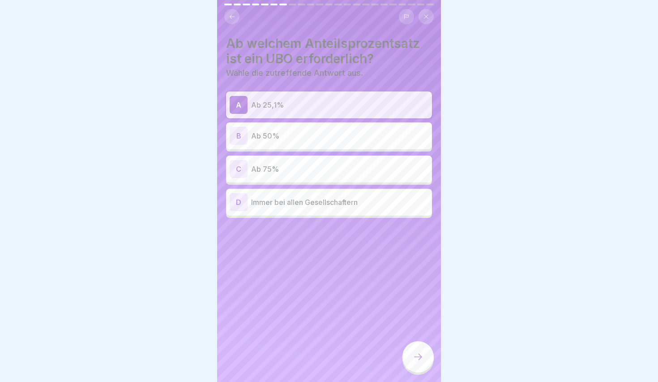
click at [417, 354] on icon at bounding box center [418, 356] width 11 height 11
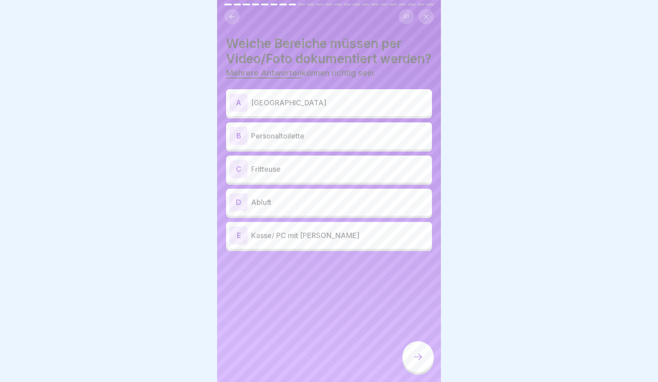
click at [302, 241] on div "E Kasse/ PC mit Drucker" at bounding box center [329, 235] width 199 height 18
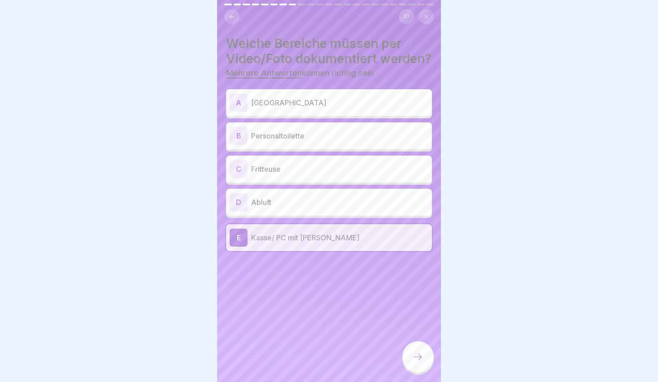
click at [299, 211] on div "D Abluft" at bounding box center [329, 202] width 199 height 18
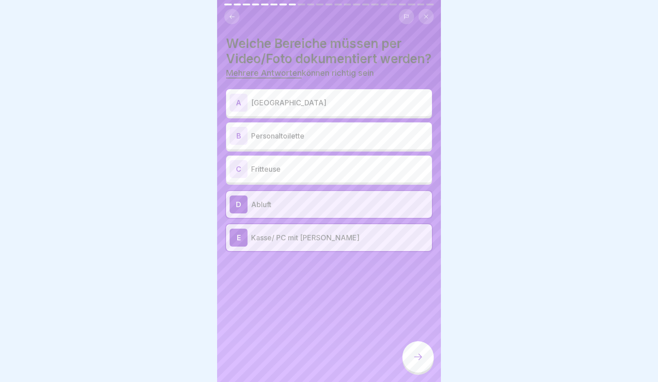
click at [297, 174] on p "Fritteuse" at bounding box center [339, 168] width 177 height 11
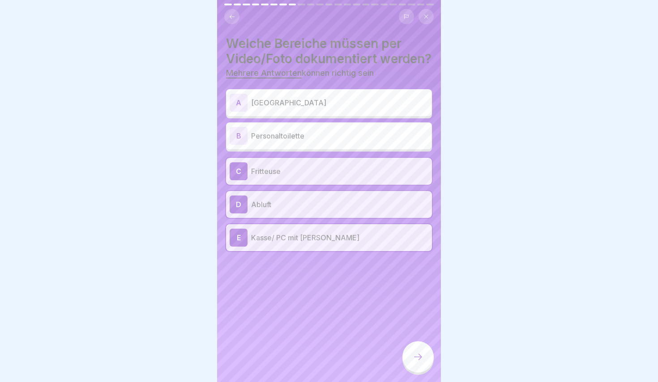
click at [288, 101] on div "Welche Bereiche müssen per Video/Foto dokumentiert werden? Mehrere Antworten kö…" at bounding box center [329, 143] width 206 height 215
click at [288, 108] on p "[GEOGRAPHIC_DATA]" at bounding box center [339, 102] width 177 height 11
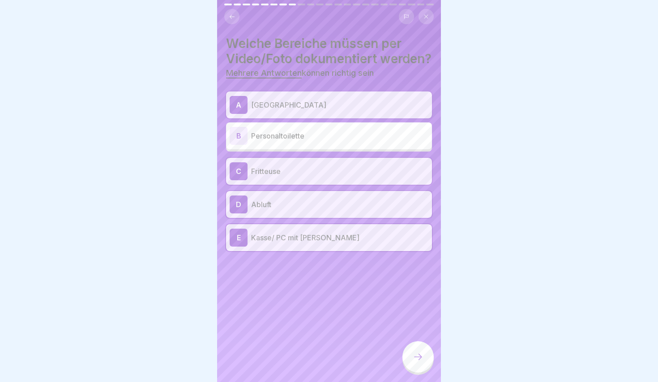
click at [419, 358] on icon at bounding box center [418, 356] width 11 height 11
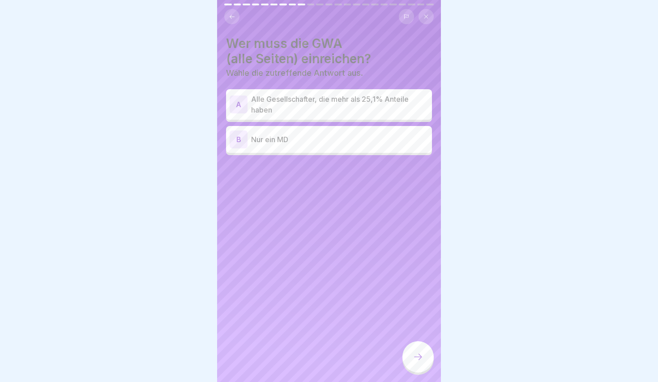
click at [309, 105] on p "Alle Gesellschafter, die mehr als 25,1% Anteile haben" at bounding box center [339, 104] width 177 height 21
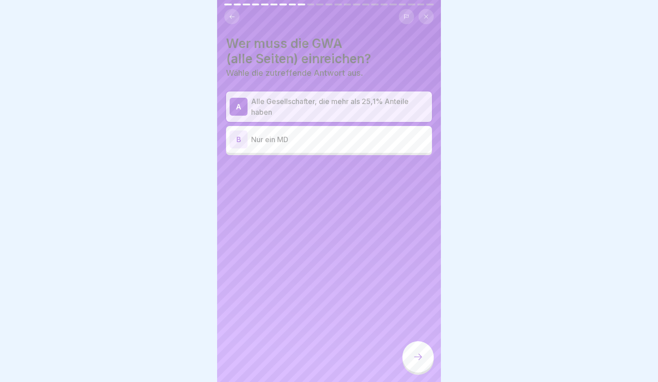
click at [420, 351] on div at bounding box center [418, 356] width 31 height 31
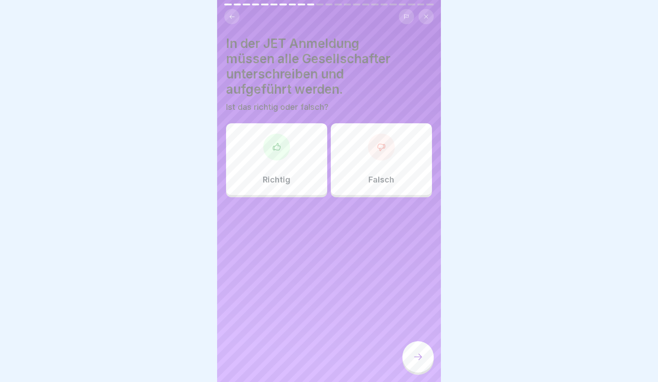
click at [291, 146] on div "Richtig" at bounding box center [276, 159] width 101 height 72
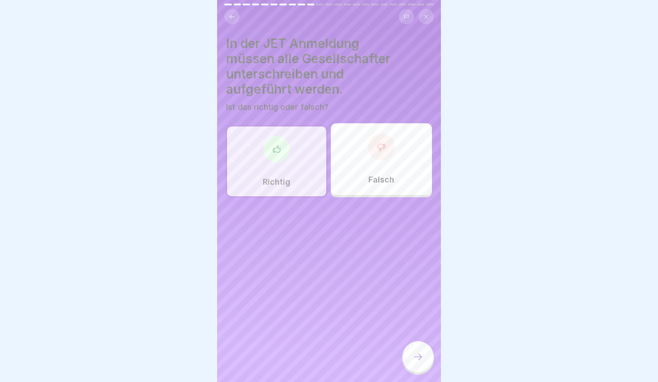
click at [429, 358] on div at bounding box center [418, 356] width 31 height 31
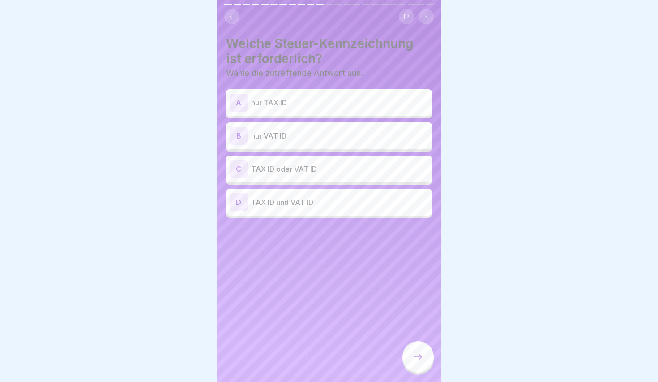
click at [309, 199] on p "TAX ID und VAT ID" at bounding box center [339, 202] width 177 height 11
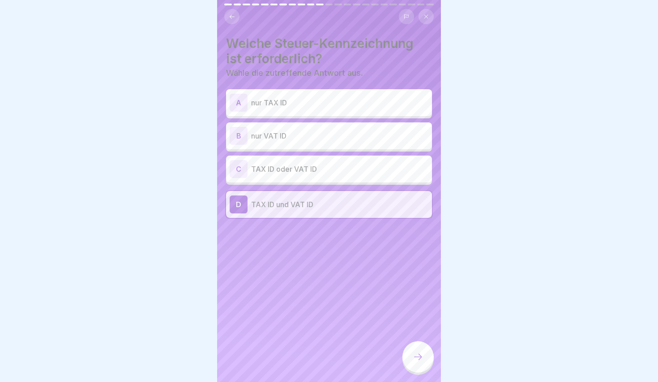
click at [427, 356] on div at bounding box center [418, 356] width 31 height 31
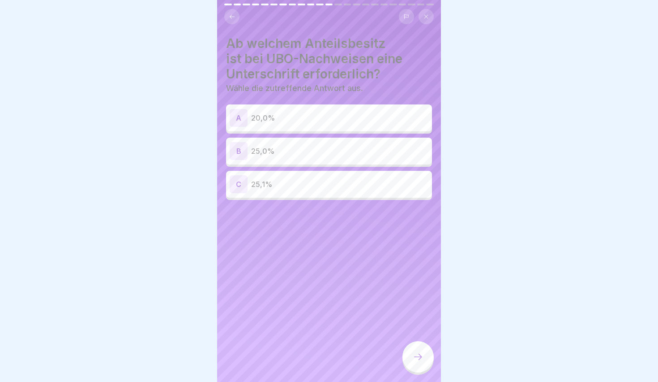
click at [292, 176] on div "C 25,1%" at bounding box center [329, 184] width 199 height 18
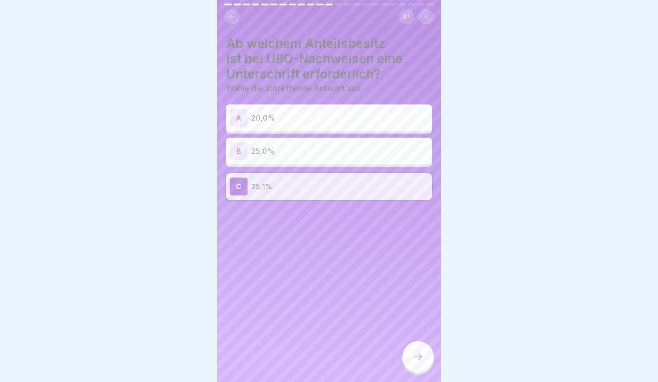
click at [413, 367] on div at bounding box center [418, 356] width 31 height 31
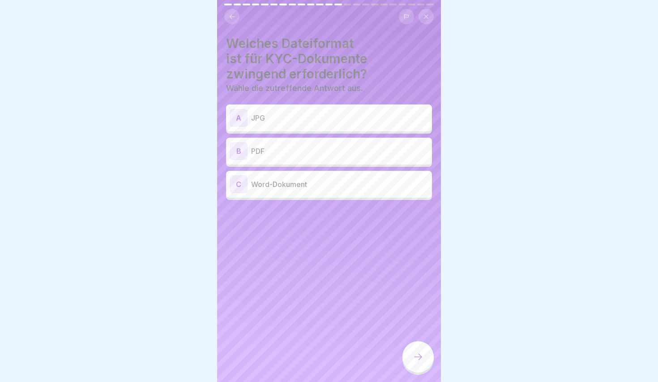
click at [275, 153] on p "PDF" at bounding box center [339, 151] width 177 height 11
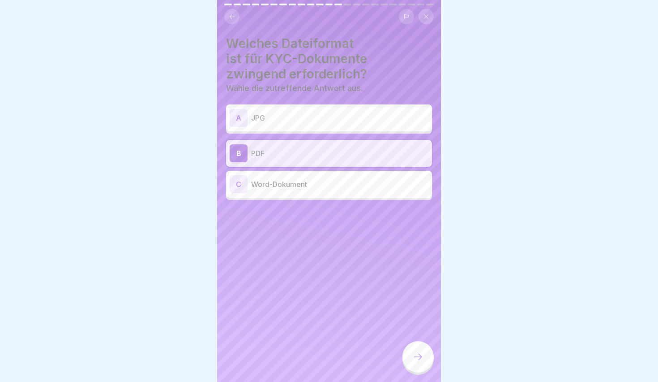
click at [423, 340] on div "Welches Dateiformat ist für KYC-Dokumente zwingend erforderlich? Wähle die zutr…" at bounding box center [329, 191] width 224 height 382
click at [423, 347] on div at bounding box center [418, 356] width 31 height 31
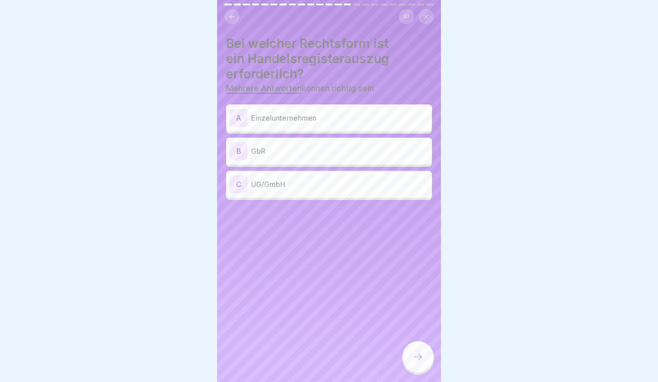
click at [264, 180] on p "UG/GmbH" at bounding box center [339, 184] width 177 height 11
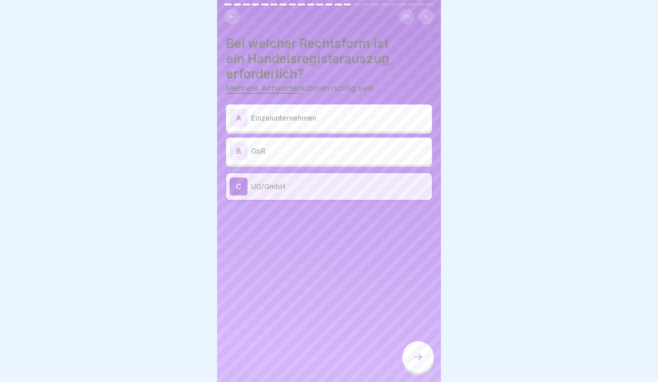
click at [287, 146] on p "GbR" at bounding box center [339, 151] width 177 height 11
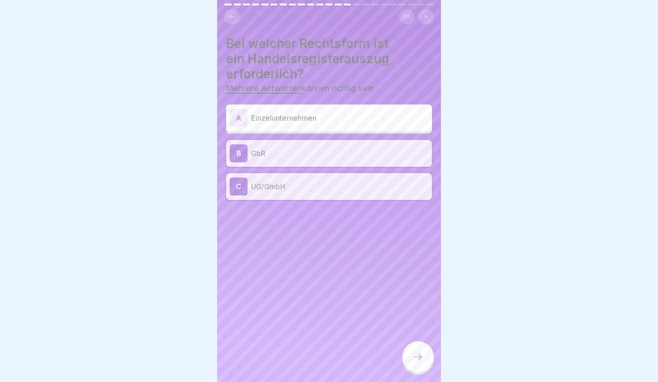
click at [314, 124] on div "A Einzelunternehmen" at bounding box center [329, 118] width 199 height 18
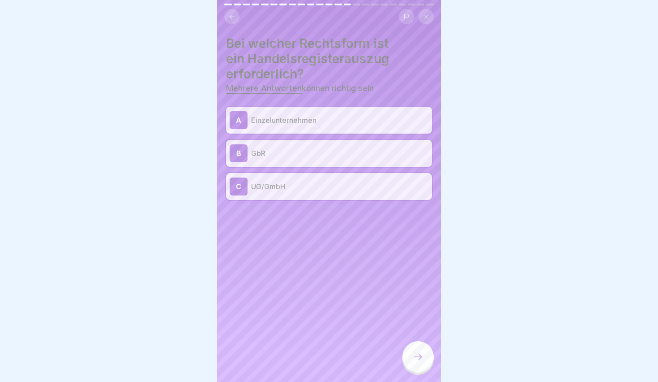
click at [414, 352] on div at bounding box center [418, 356] width 31 height 31
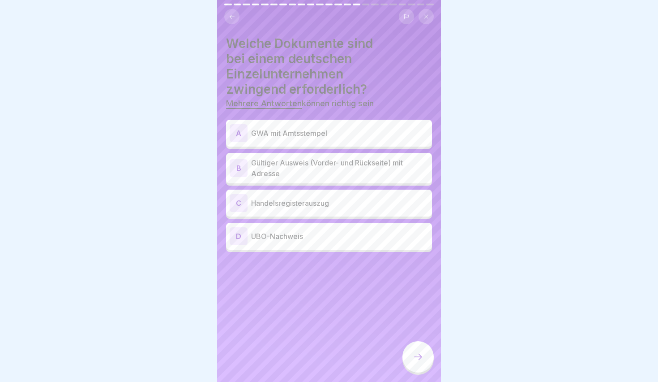
click at [304, 132] on p "GWA mit Amtsstempel" at bounding box center [339, 133] width 177 height 11
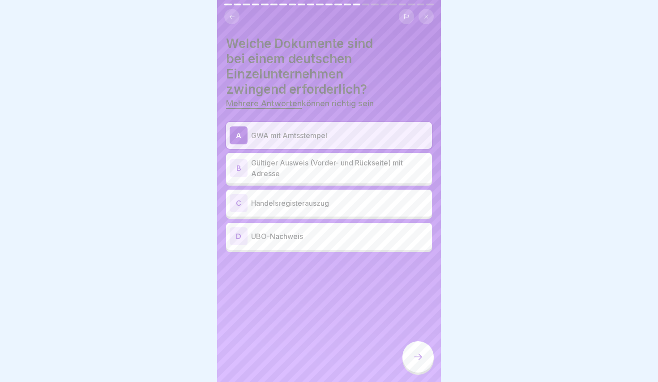
click at [295, 169] on p "Gültiger Ausweis (Vorder- und Rückseite) mit Adresse" at bounding box center [339, 167] width 177 height 21
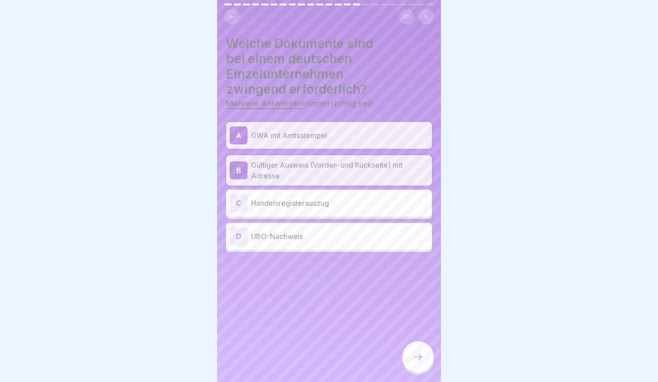
click at [303, 210] on div "C Handelsregisterauszug" at bounding box center [329, 203] width 199 height 18
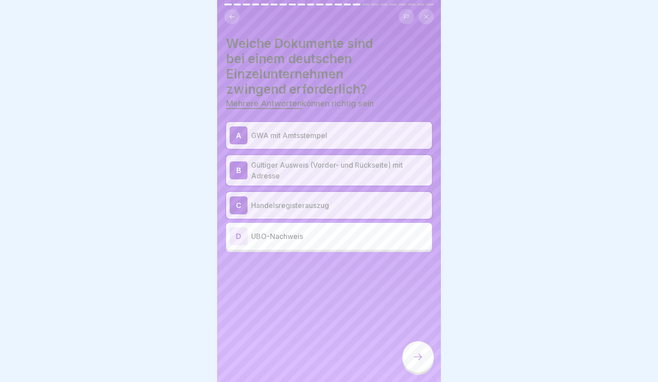
click at [293, 241] on div "D UBO-Nachweis" at bounding box center [329, 236] width 199 height 18
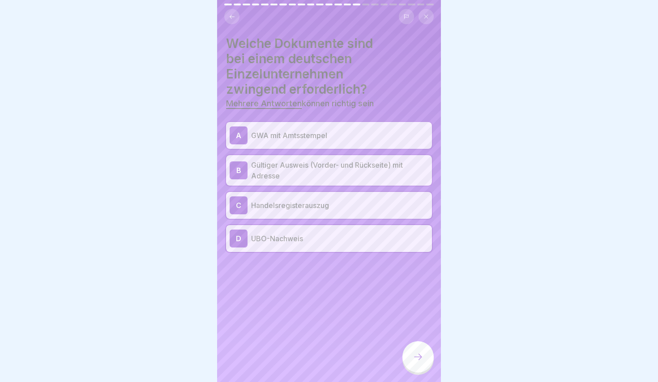
click at [293, 241] on p "UBO-Nachweis" at bounding box center [339, 238] width 177 height 11
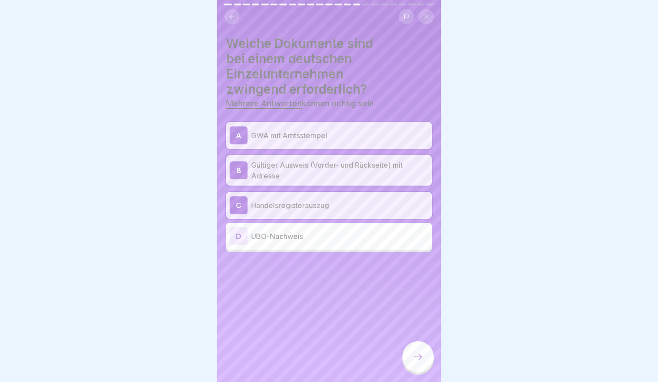
click at [413, 358] on icon at bounding box center [418, 356] width 11 height 11
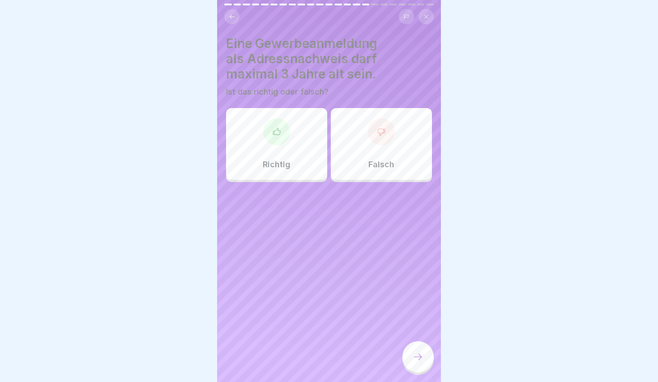
click at [284, 110] on div "Richtig" at bounding box center [276, 144] width 101 height 72
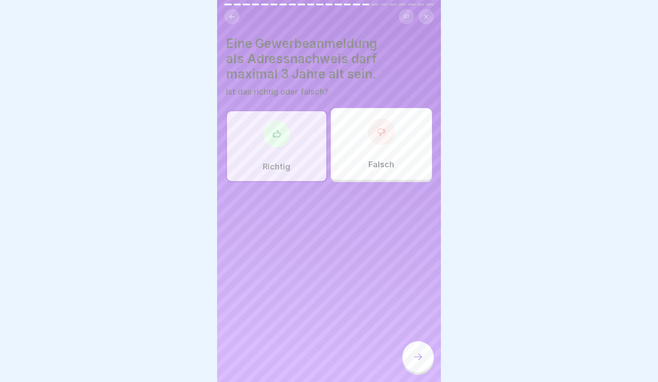
click at [416, 343] on div at bounding box center [418, 356] width 31 height 31
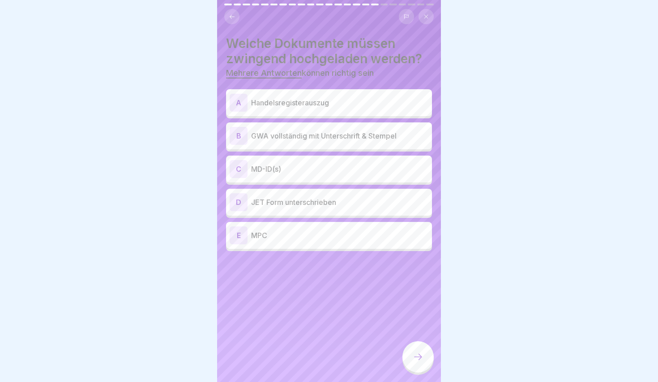
click at [231, 15] on icon at bounding box center [232, 16] width 7 height 7
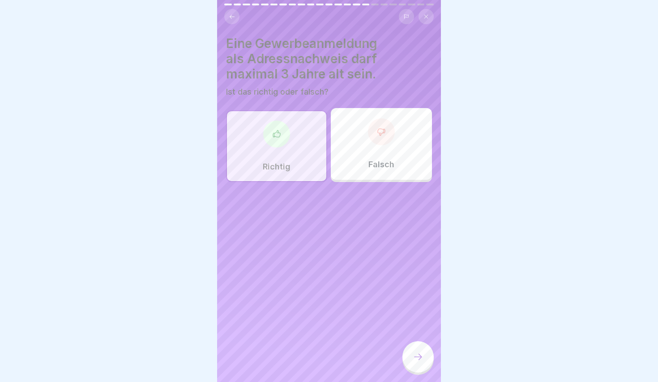
click at [411, 362] on div at bounding box center [418, 356] width 31 height 31
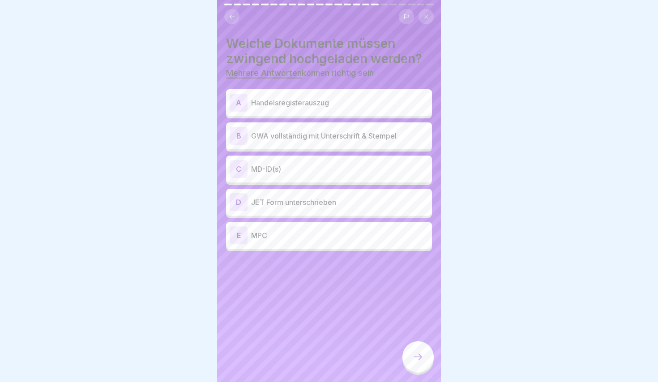
click at [296, 106] on p "Handelsregisterauszug" at bounding box center [339, 102] width 177 height 11
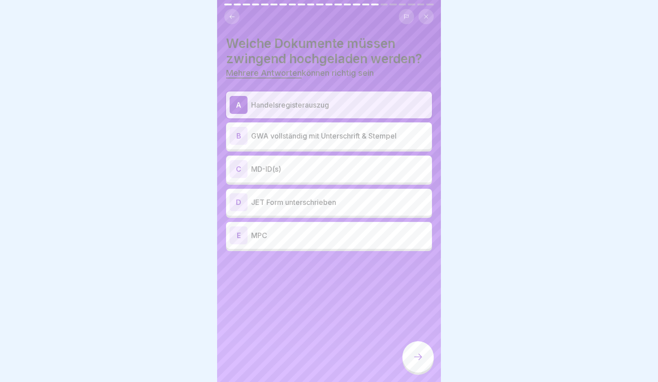
click at [311, 139] on p "GWA vollständig mit Unterschrift & Stempel" at bounding box center [339, 135] width 177 height 11
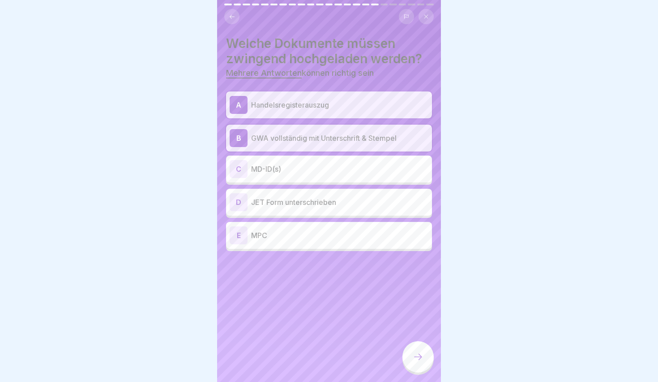
click at [292, 180] on div "C MD-ID(s)" at bounding box center [329, 168] width 206 height 27
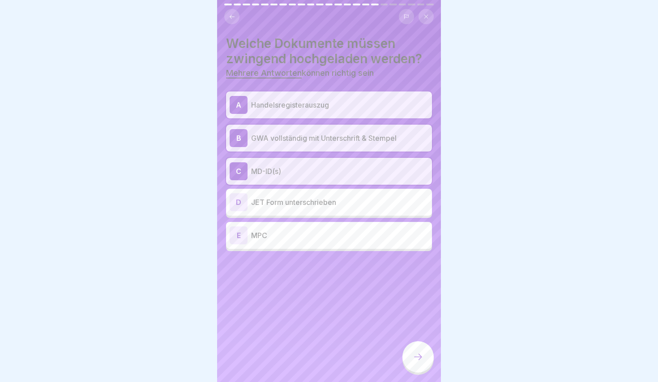
click at [301, 104] on p "Handelsregisterauszug" at bounding box center [339, 104] width 177 height 11
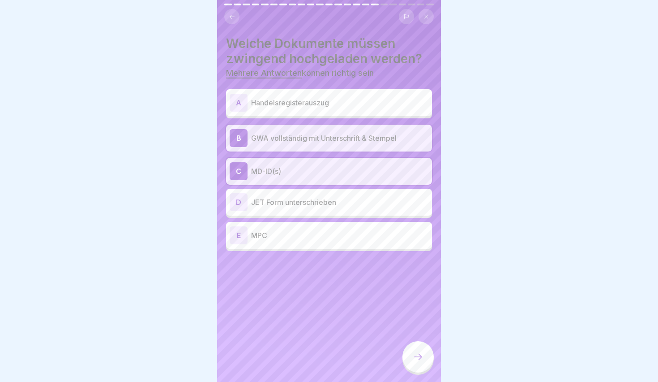
click at [288, 103] on p "Handelsregisterauszug" at bounding box center [339, 102] width 177 height 11
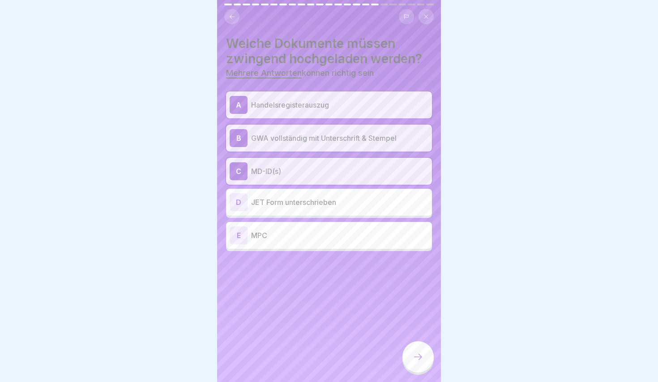
click at [291, 110] on div "A Handelsregisterauszug" at bounding box center [329, 105] width 199 height 18
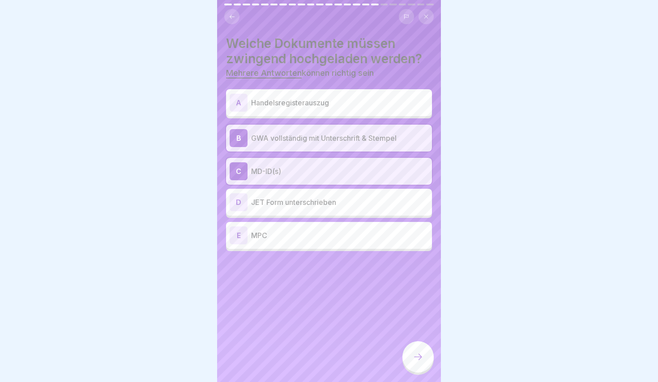
click at [288, 204] on p "JET Form unterschrieben" at bounding box center [339, 202] width 177 height 11
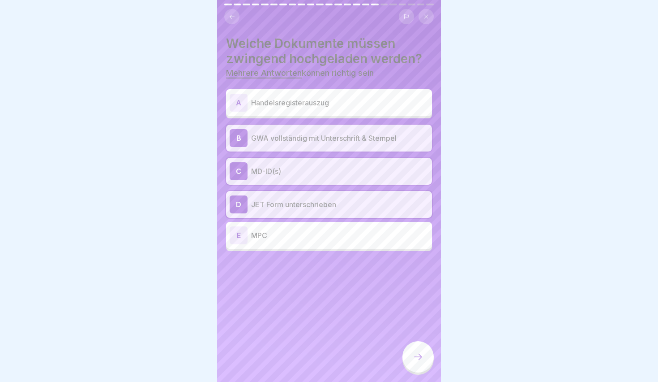
click at [301, 246] on div "E MPC" at bounding box center [329, 235] width 206 height 27
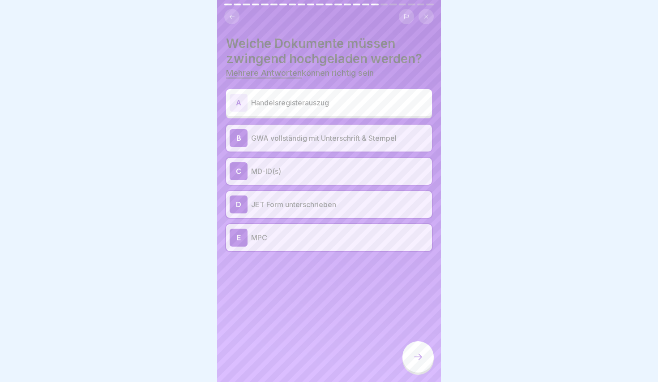
click at [408, 351] on div at bounding box center [418, 356] width 31 height 31
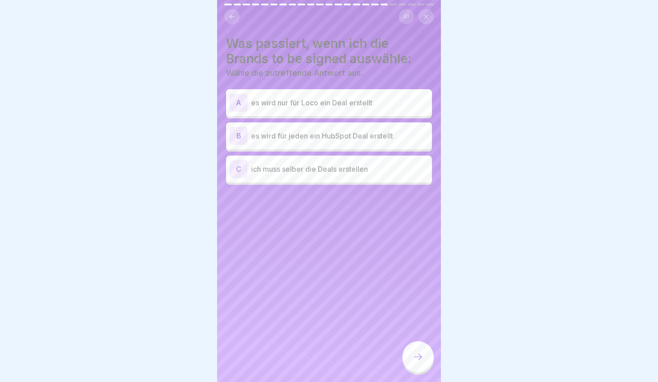
click at [309, 131] on p "es wird für jeden ein HubSpot Deal erstellt" at bounding box center [339, 135] width 177 height 11
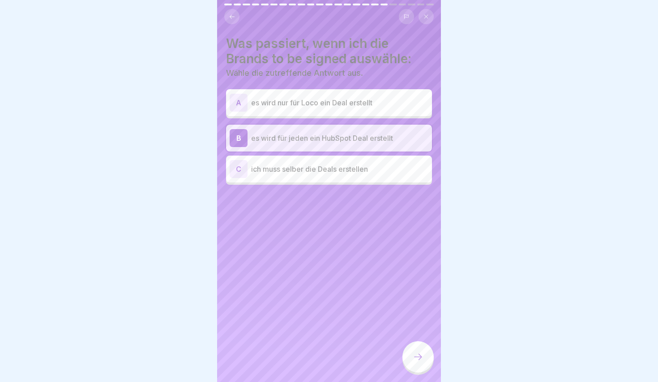
click at [302, 168] on p "ich muss selber die Deals erstellen" at bounding box center [339, 168] width 177 height 11
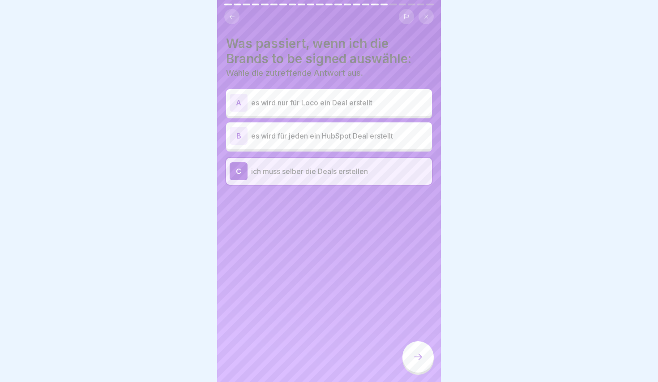
click at [302, 142] on div "B es wird für jeden ein HubSpot Deal erstellt" at bounding box center [329, 136] width 199 height 18
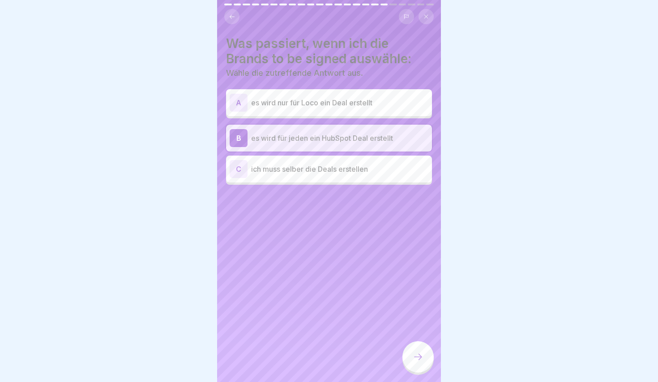
click at [303, 161] on div "C ich muss selber die Deals erstellen" at bounding box center [329, 169] width 199 height 18
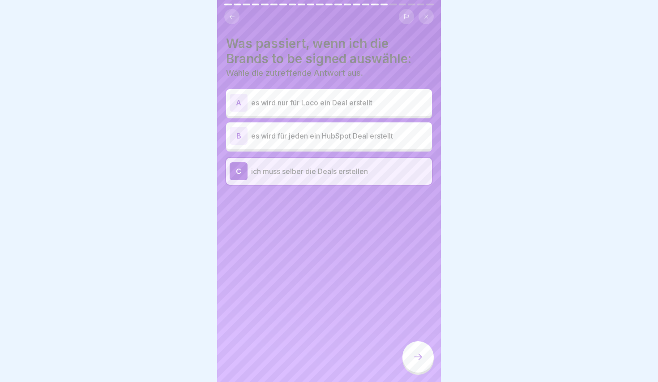
click at [306, 140] on p "es wird für jeden ein HubSpot Deal erstellt" at bounding box center [339, 135] width 177 height 11
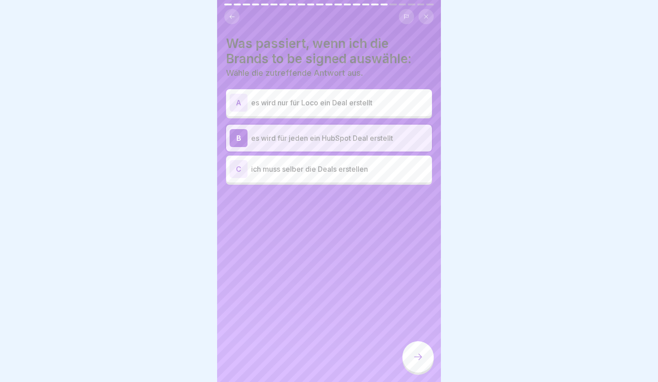
click at [307, 106] on p "es wird nur für Loco ein Deal erstellt" at bounding box center [339, 102] width 177 height 11
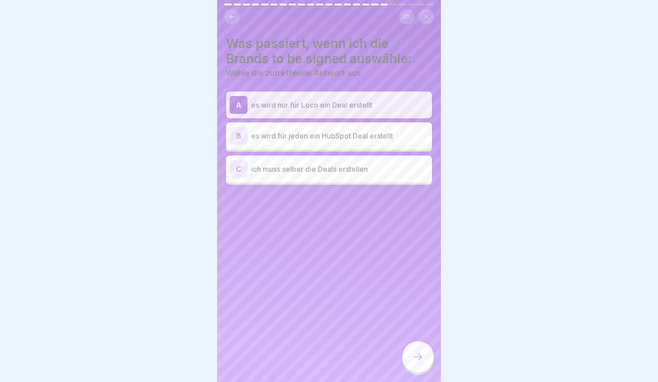
click at [298, 144] on div "B es wird für jeden ein HubSpot Deal erstellt" at bounding box center [329, 135] width 206 height 27
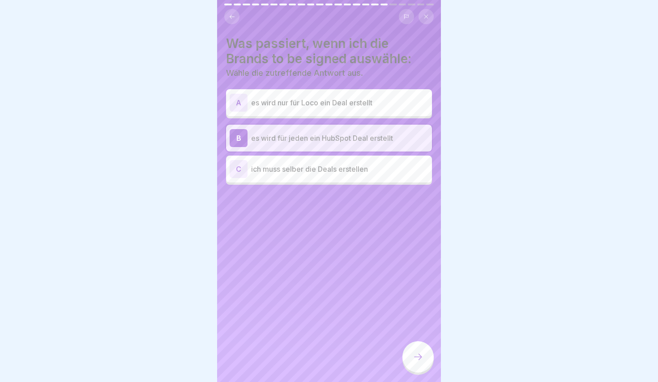
click at [340, 158] on div "C ich muss selber die Deals erstellen" at bounding box center [329, 168] width 206 height 27
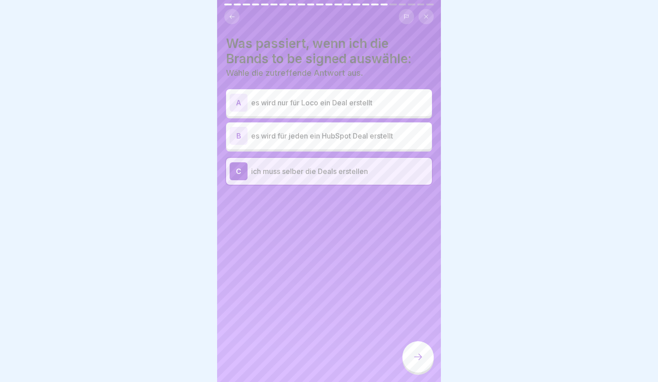
click at [415, 345] on div at bounding box center [418, 356] width 31 height 31
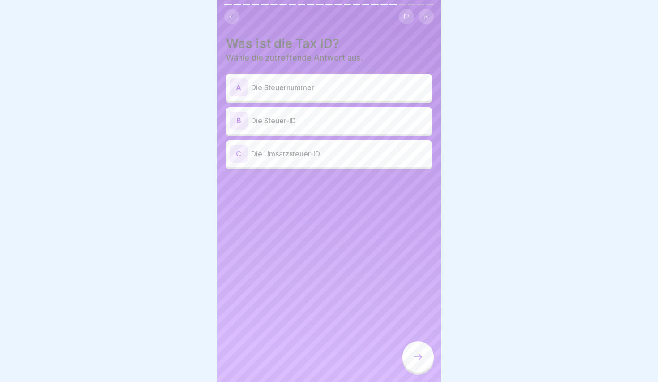
click at [337, 133] on div "B Die Steuer-ID" at bounding box center [329, 120] width 206 height 27
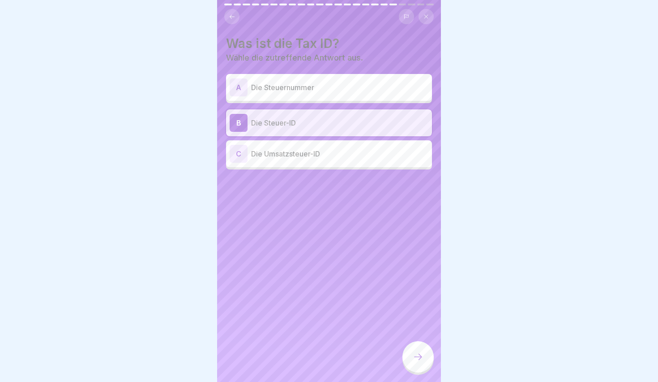
click at [334, 150] on p "Die Umsatzsteuer-ID" at bounding box center [339, 153] width 177 height 11
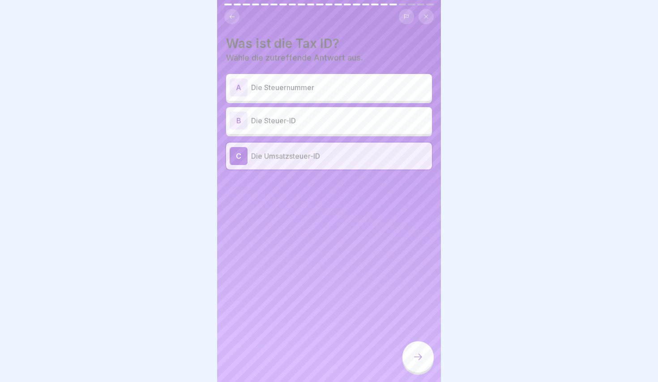
click at [315, 125] on p "Die Steuer-ID" at bounding box center [339, 120] width 177 height 11
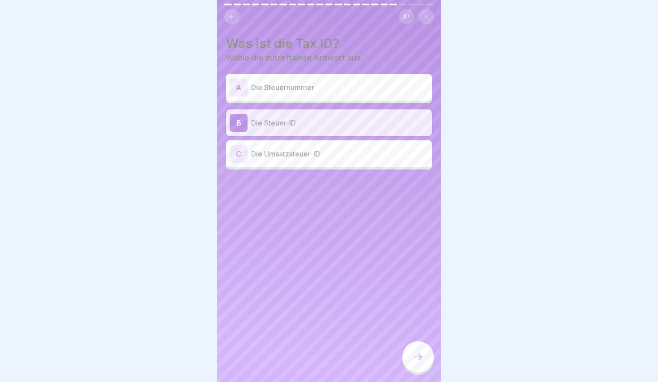
click at [306, 140] on div "C Die Umsatzsteuer-ID" at bounding box center [329, 153] width 206 height 27
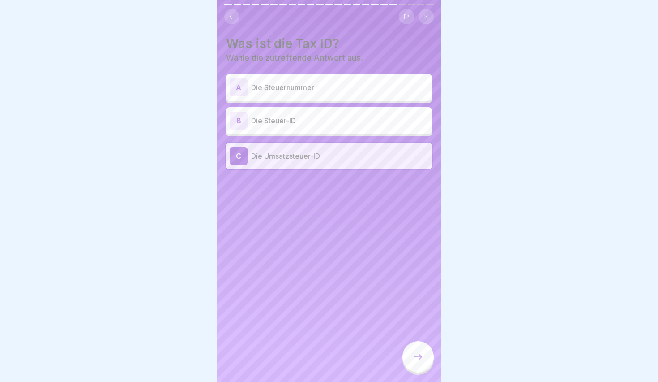
click at [323, 130] on div "B Die Steuer-ID" at bounding box center [329, 120] width 206 height 27
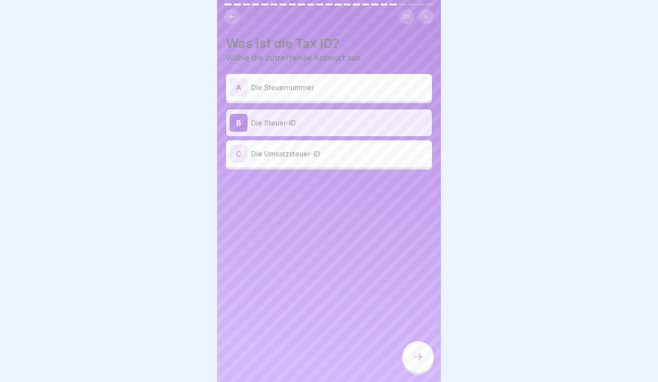
click at [413, 361] on icon at bounding box center [418, 356] width 11 height 11
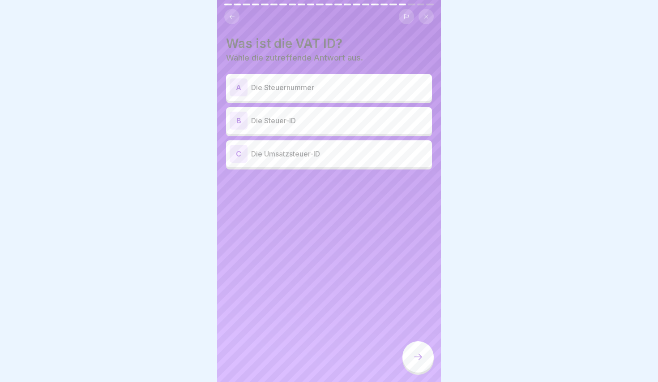
click at [311, 158] on p "Die Umsatzsteuer-ID" at bounding box center [339, 153] width 177 height 11
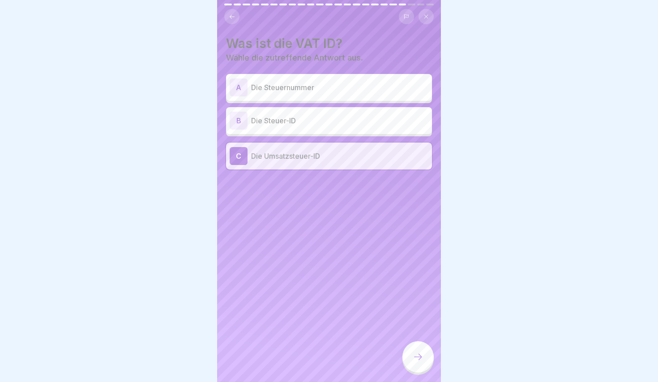
click at [416, 342] on div at bounding box center [418, 356] width 31 height 31
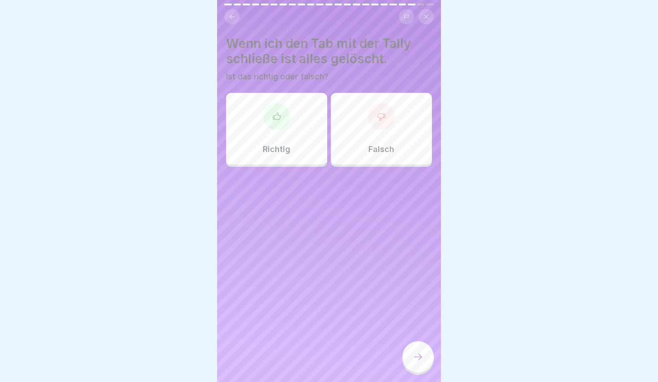
click at [268, 160] on div "Richtig" at bounding box center [276, 129] width 101 height 72
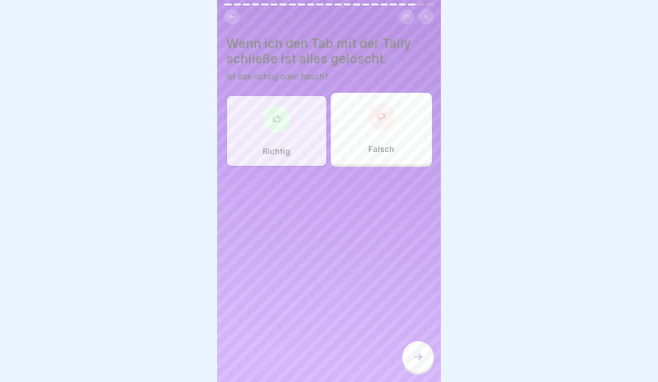
click at [424, 356] on div at bounding box center [418, 356] width 31 height 31
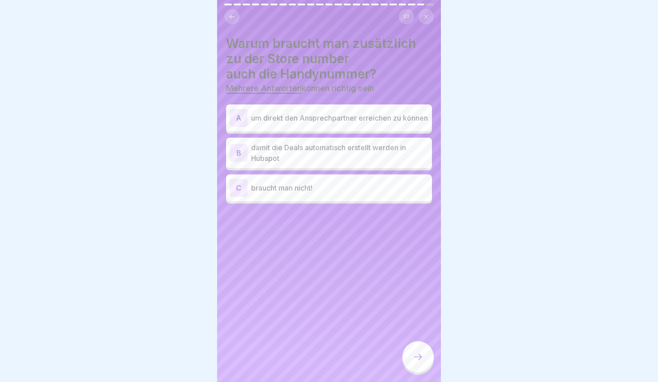
click at [315, 115] on p "um direkt den Ansprechpartner erreichen zu können" at bounding box center [339, 117] width 177 height 11
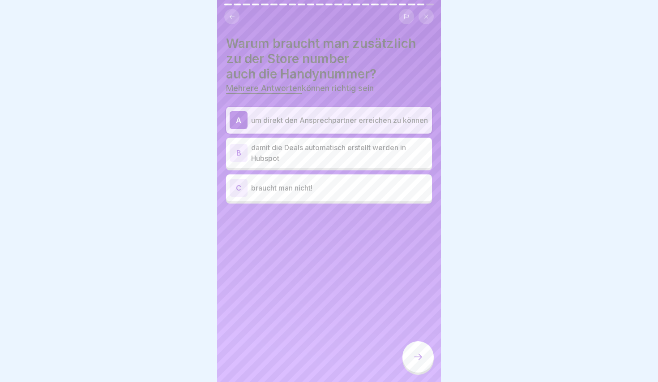
click at [419, 357] on icon at bounding box center [418, 356] width 11 height 11
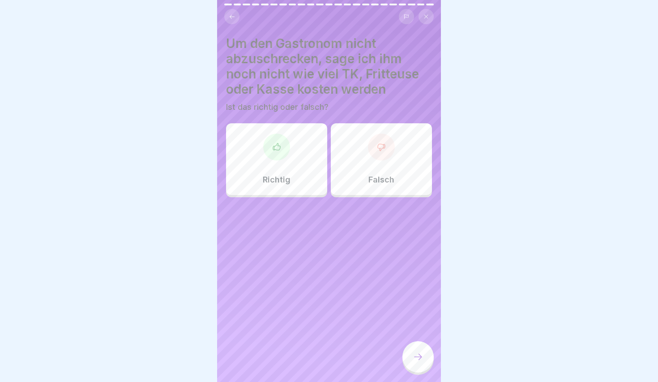
click at [337, 137] on div "Falsch" at bounding box center [381, 159] width 101 height 72
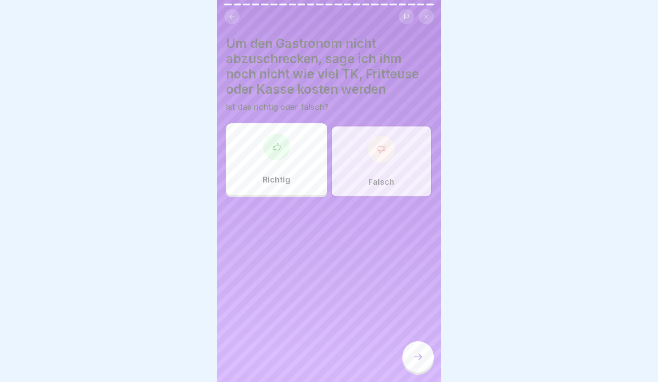
click at [427, 353] on div at bounding box center [418, 356] width 31 height 31
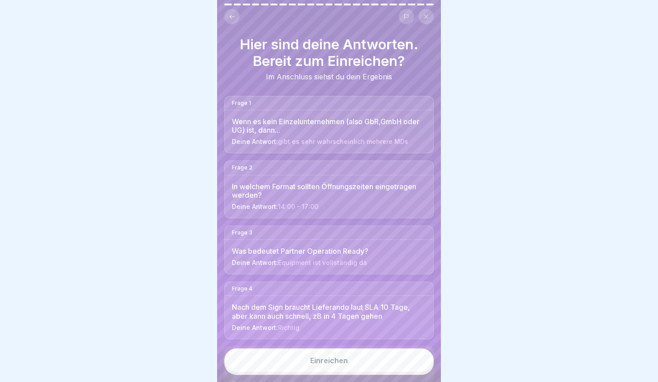
click at [401, 366] on button "Einreichen" at bounding box center [329, 360] width 210 height 24
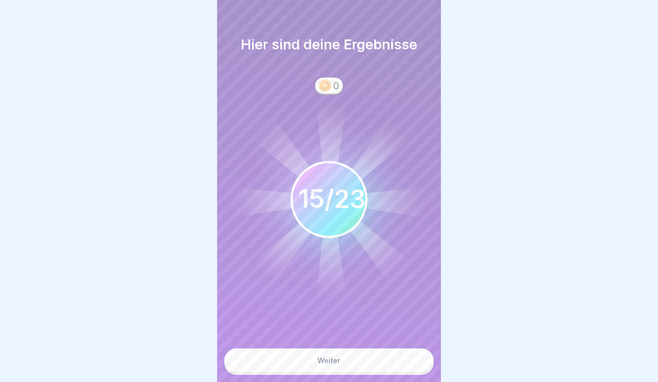
click at [342, 362] on button "Weiter" at bounding box center [329, 360] width 210 height 24
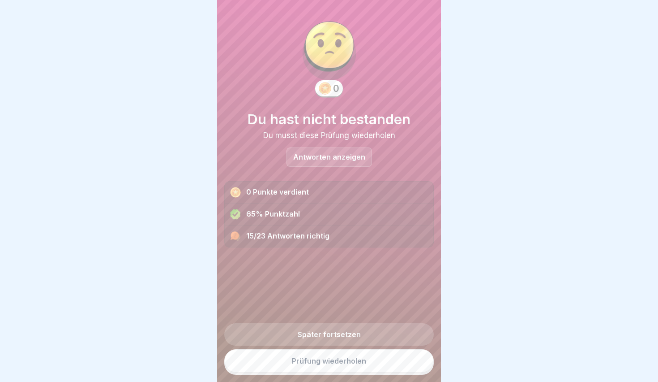
click at [324, 159] on p "Antworten anzeigen" at bounding box center [329, 157] width 72 height 8
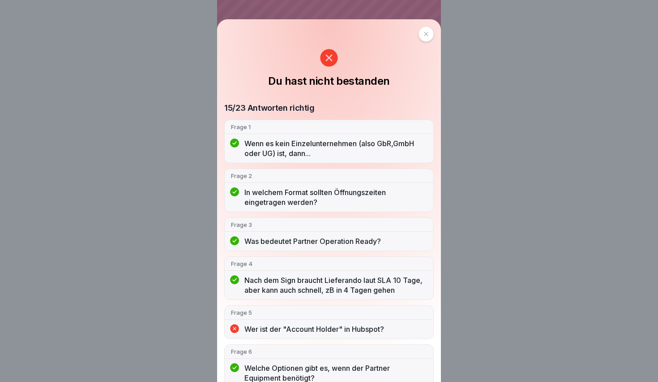
click at [241, 39] on div "Du hast nicht bestanden 15/23 Antworten richtig Frage 1 Wenn es kein Einzelunte…" at bounding box center [329, 200] width 224 height 362
click at [419, 39] on div at bounding box center [426, 33] width 15 height 15
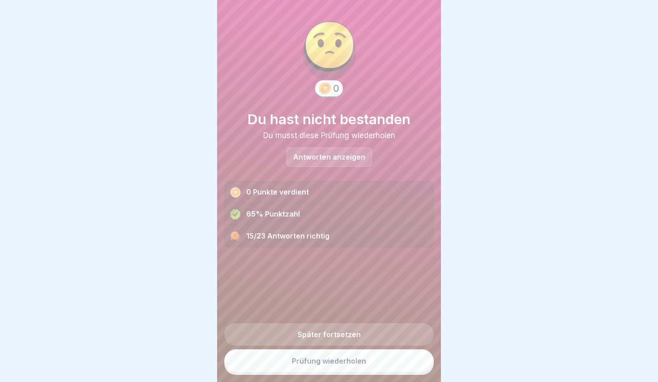
click at [350, 369] on link "Prüfung wiederholen" at bounding box center [329, 360] width 210 height 23
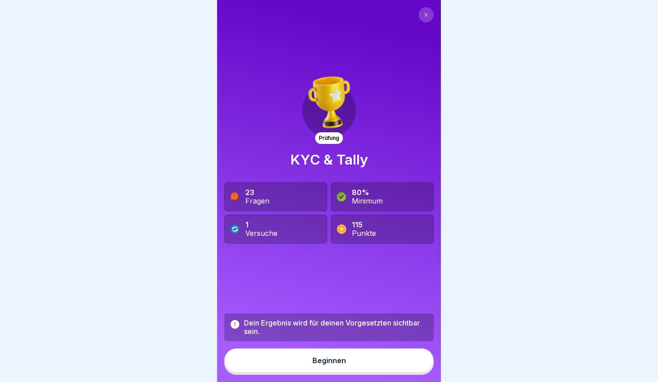
click at [316, 362] on div "Beginnen" at bounding box center [330, 360] width 34 height 8
